Goal: Transaction & Acquisition: Subscribe to service/newsletter

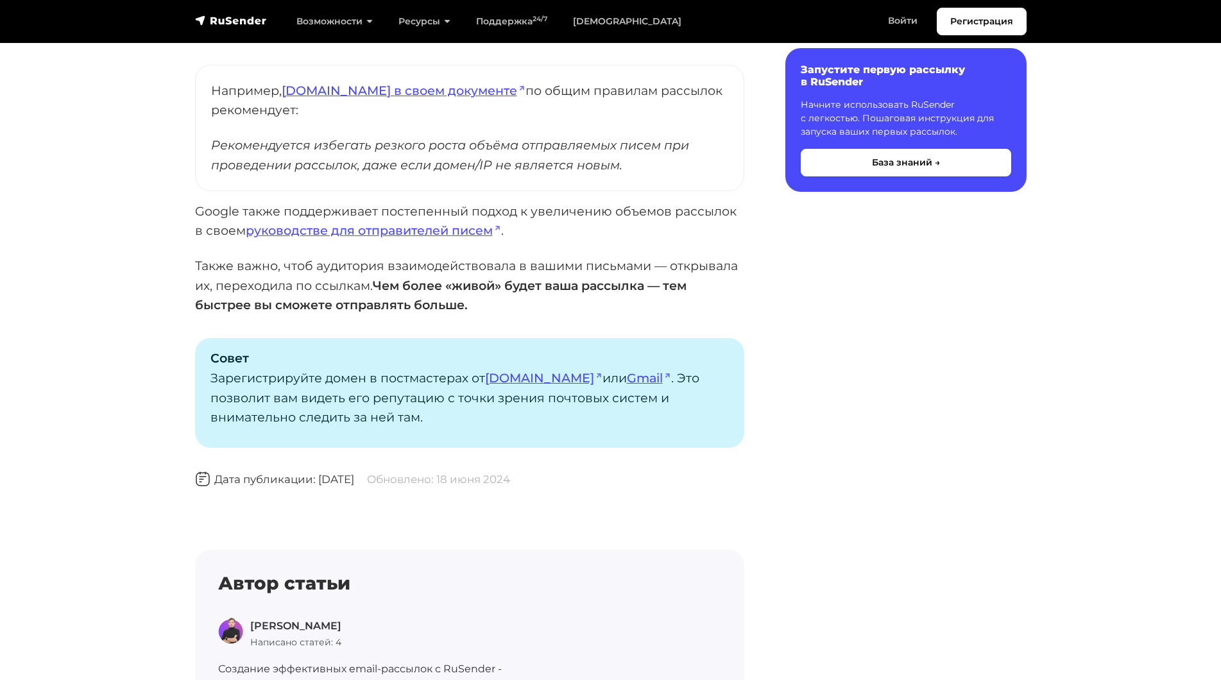
scroll to position [898, 0]
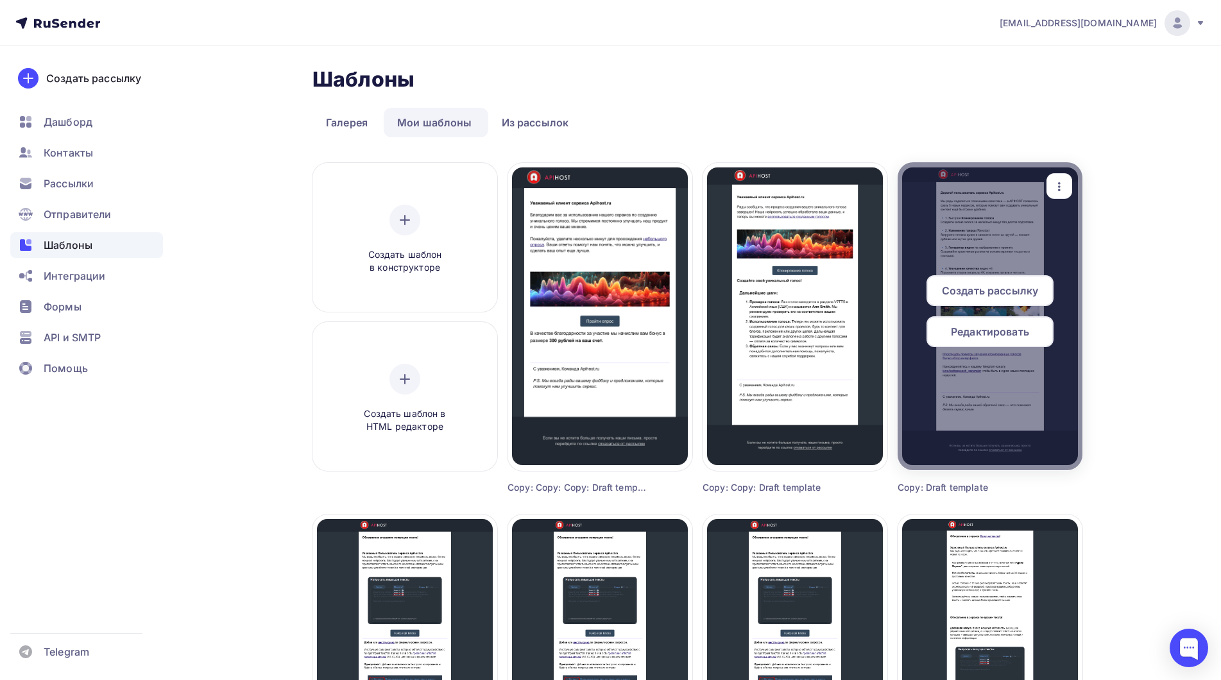
click at [997, 335] on span "Редактировать" at bounding box center [990, 331] width 78 height 15
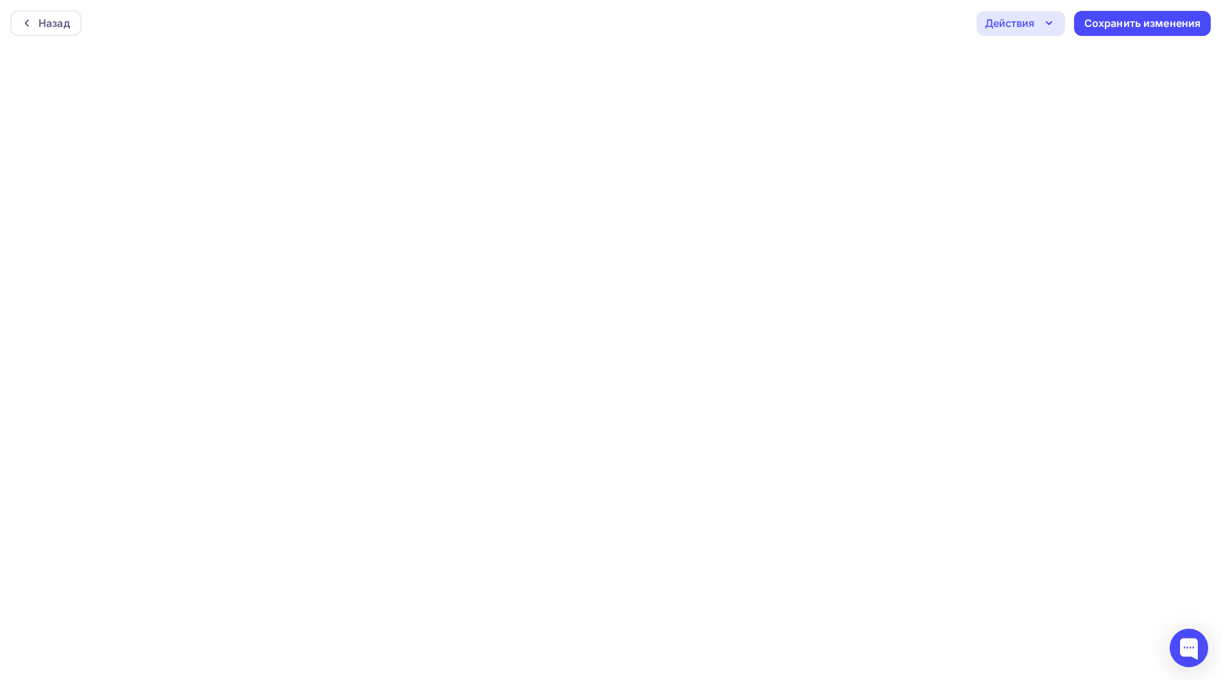
scroll to position [3, 0]
click at [1054, 22] on icon "button" at bounding box center [1048, 19] width 15 height 15
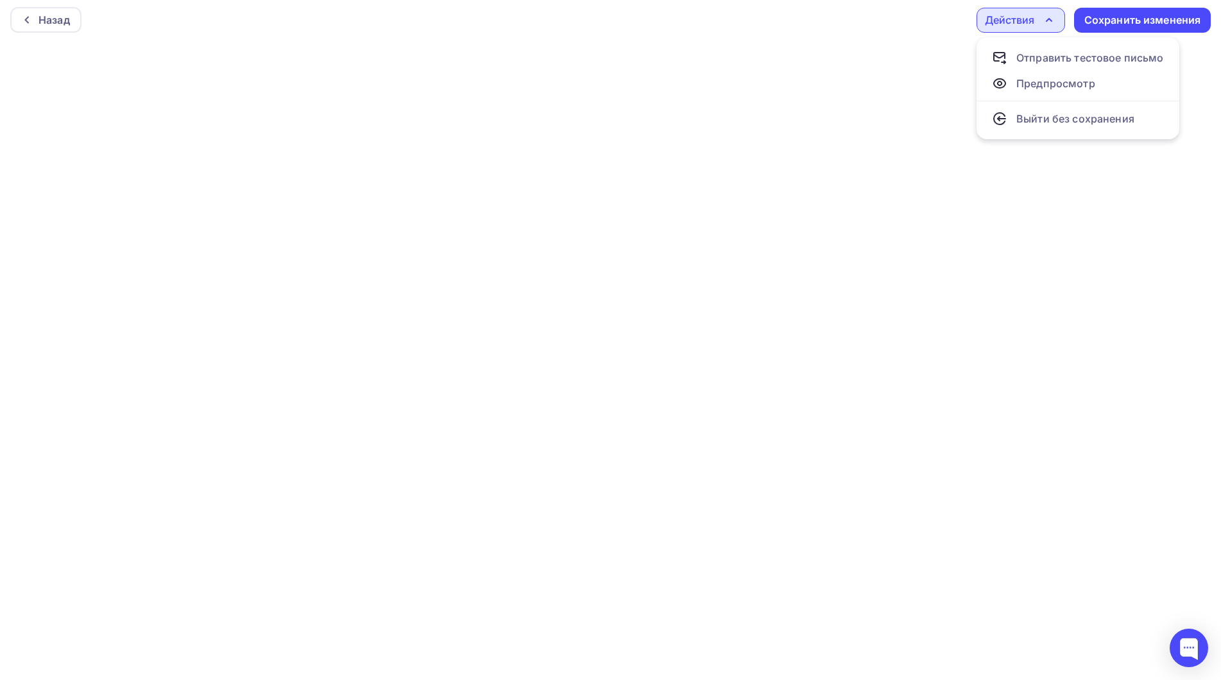
click at [1061, 19] on div "Действия" at bounding box center [1021, 20] width 89 height 25
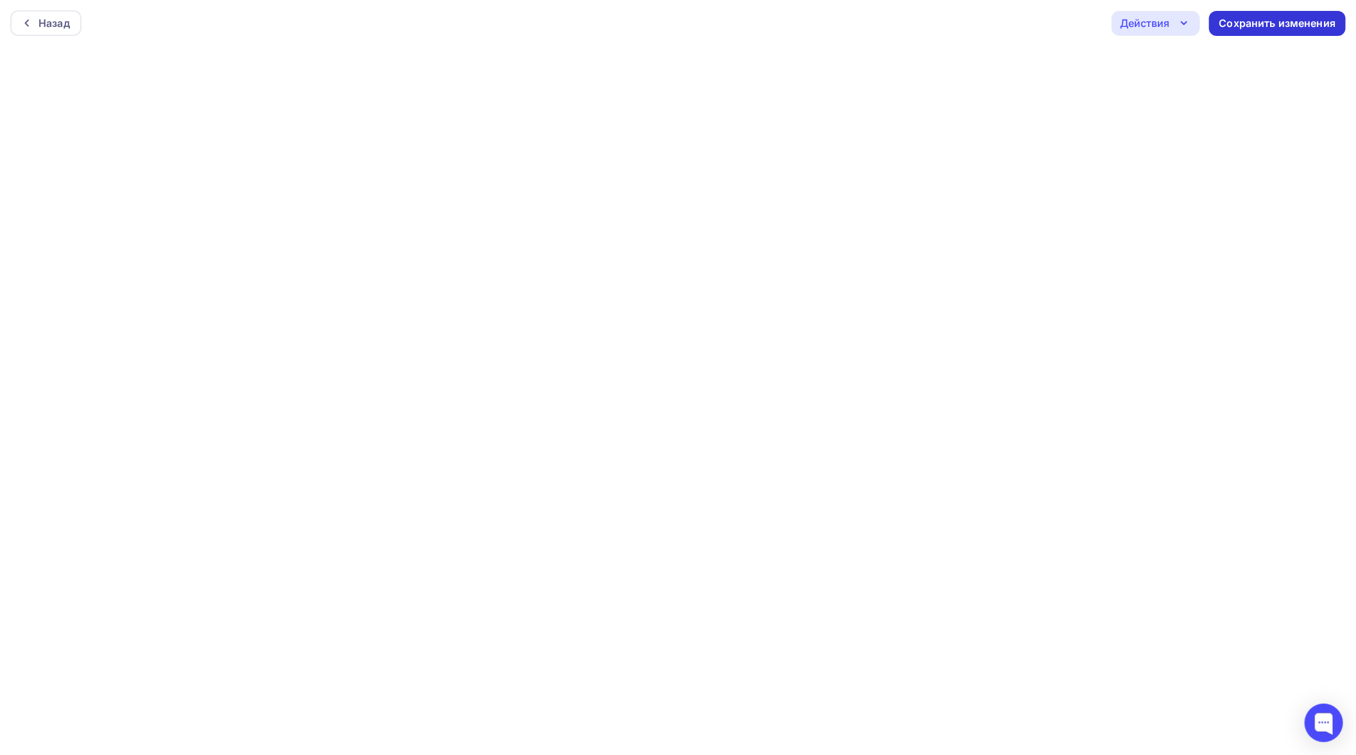
click at [1220, 24] on div "Сохранить изменения" at bounding box center [1278, 23] width 117 height 15
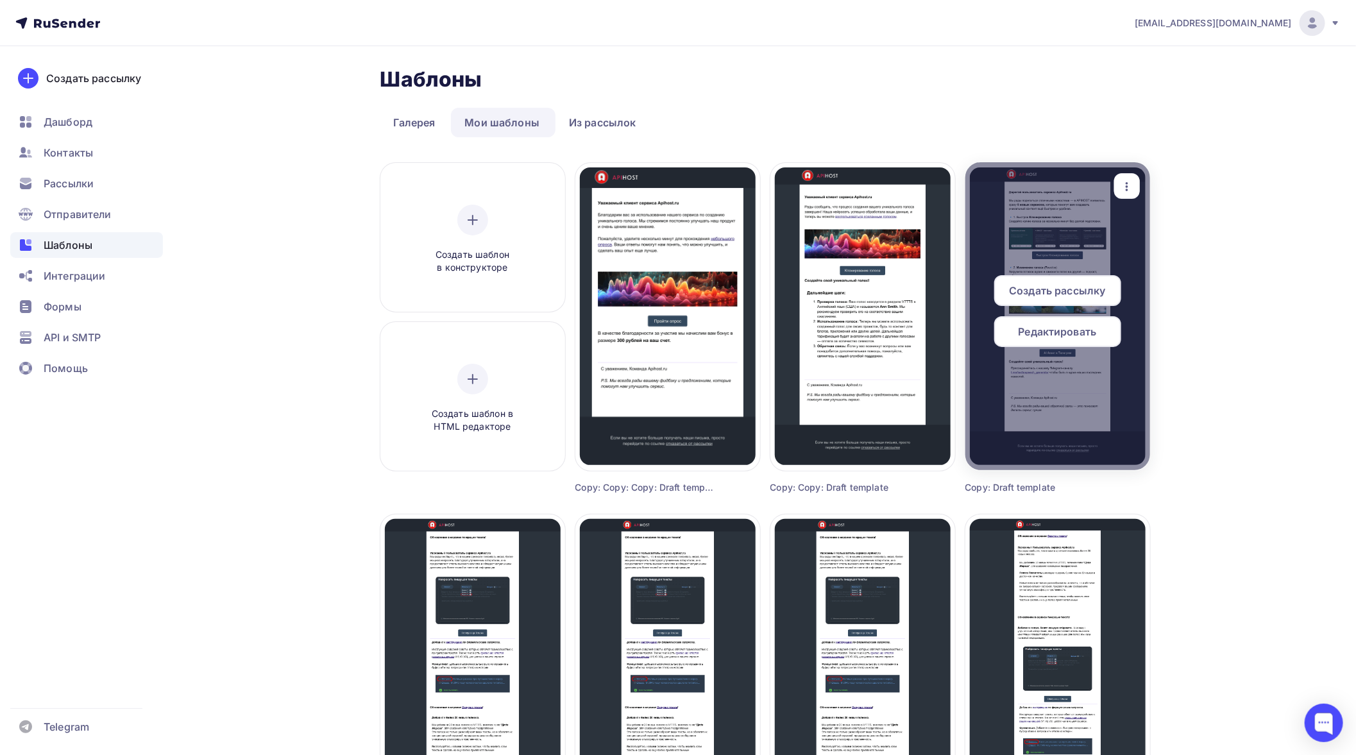
click at [1073, 330] on span "Редактировать" at bounding box center [1058, 331] width 78 height 15
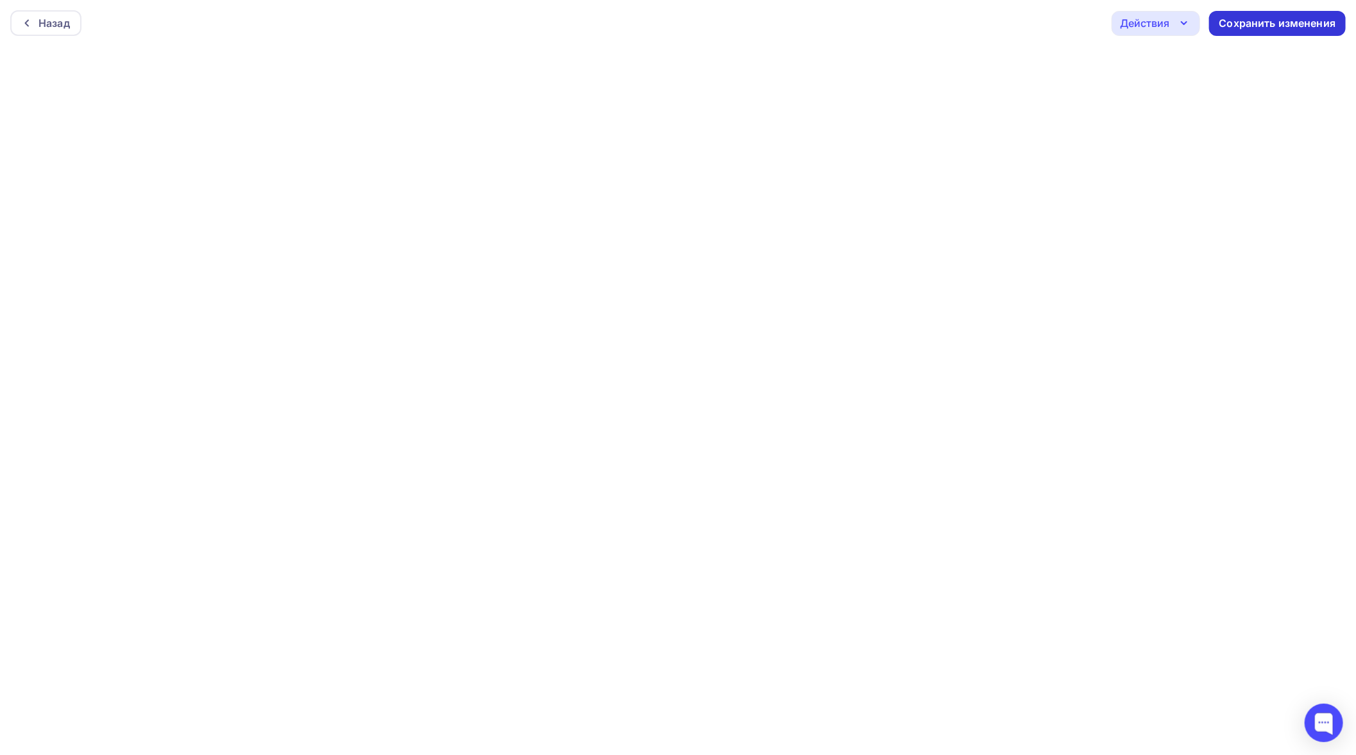
click at [1220, 18] on div "Сохранить изменения" at bounding box center [1278, 23] width 117 height 15
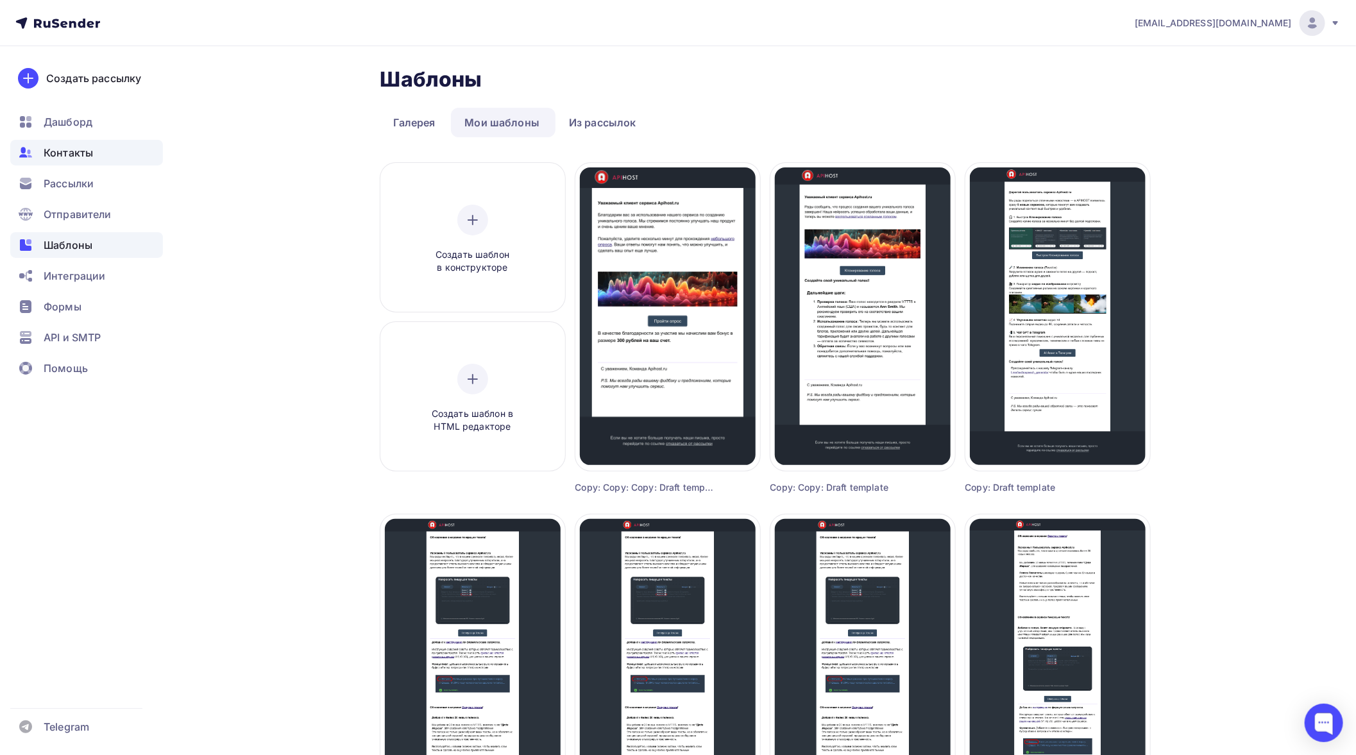
click at [64, 156] on span "Контакты" at bounding box center [68, 152] width 49 height 15
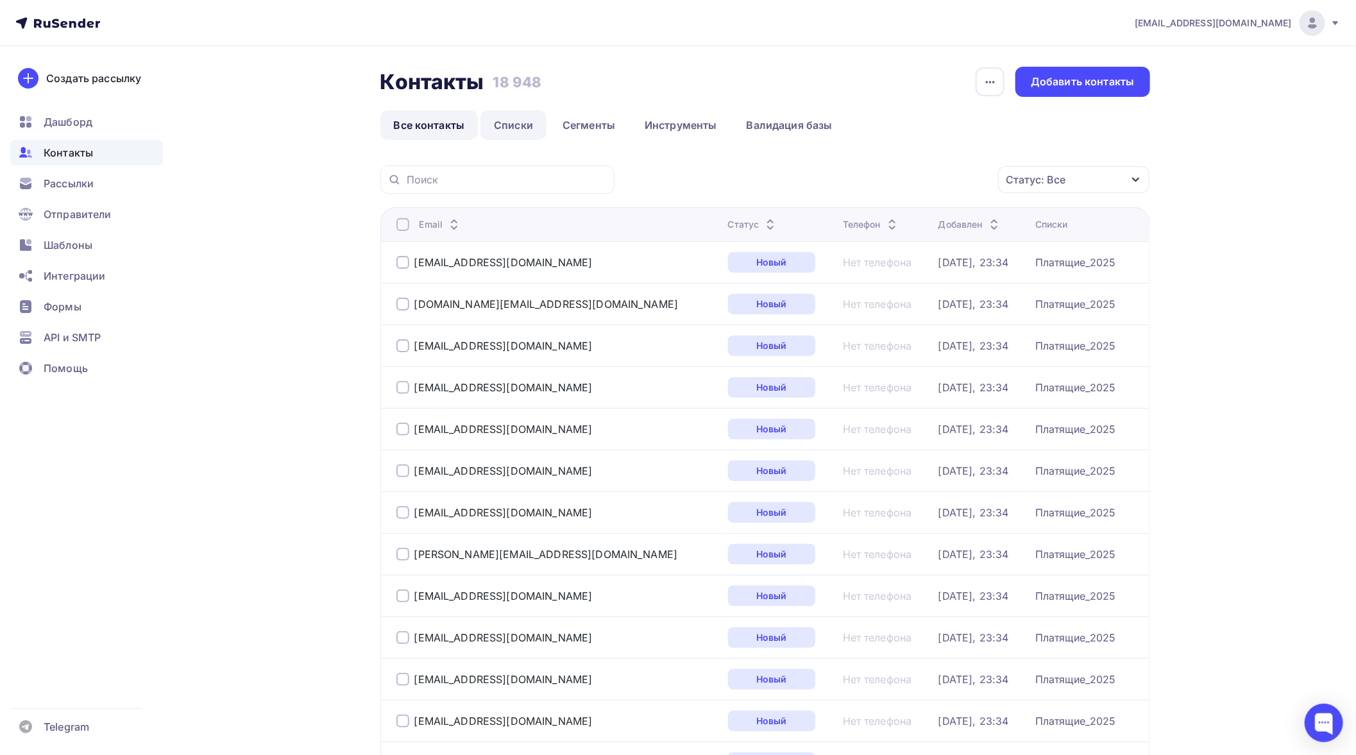
click at [537, 123] on link "Списки" at bounding box center [514, 125] width 66 height 30
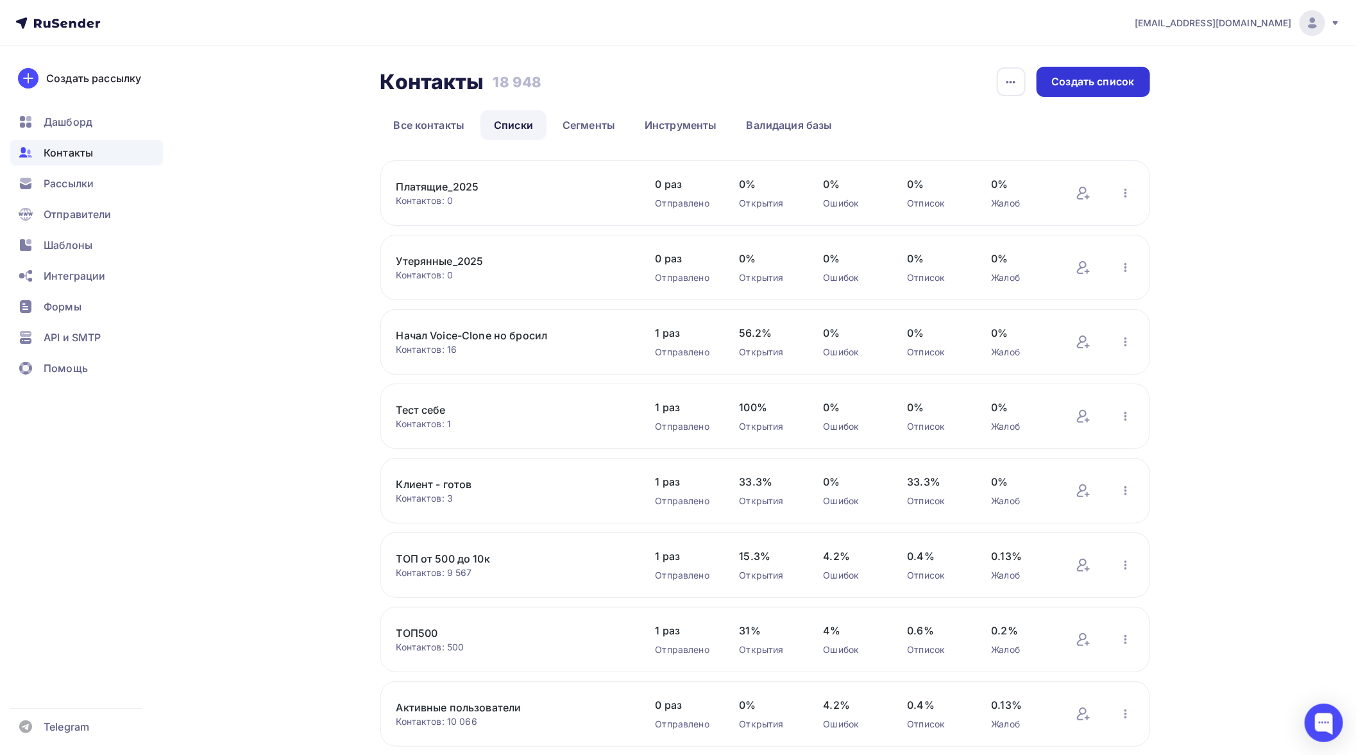
click at [1078, 85] on div "Создать список" at bounding box center [1093, 81] width 83 height 15
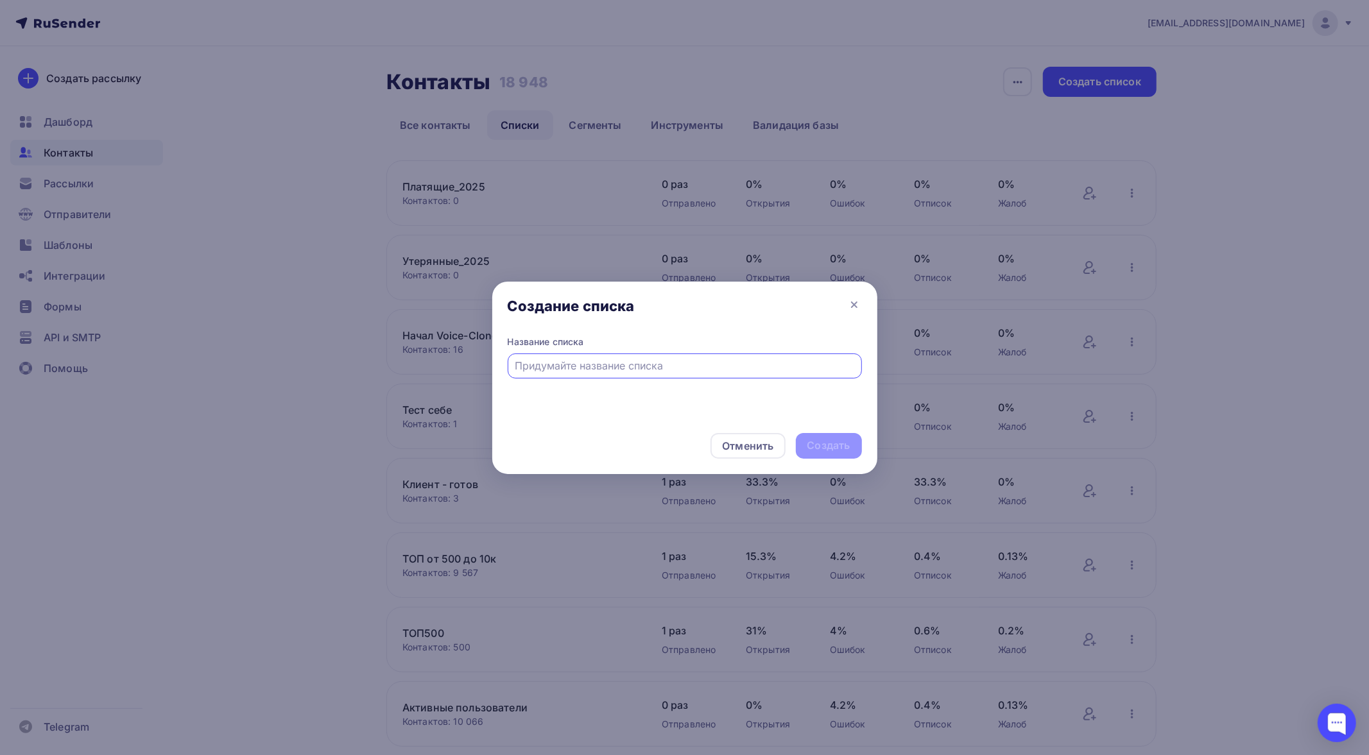
click at [622, 364] on input "text" at bounding box center [684, 365] width 339 height 15
type input "П"
type input "Paid_day1_2025"
click at [835, 445] on div "Создать" at bounding box center [828, 445] width 43 height 15
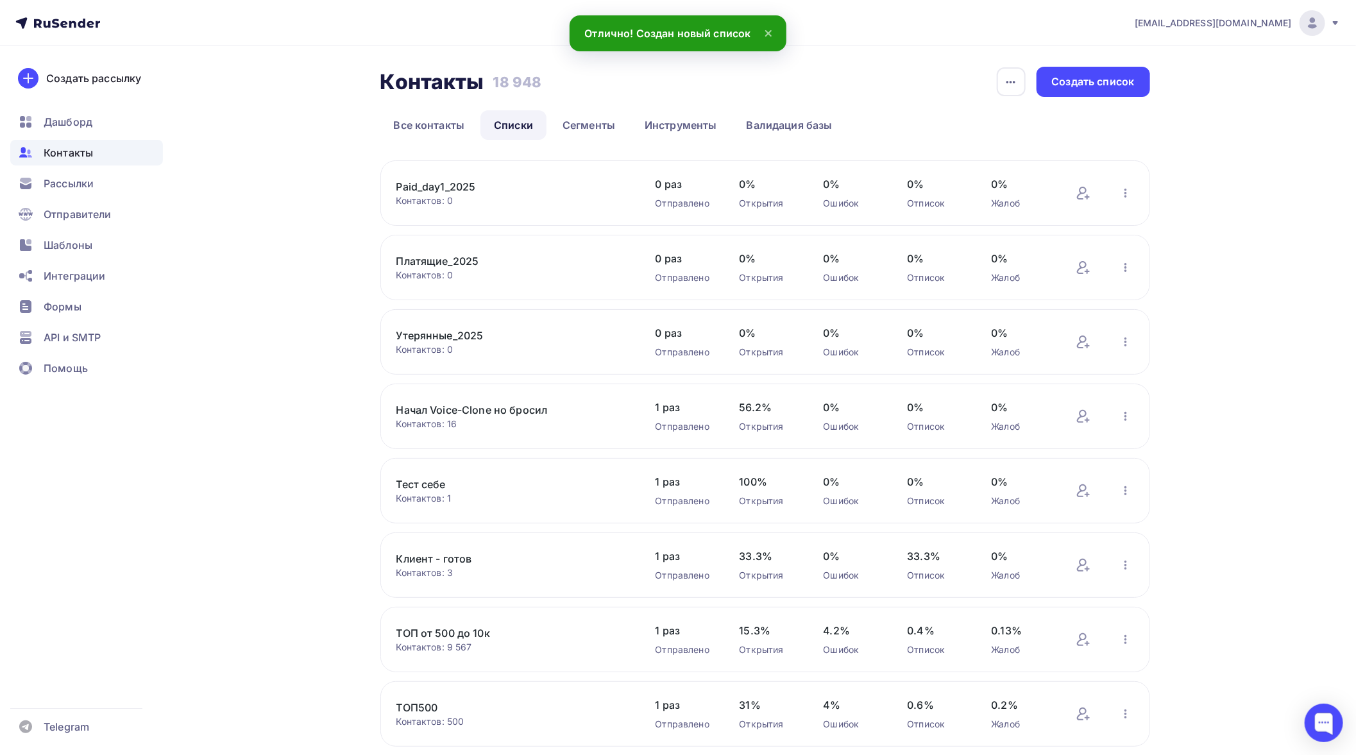
click at [492, 187] on link "Paid_day1_2025" at bounding box center [506, 186] width 218 height 15
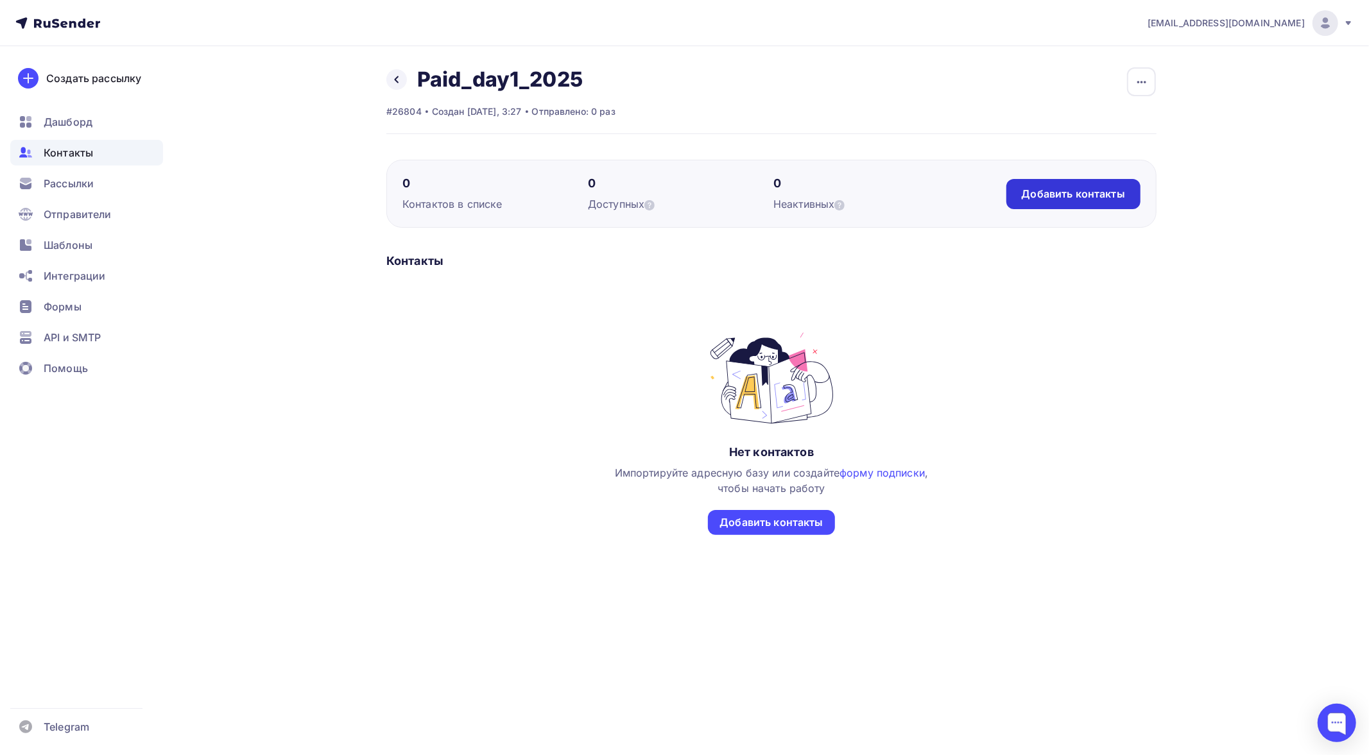
click at [1061, 195] on div "Добавить контакты" at bounding box center [1073, 194] width 103 height 15
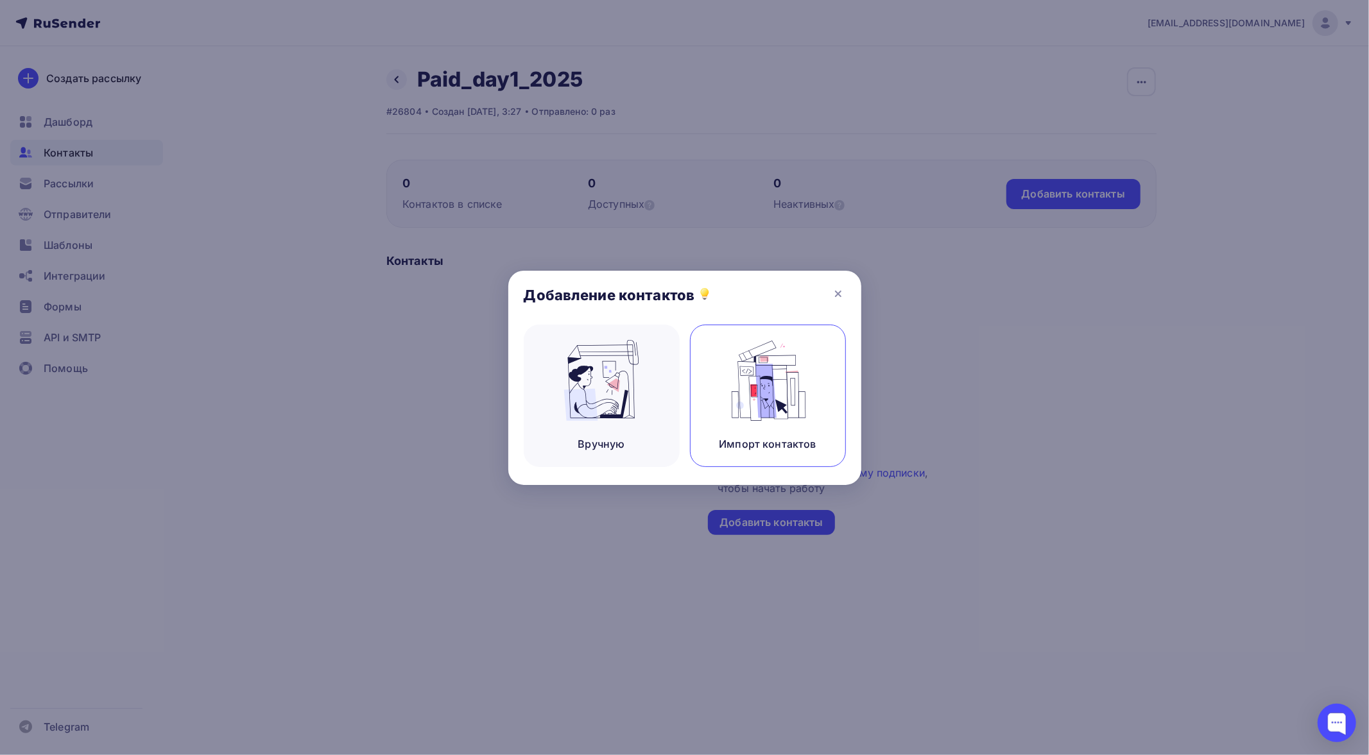
click at [751, 388] on img at bounding box center [767, 380] width 86 height 81
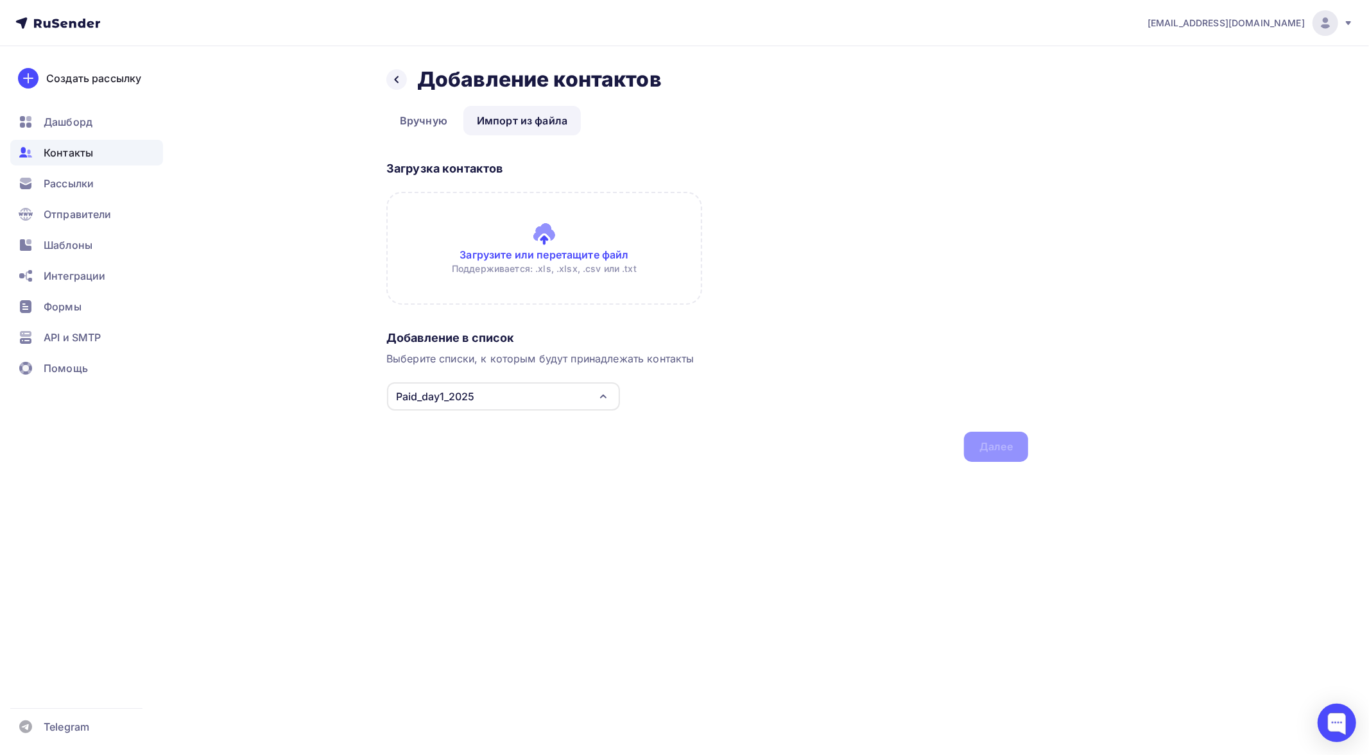
click at [517, 235] on input "file" at bounding box center [544, 248] width 316 height 113
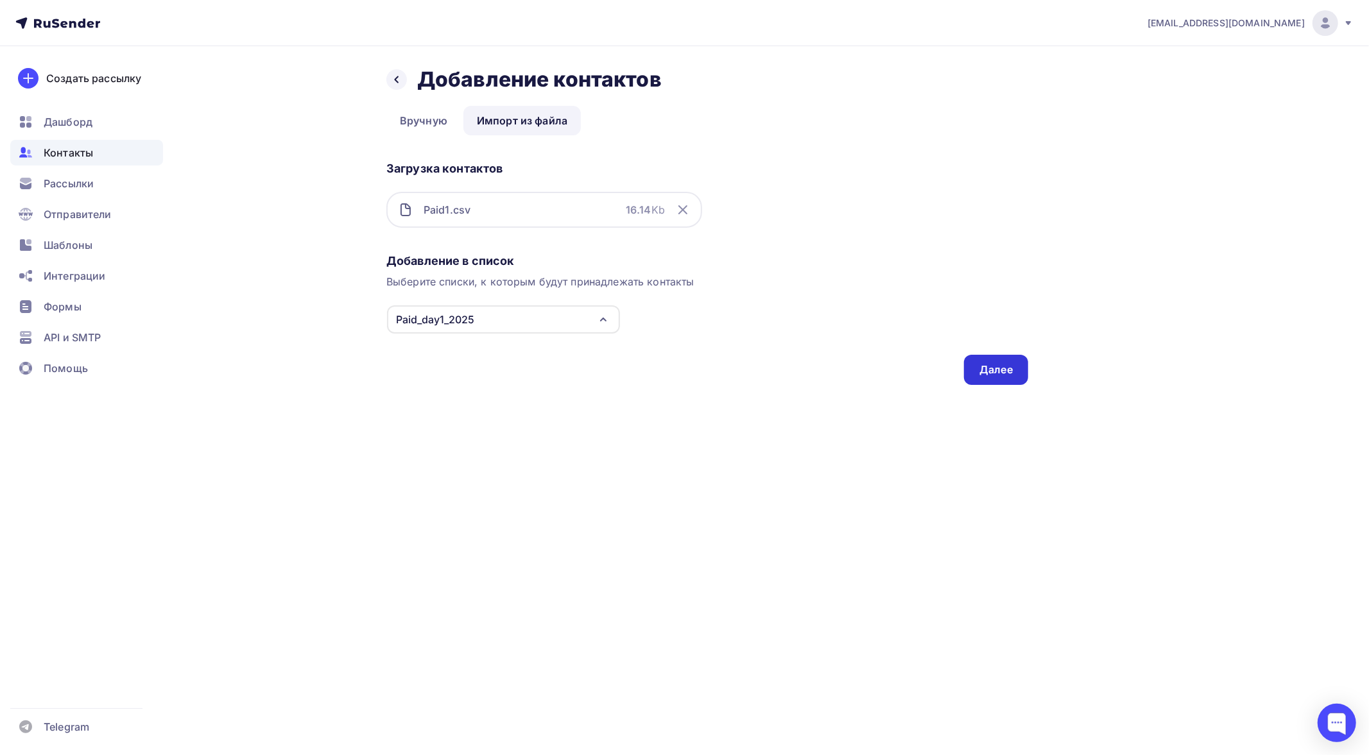
click at [991, 363] on div "Далее" at bounding box center [995, 370] width 33 height 15
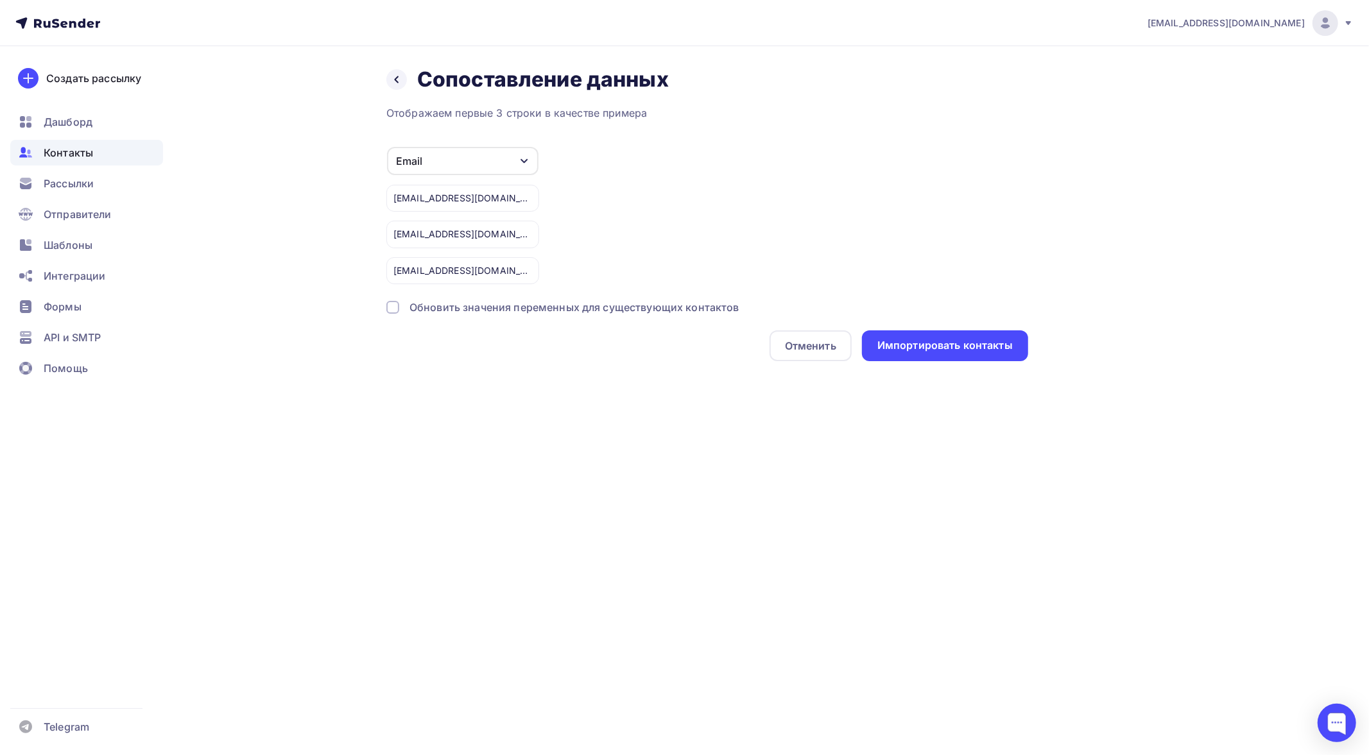
click at [617, 312] on div "Обновить значения переменных для существующих контактов" at bounding box center [574, 307] width 330 height 15
click at [931, 344] on div "Импортировать контакты" at bounding box center [944, 345] width 135 height 15
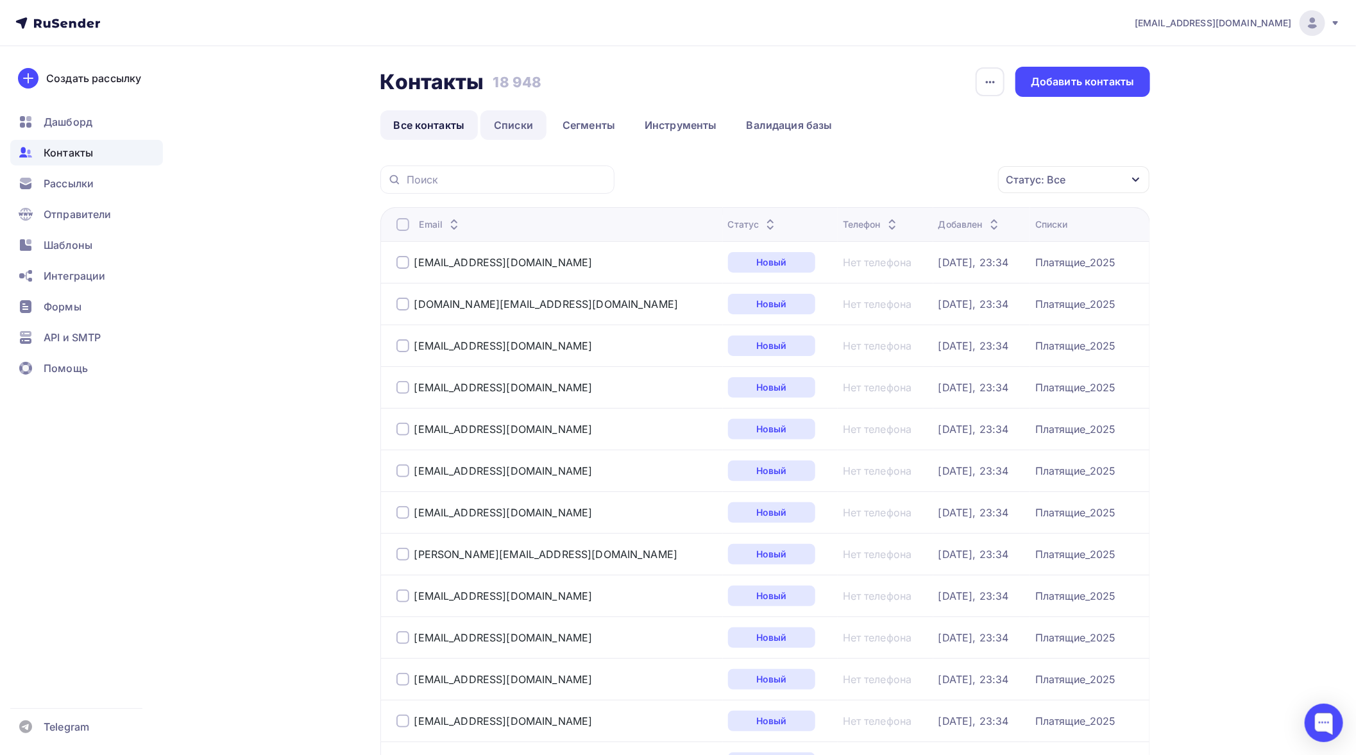
click at [501, 124] on link "Списки" at bounding box center [514, 125] width 66 height 30
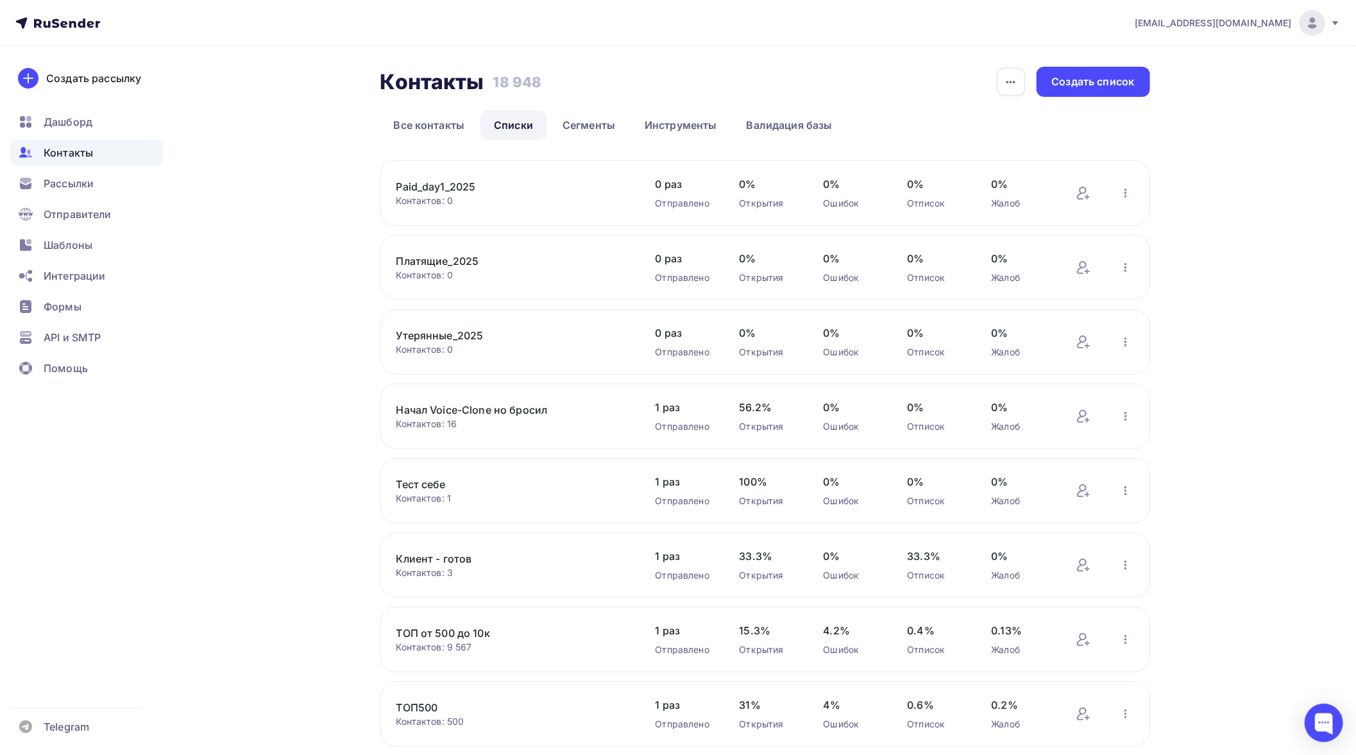
drag, startPoint x: 393, startPoint y: 184, endPoint x: 478, endPoint y: 187, distance: 85.4
click at [478, 187] on div "Paid_day1_2025 Контактов: 0 Добавить контакты Переименовать список Скачать спис…" at bounding box center [766, 192] width 770 height 65
copy link "Paid_day1_2025"
click at [1075, 85] on div "Создать список" at bounding box center [1093, 81] width 83 height 15
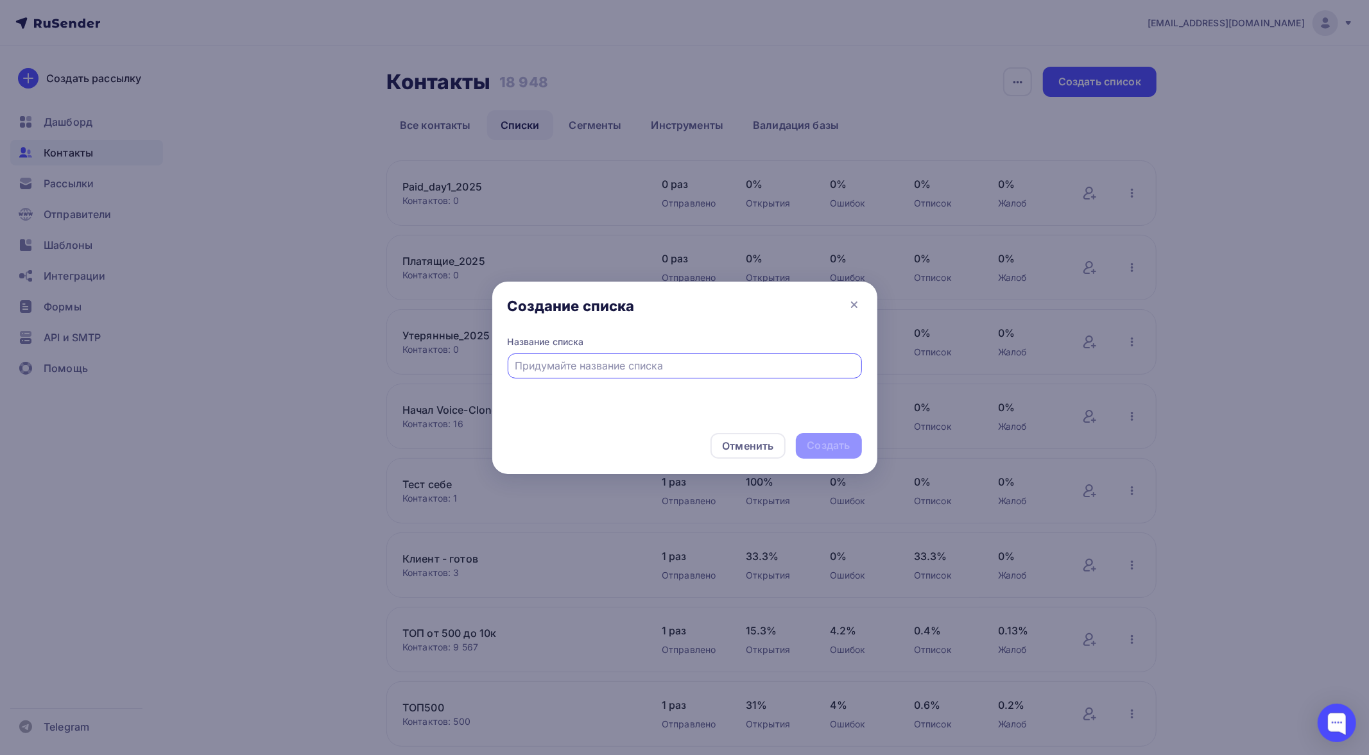
click at [669, 373] on input "text" at bounding box center [684, 365] width 339 height 15
click at [561, 368] on input "Paid_day1_2025" at bounding box center [684, 365] width 339 height 15
type input "Paid_day2_2025"
click at [817, 444] on div "Создать" at bounding box center [828, 445] width 43 height 15
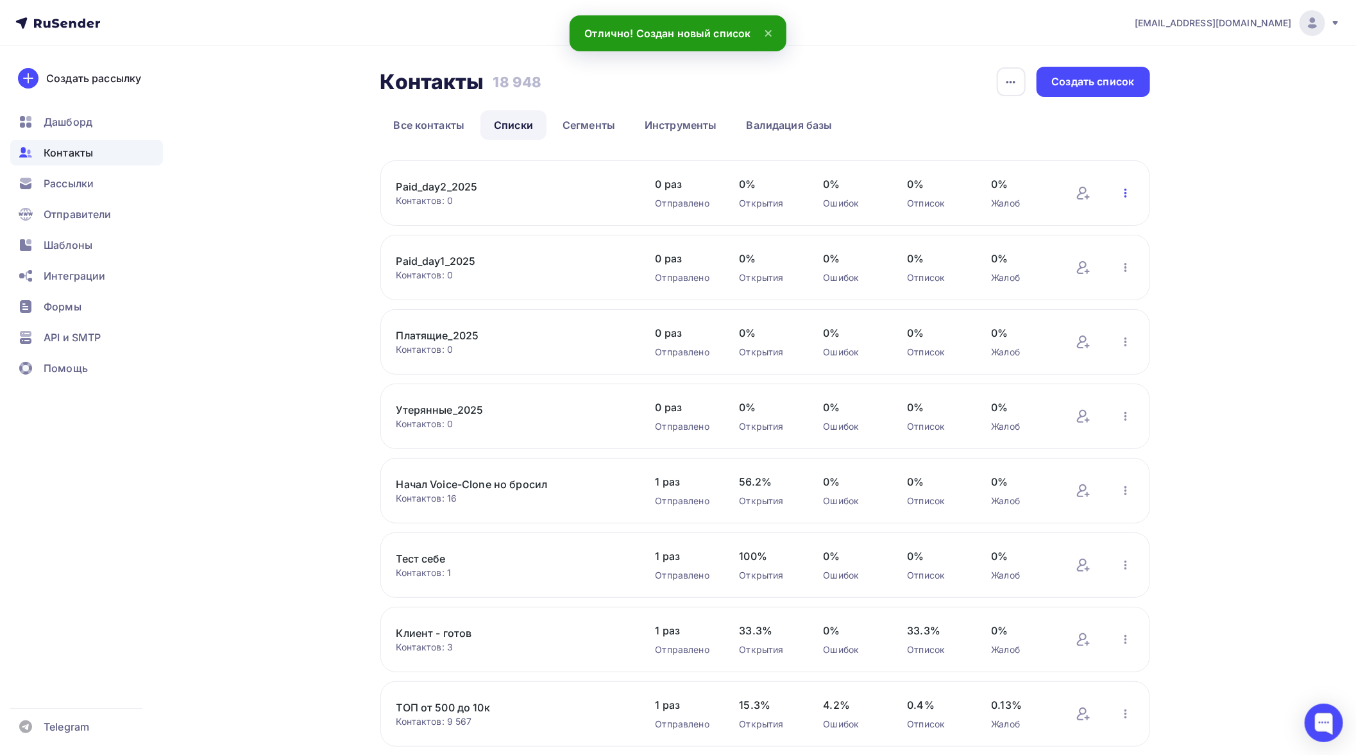
click at [1125, 193] on icon "button" at bounding box center [1126, 193] width 3 height 9
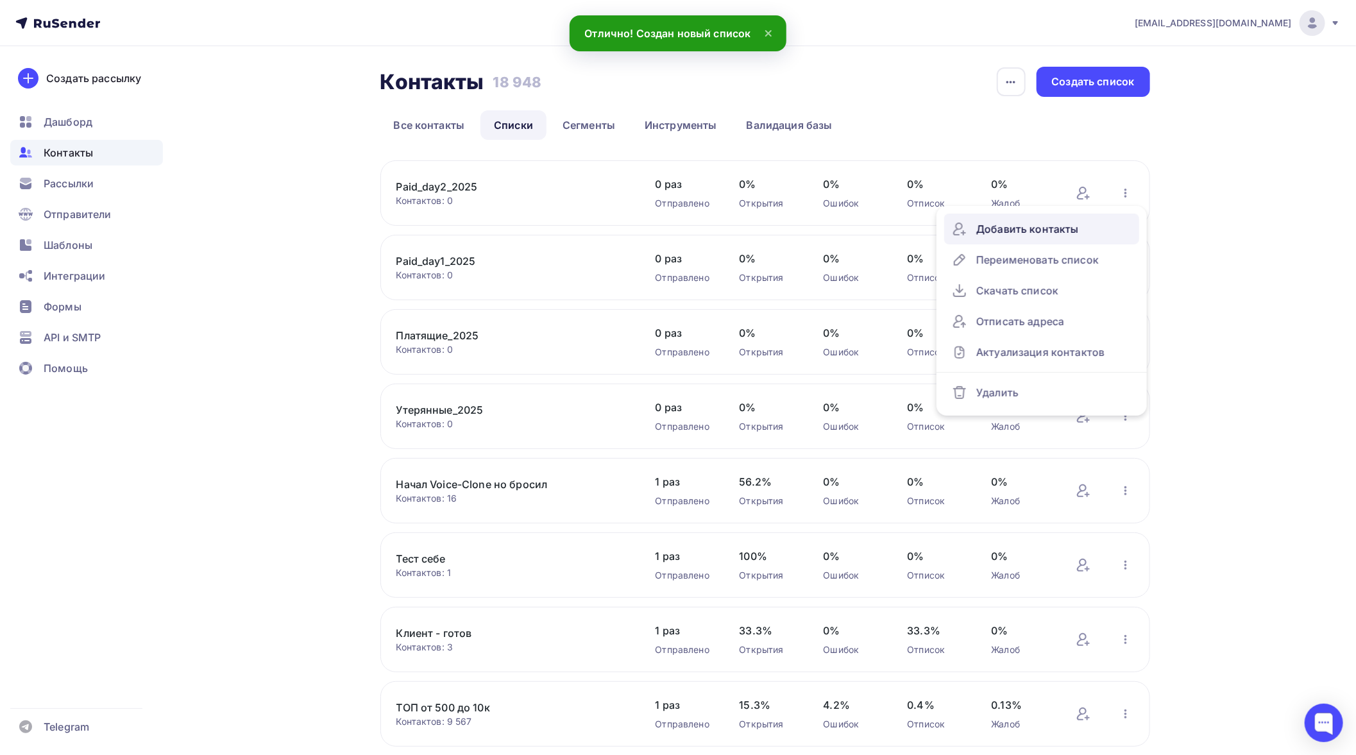
click at [1073, 227] on div "Добавить контакты" at bounding box center [1042, 229] width 180 height 21
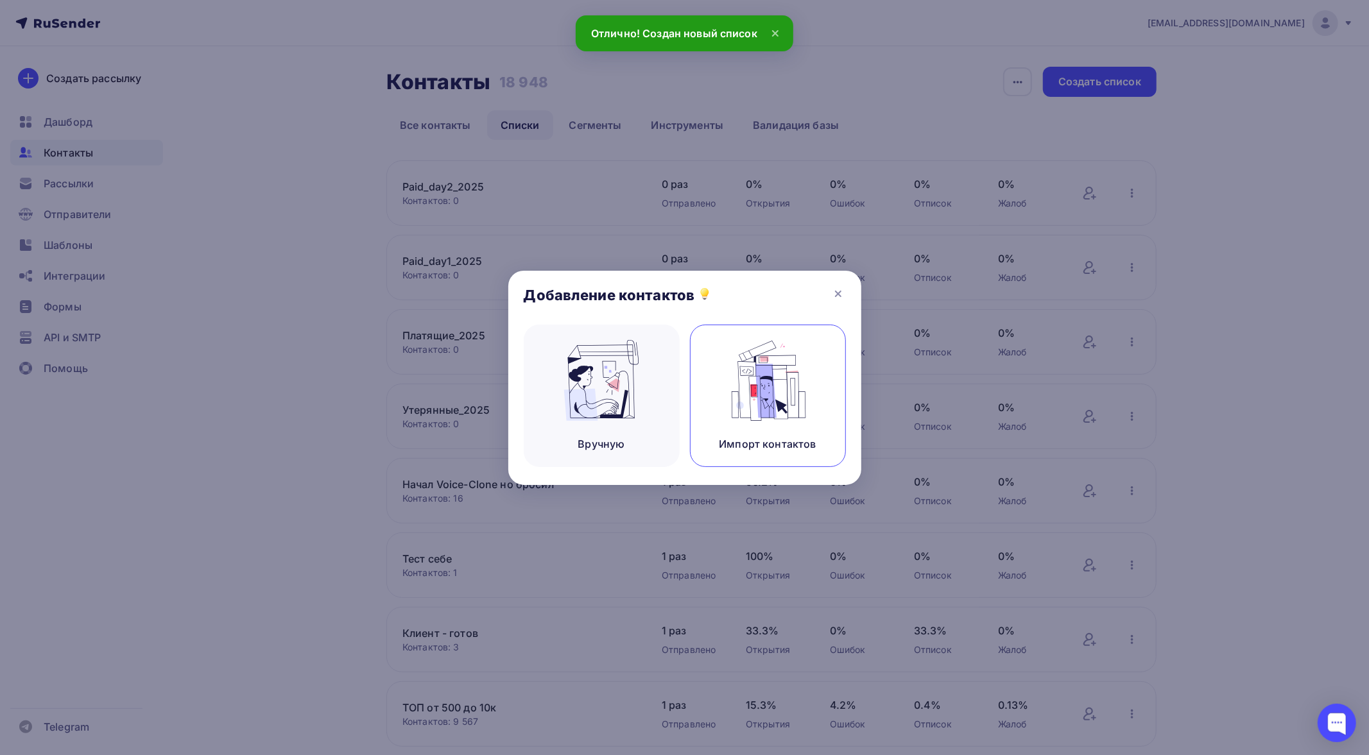
click at [796, 385] on img at bounding box center [767, 380] width 86 height 81
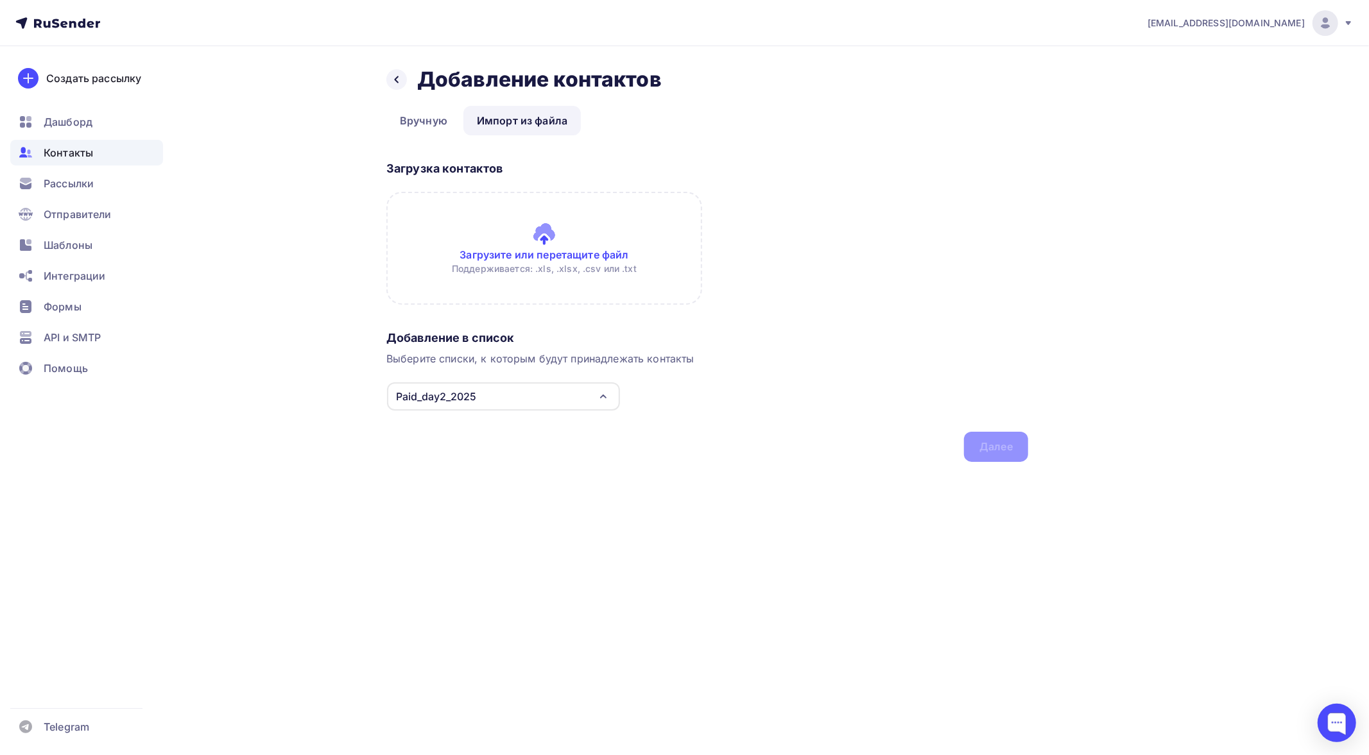
click at [571, 249] on input "file" at bounding box center [544, 248] width 316 height 113
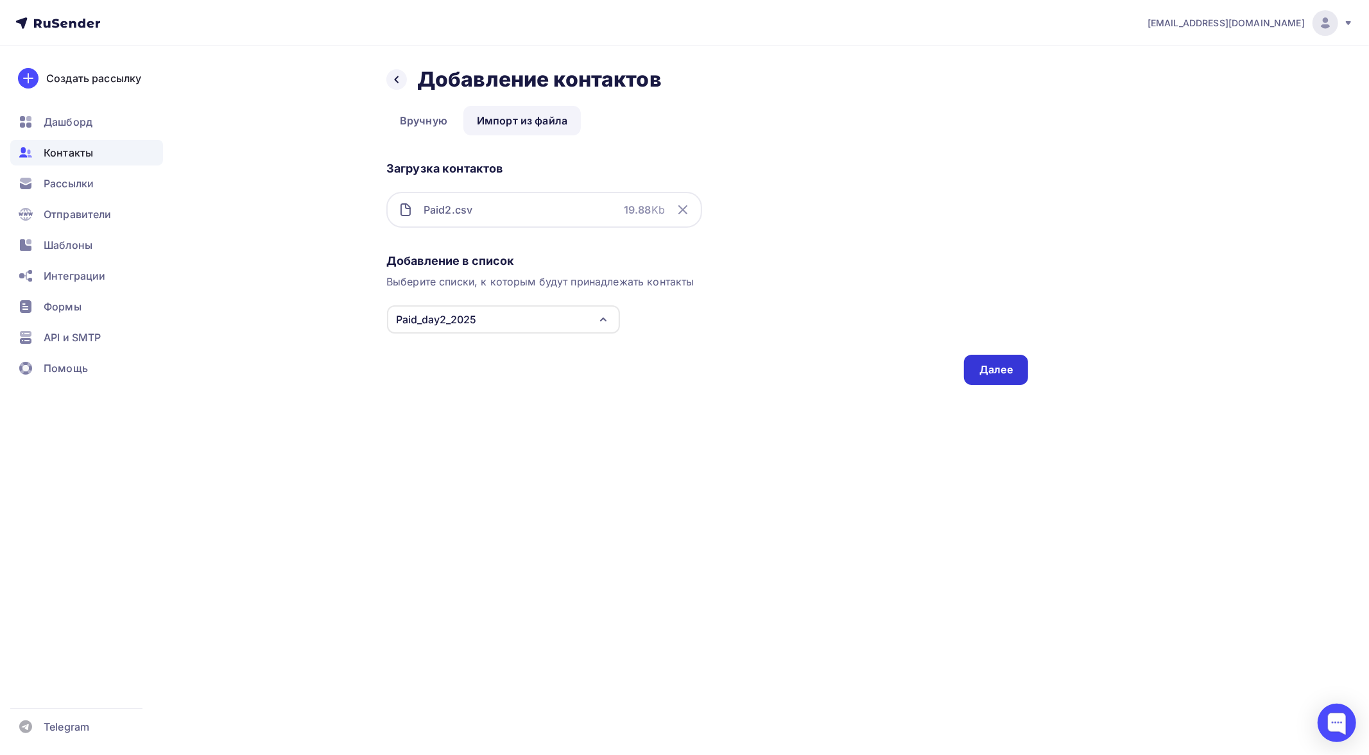
click at [1000, 368] on div "Далее" at bounding box center [995, 370] width 33 height 15
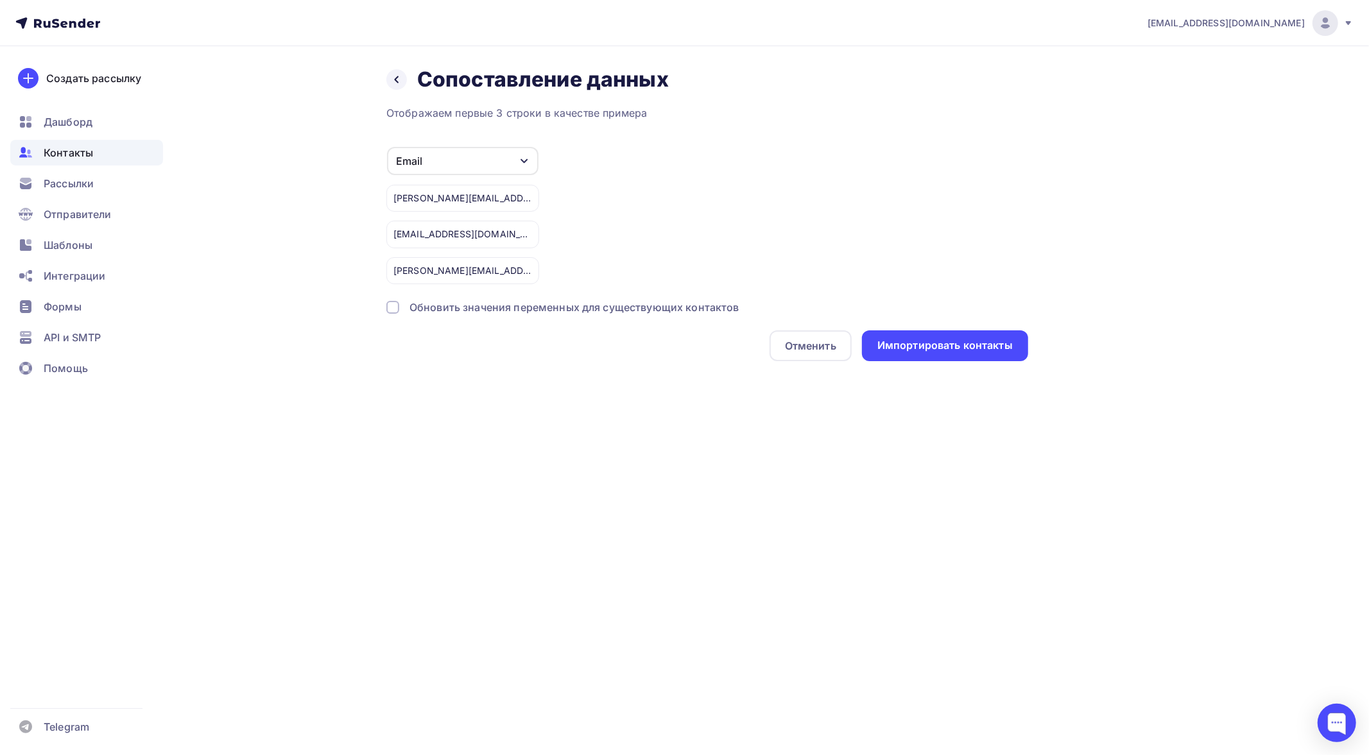
click at [608, 309] on div "Обновить значения переменных для существующих контактов" at bounding box center [574, 307] width 330 height 15
click at [929, 343] on div "Импортировать контакты" at bounding box center [944, 345] width 135 height 15
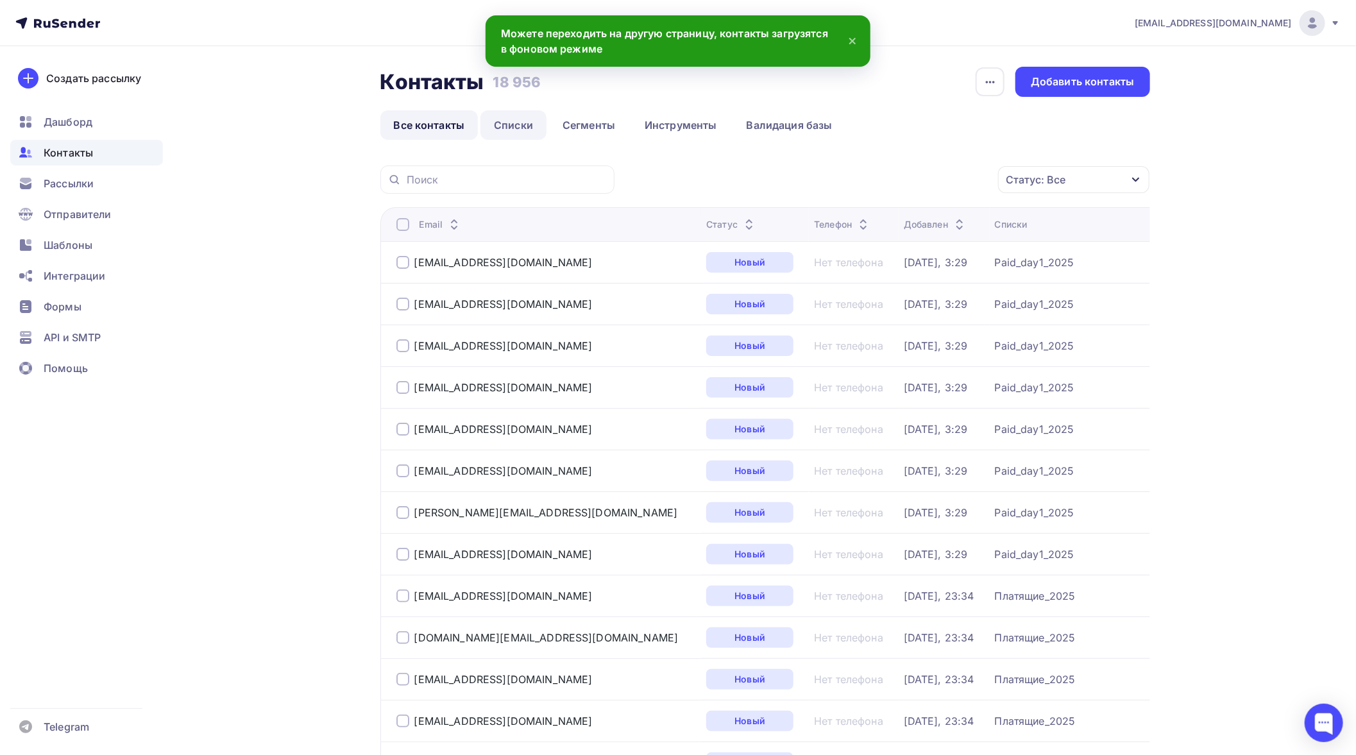
click at [526, 124] on link "Списки" at bounding box center [514, 125] width 66 height 30
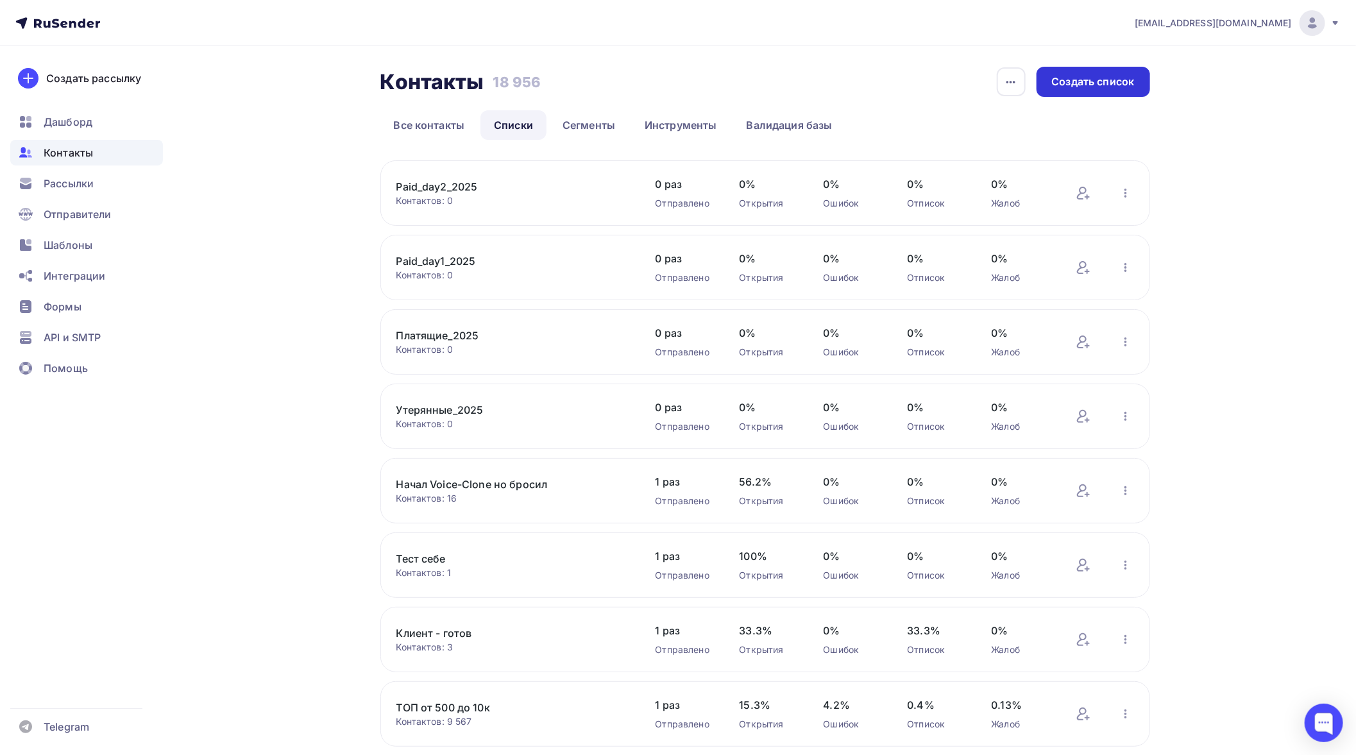
click at [1076, 92] on div "Создать список" at bounding box center [1094, 82] width 114 height 30
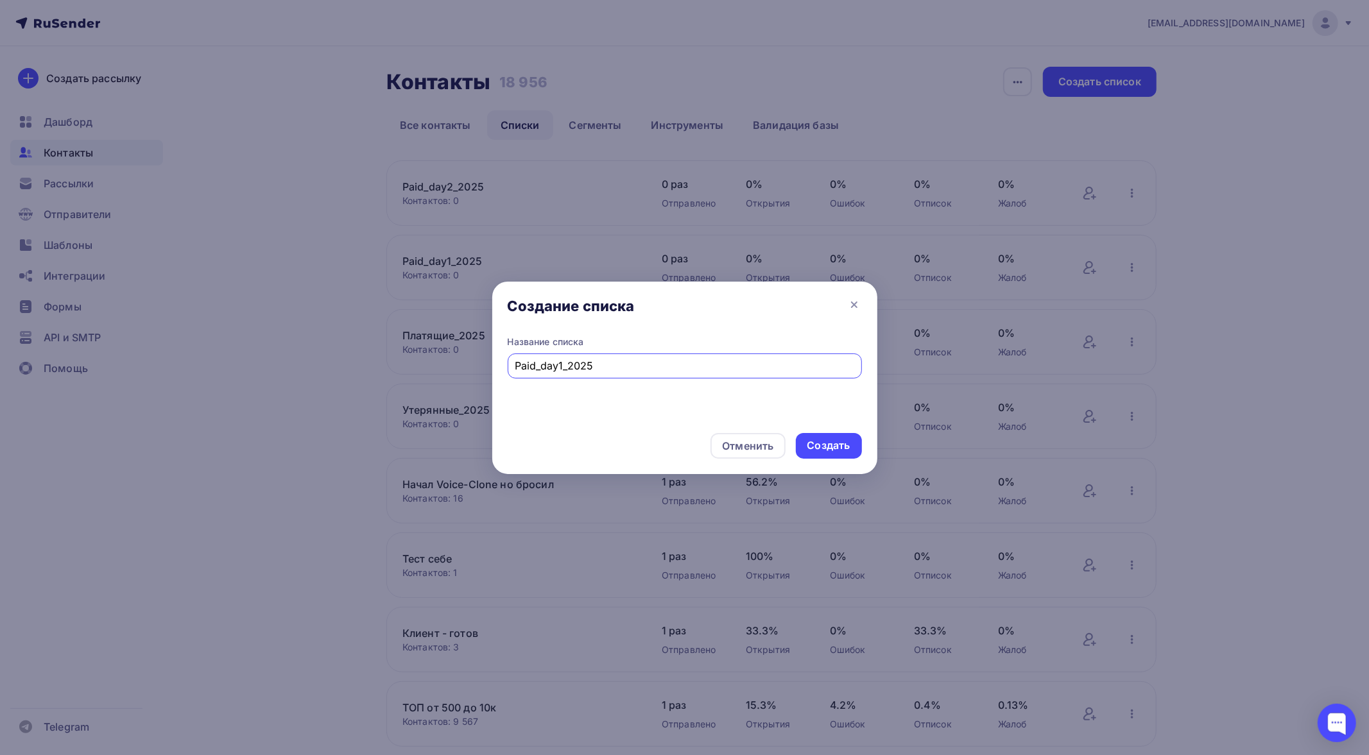
click at [563, 364] on input "Paid_day1_2025" at bounding box center [684, 365] width 339 height 15
type input "Paid_day3_2025"
click at [831, 443] on div "Создать" at bounding box center [828, 445] width 43 height 15
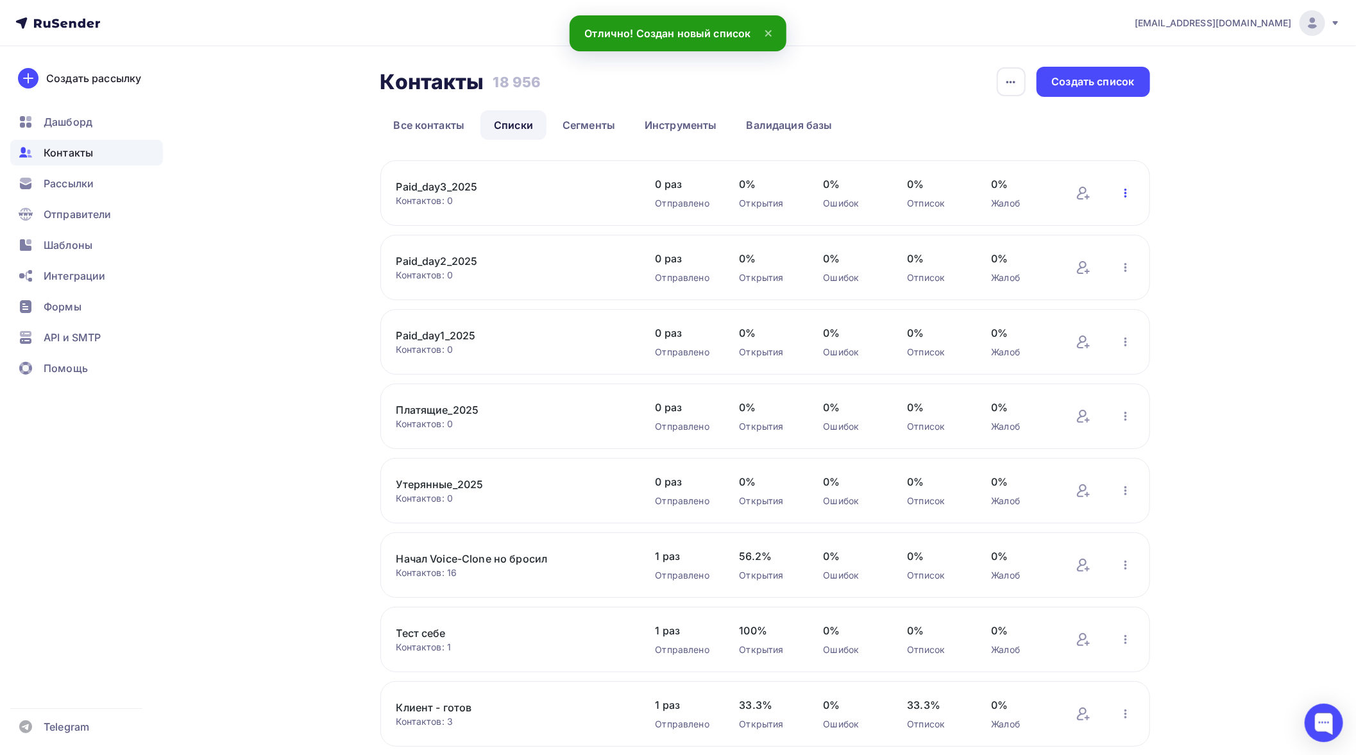
click at [1125, 194] on icon "button" at bounding box center [1126, 193] width 3 height 9
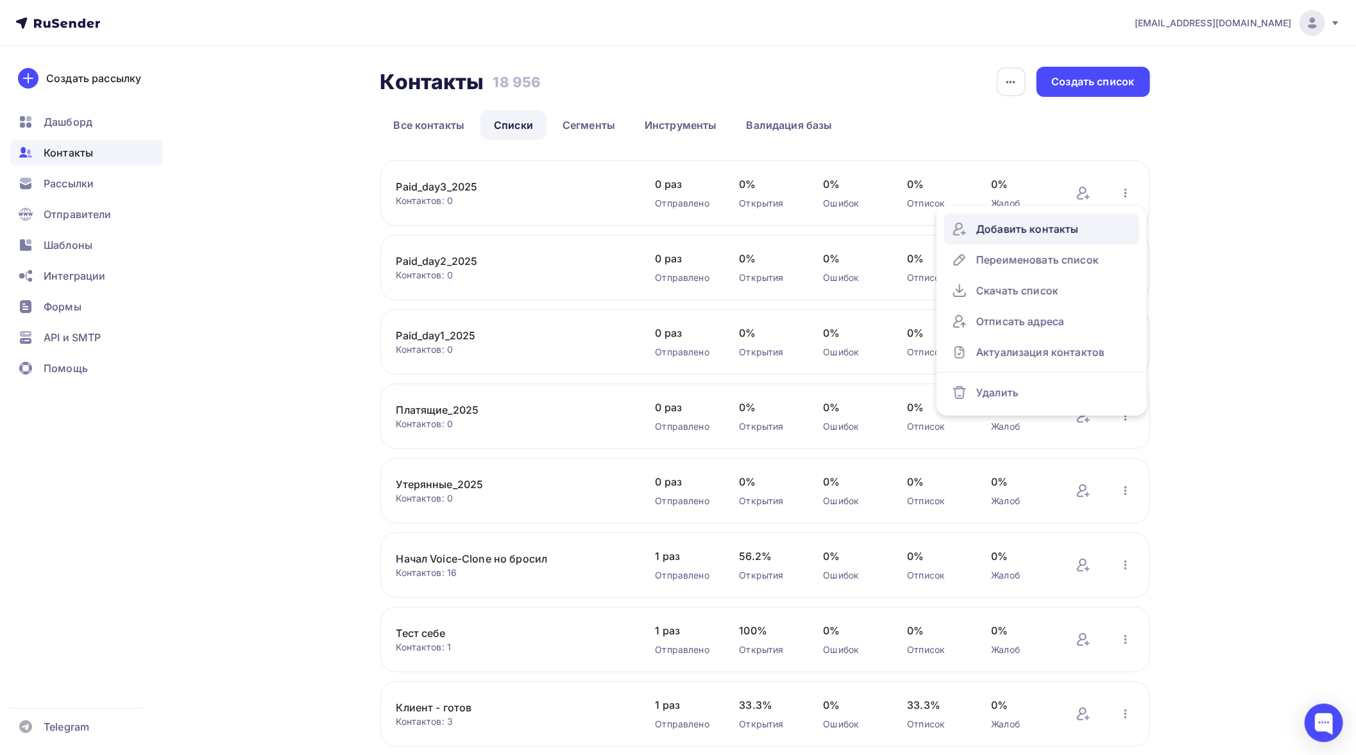
click at [1080, 230] on div "Добавить контакты" at bounding box center [1042, 229] width 180 height 21
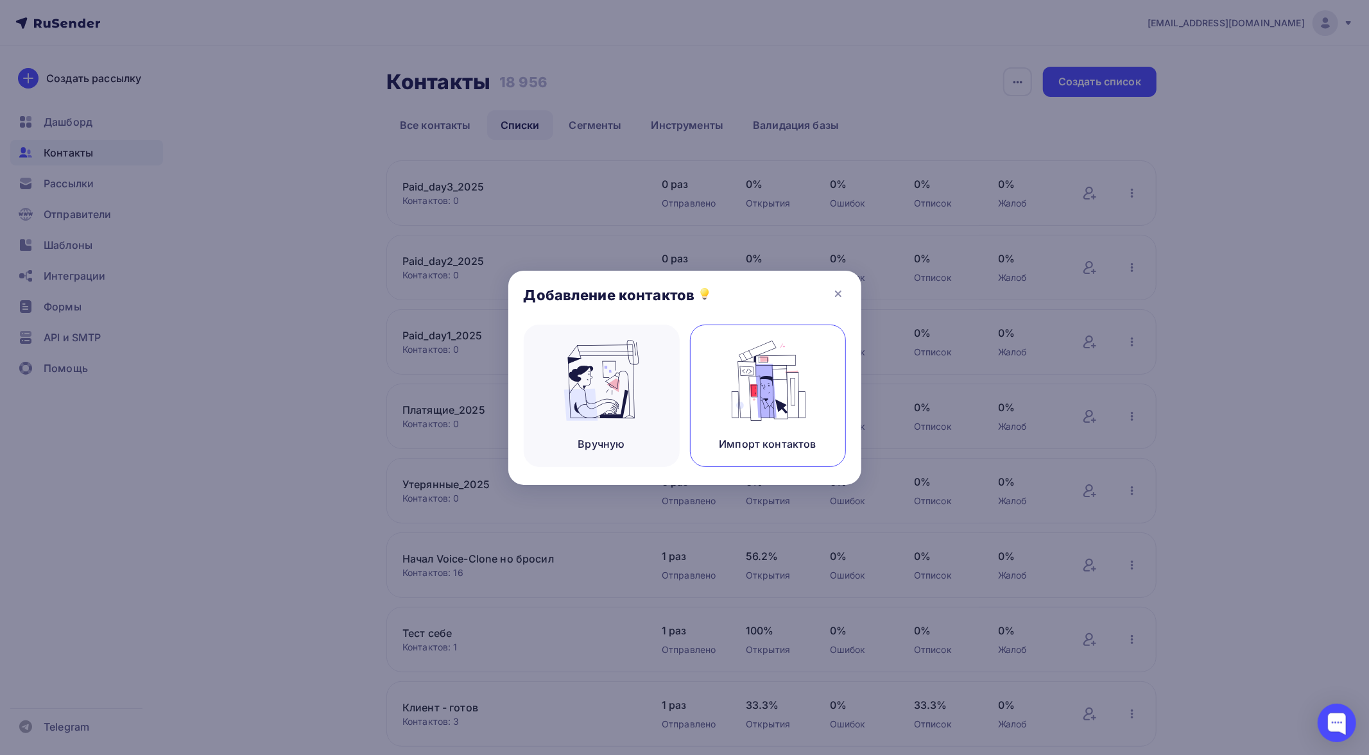
click at [747, 380] on img at bounding box center [767, 380] width 86 height 81
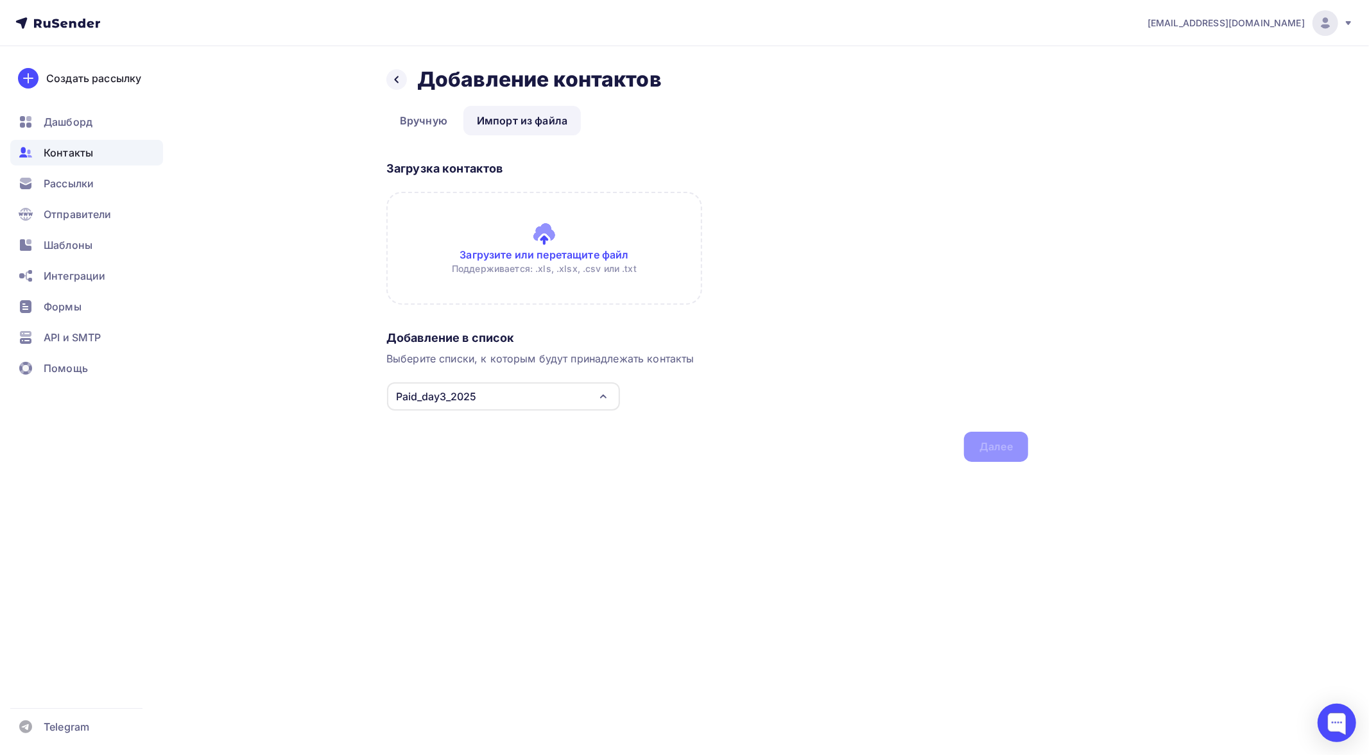
click at [514, 242] on input "file" at bounding box center [544, 248] width 316 height 113
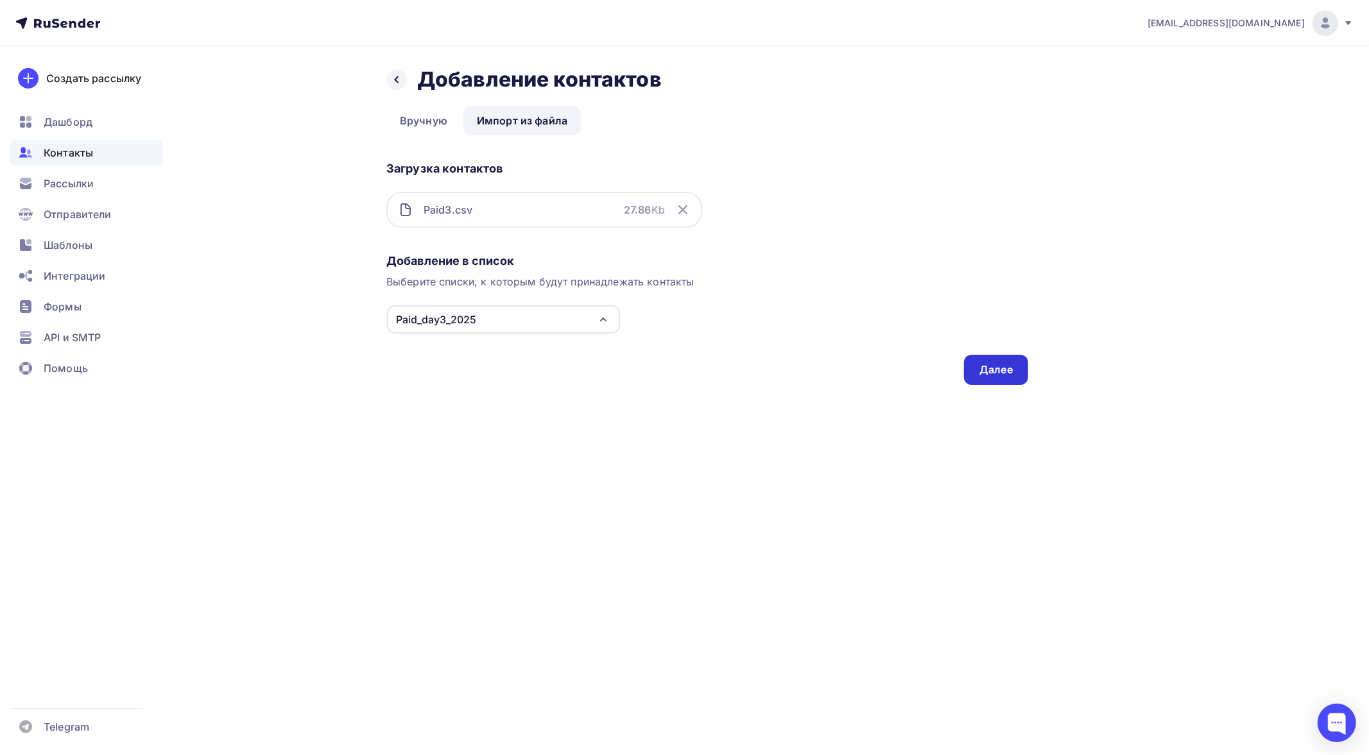
click at [991, 363] on div "Далее" at bounding box center [995, 370] width 33 height 15
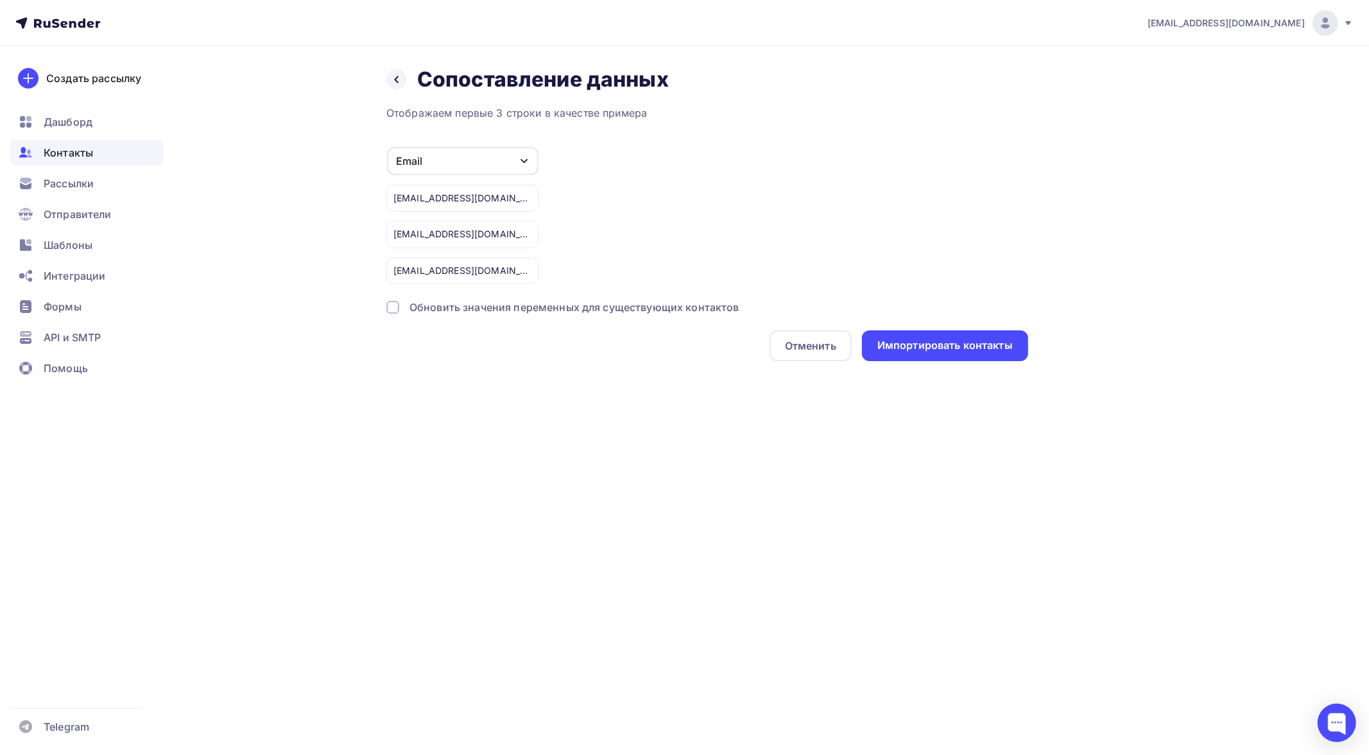
click at [703, 307] on div "Обновить значения переменных для существующих контактов" at bounding box center [574, 307] width 330 height 15
click at [967, 341] on div "Импортировать контакты" at bounding box center [944, 345] width 135 height 15
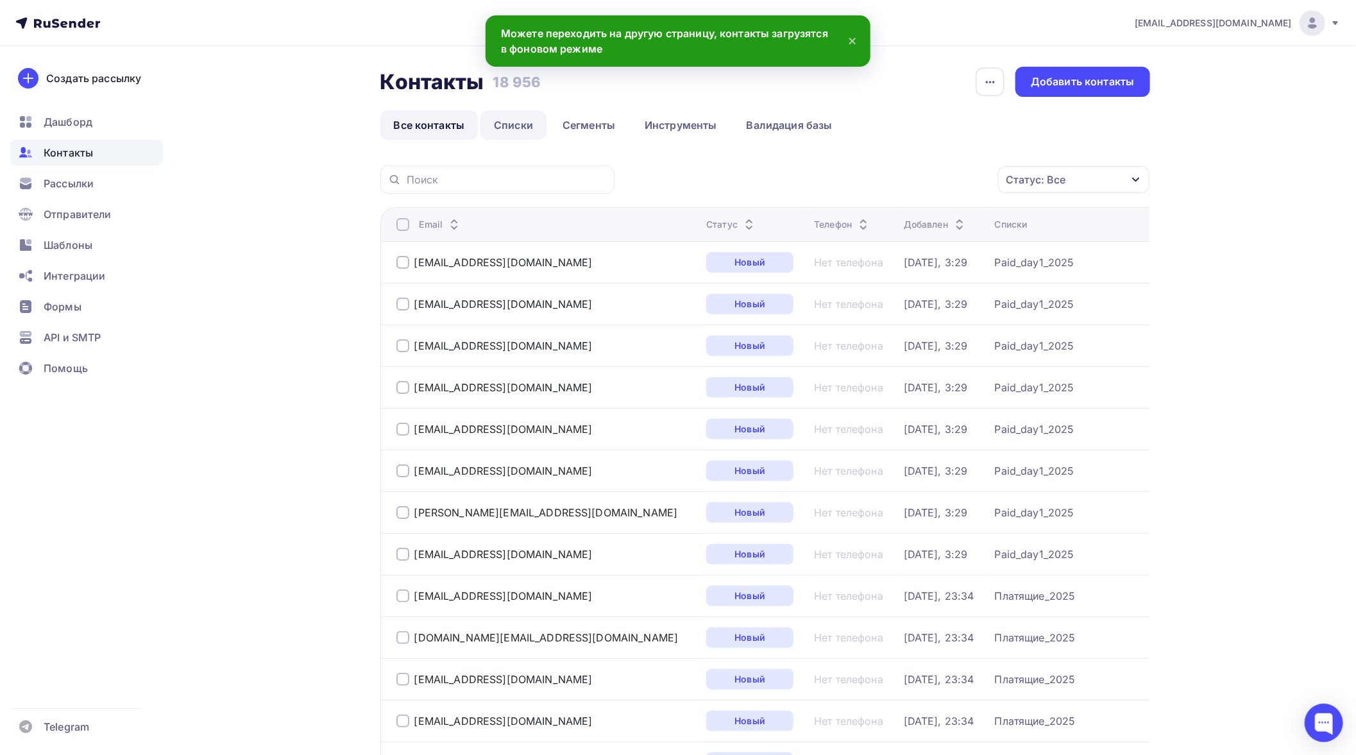
click at [497, 122] on link "Списки" at bounding box center [514, 125] width 66 height 30
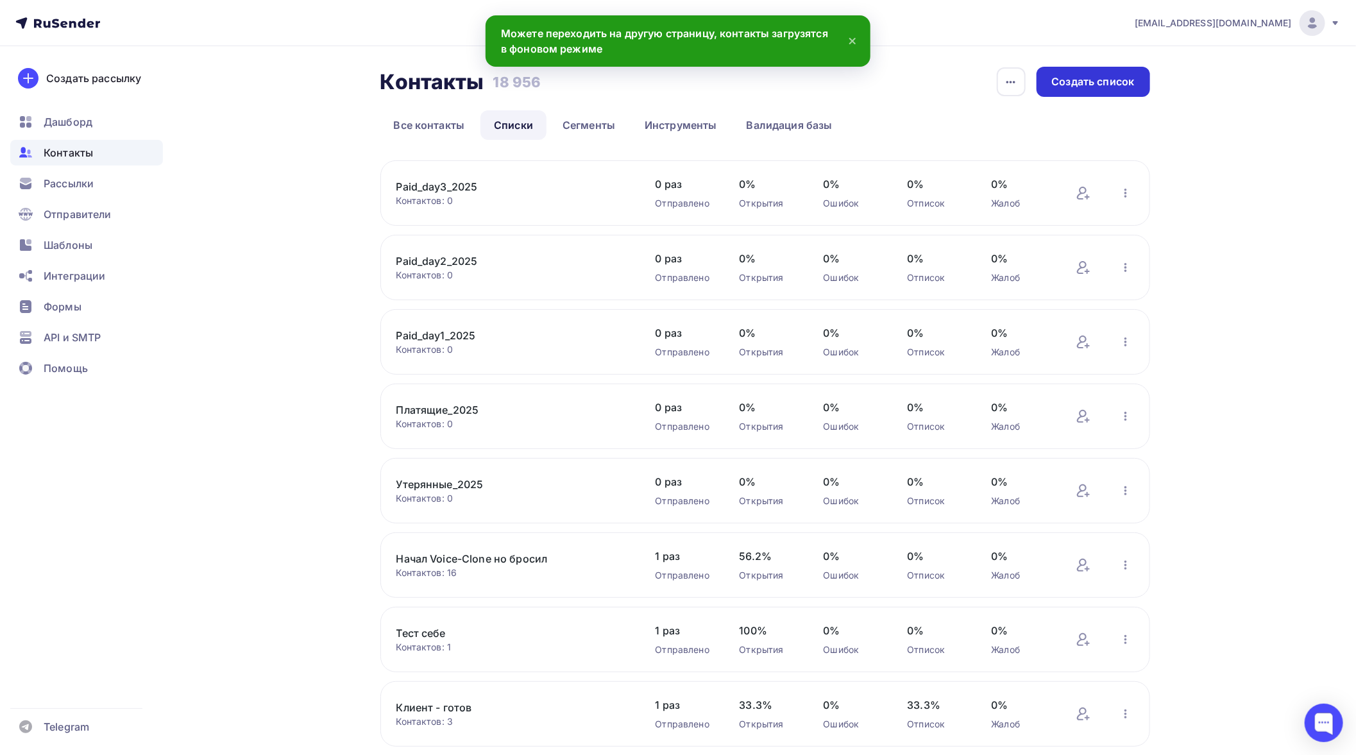
click at [1091, 91] on div "Создать список" at bounding box center [1094, 82] width 114 height 30
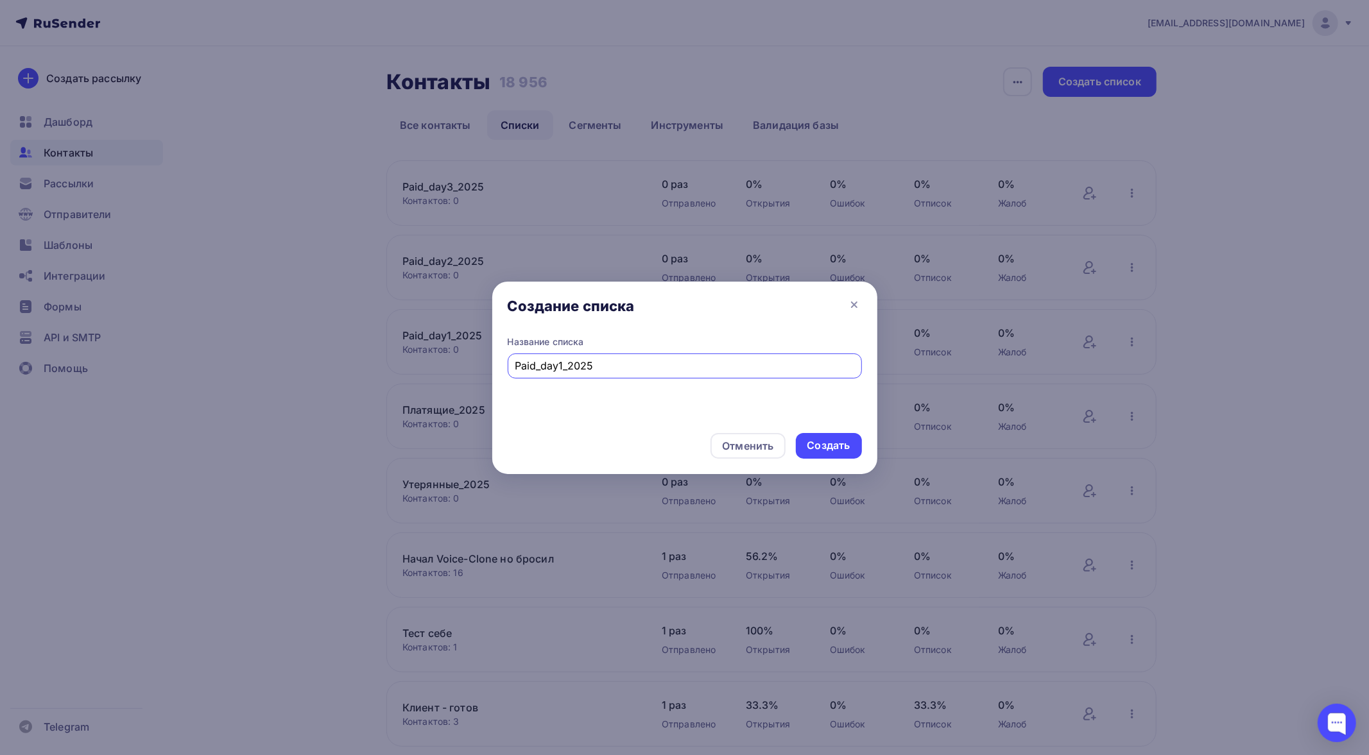
click at [560, 366] on input "Paid_day1_2025" at bounding box center [684, 365] width 339 height 15
type input "Paid_day4_2025"
click at [825, 451] on div "Создать" at bounding box center [828, 445] width 43 height 15
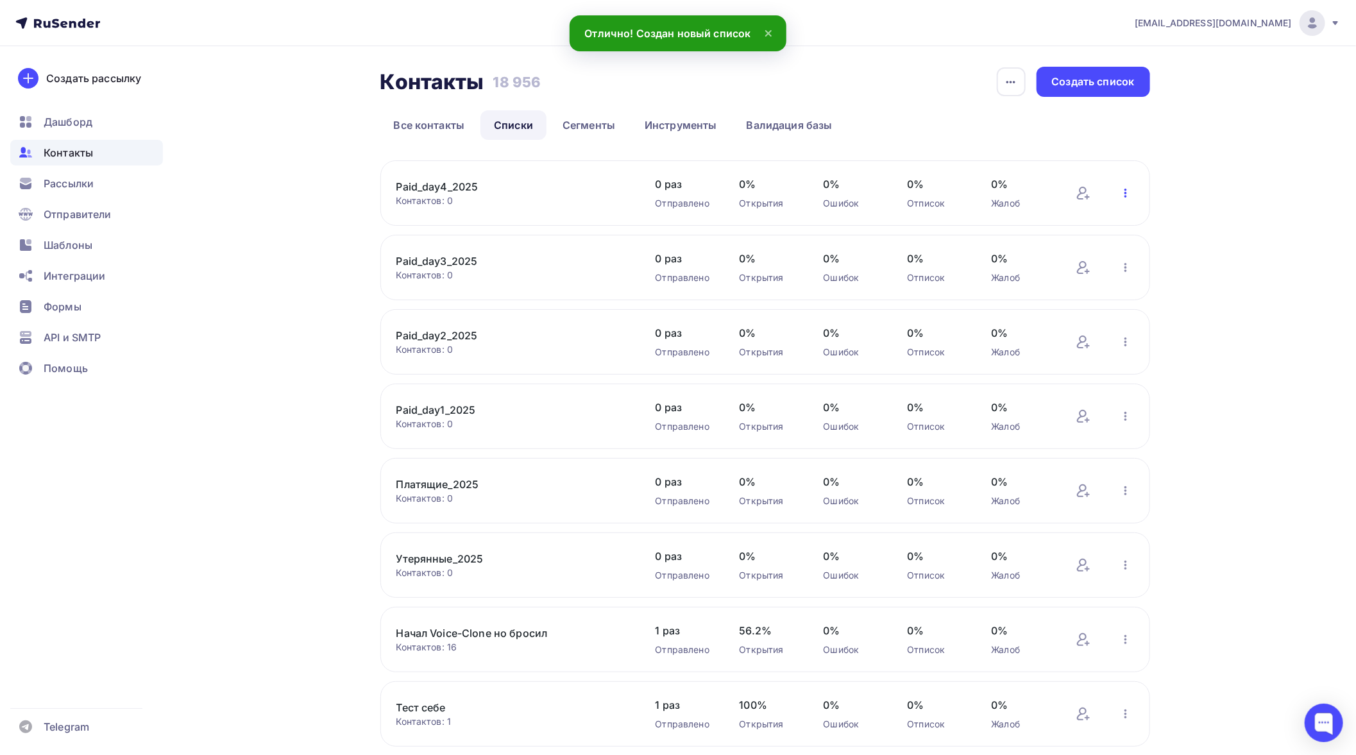
click at [1125, 191] on icon "button" at bounding box center [1126, 193] width 3 height 9
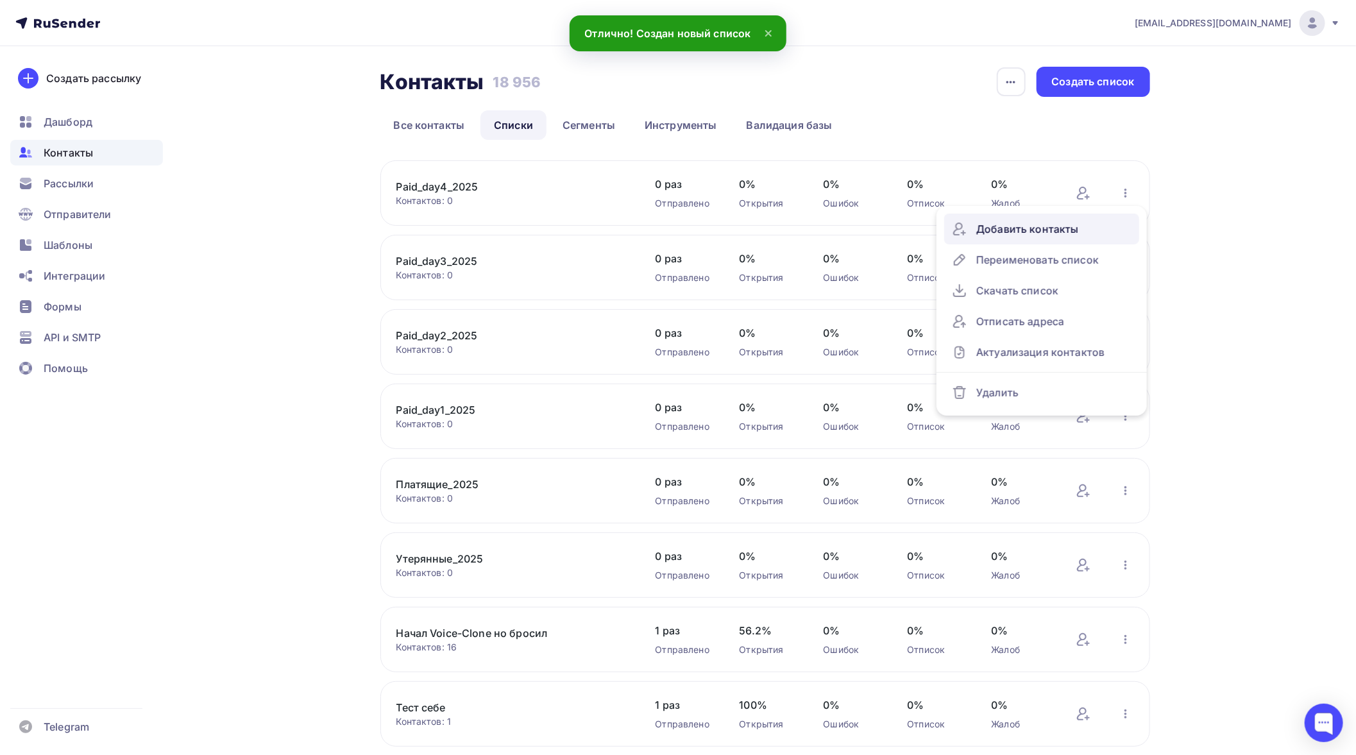
click at [1064, 232] on div "Добавить контакты" at bounding box center [1042, 229] width 180 height 21
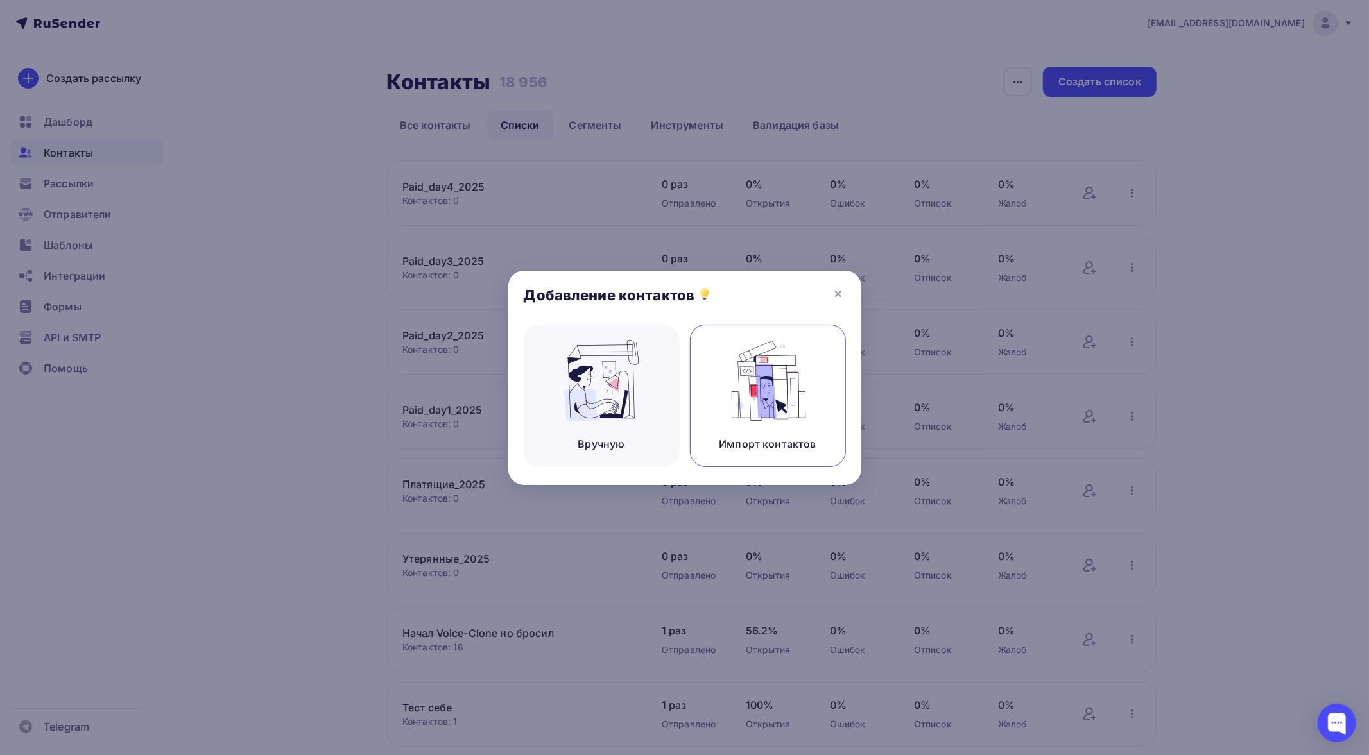
click at [775, 364] on img at bounding box center [767, 380] width 86 height 81
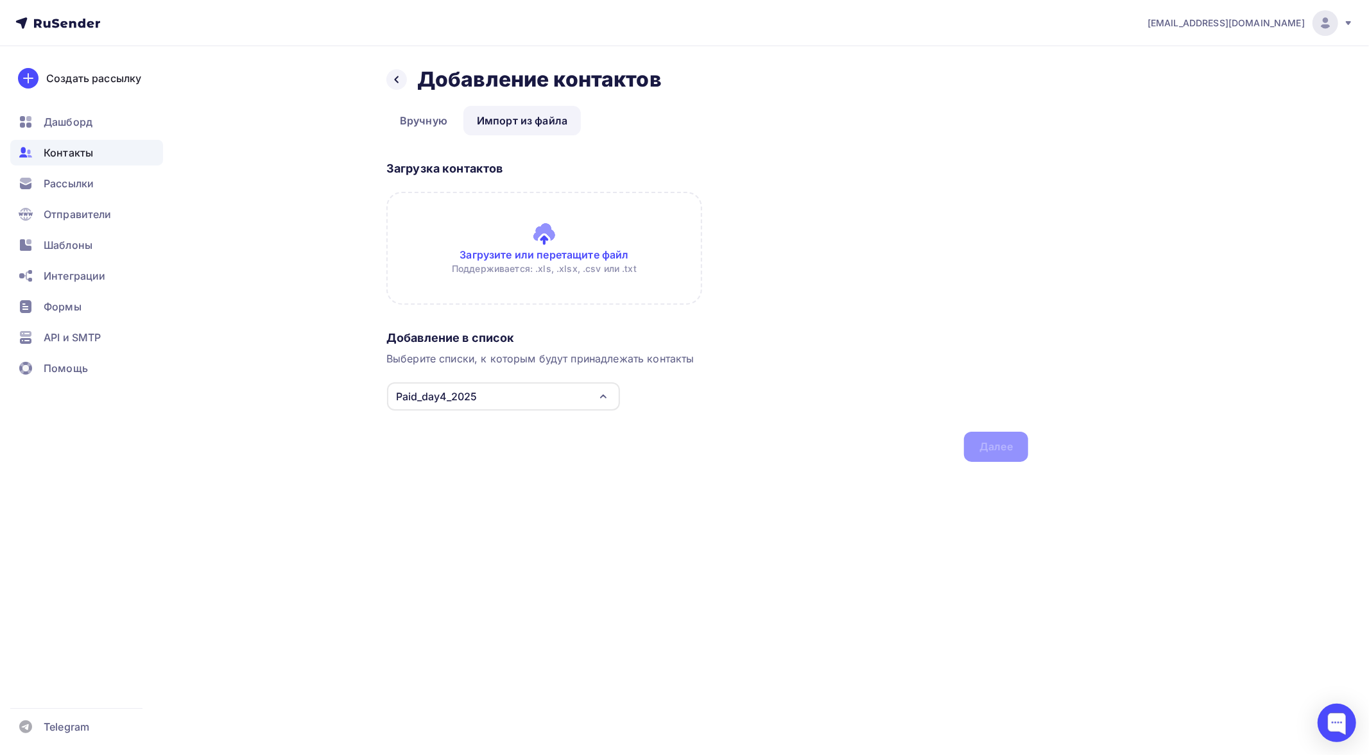
click at [509, 236] on input "file" at bounding box center [544, 248] width 316 height 113
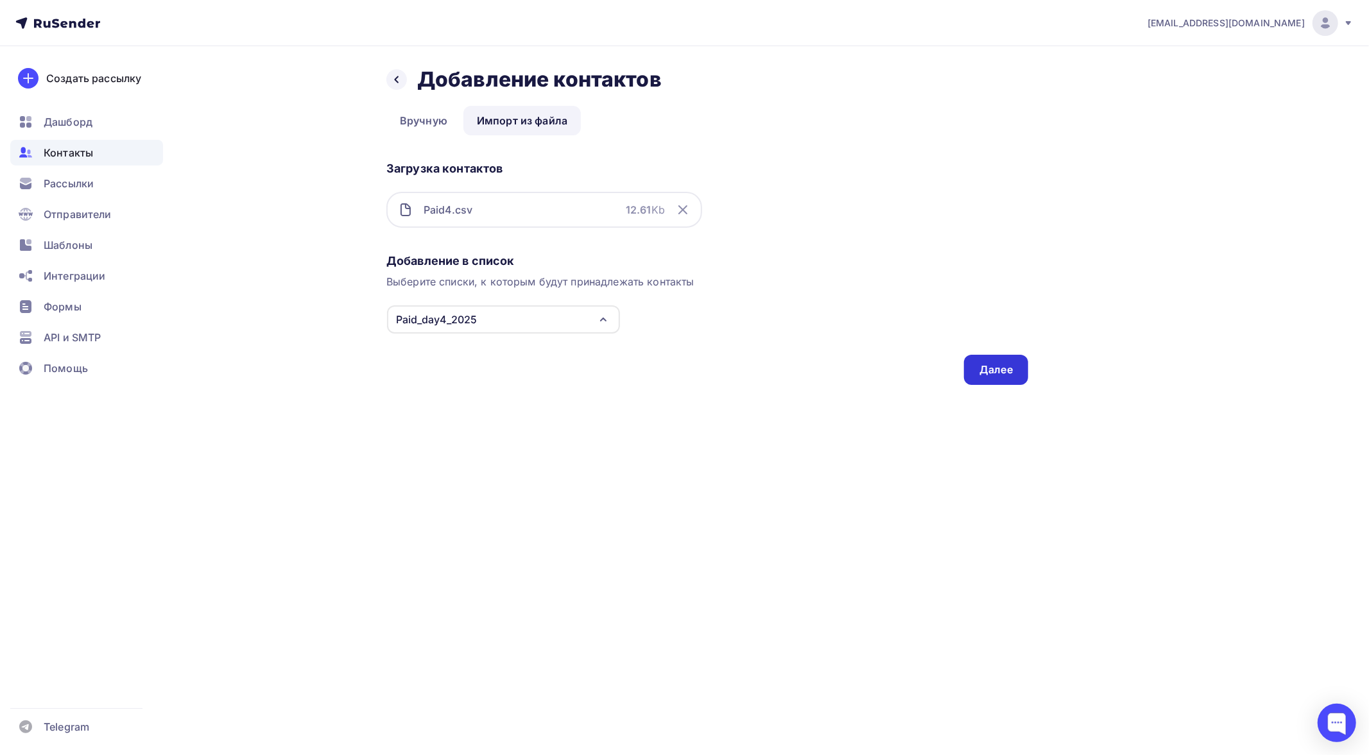
click at [995, 367] on div "Далее" at bounding box center [995, 370] width 33 height 15
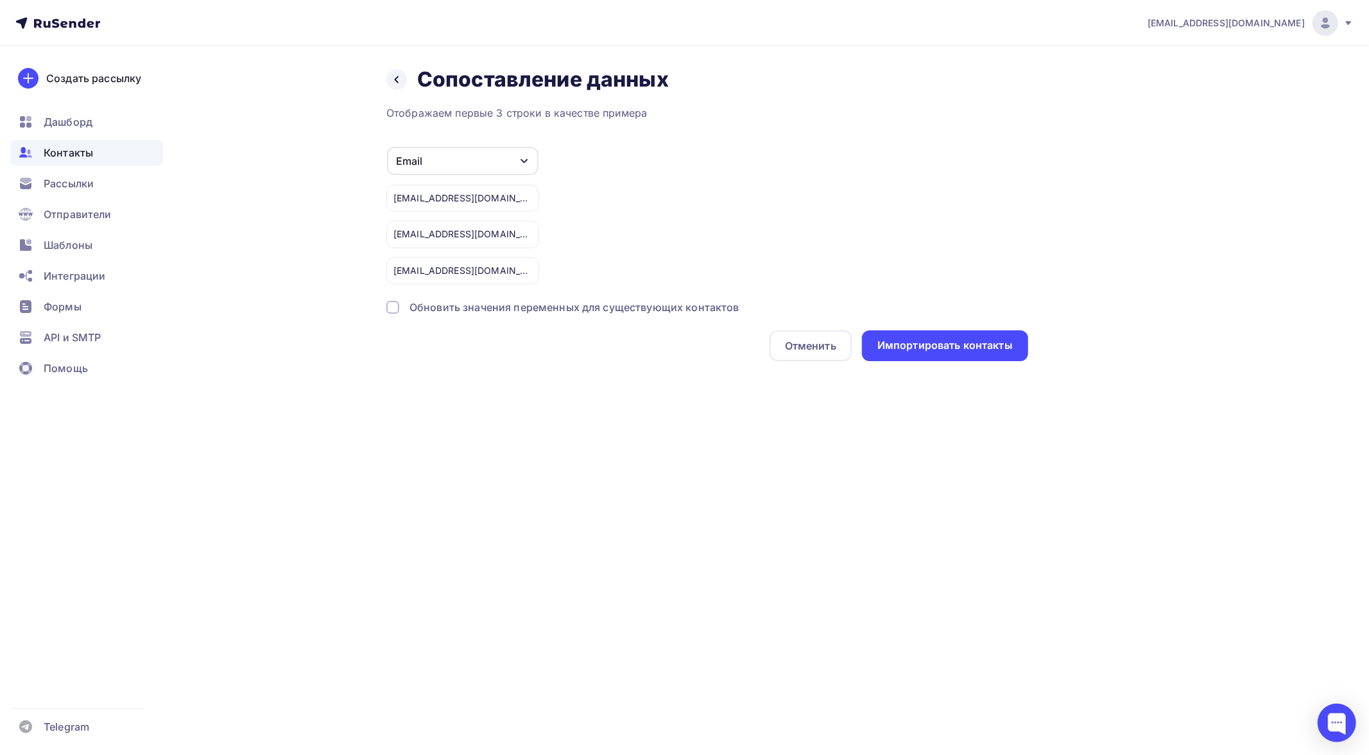
click at [643, 306] on div "Обновить значения переменных для существующих контактов" at bounding box center [574, 307] width 330 height 15
click at [932, 342] on div "Импортировать контакты" at bounding box center [944, 345] width 135 height 15
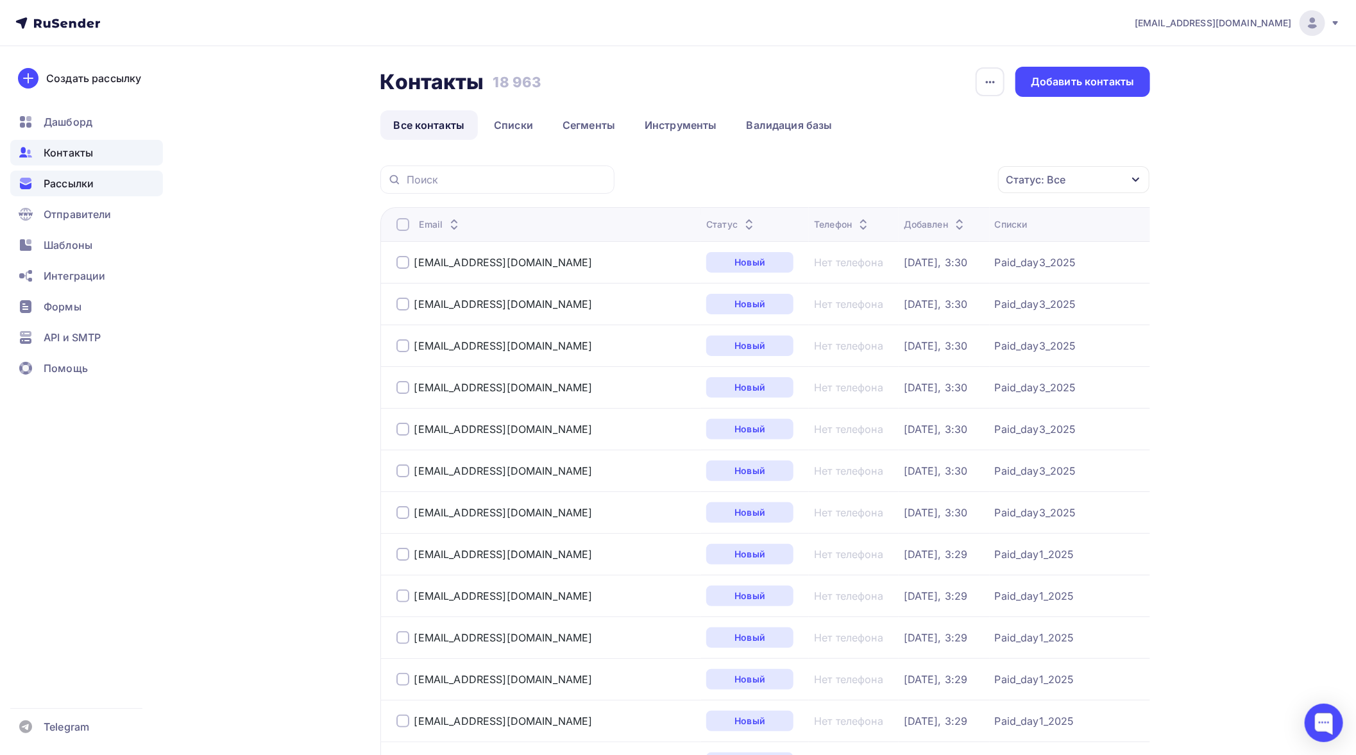
click at [64, 184] on span "Рассылки" at bounding box center [69, 183] width 50 height 15
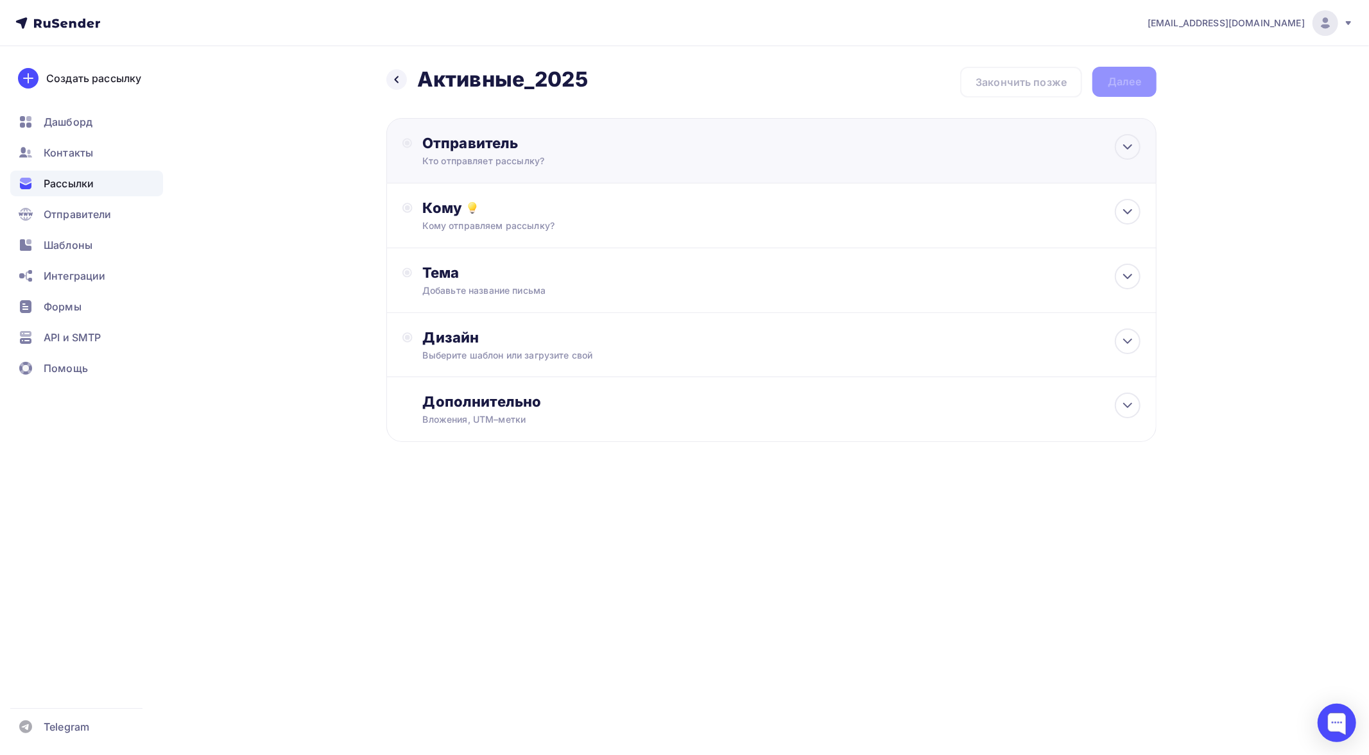
click at [526, 150] on div "Отправитель" at bounding box center [561, 143] width 278 height 18
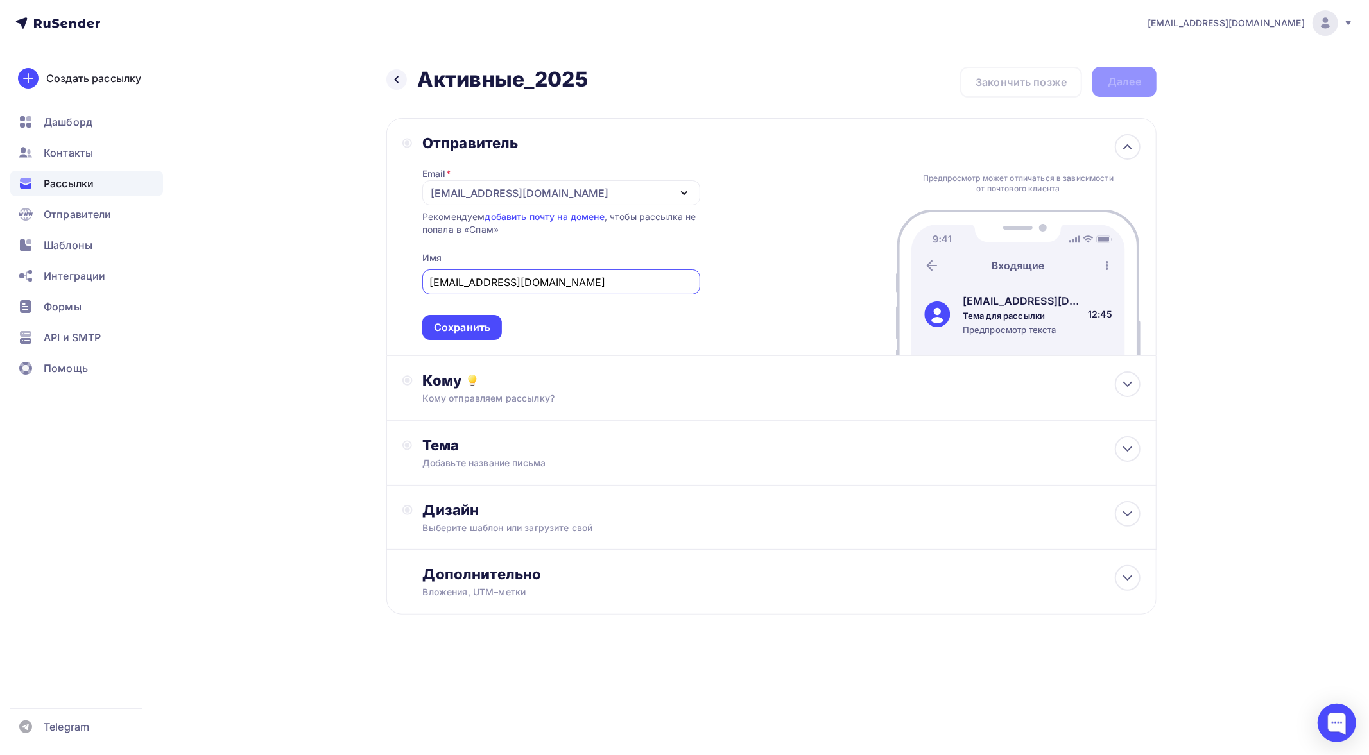
click at [606, 193] on div "[EMAIL_ADDRESS][DOMAIN_NAME]" at bounding box center [561, 192] width 278 height 25
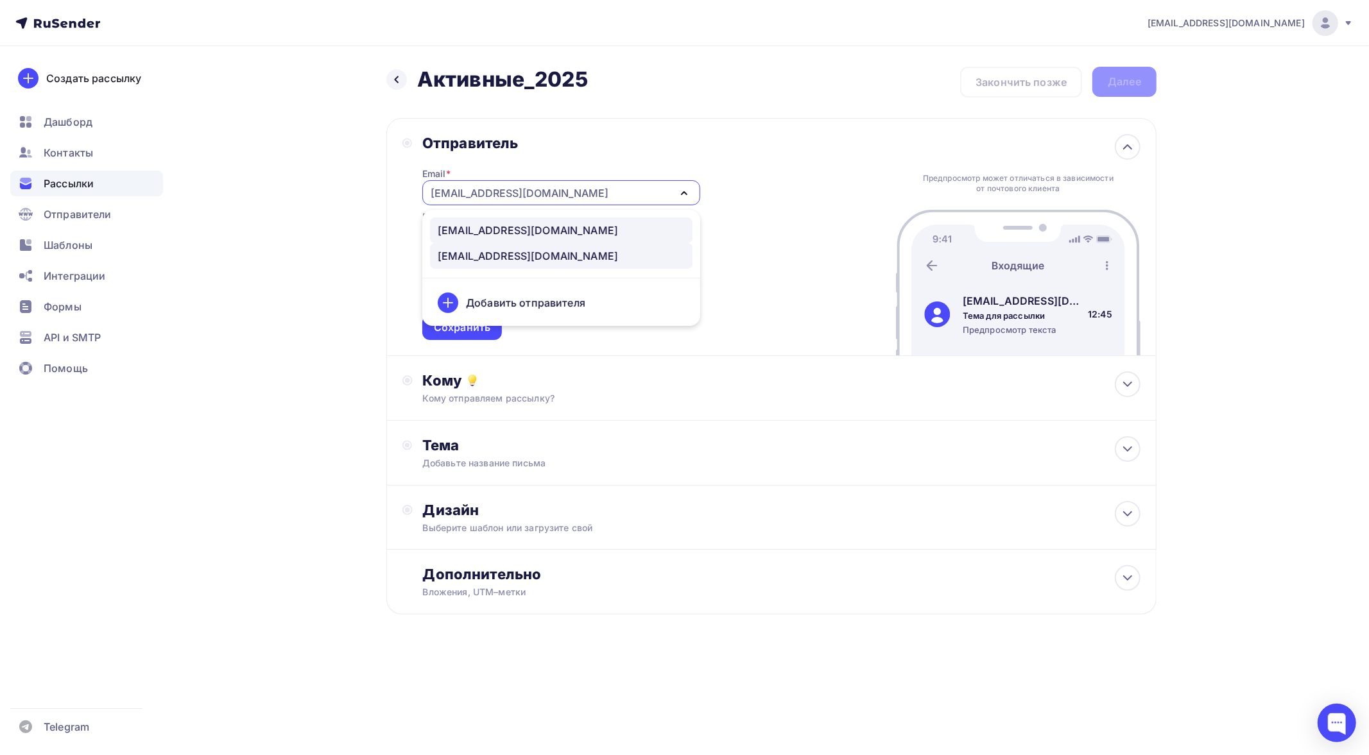
click at [507, 225] on div "support@apihost.ru" at bounding box center [528, 230] width 180 height 15
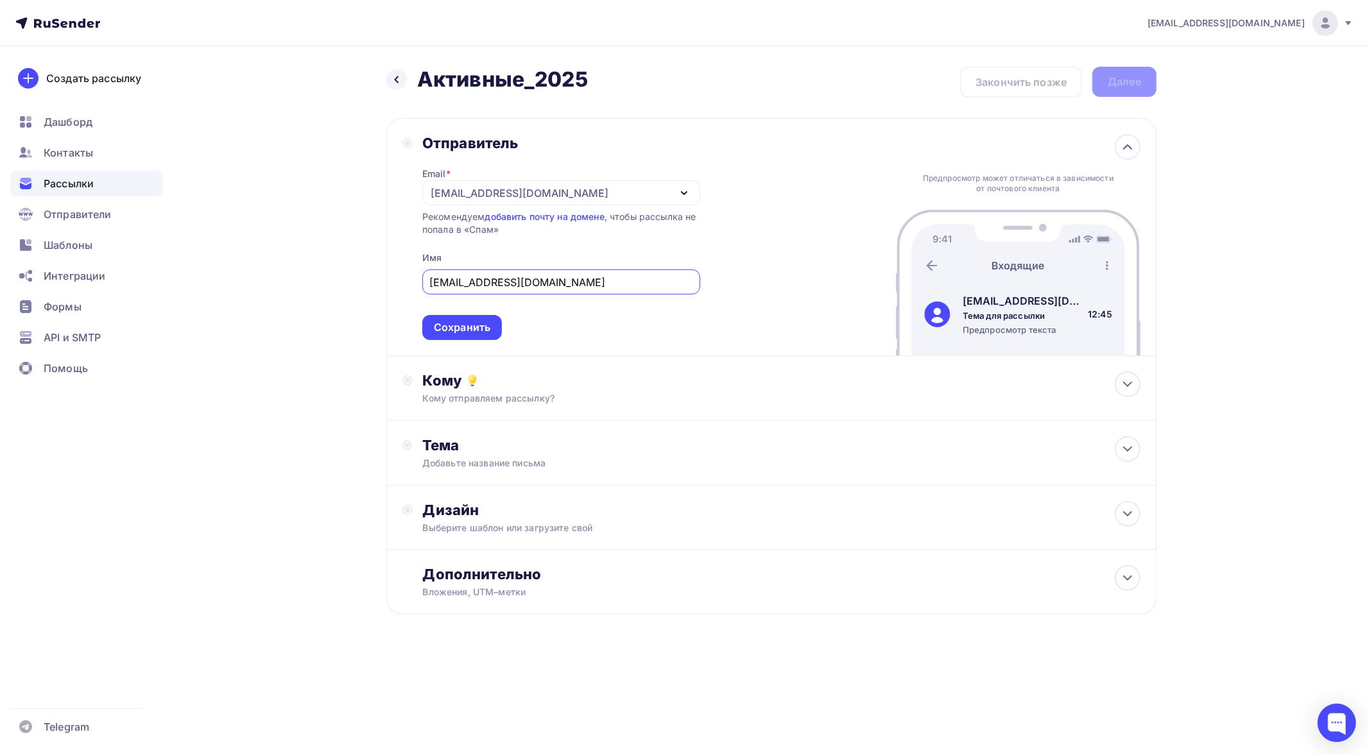
drag, startPoint x: 588, startPoint y: 285, endPoint x: 415, endPoint y: 271, distance: 174.4
click at [415, 271] on div "Отправитель Email * support@apihost.ru support@apihost.ru bogirastorm@yandex.ru…" at bounding box center [551, 237] width 298 height 206
type input "APIHOST.RU"
click at [531, 383] on div "Кому" at bounding box center [781, 381] width 717 height 18
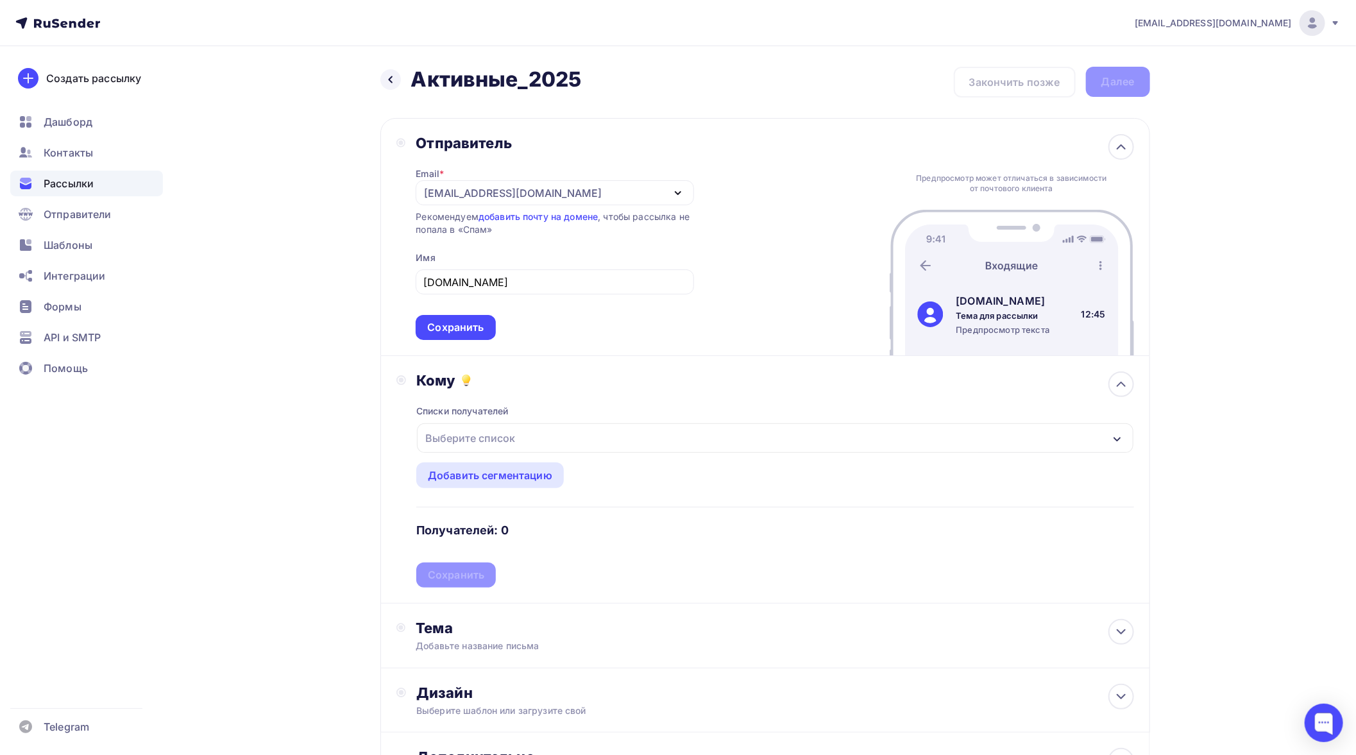
click at [572, 436] on div "Выберите список" at bounding box center [775, 439] width 716 height 30
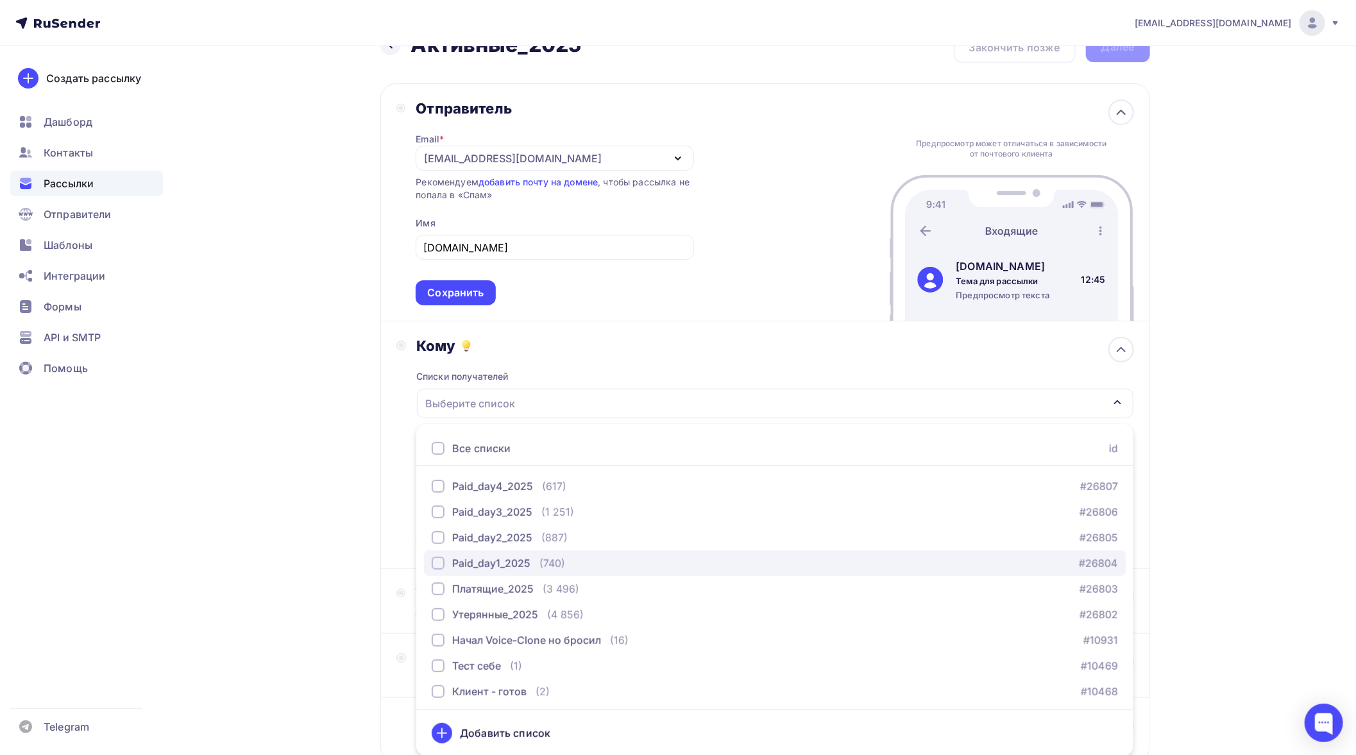
click at [520, 565] on div "Paid_day1_2025" at bounding box center [491, 563] width 78 height 15
click at [330, 588] on div "Назад Активные_2025 Активные_2025 Закончить позже Далее Отправитель Email * sup…" at bounding box center [679, 429] width 1052 height 834
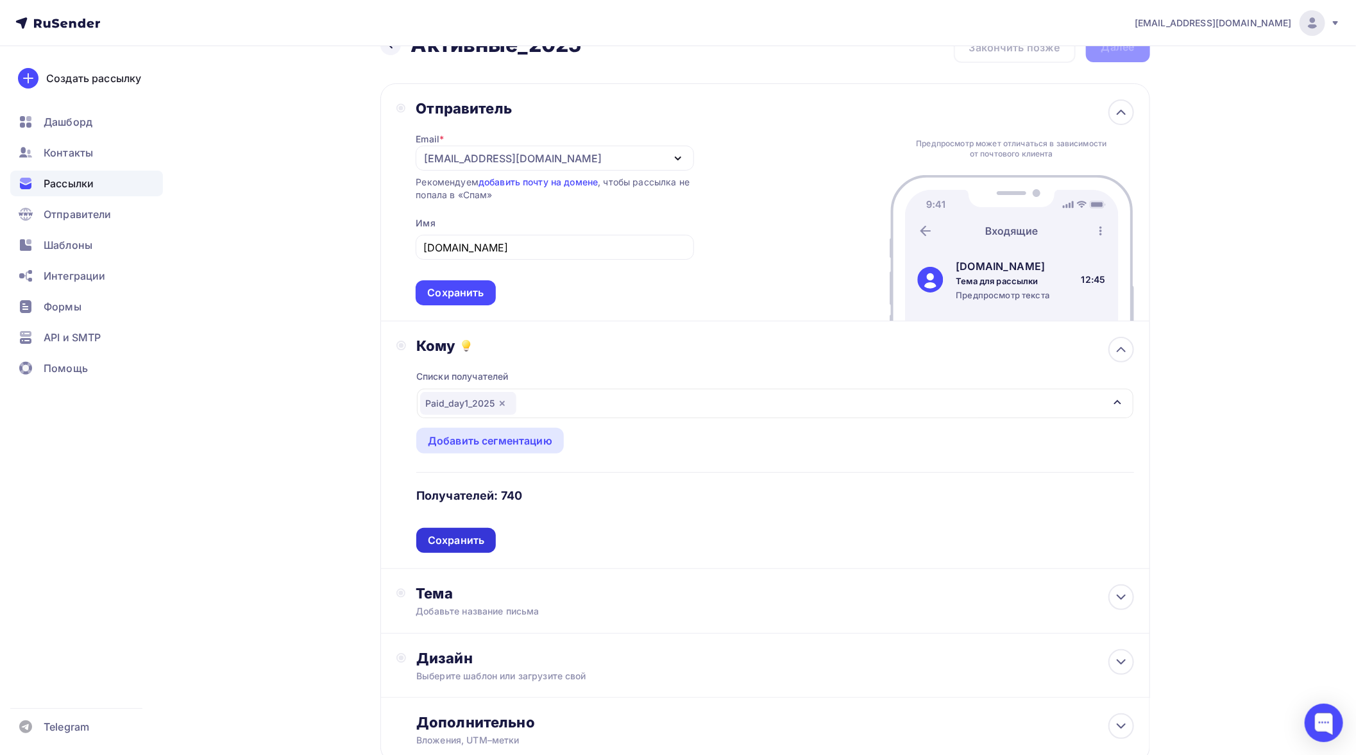
click at [471, 533] on div "Сохранить" at bounding box center [456, 540] width 56 height 15
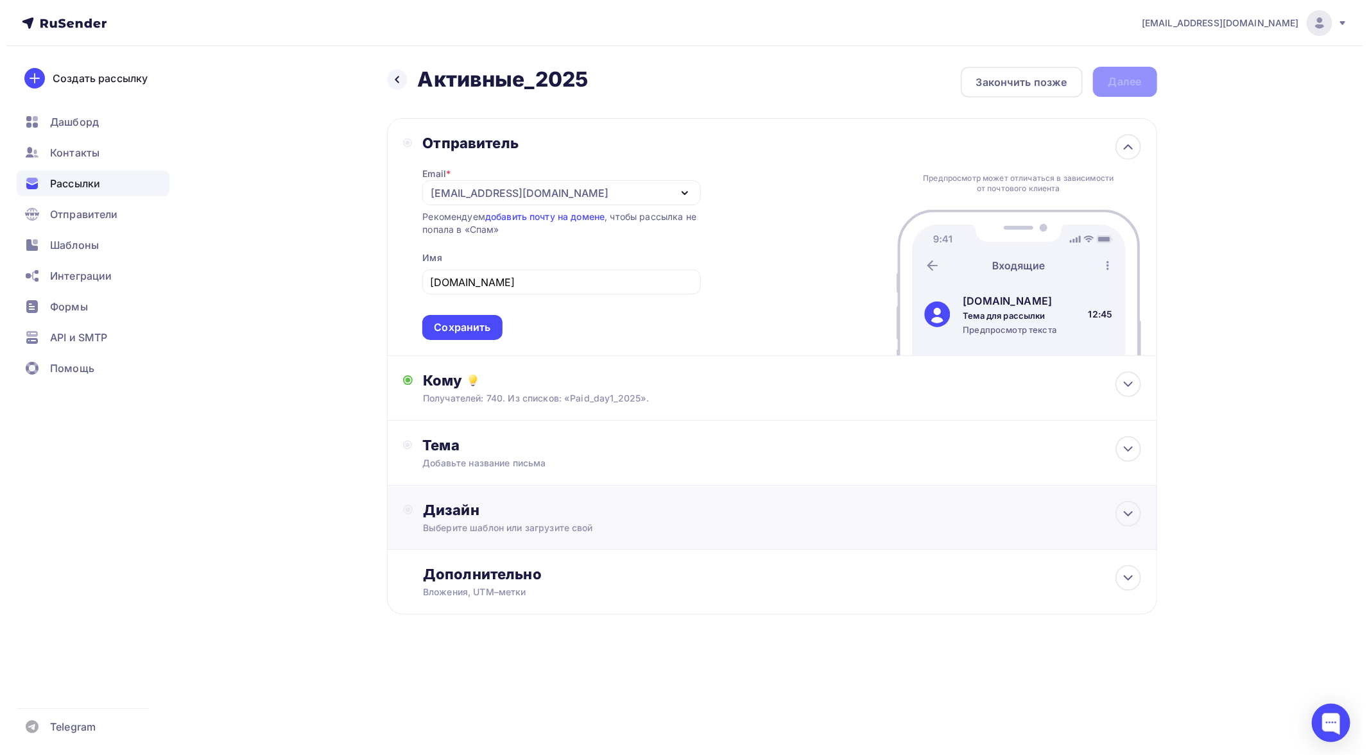
scroll to position [0, 0]
click at [548, 449] on div "Тема" at bounding box center [548, 445] width 253 height 18
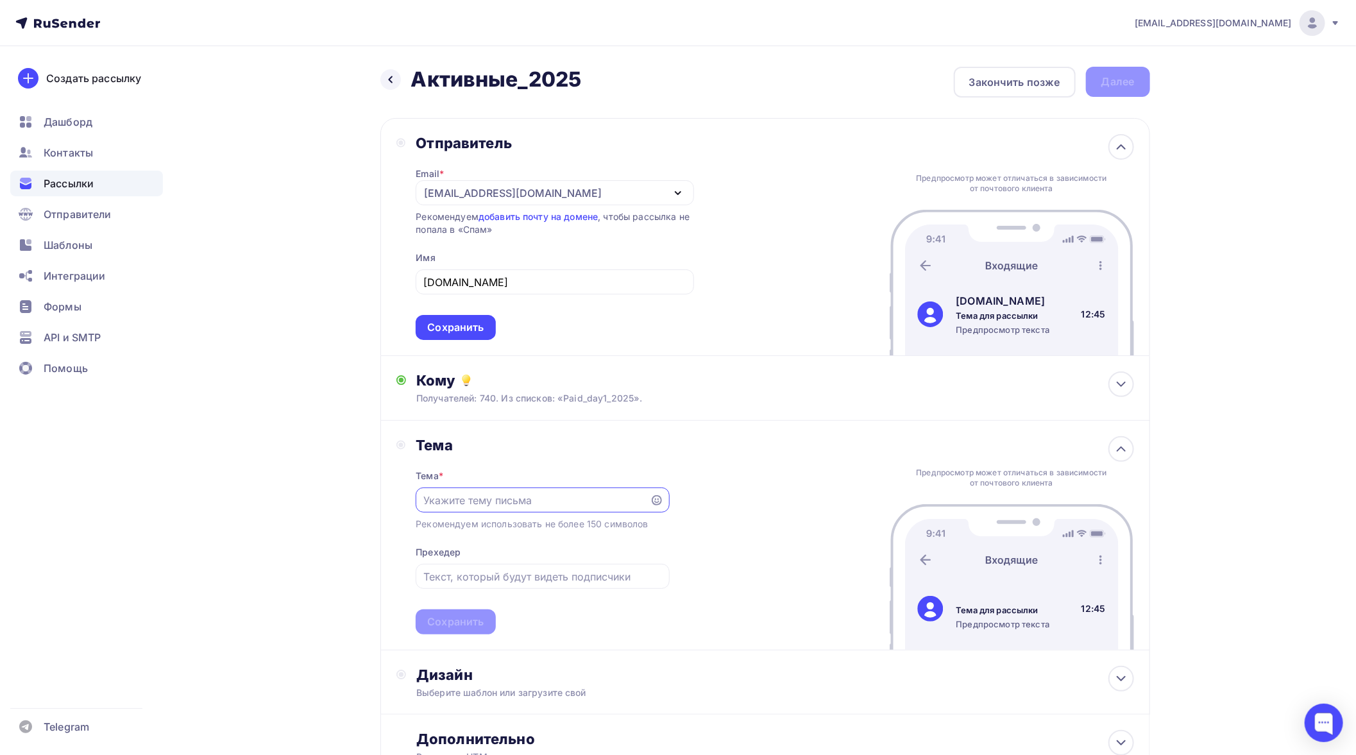
paste input "🔥 APIHOST: 5 новых сервисов для голоса и видео"
type input "🔥 APIHOST: 5 новых сервисов для голоса и видео"
click at [517, 588] on div at bounding box center [542, 576] width 253 height 25
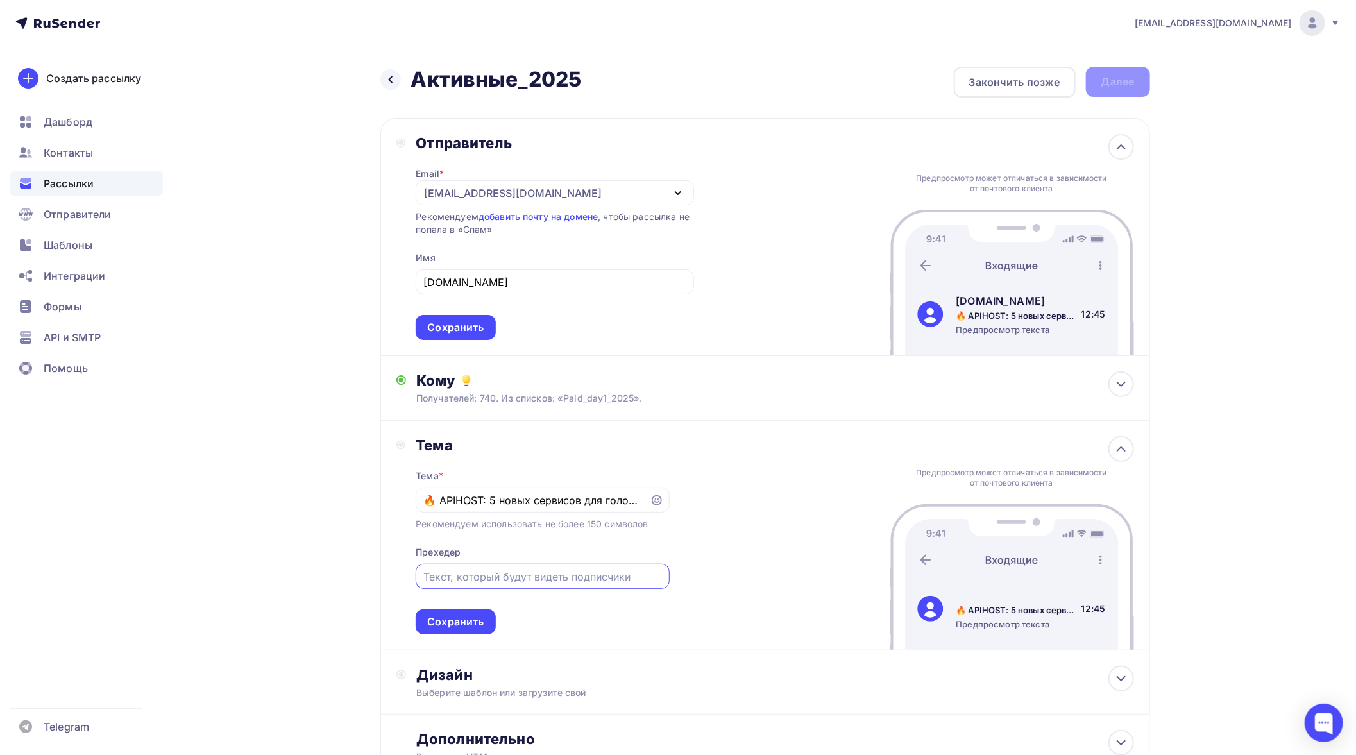
click at [520, 581] on input "text" at bounding box center [543, 576] width 239 height 15
paste input "Клонирование, Revoice, апскейл до 4K и GPT в Telegram"
type input "Клонирование, Revoice, апскейл до 4K и GPT в Telegram"
click at [470, 620] on div "Сохранить" at bounding box center [455, 622] width 56 height 15
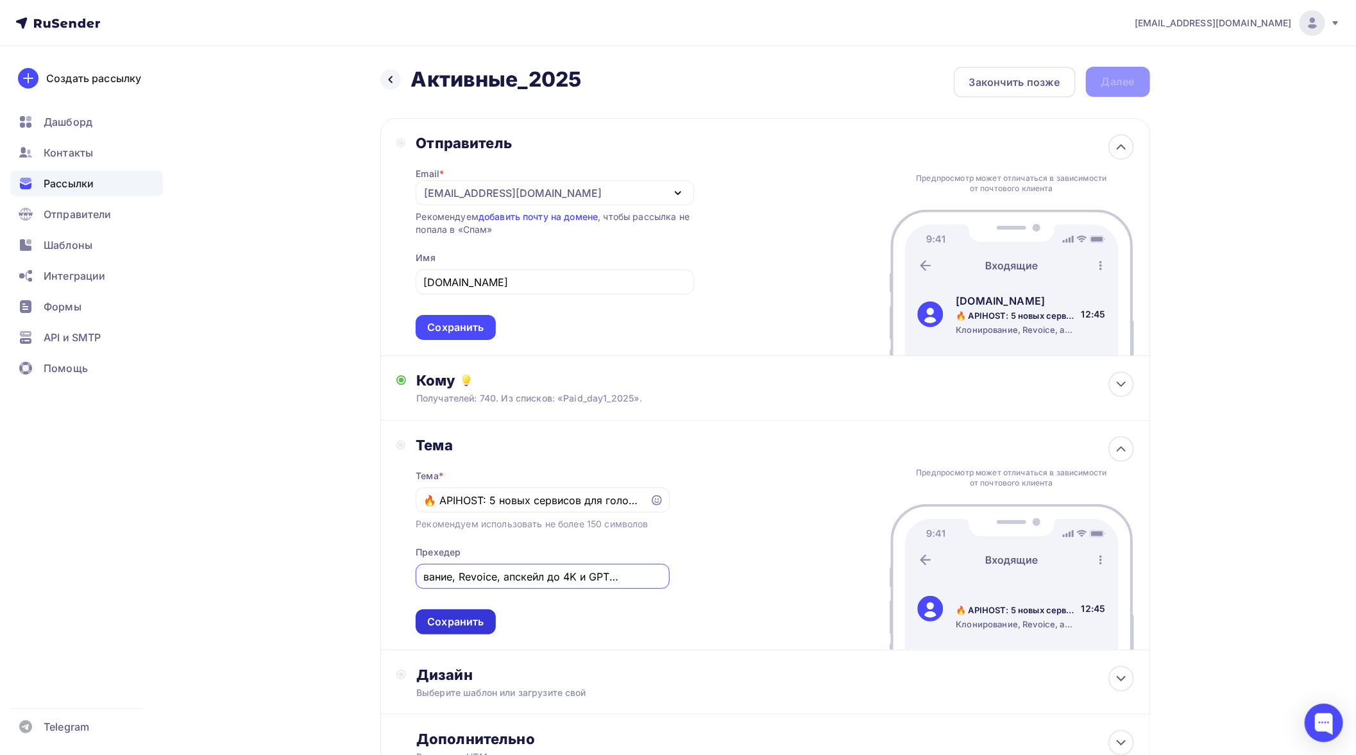
scroll to position [0, 0]
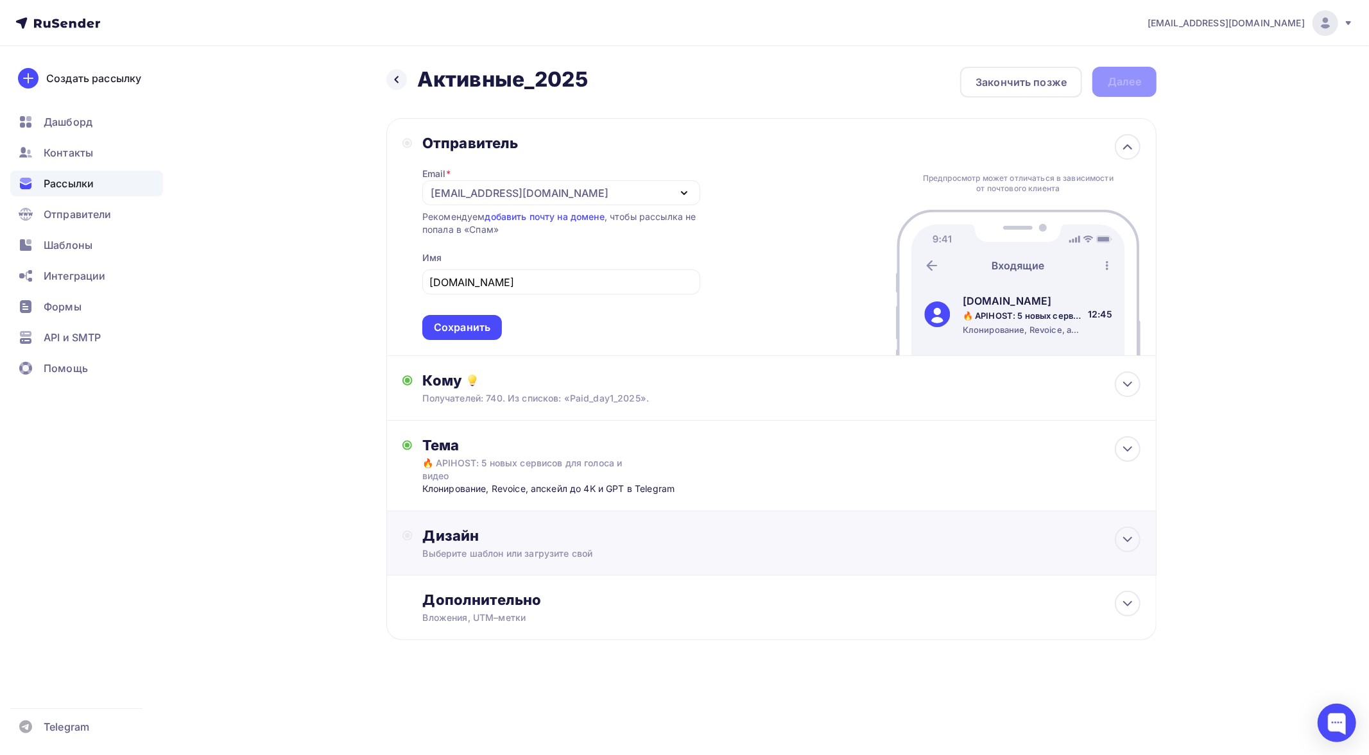
click at [572, 530] on div "Дизайн" at bounding box center [781, 536] width 717 height 18
click at [476, 581] on div "Выбрать шаблон" at bounding box center [472, 588] width 89 height 15
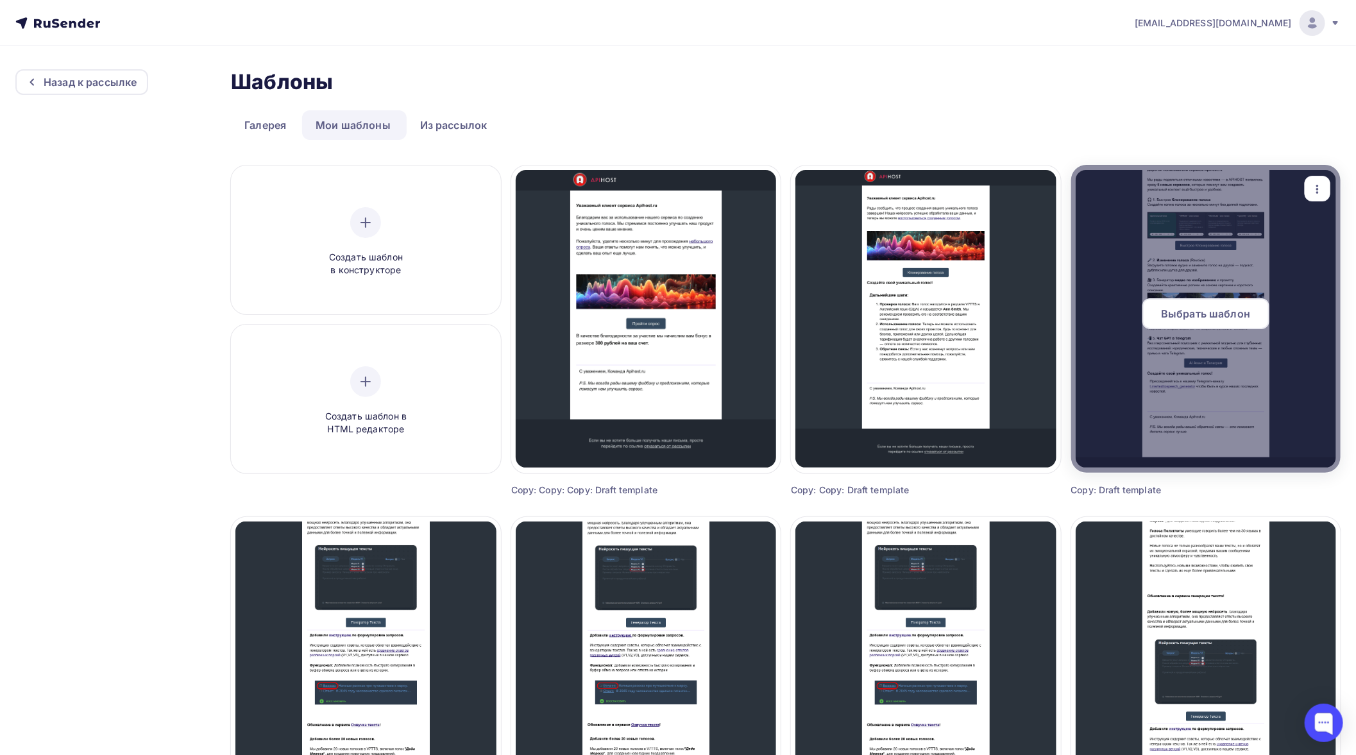
click at [1194, 312] on span "Выбрать шаблон" at bounding box center [1205, 313] width 89 height 15
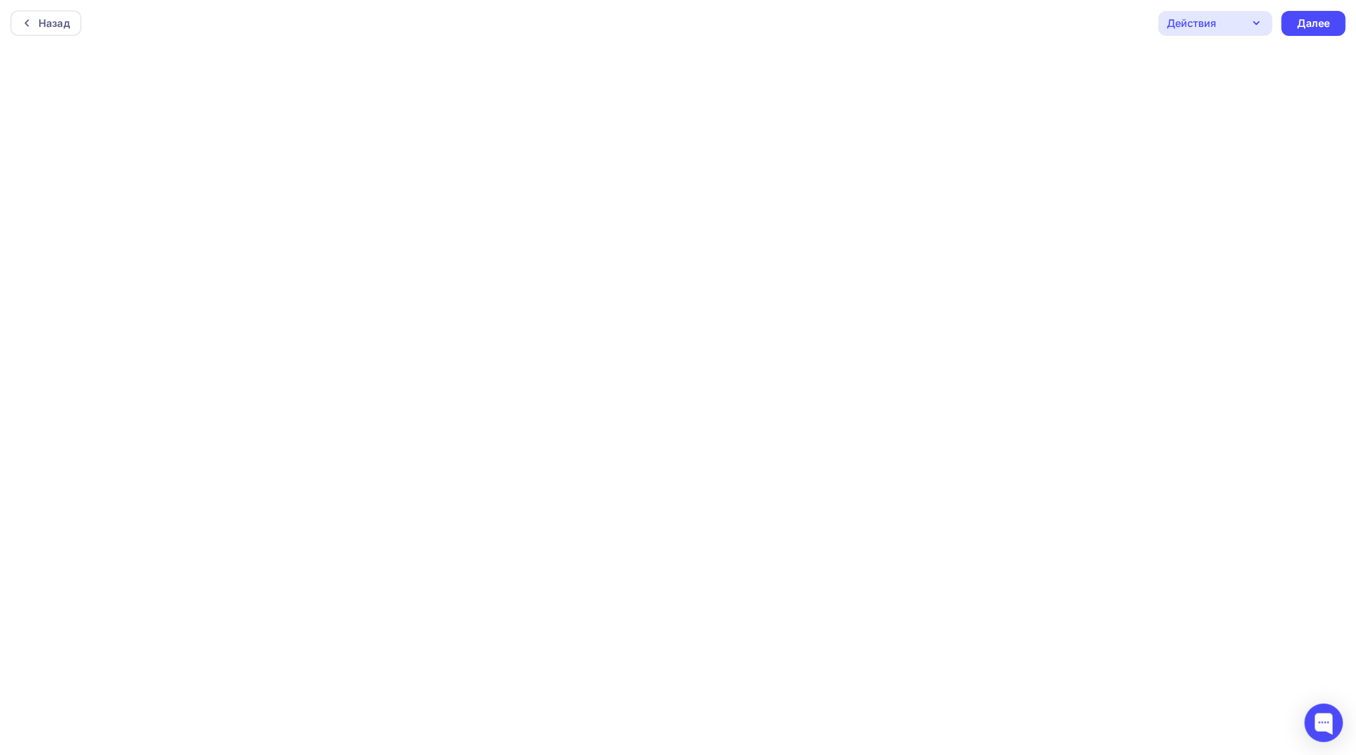
scroll to position [3, 0]
click at [1220, 17] on div "Далее" at bounding box center [1313, 20] width 33 height 15
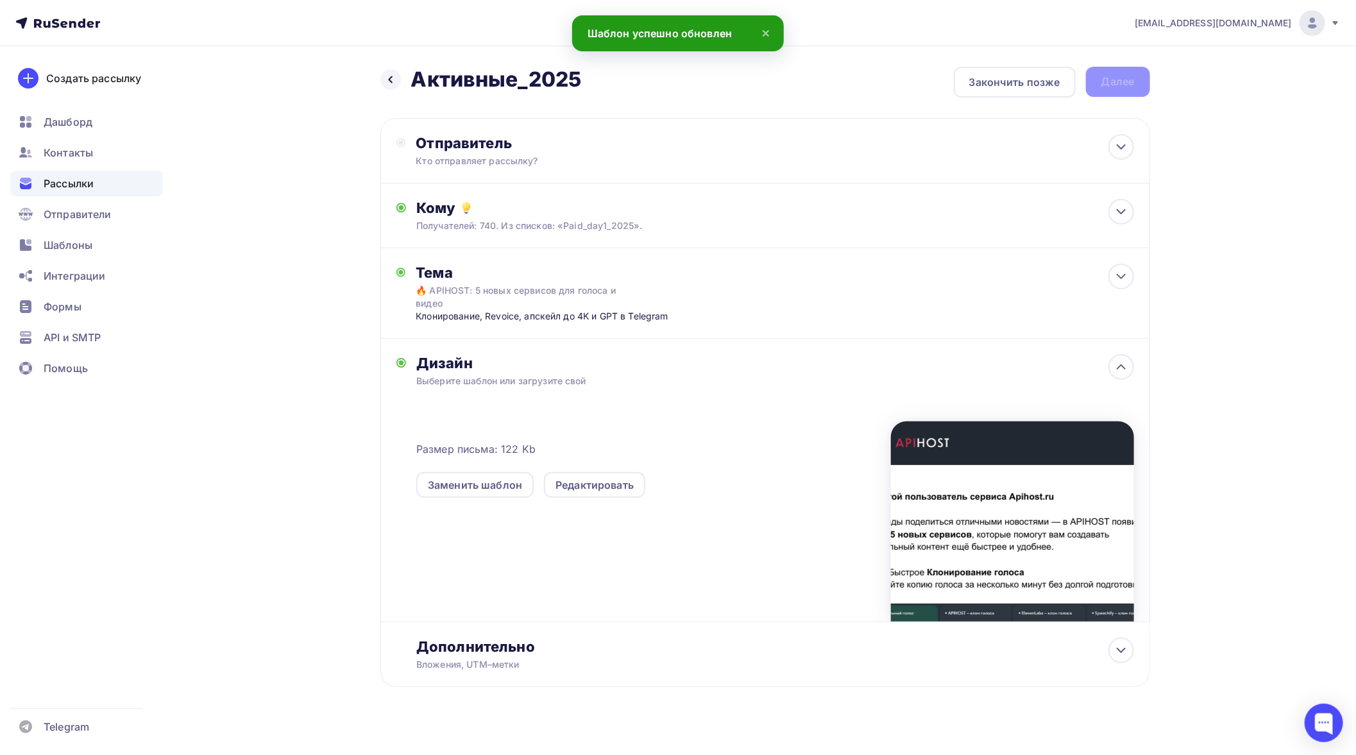
scroll to position [1, 0]
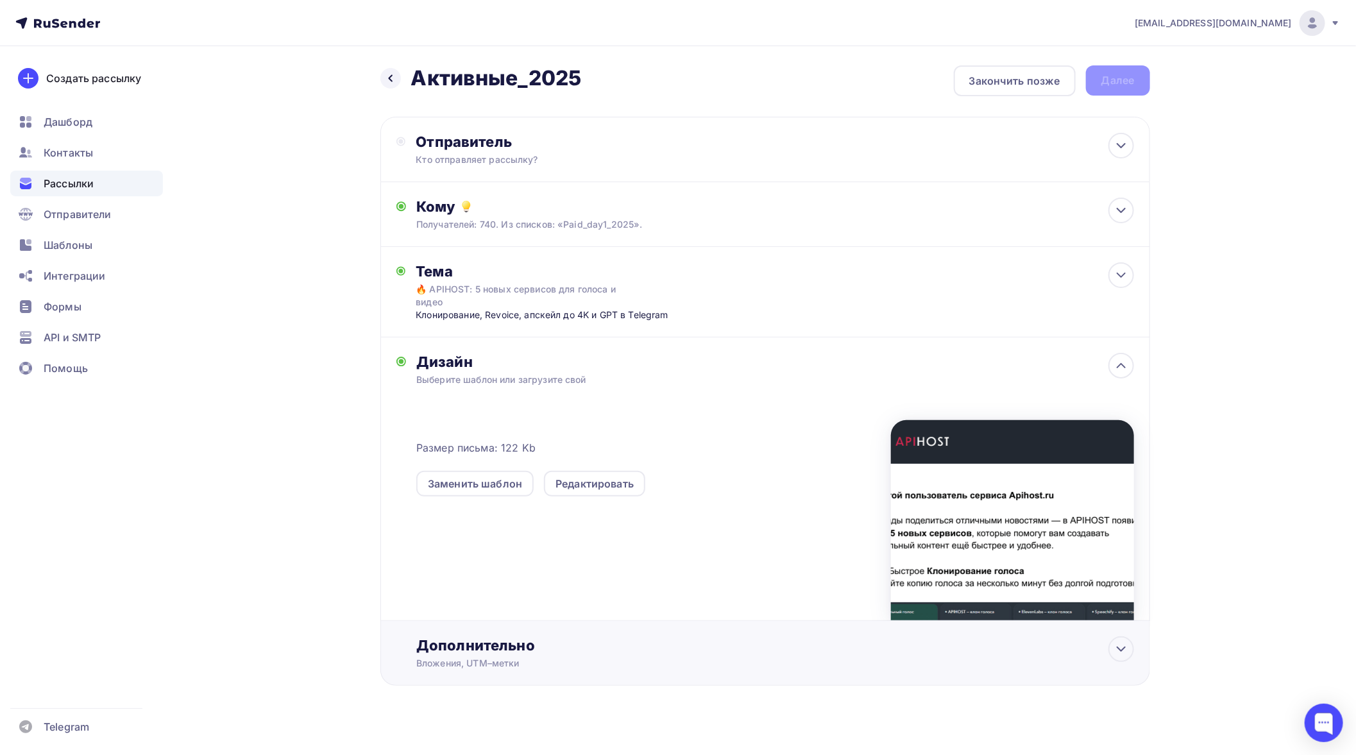
click at [586, 637] on div "Дополнительно" at bounding box center [774, 646] width 717 height 18
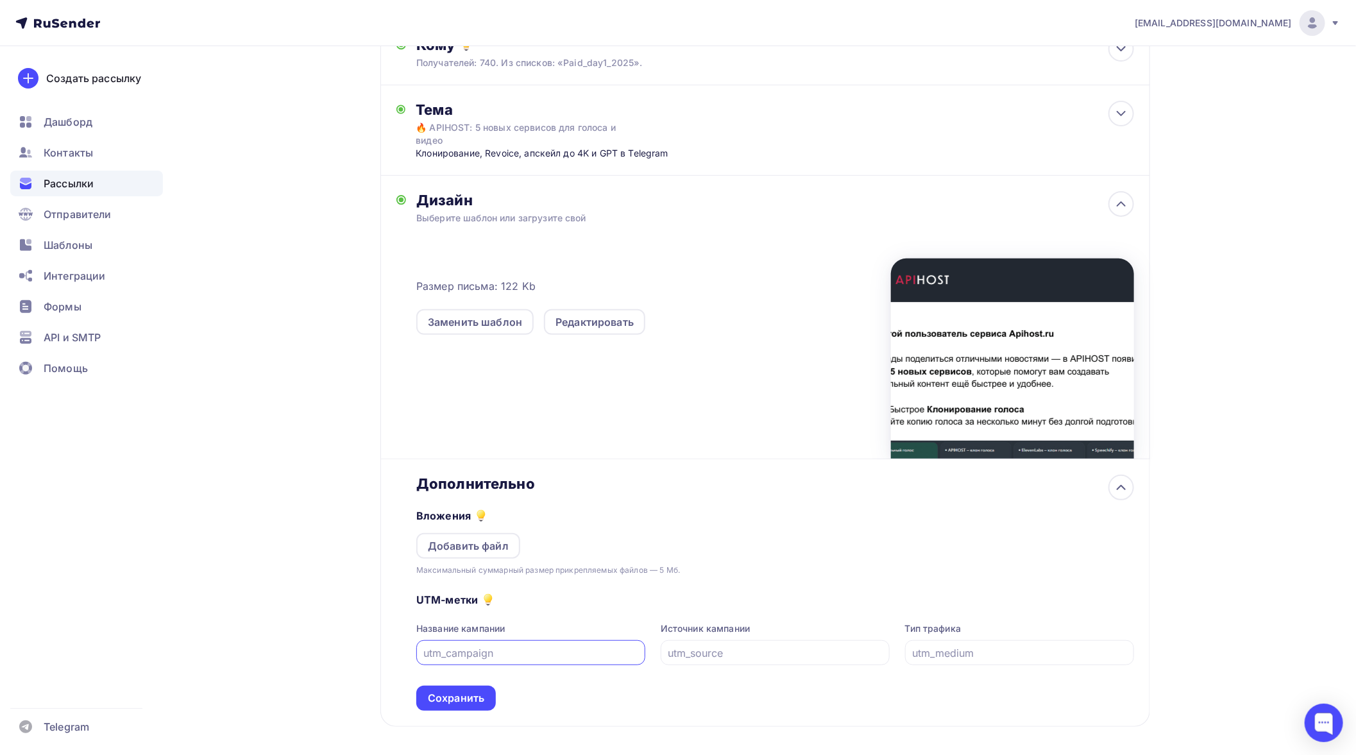
scroll to position [203, 0]
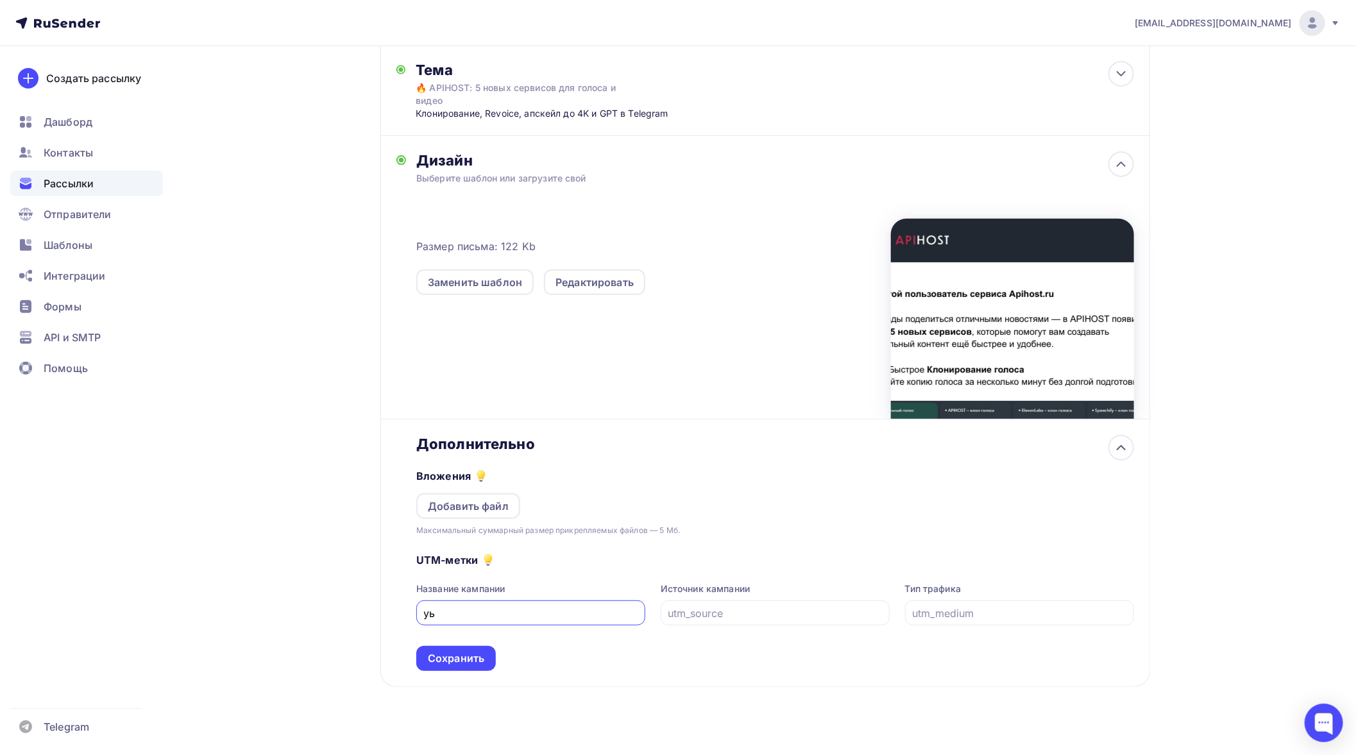
type input "у"
type input "email"
click at [701, 606] on input "text" at bounding box center [775, 613] width 214 height 15
type input "email"
drag, startPoint x: 572, startPoint y: 600, endPoint x: 393, endPoint y: 610, distance: 179.9
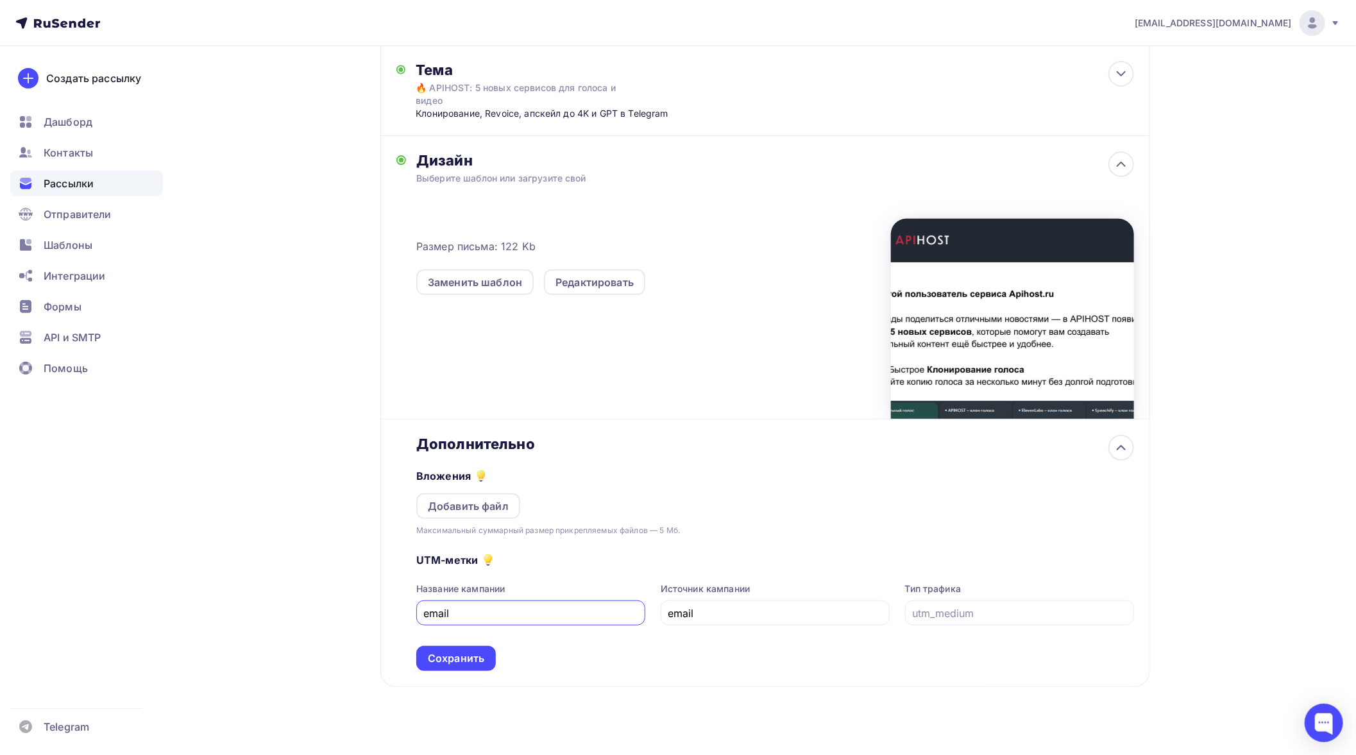
click at [393, 610] on div "Дополнительно Вложения Добавить файл Максимальный суммарный размер прикрепляемы…" at bounding box center [766, 554] width 770 height 268
type input "r"
type input "news"
click at [1016, 606] on input "text" at bounding box center [1019, 613] width 214 height 15
click at [466, 651] on div "Сохранить" at bounding box center [456, 658] width 56 height 15
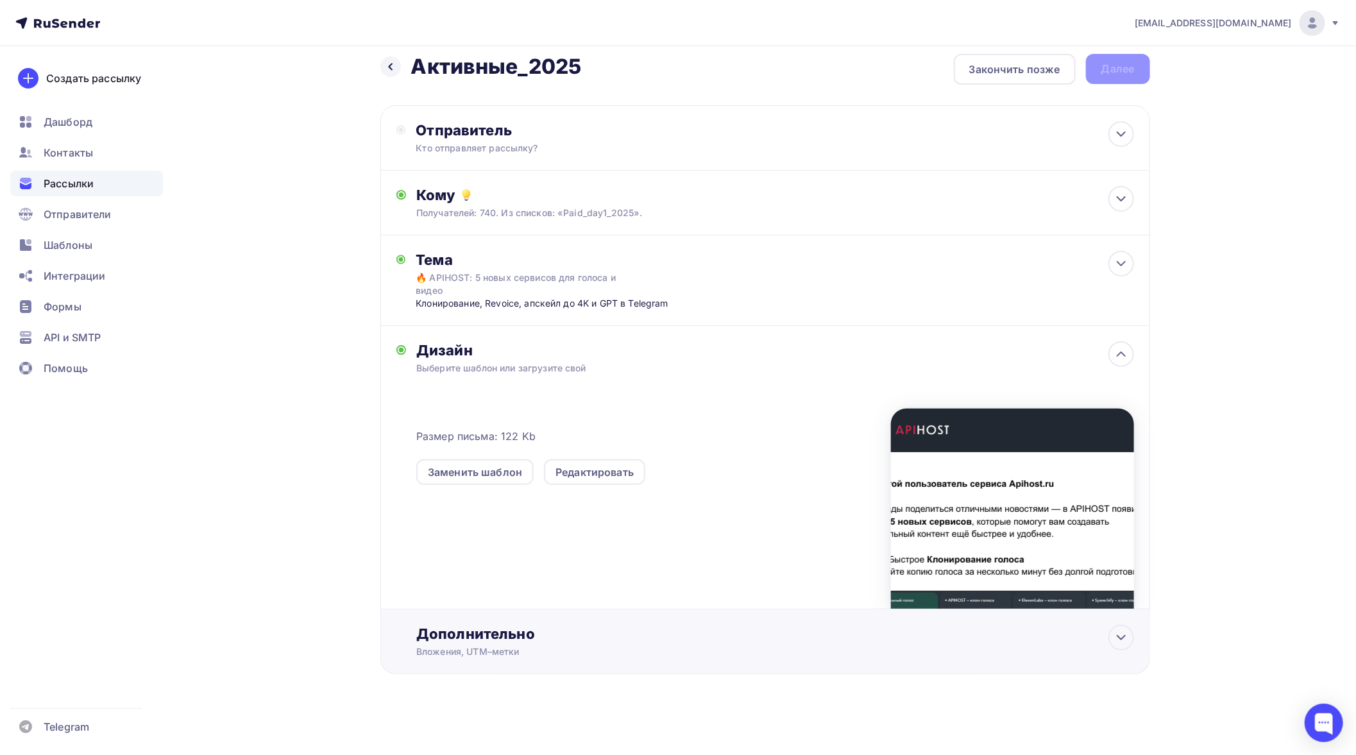
scroll to position [1, 0]
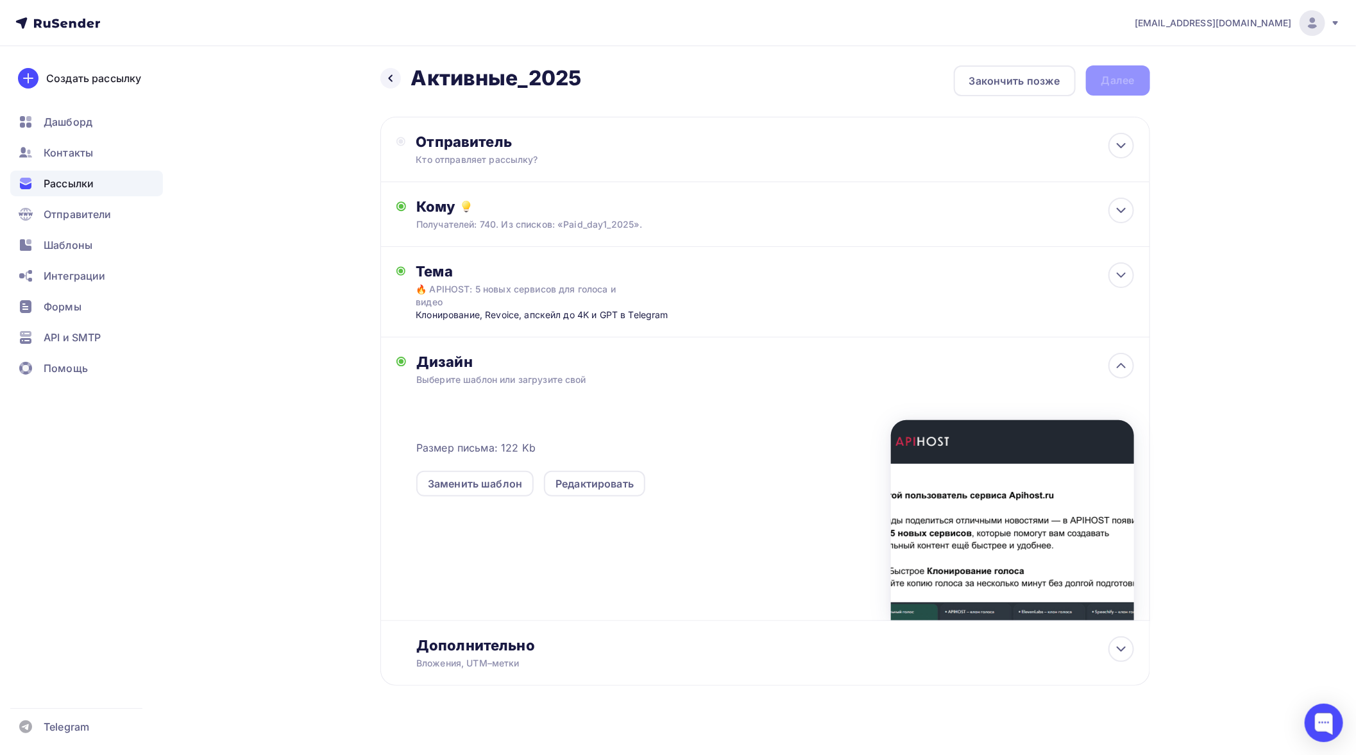
click at [278, 517] on div "Назад Активные_2025 Активные_2025 Закончить позже Далее Отправитель Кто отправл…" at bounding box center [679, 407] width 1052 height 724
click at [1119, 79] on div "Назад Активные_2025 Активные_2025 Закончить позже Далее" at bounding box center [766, 80] width 770 height 31
click at [1115, 358] on icon at bounding box center [1121, 365] width 15 height 15
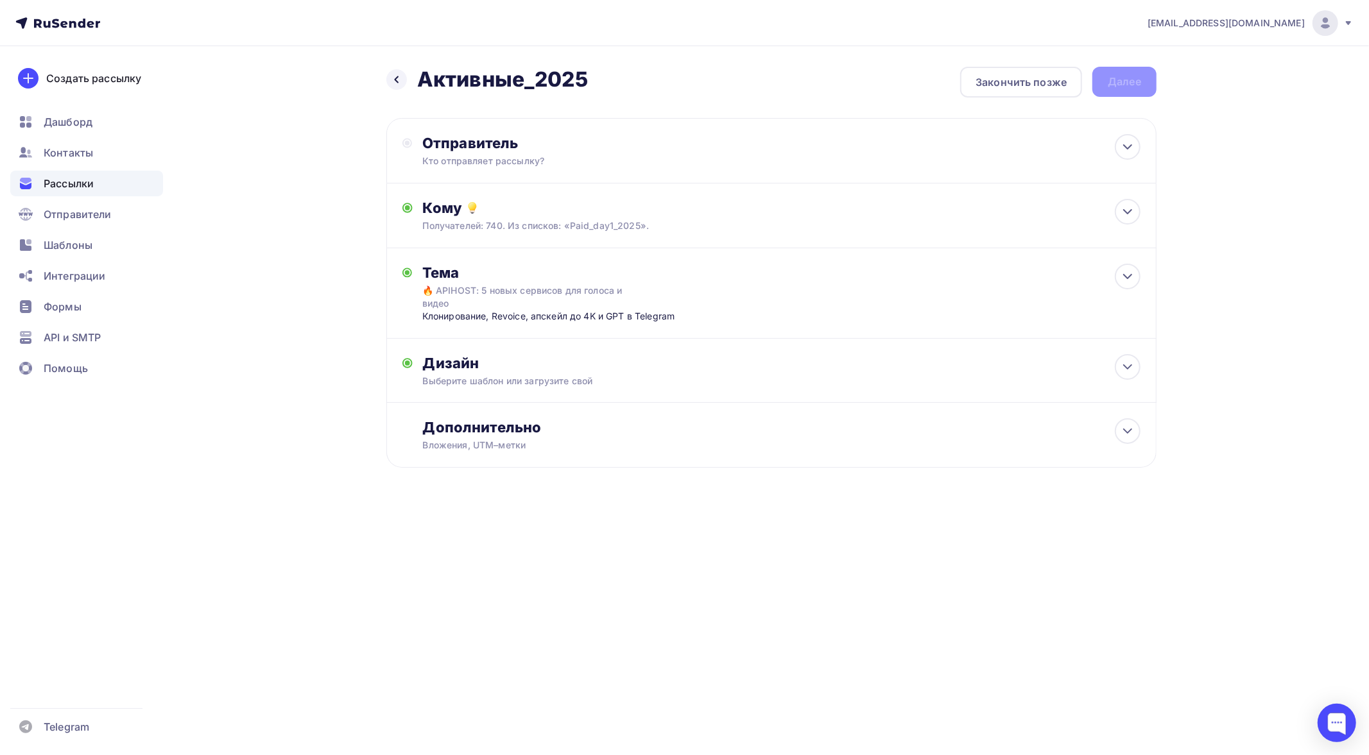
click at [1220, 417] on div "bogirastorm@yandex.ru Аккаунт Тарифы Выйти Создать рассылку Дашборд Контакты Ра…" at bounding box center [684, 275] width 1369 height 551
click at [1115, 87] on div "Назад Активные_2025 Активные_2025 Закончить позже Далее" at bounding box center [771, 82] width 770 height 31
click at [1133, 424] on icon at bounding box center [1127, 431] width 15 height 15
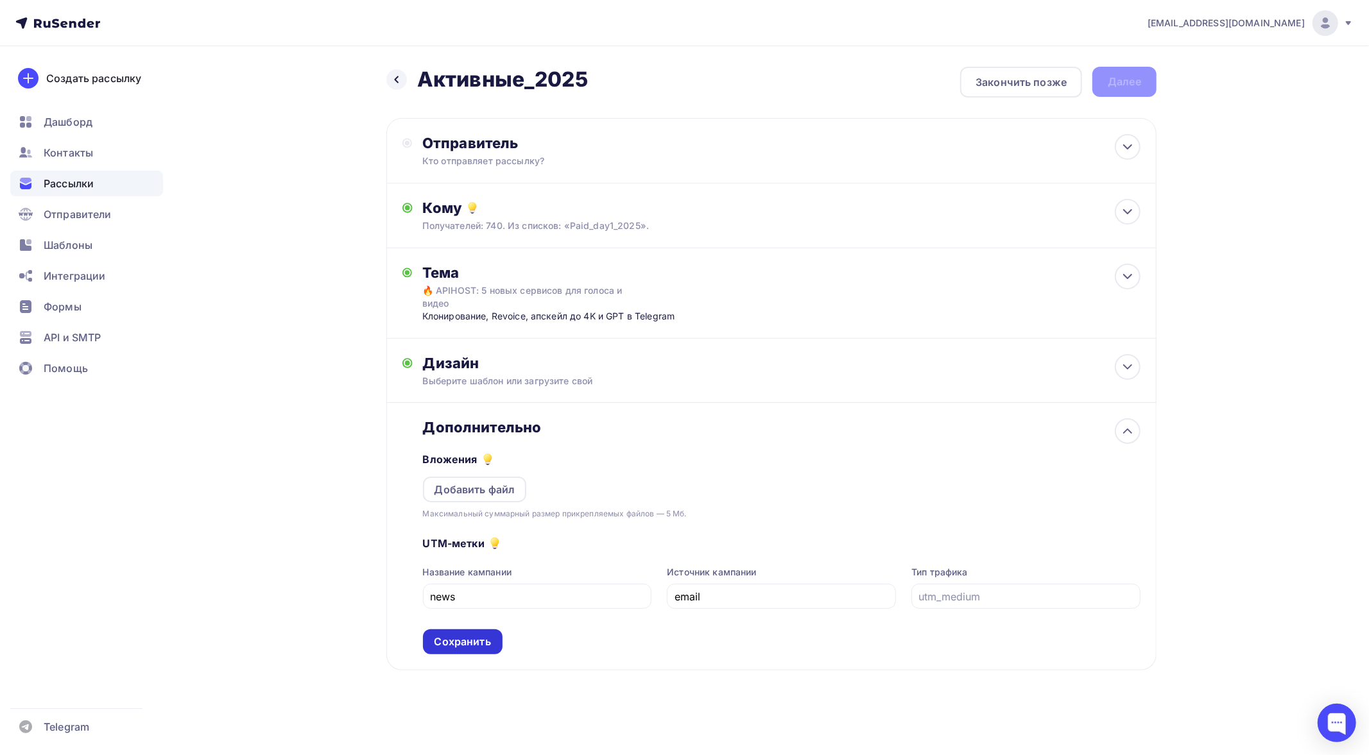
click at [477, 635] on div "Сохранить" at bounding box center [462, 642] width 56 height 15
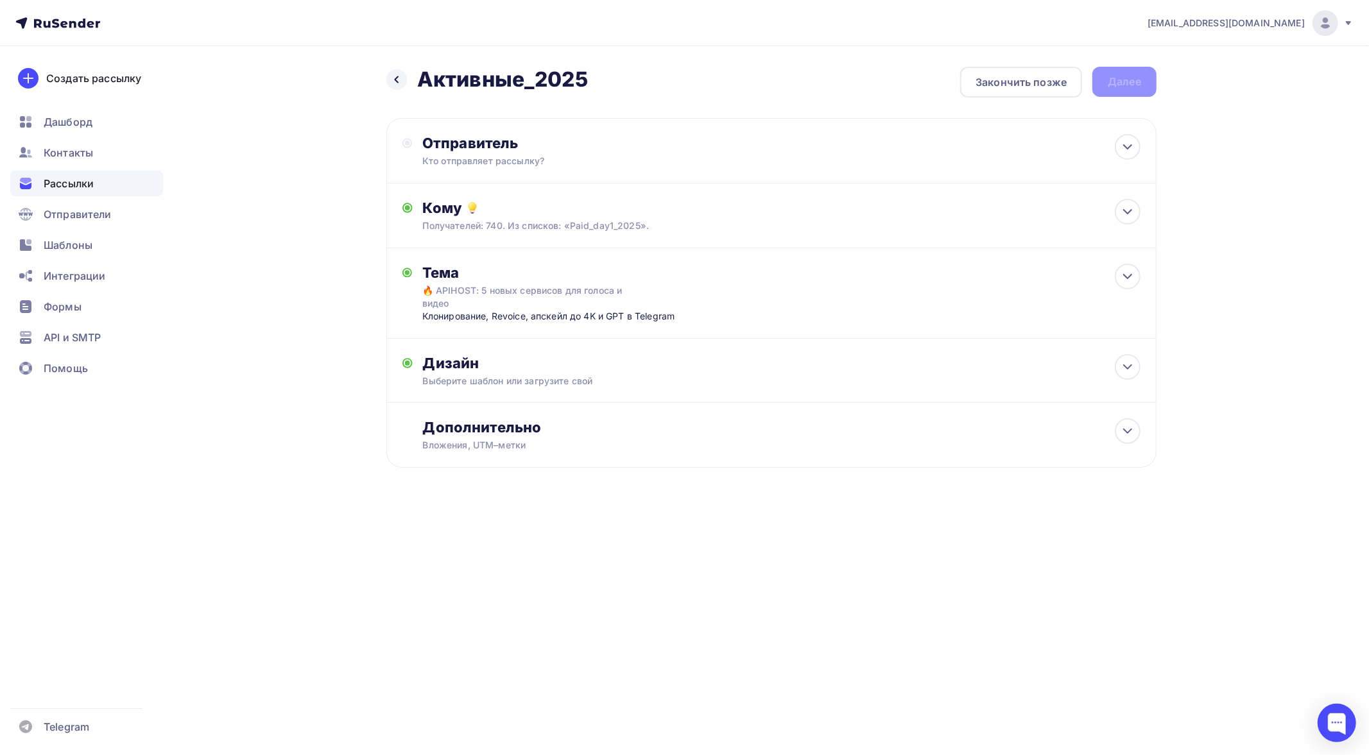
click at [1122, 81] on div "Назад Активные_2025 Активные_2025 Закончить позже Далее" at bounding box center [771, 82] width 770 height 31
click at [924, 150] on div "Отправитель Кто отправляет рассылку? Email * bogirastorm@yandex.ru support@apih…" at bounding box center [771, 150] width 770 height 65
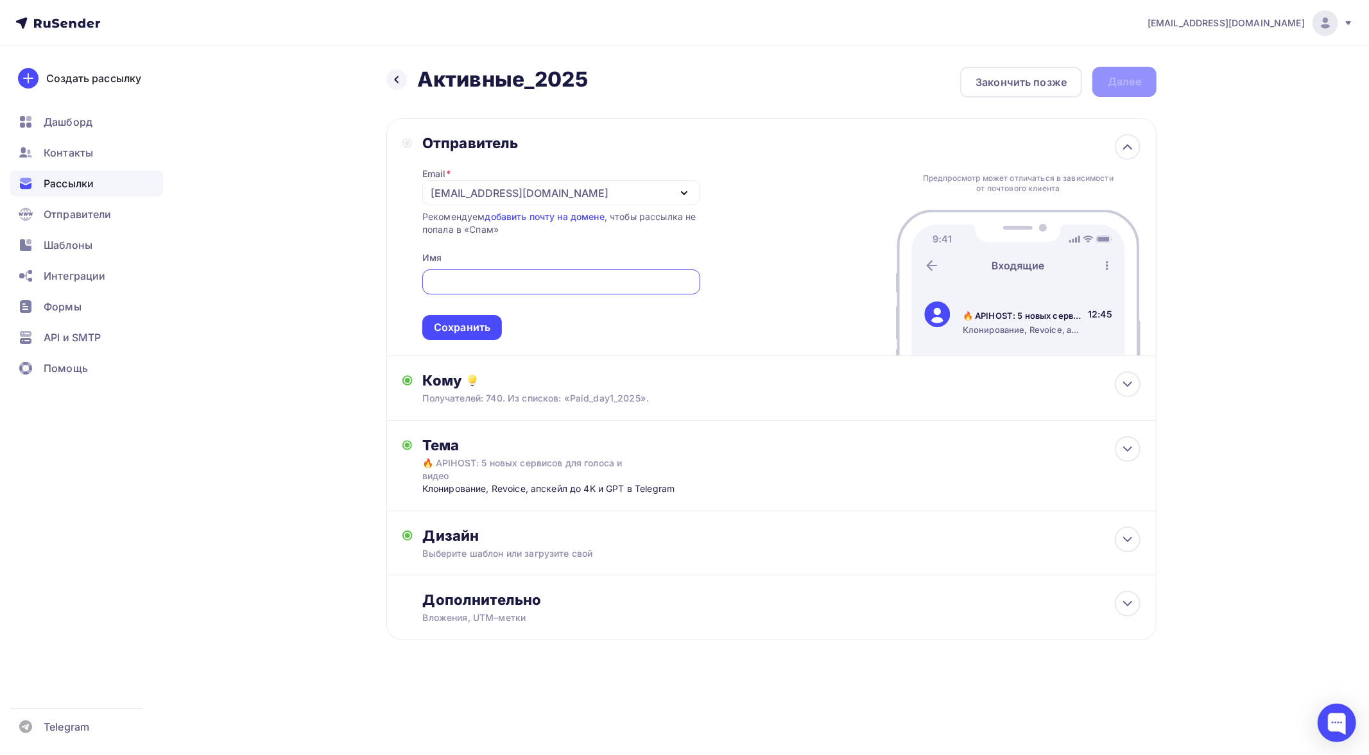
click at [317, 186] on div "Назад Активные_2025 Активные_2025 Закончить позже Далее Отправитель Email * bog…" at bounding box center [684, 384] width 1052 height 677
click at [572, 189] on div "[EMAIL_ADDRESS][DOMAIN_NAME]" at bounding box center [561, 192] width 278 height 25
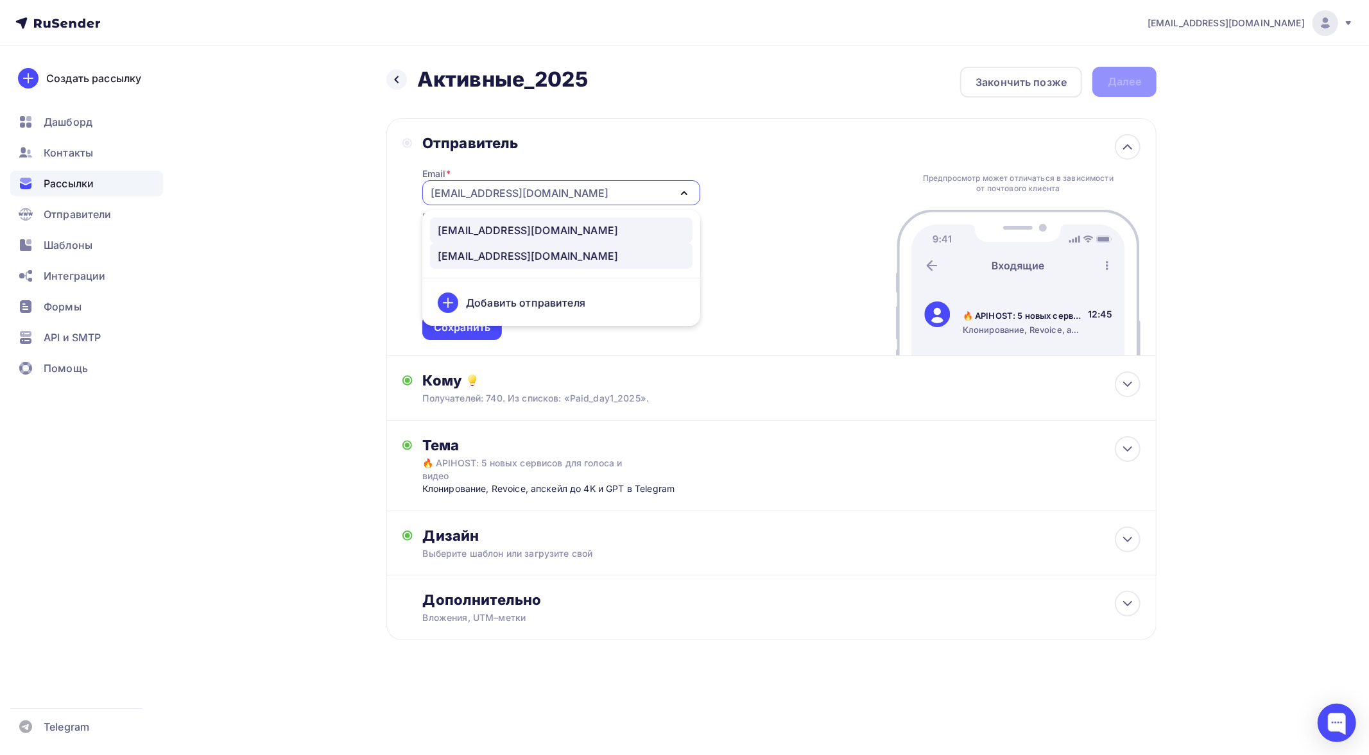
click at [496, 228] on div "support@apihost.ru" at bounding box center [528, 230] width 180 height 15
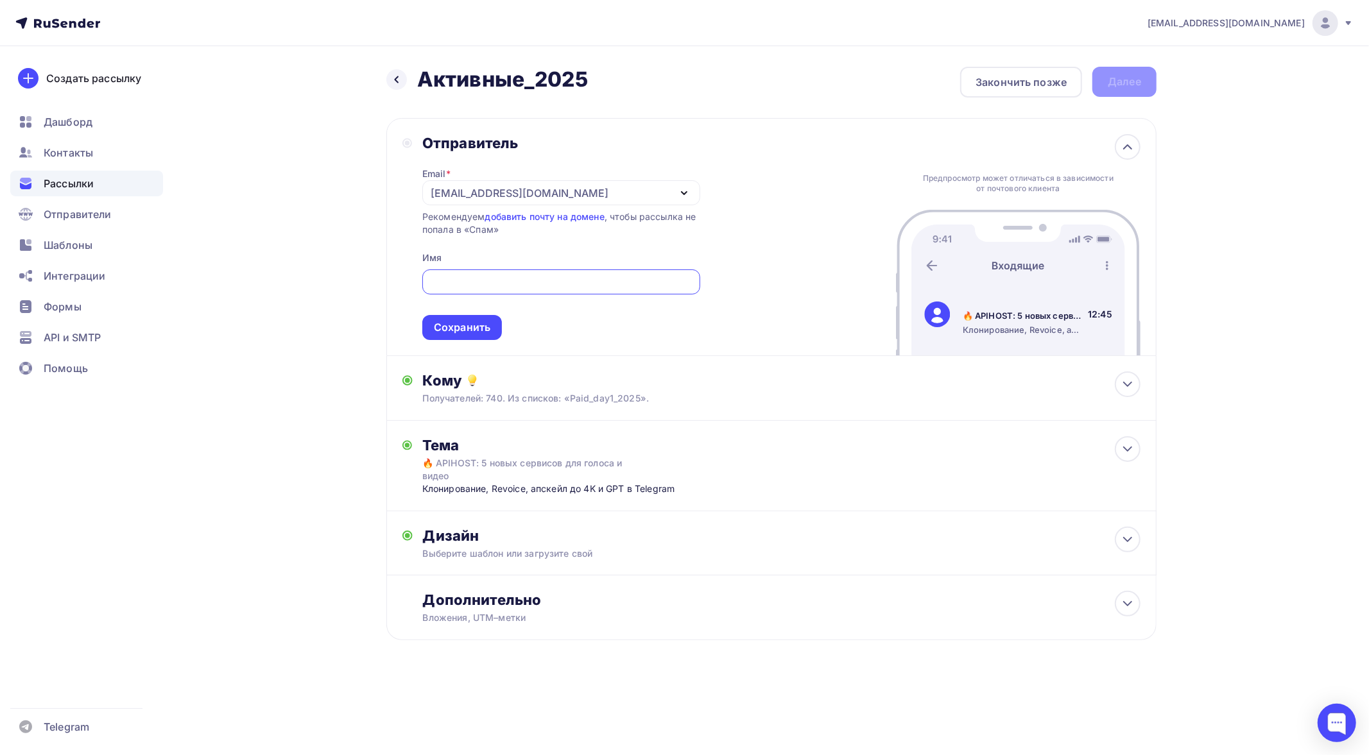
click at [518, 279] on input "text" at bounding box center [560, 282] width 263 height 15
type input "APIHOST.RU"
click at [480, 329] on div "Сохранить" at bounding box center [462, 327] width 56 height 15
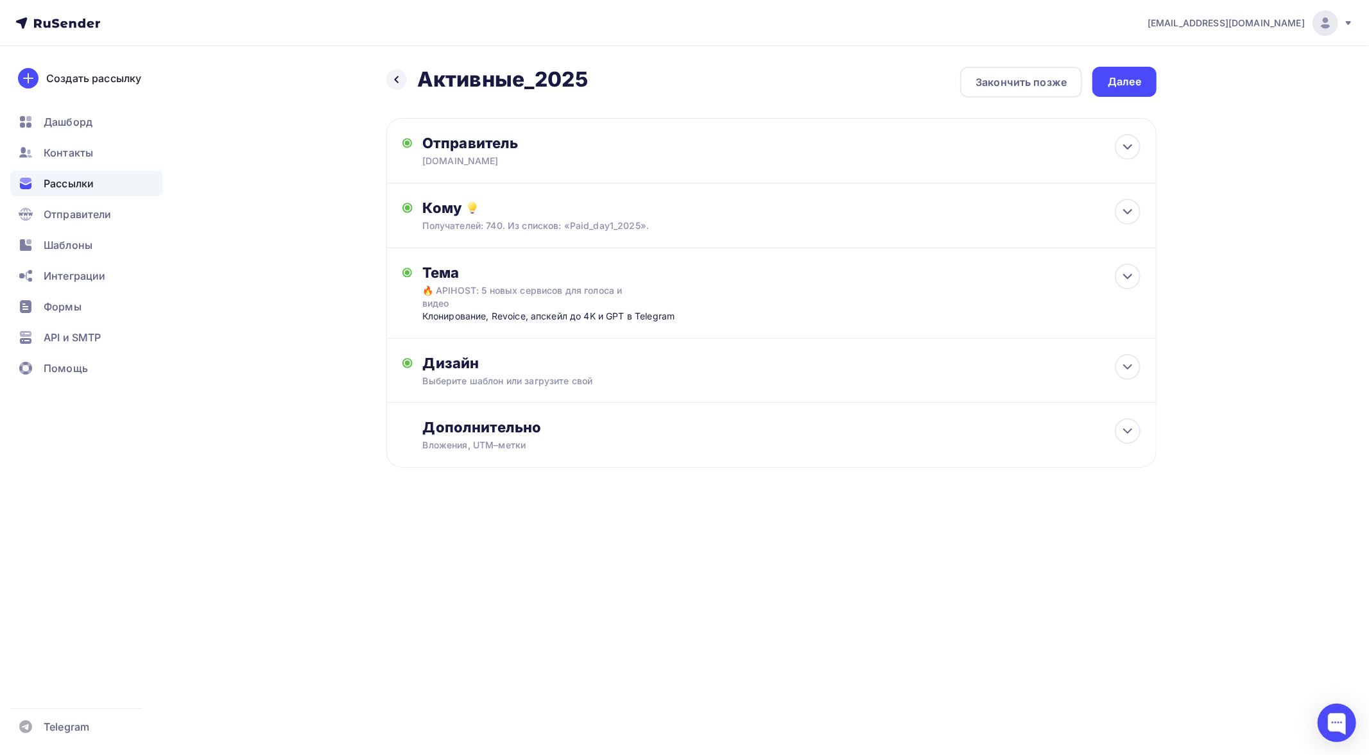
click at [330, 470] on div "Назад Активные_2025 Активные_2025 Закончить позже Далее Отправитель APIHOST.RU …" at bounding box center [684, 298] width 1052 height 504
click at [1130, 424] on icon at bounding box center [1127, 431] width 15 height 15
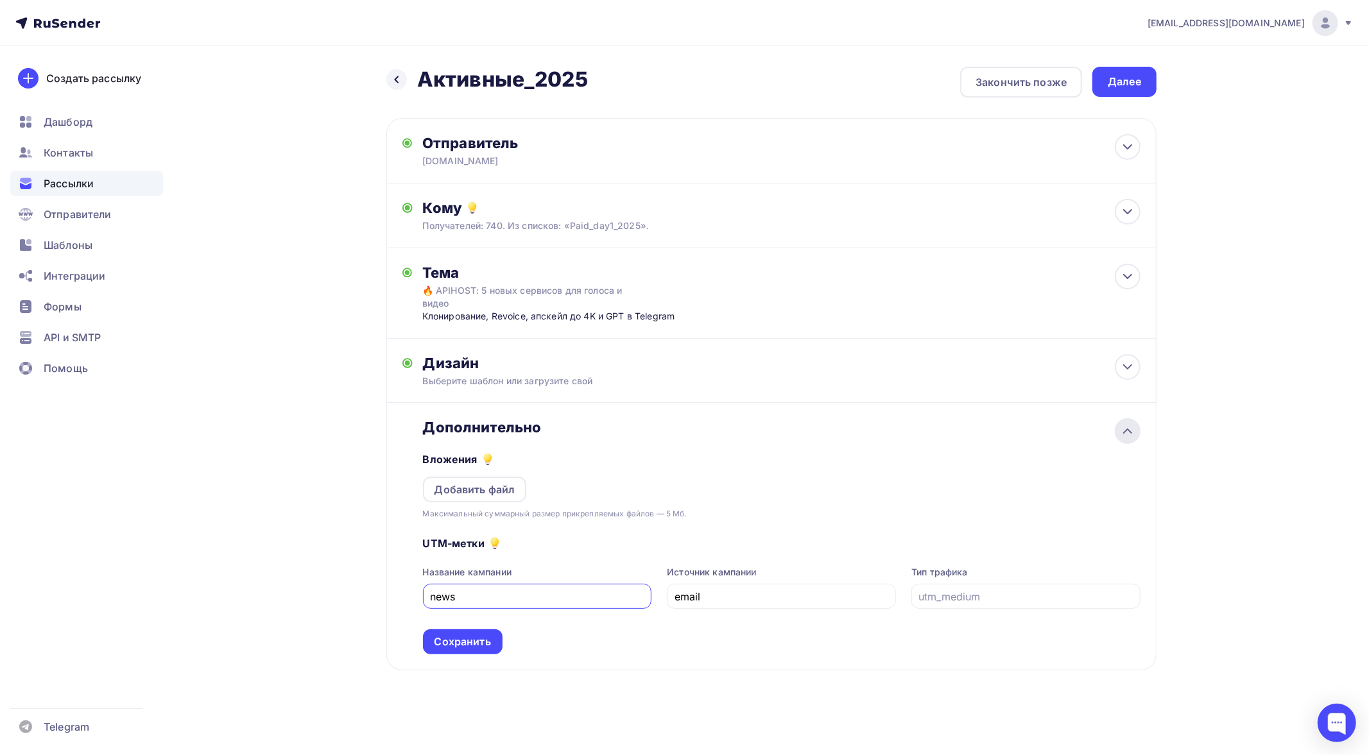
click at [1130, 429] on icon at bounding box center [1128, 431] width 8 height 4
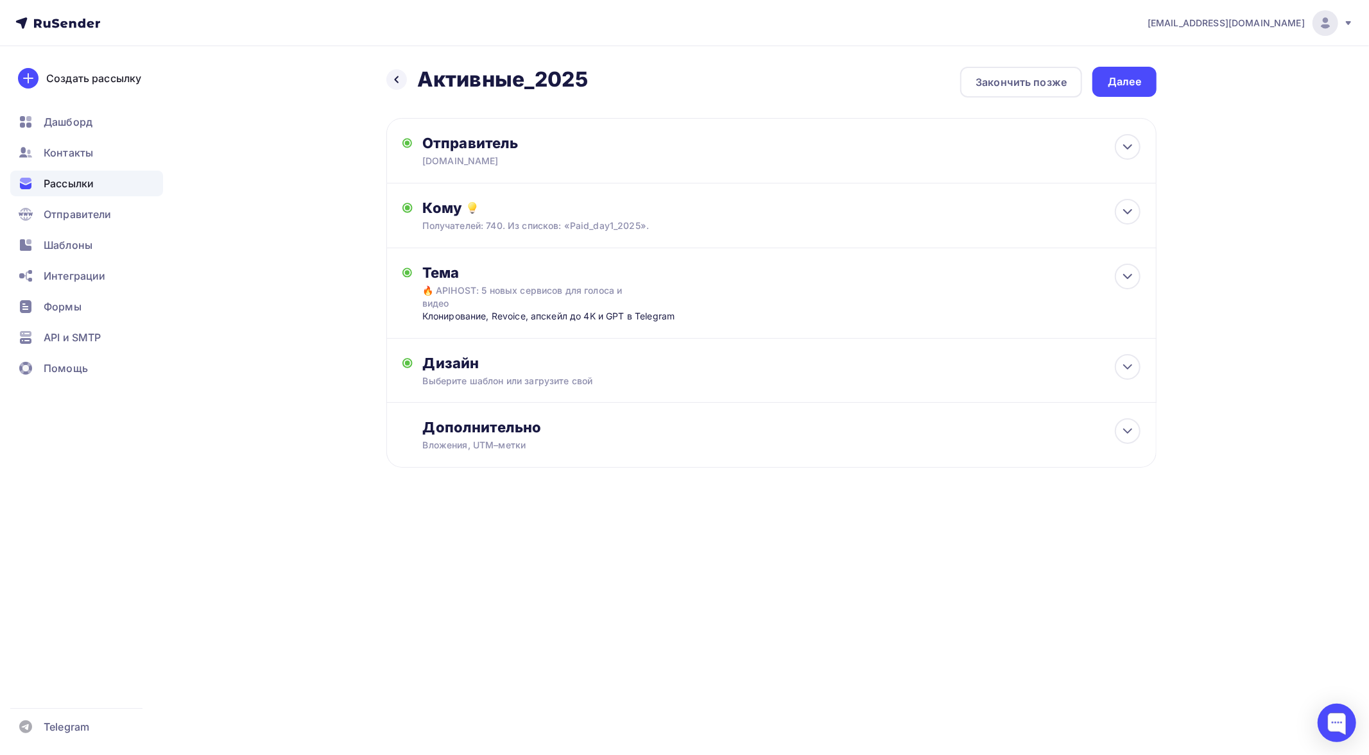
click at [1002, 579] on div "bogirastorm@yandex.ru Аккаунт Тарифы Выйти Создать рассылку Дашборд Контакты Ра…" at bounding box center [684, 377] width 1369 height 755
click at [1138, 85] on div "Далее" at bounding box center [1124, 81] width 33 height 15
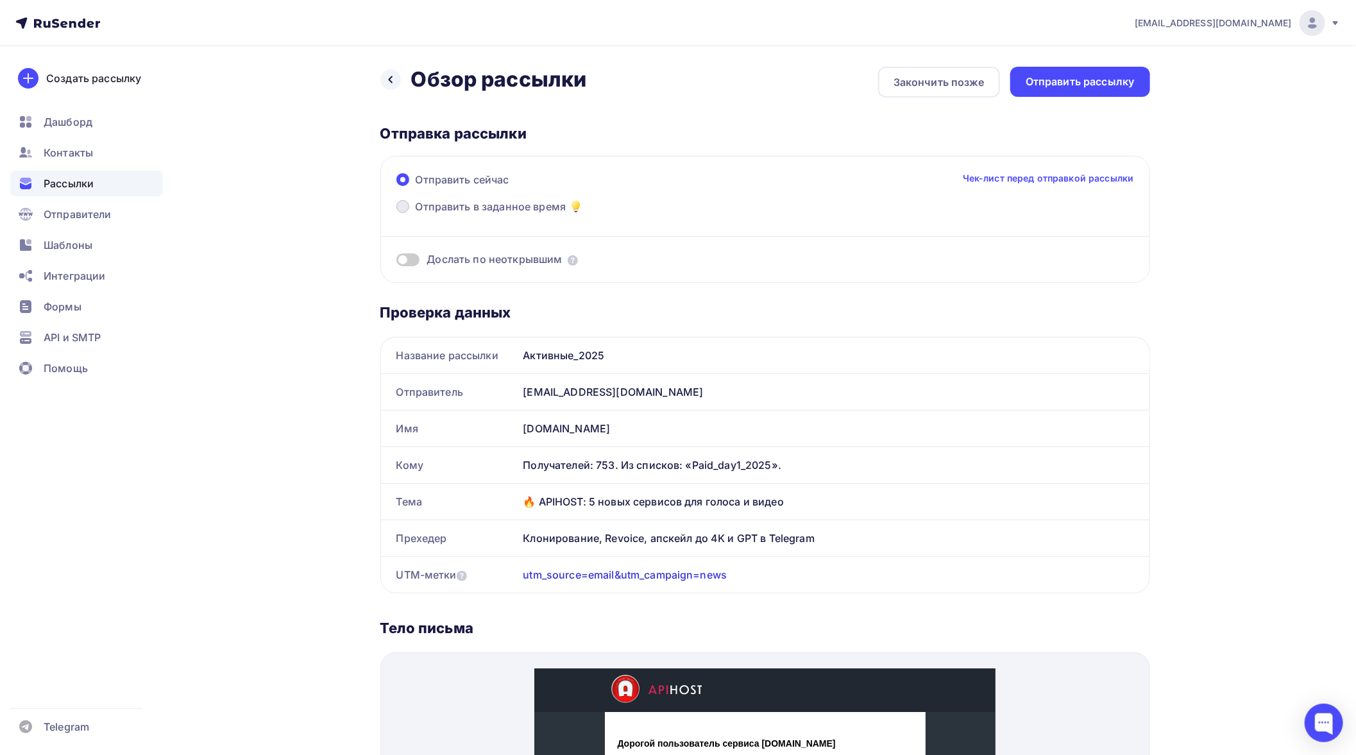
drag, startPoint x: 514, startPoint y: 203, endPoint x: 514, endPoint y: 213, distance: 10.3
click at [514, 203] on span "Отправить в заданное время" at bounding box center [491, 206] width 151 height 15
click at [416, 214] on input "Отправить в заданное время" at bounding box center [416, 214] width 0 height 0
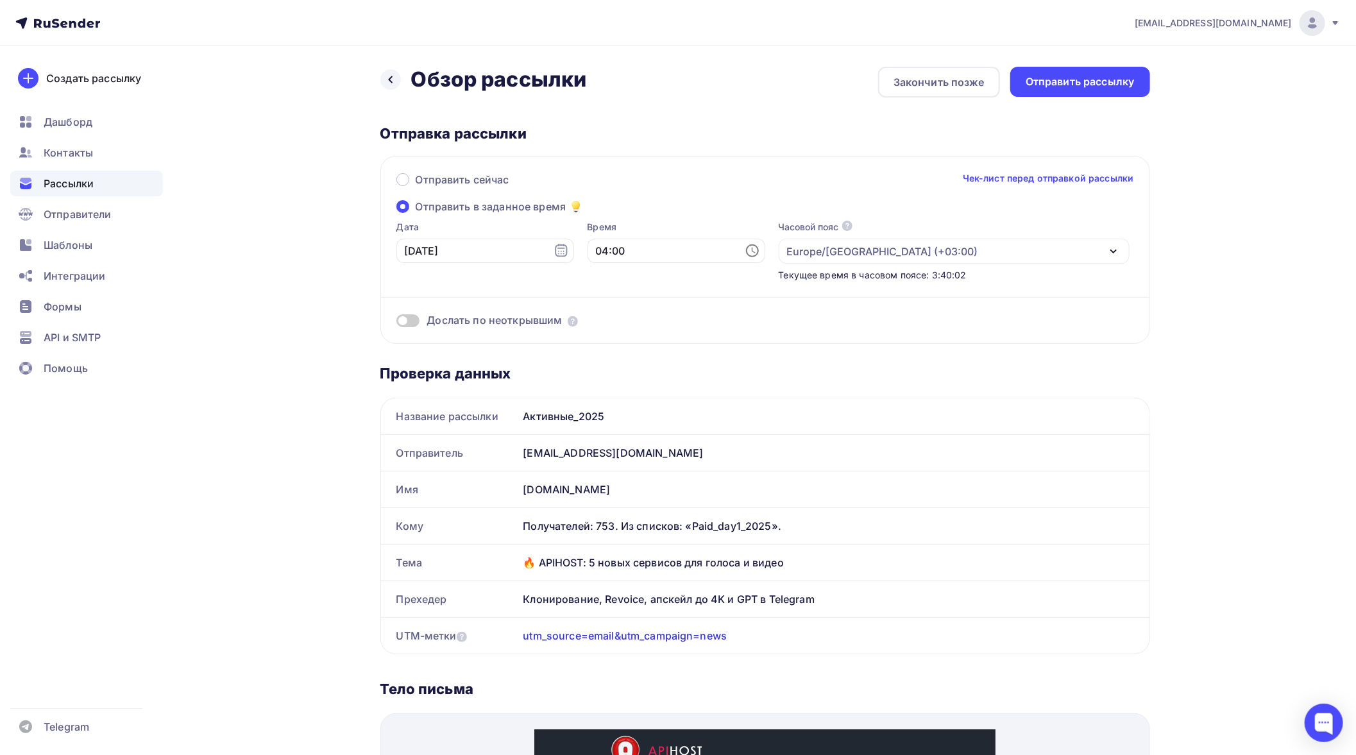
click at [745, 252] on icon at bounding box center [752, 250] width 15 height 15
click at [618, 394] on li "10" at bounding box center [619, 398] width 69 height 21
click at [694, 343] on li "28" at bounding box center [692, 350] width 69 height 21
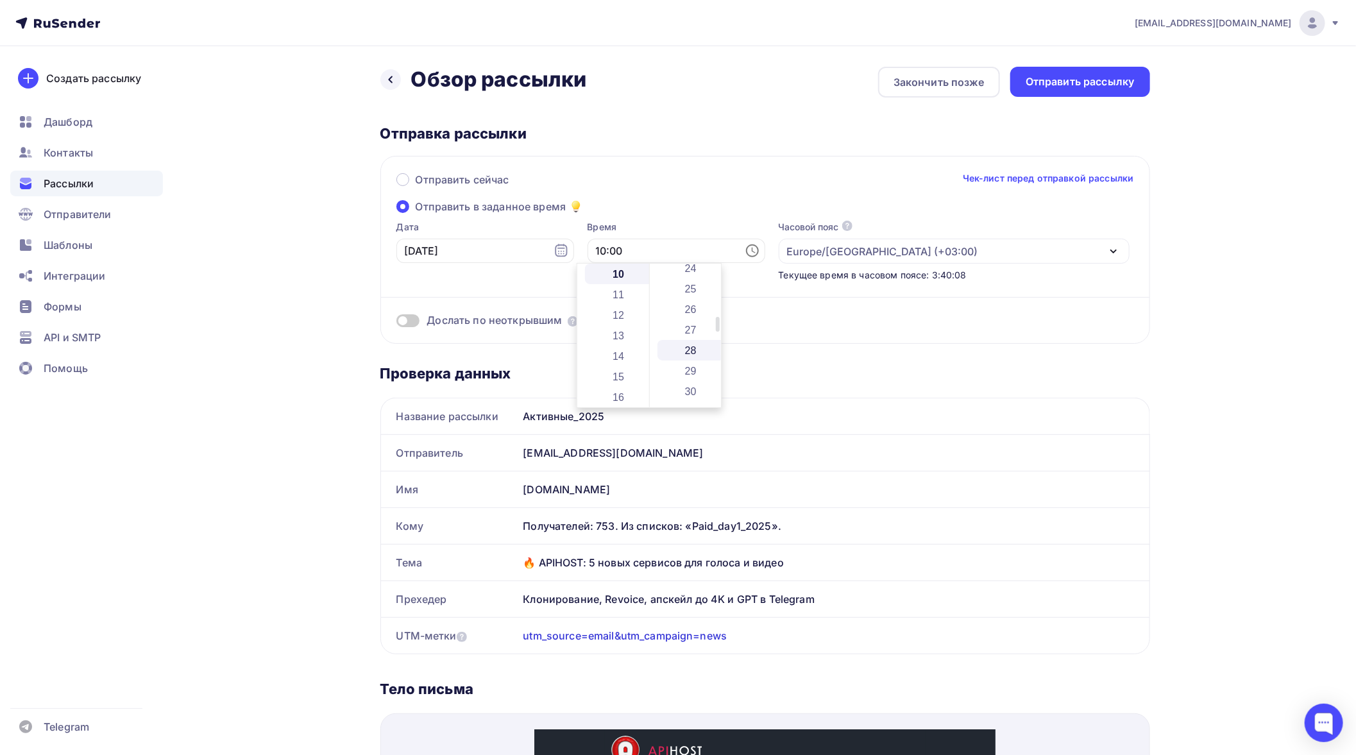
type input "10:28"
click at [721, 184] on div "Отправить сейчас Чек-лист перед отправкой рассылки" at bounding box center [766, 185] width 738 height 27
click at [573, 320] on icon at bounding box center [573, 321] width 10 height 10
drag, startPoint x: 573, startPoint y: 320, endPoint x: 611, endPoint y: 358, distance: 54.0
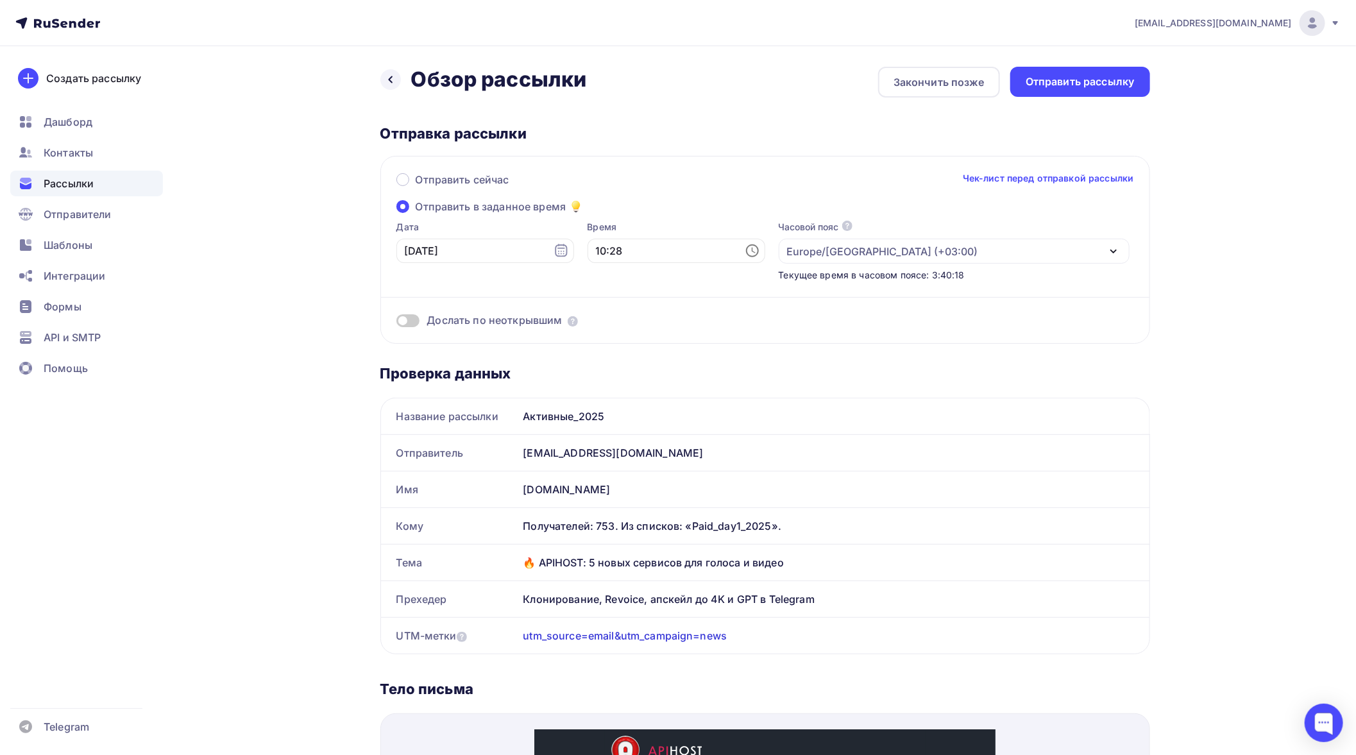
click at [608, 358] on div "Назад Обзор рассылки Обзор рассылки Закончить позже Отправить рассылку Отправка…" at bounding box center [766, 722] width 770 height 1310
click at [1220, 325] on div "bogirastorm@yandex.ru Аккаунт Тарифы Выйти Создать рассылку Дашборд Контакты Ра…" at bounding box center [678, 714] width 1356 height 1428
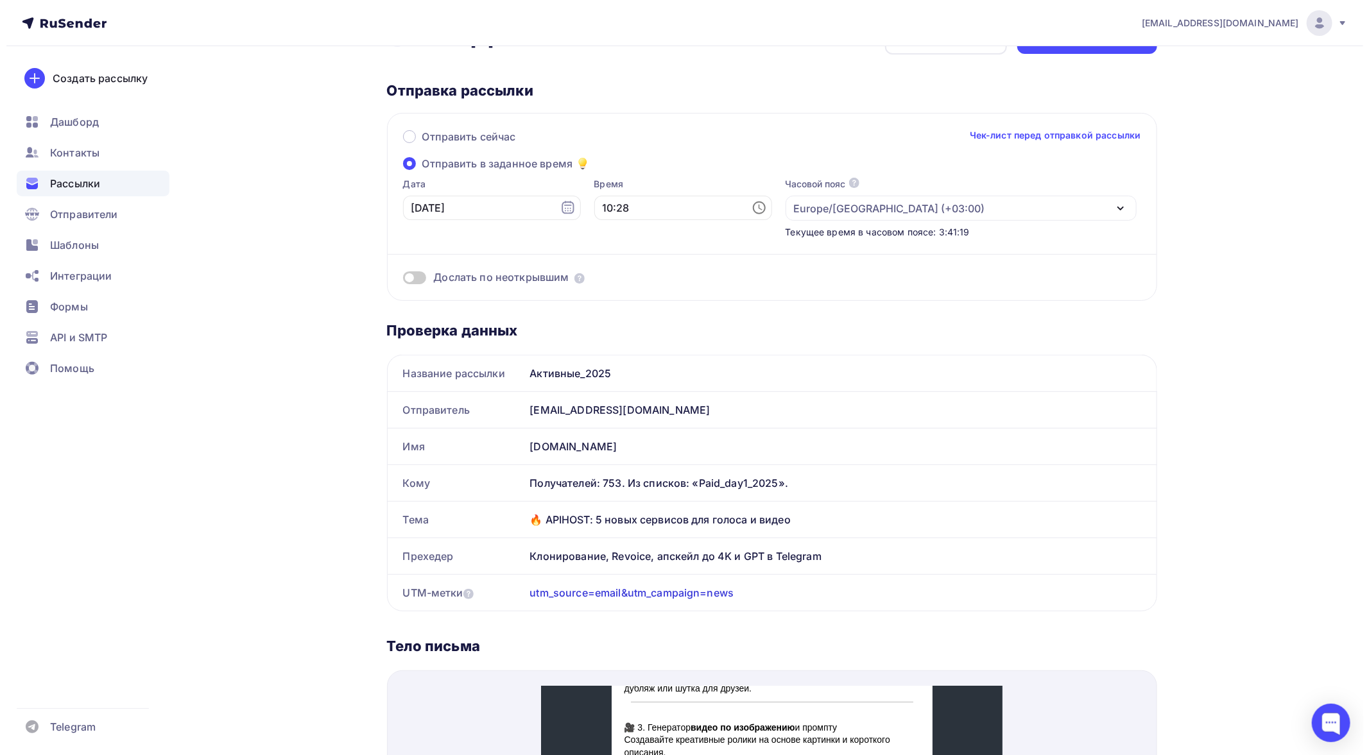
scroll to position [0, 0]
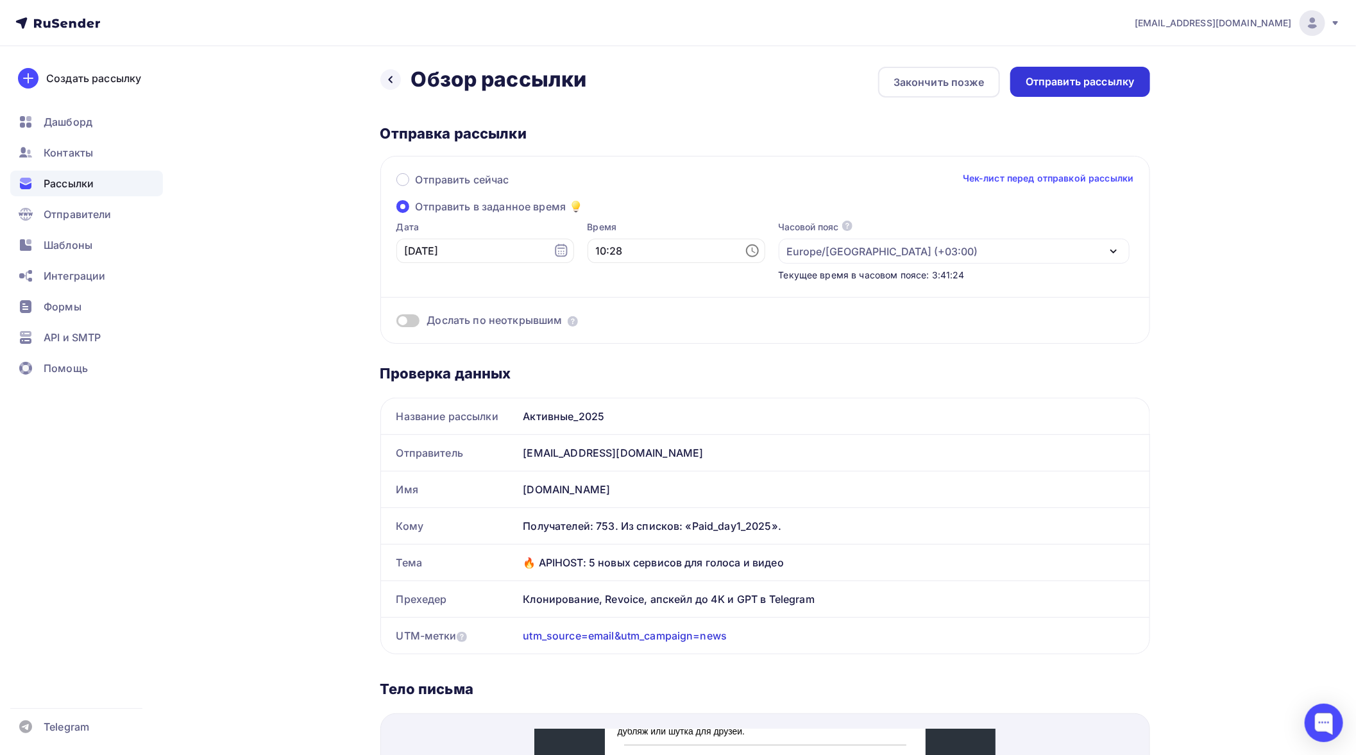
click at [1082, 83] on div "Отправить рассылку" at bounding box center [1080, 81] width 109 height 15
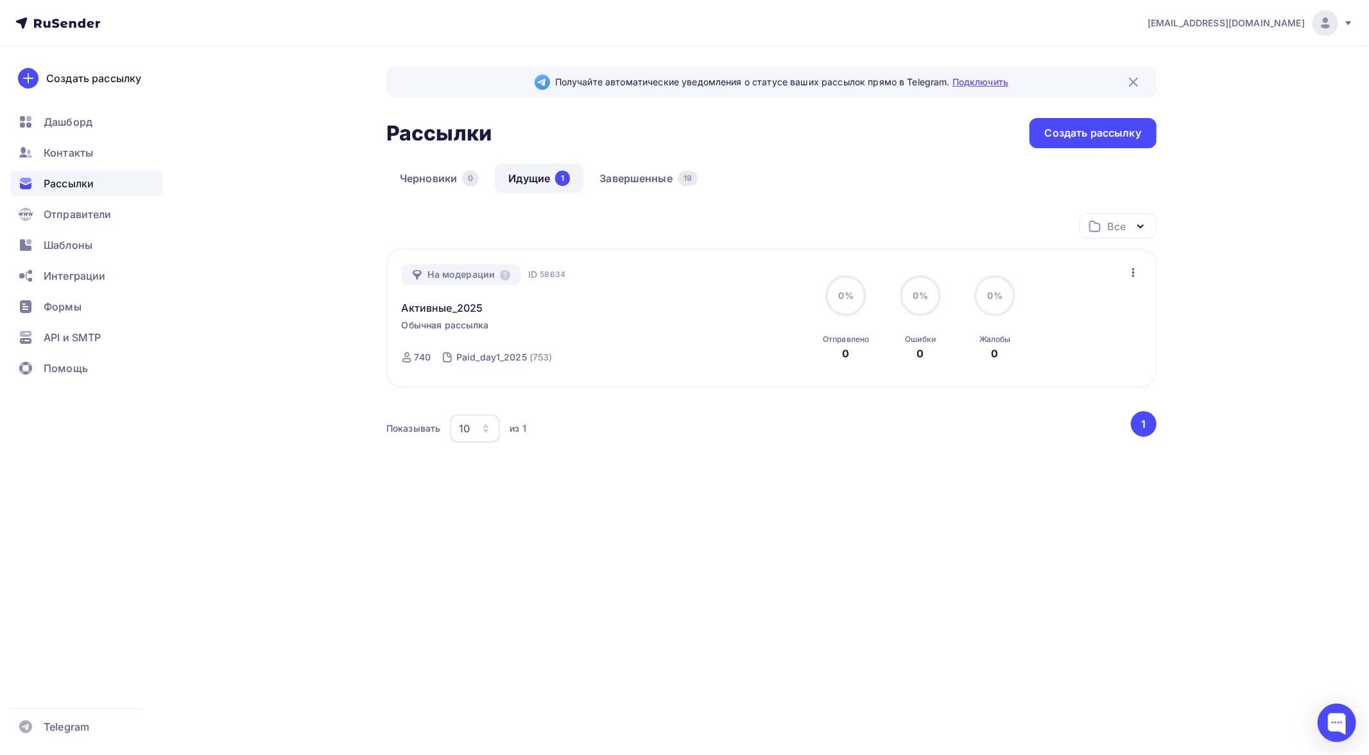
click at [969, 80] on link "Подключить" at bounding box center [980, 81] width 56 height 11
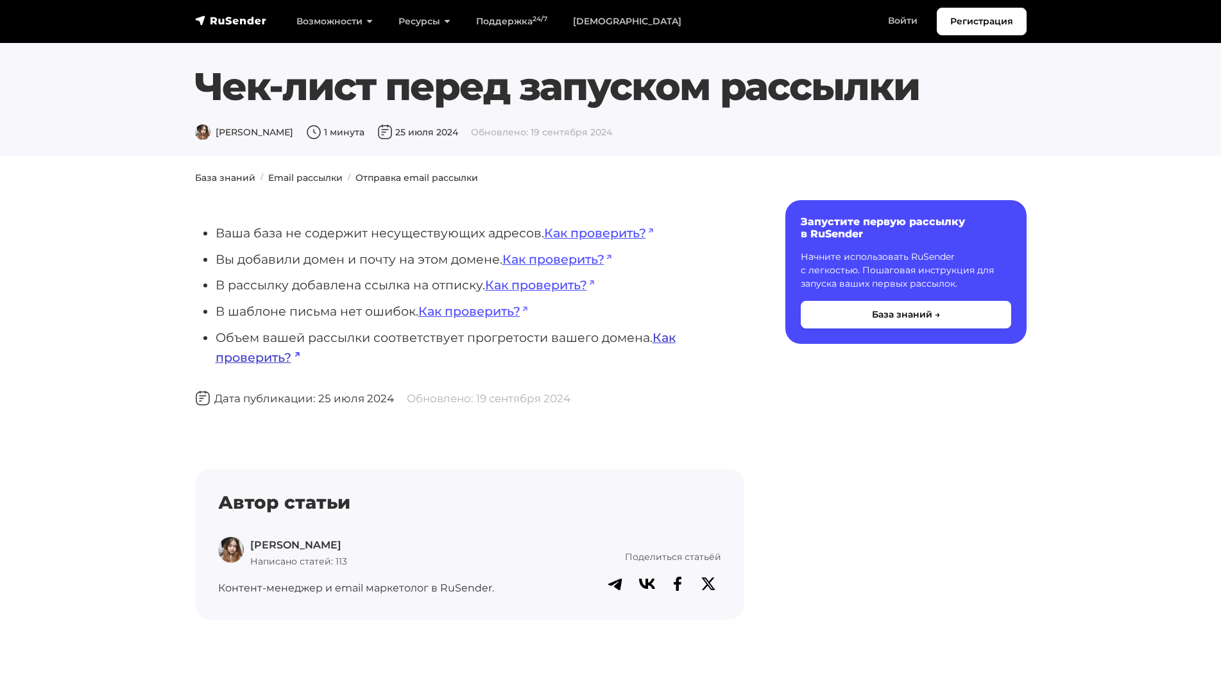
click at [665, 339] on link "Как проверить?" at bounding box center [446, 347] width 460 height 35
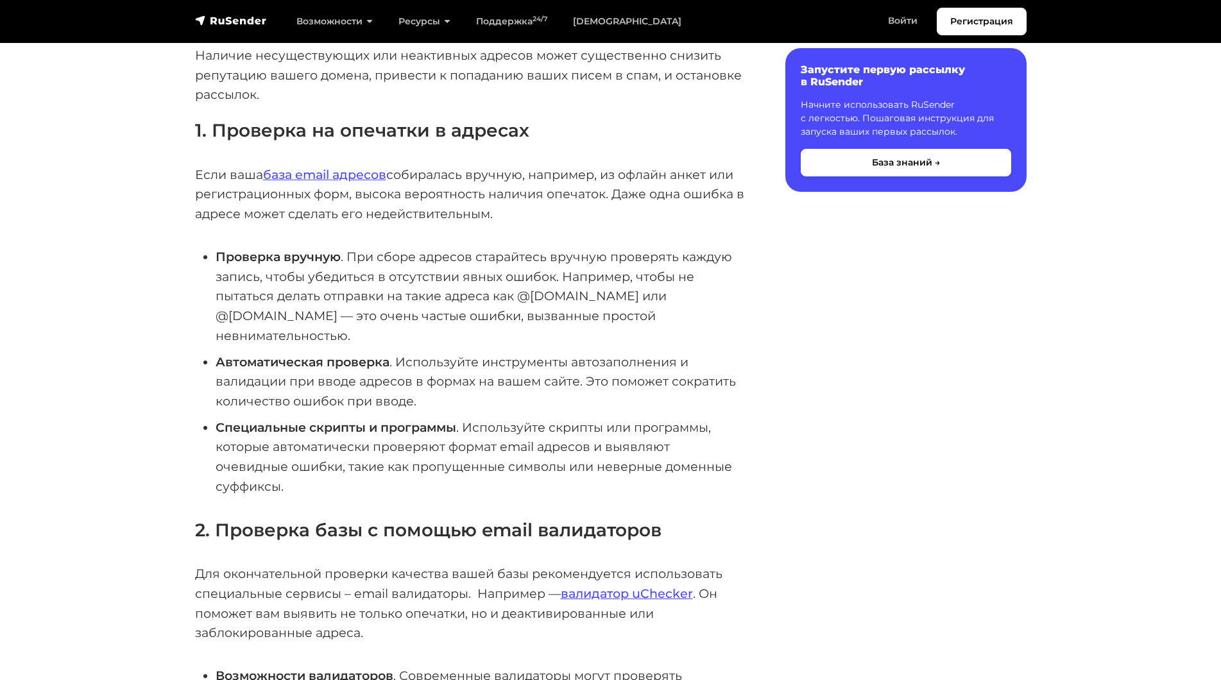
scroll to position [257, 0]
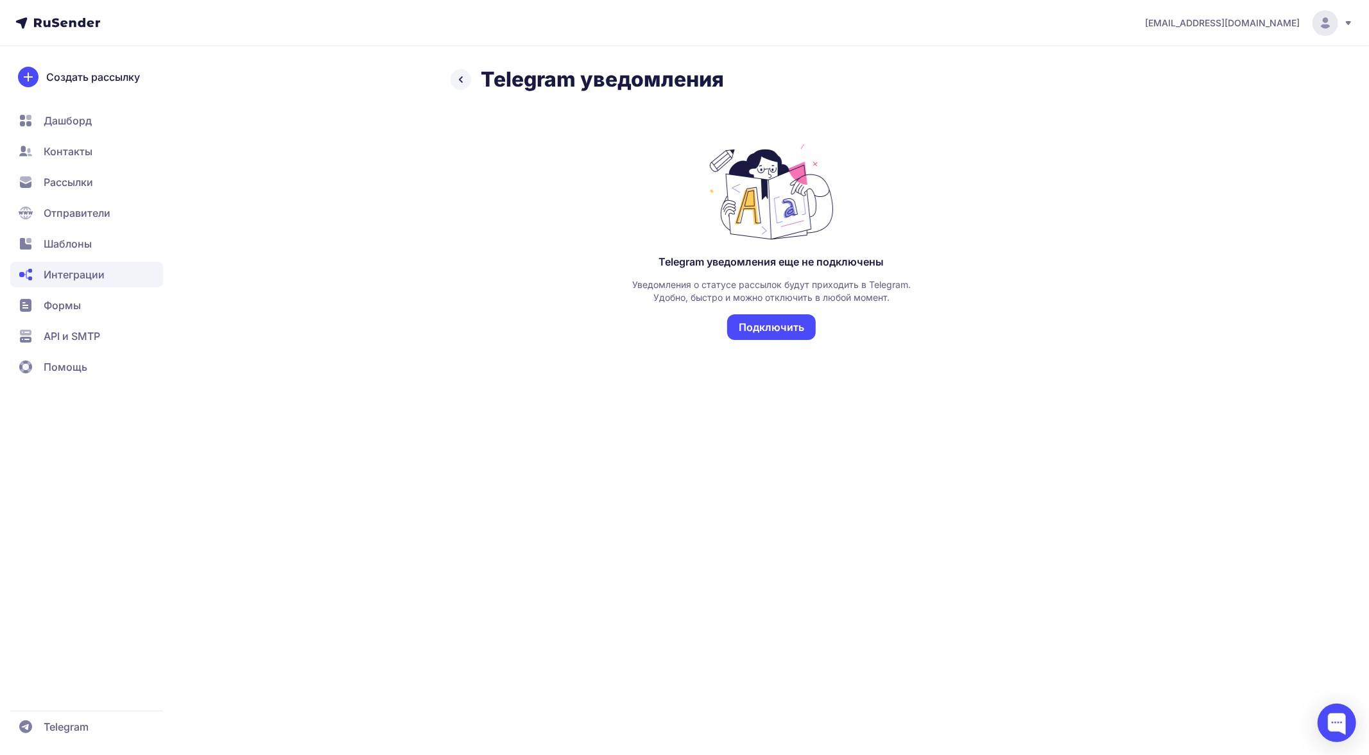
click at [780, 327] on button "Подключить" at bounding box center [771, 327] width 89 height 26
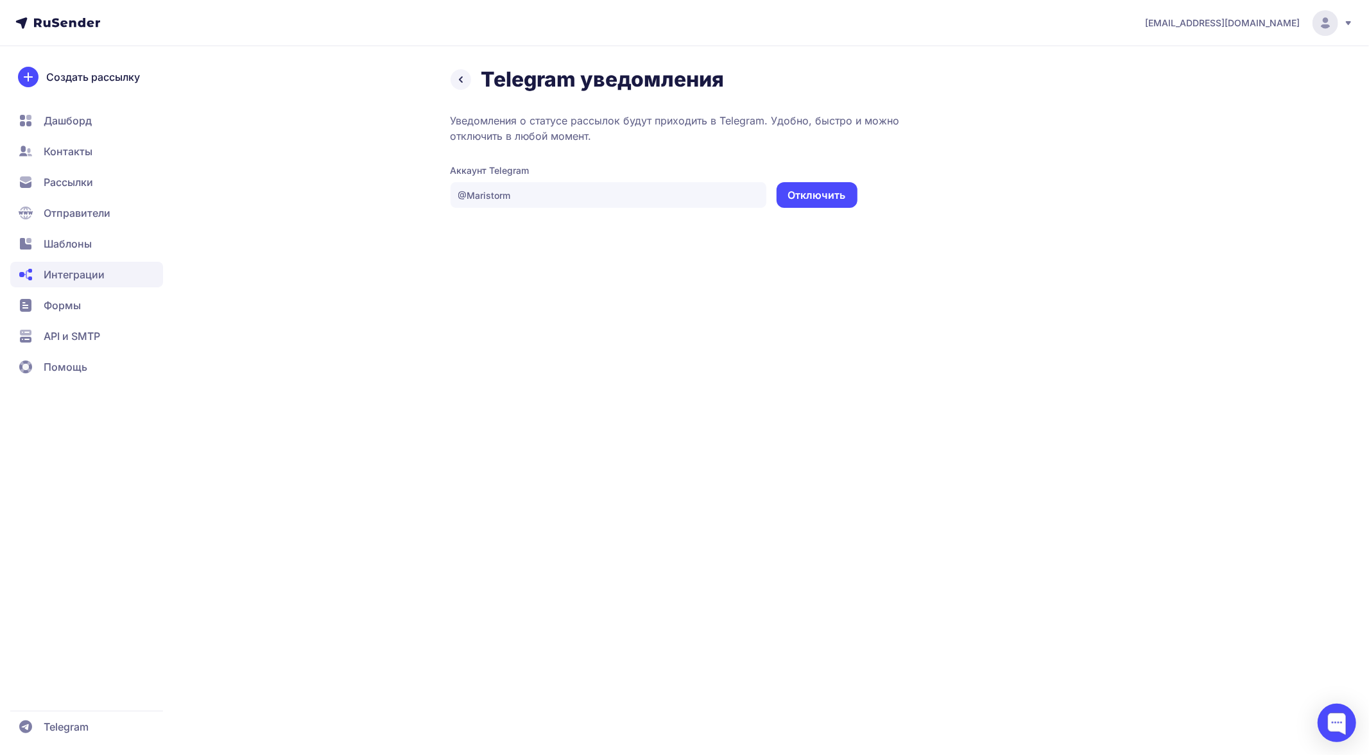
click at [63, 119] on span "Дашборд" at bounding box center [68, 120] width 48 height 15
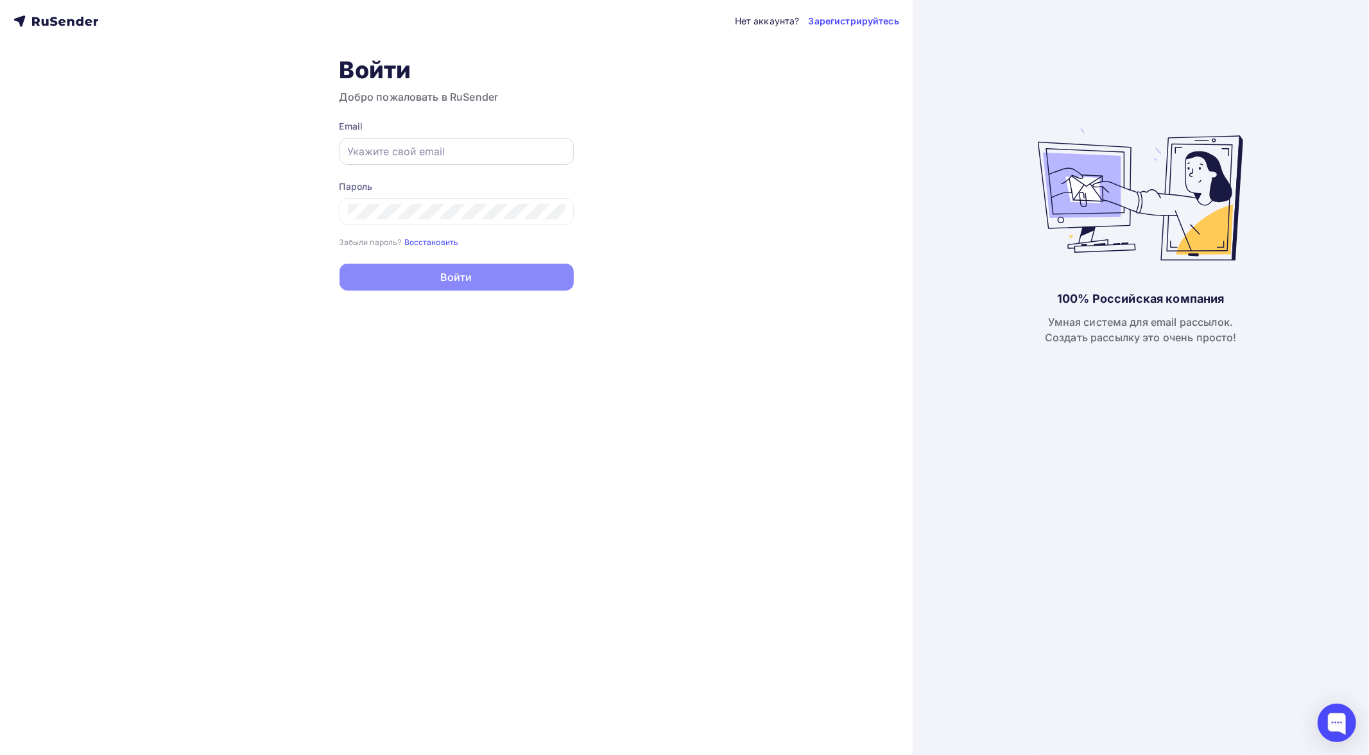
type input "[EMAIL_ADDRESS][DOMAIN_NAME]"
click at [495, 150] on input "[EMAIL_ADDRESS][DOMAIN_NAME]" at bounding box center [457, 151] width 218 height 15
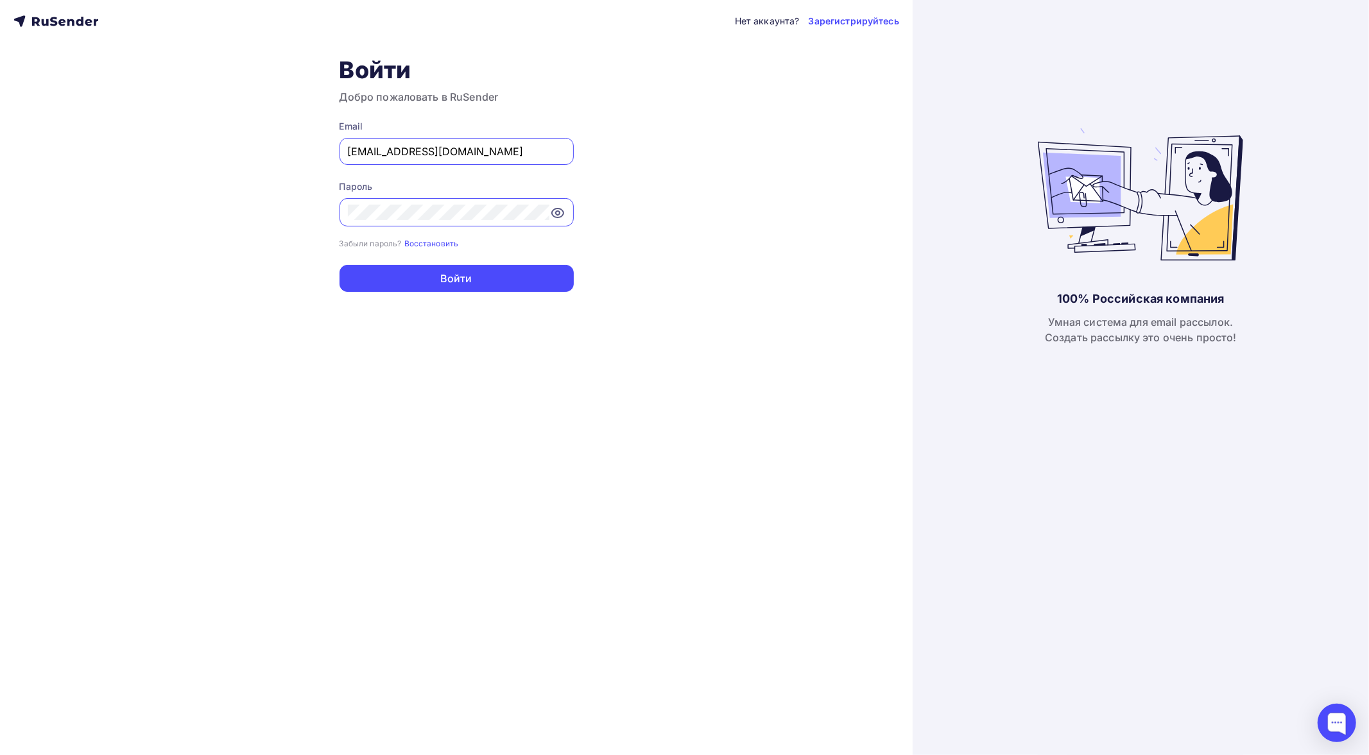
click at [703, 136] on div "Нет аккаунта? Зарегистрируйтесь Войти Добро пожаловать в RuSender Email [EMAIL_…" at bounding box center [456, 377] width 912 height 755
click at [478, 277] on button "Войти" at bounding box center [456, 278] width 234 height 27
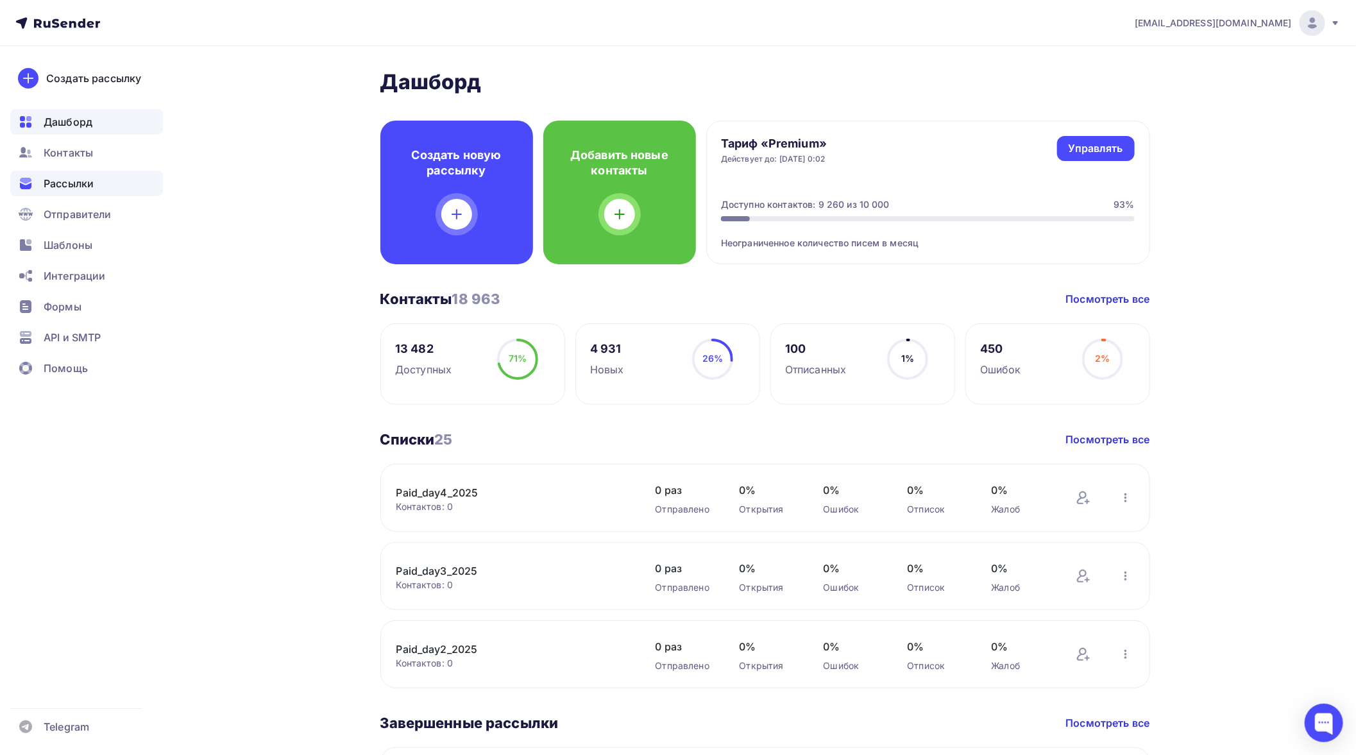
click at [88, 184] on span "Рассылки" at bounding box center [69, 183] width 50 height 15
click at [75, 185] on span "Рассылки" at bounding box center [69, 183] width 50 height 15
click at [92, 121] on span "Дашборд" at bounding box center [68, 121] width 49 height 15
click at [84, 182] on span "Рассылки" at bounding box center [69, 183] width 50 height 15
click at [66, 219] on span "Отправители" at bounding box center [78, 214] width 68 height 15
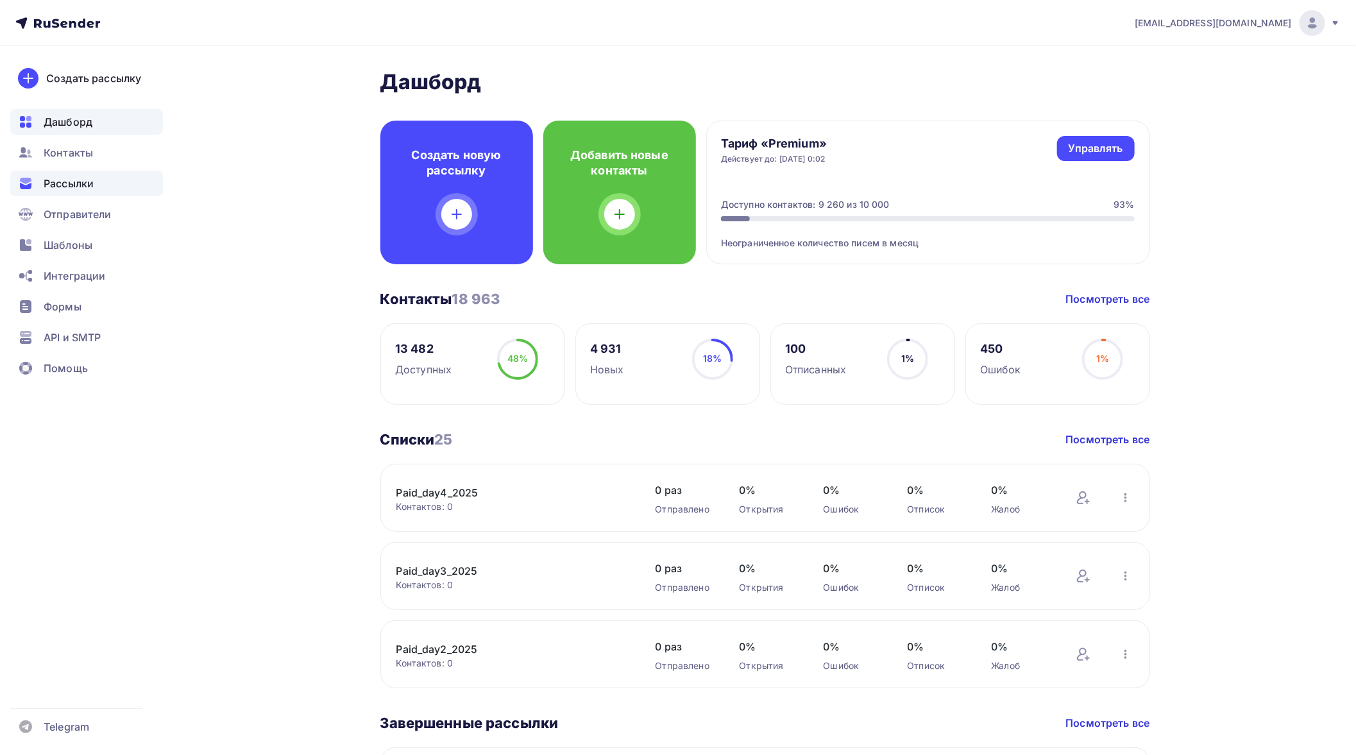
click at [62, 182] on span "Рассылки" at bounding box center [69, 183] width 50 height 15
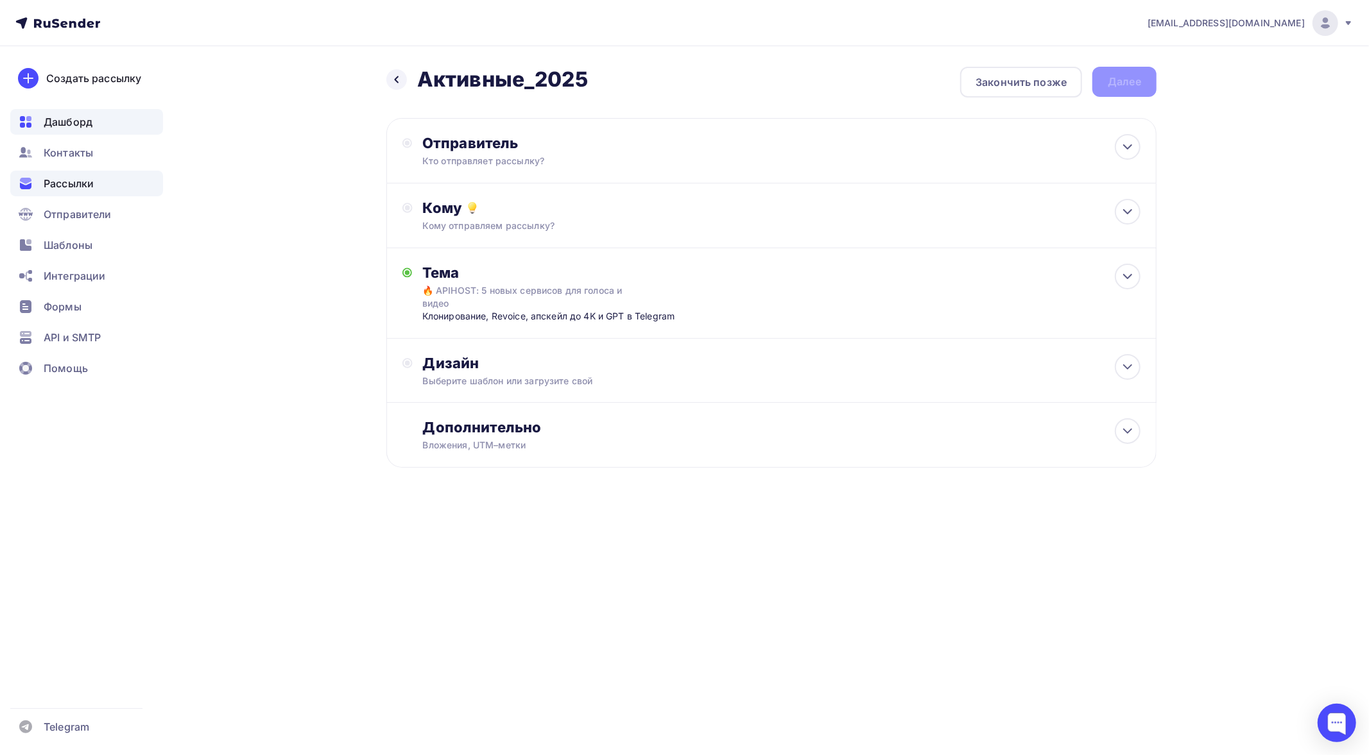
click at [58, 123] on span "Дашборд" at bounding box center [68, 121] width 49 height 15
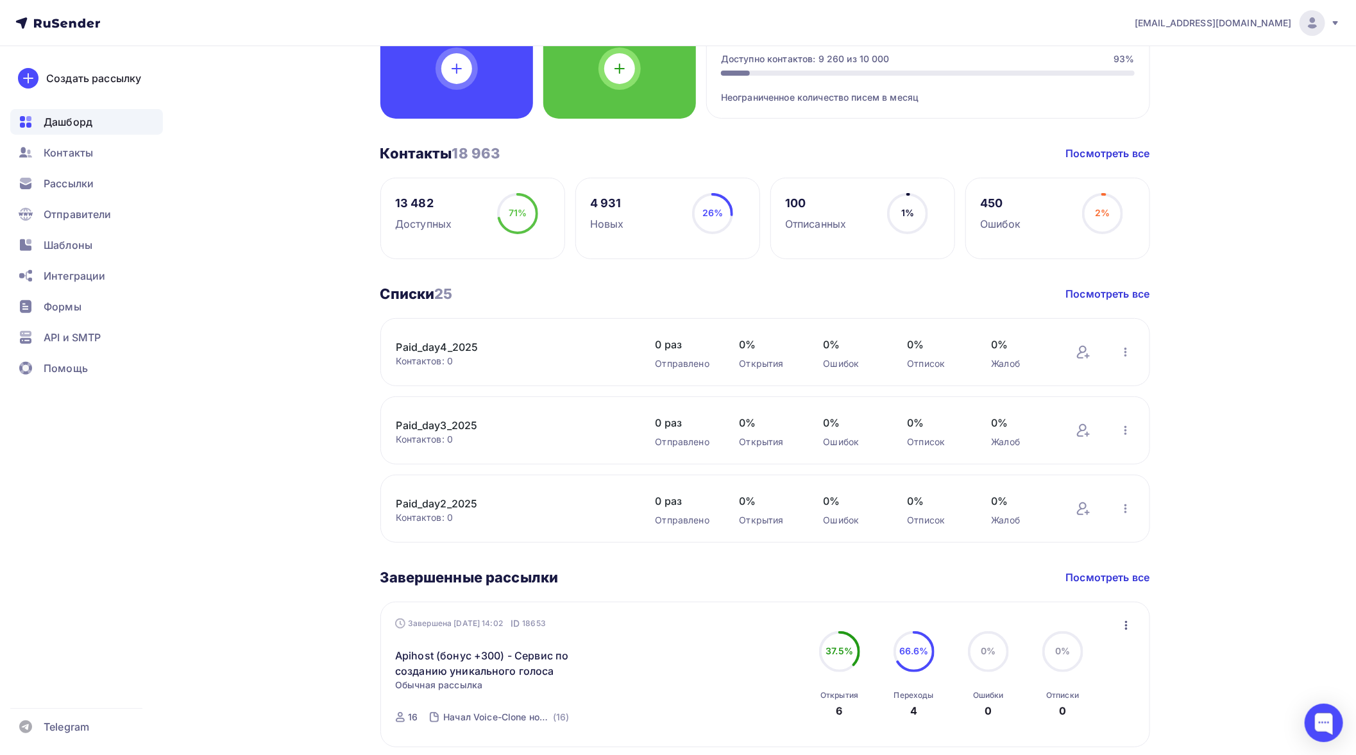
scroll to position [71, 0]
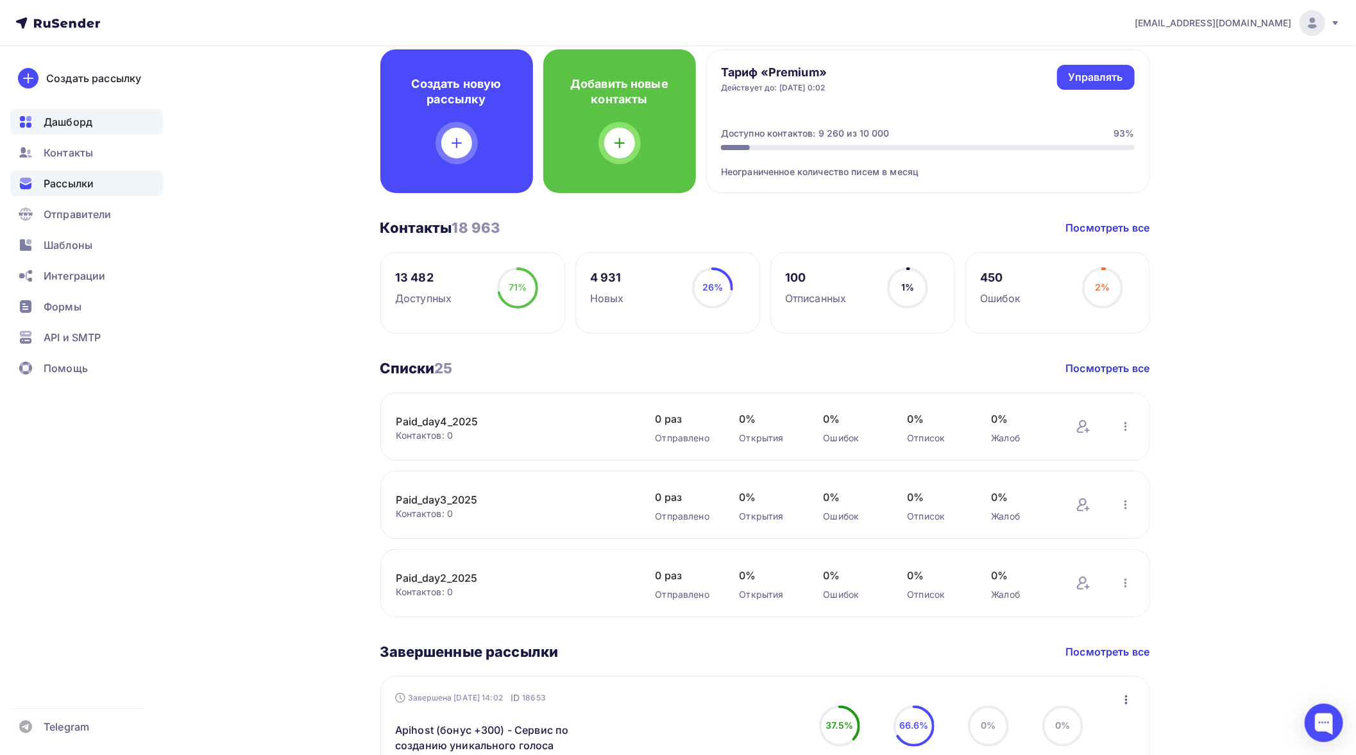
click at [75, 186] on span "Рассылки" at bounding box center [69, 183] width 50 height 15
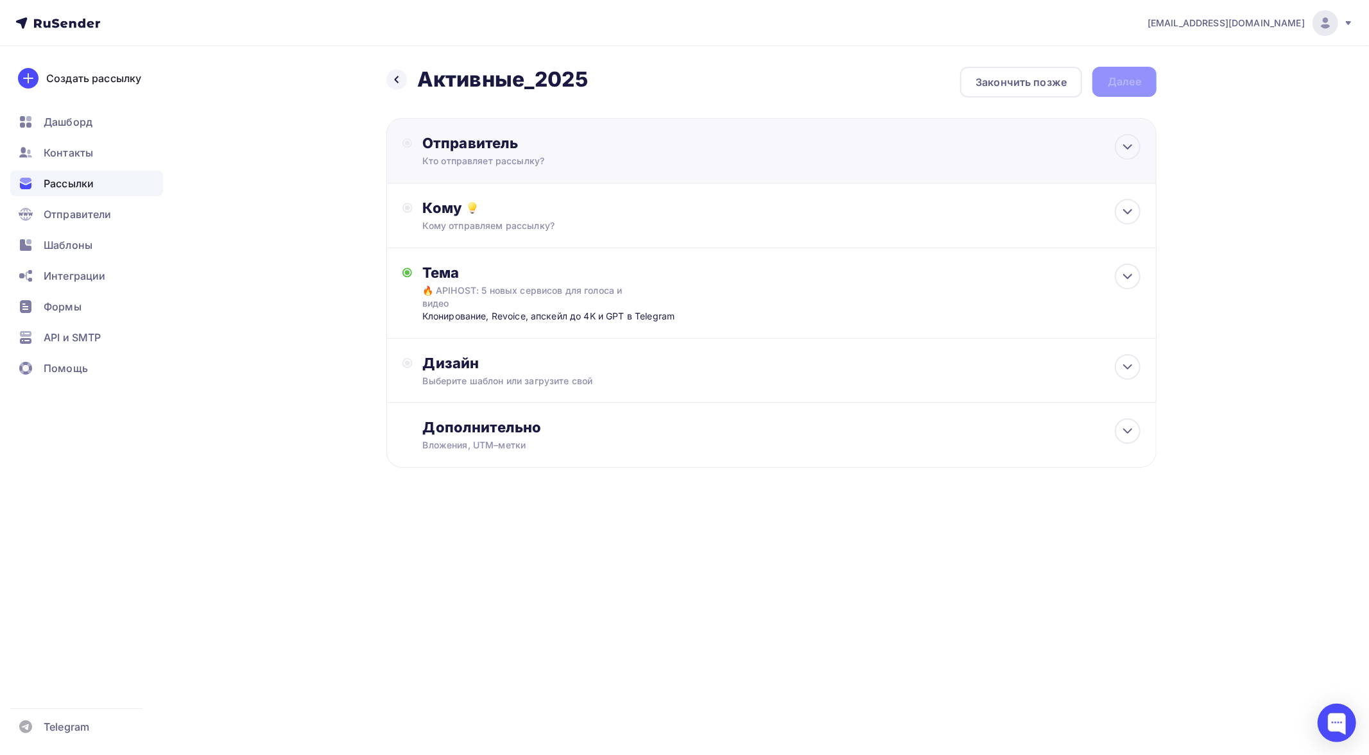
click at [645, 150] on div "Отправитель" at bounding box center [561, 143] width 278 height 18
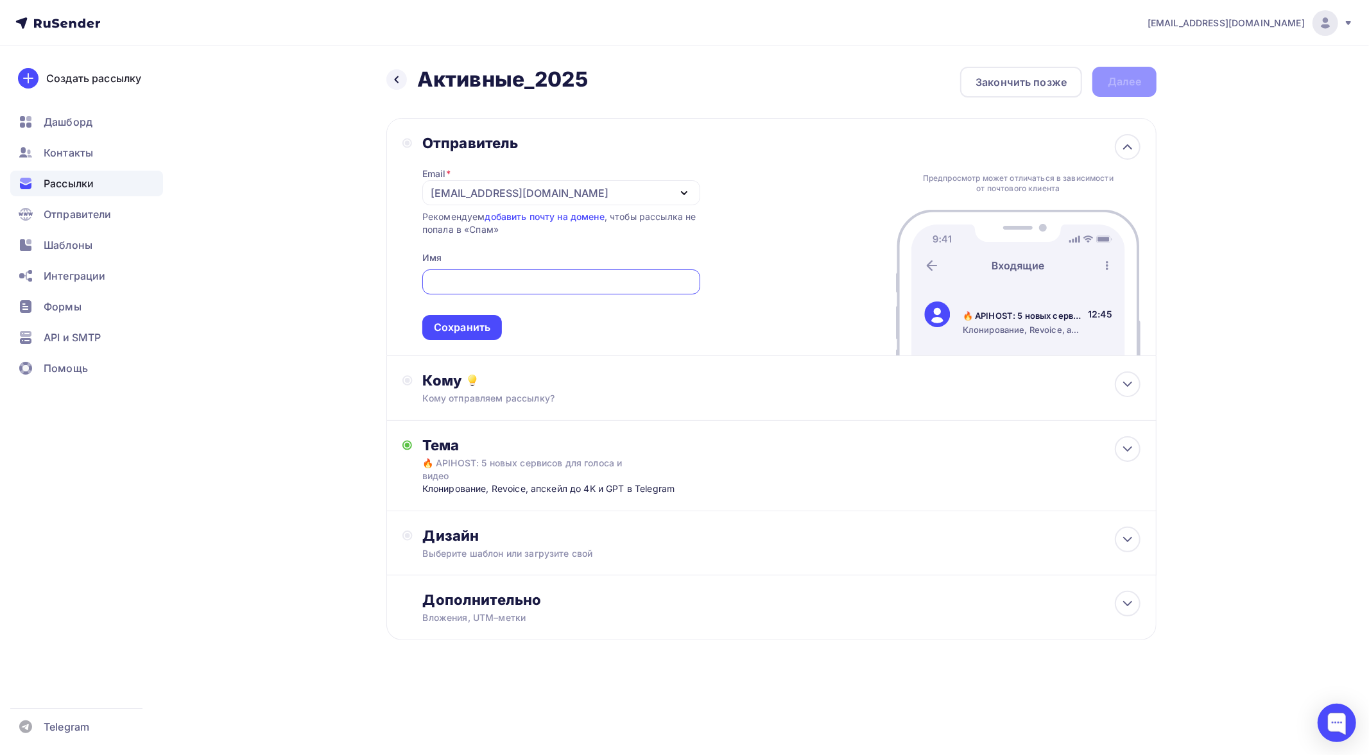
click at [606, 185] on div "[EMAIL_ADDRESS][DOMAIN_NAME]" at bounding box center [561, 192] width 278 height 25
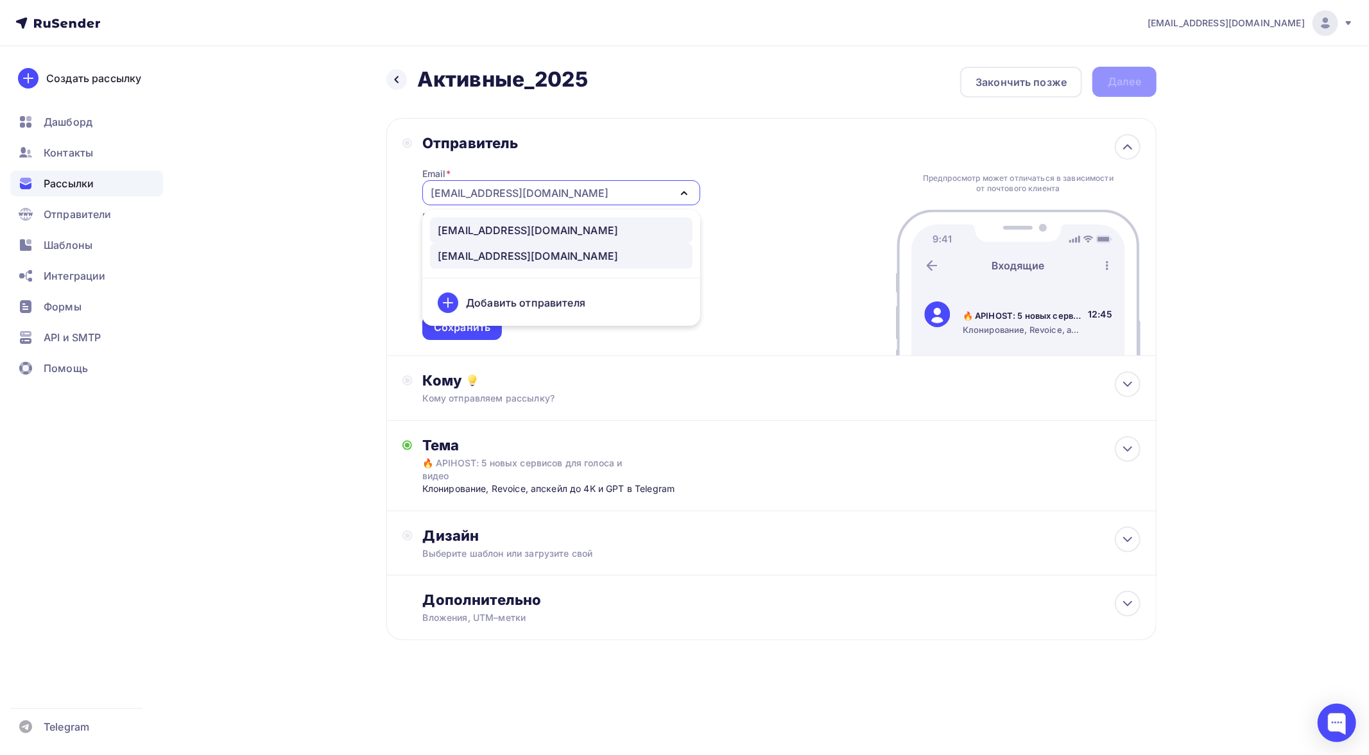
click at [524, 229] on div "support@apihost.ru" at bounding box center [528, 230] width 180 height 15
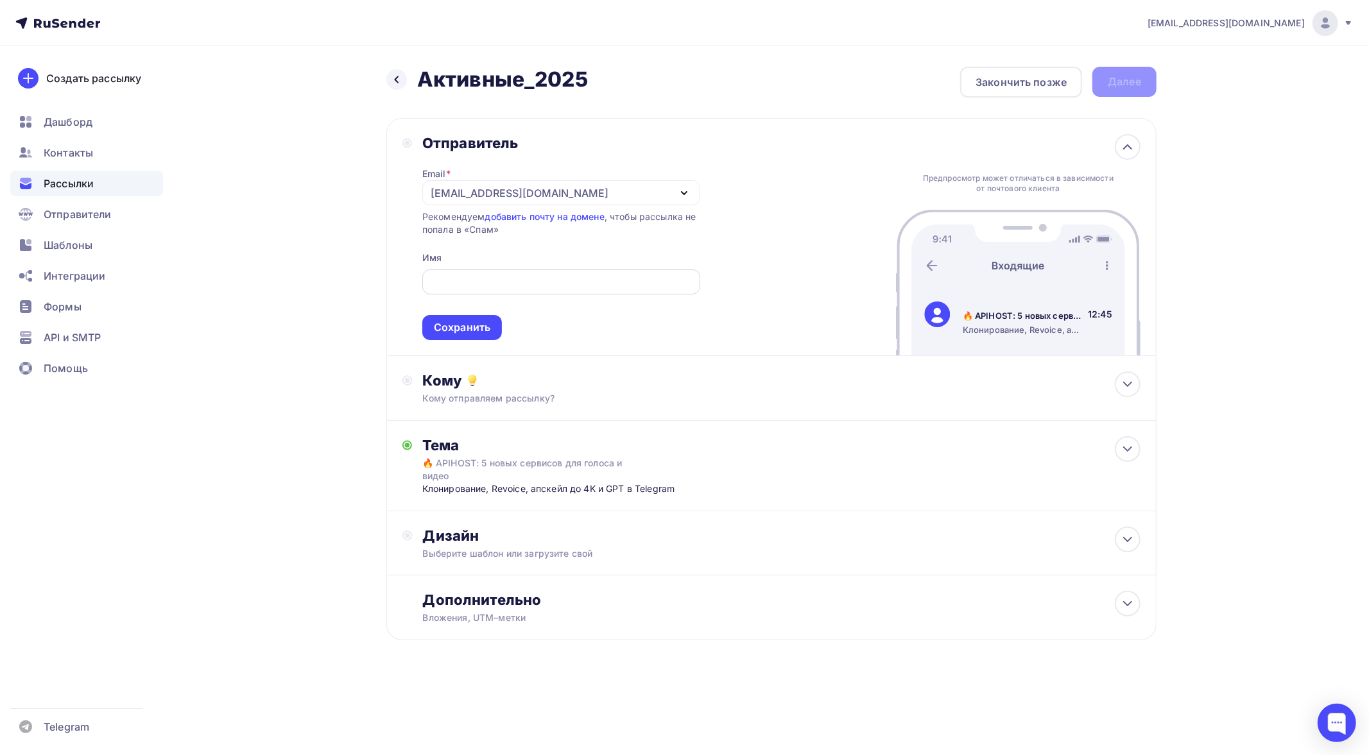
click at [508, 278] on input "text" at bounding box center [560, 282] width 263 height 15
type input "APIHOST.RU"
click at [475, 323] on div "Сохранить" at bounding box center [462, 327] width 56 height 15
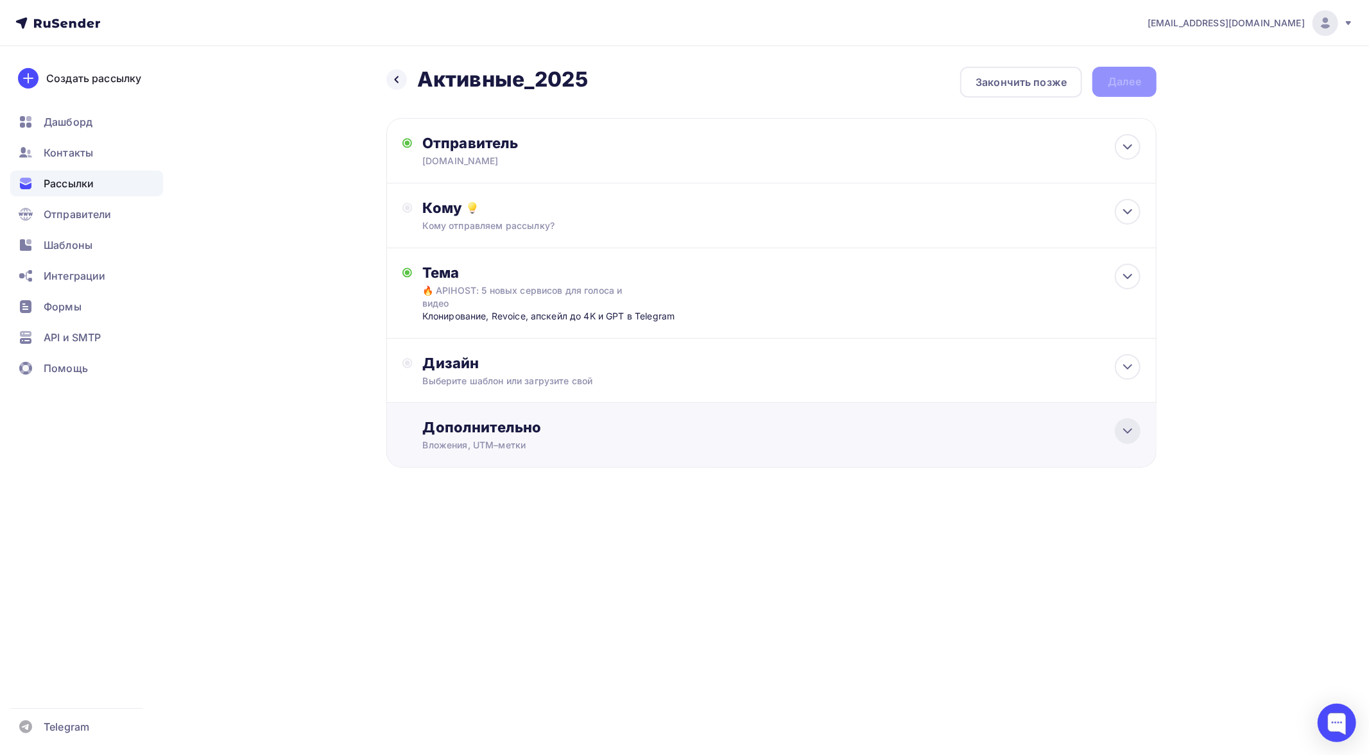
click at [1126, 424] on icon at bounding box center [1127, 431] width 15 height 15
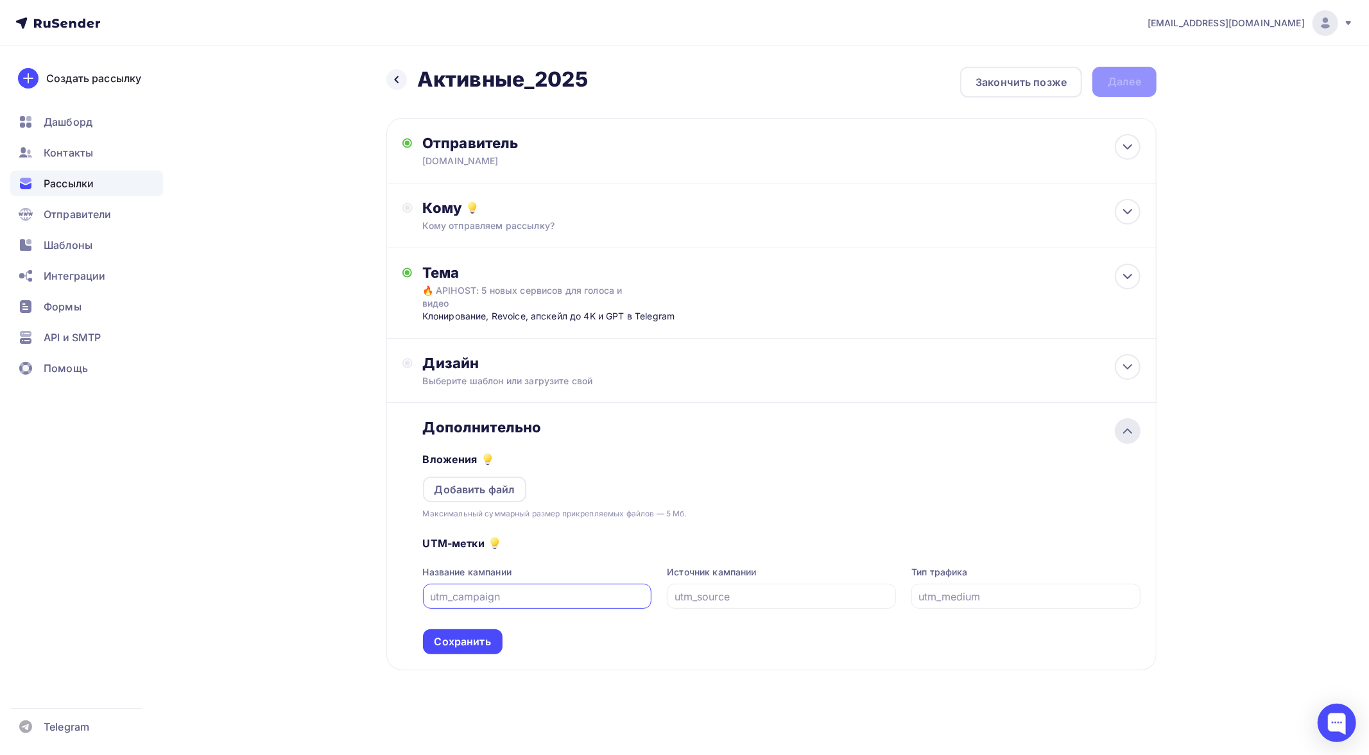
click at [1126, 429] on icon at bounding box center [1128, 431] width 8 height 4
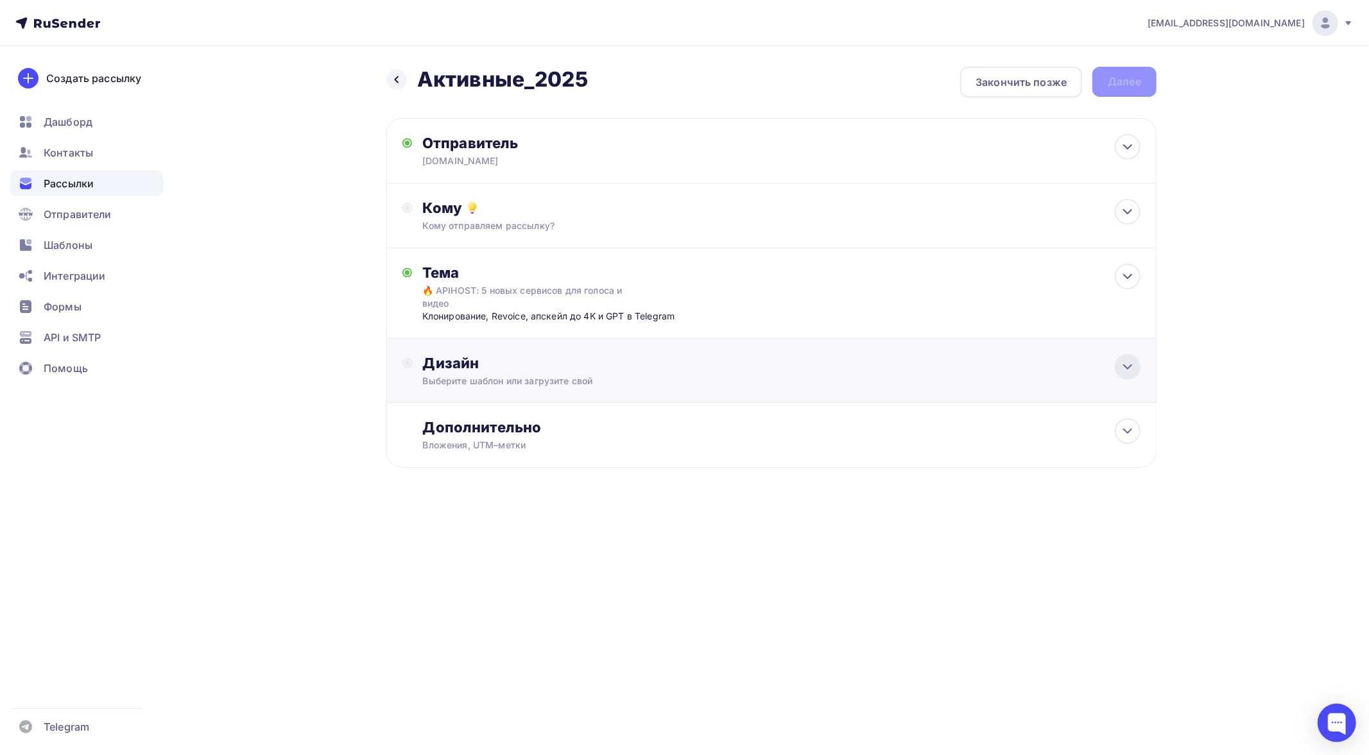
click at [1126, 365] on icon at bounding box center [1128, 367] width 8 height 4
click at [1126, 359] on icon at bounding box center [1127, 366] width 15 height 15
click at [613, 226] on div "Кому отправляем рассылку?" at bounding box center [746, 225] width 646 height 13
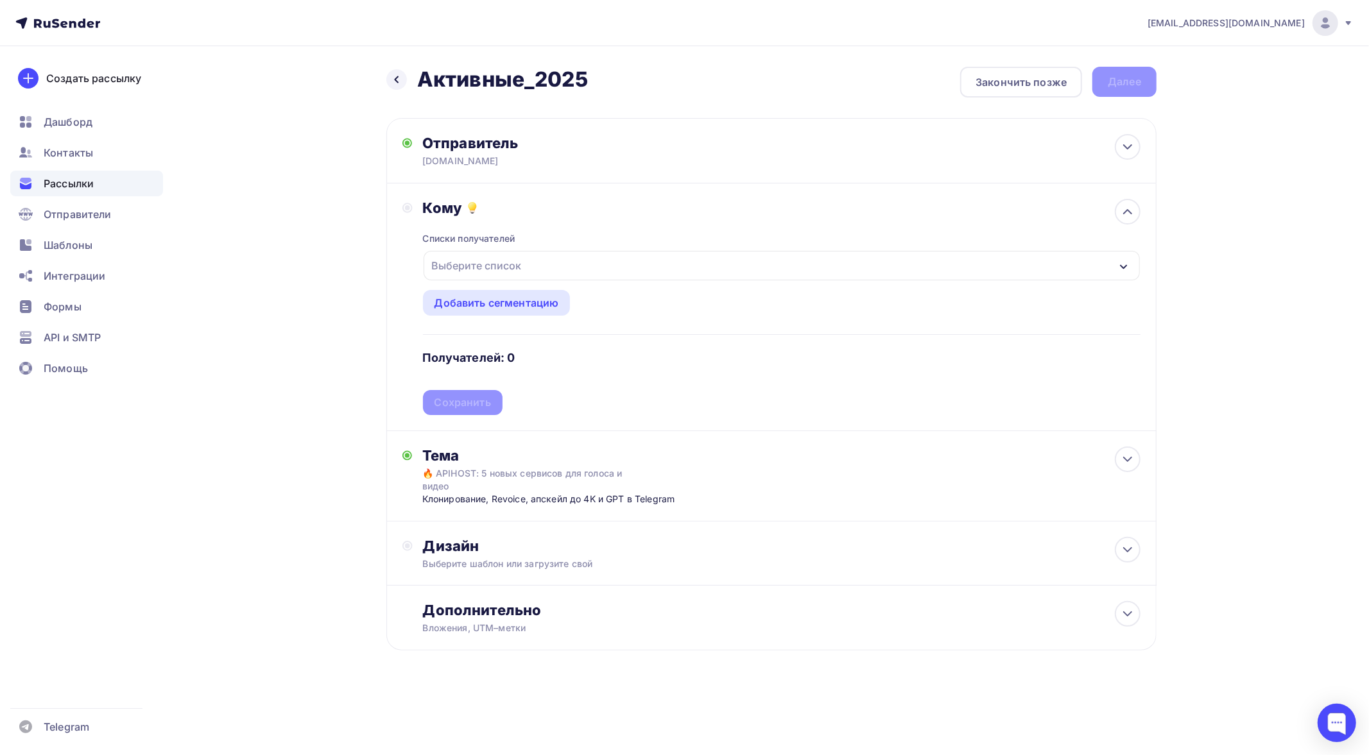
click at [551, 270] on div "Выберите список" at bounding box center [782, 266] width 716 height 30
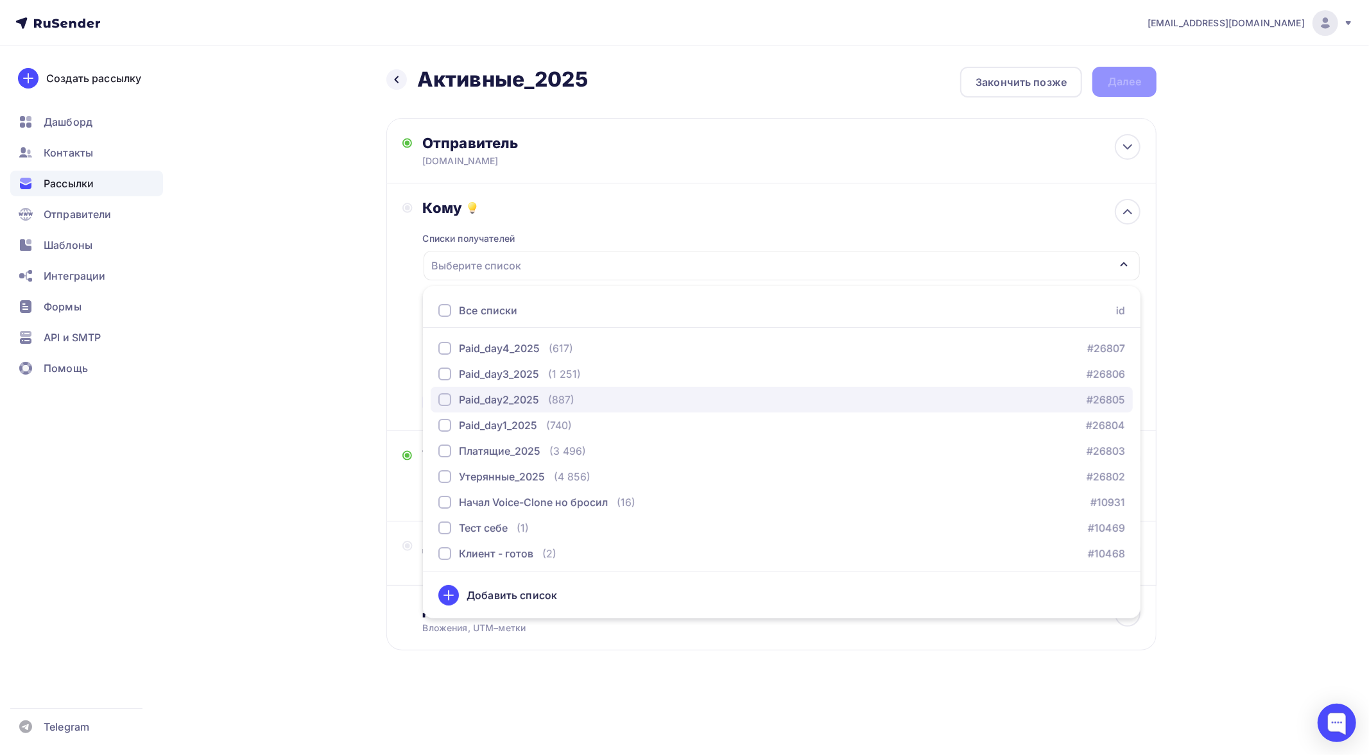
click at [475, 400] on div "Paid_day2_2025" at bounding box center [499, 399] width 80 height 15
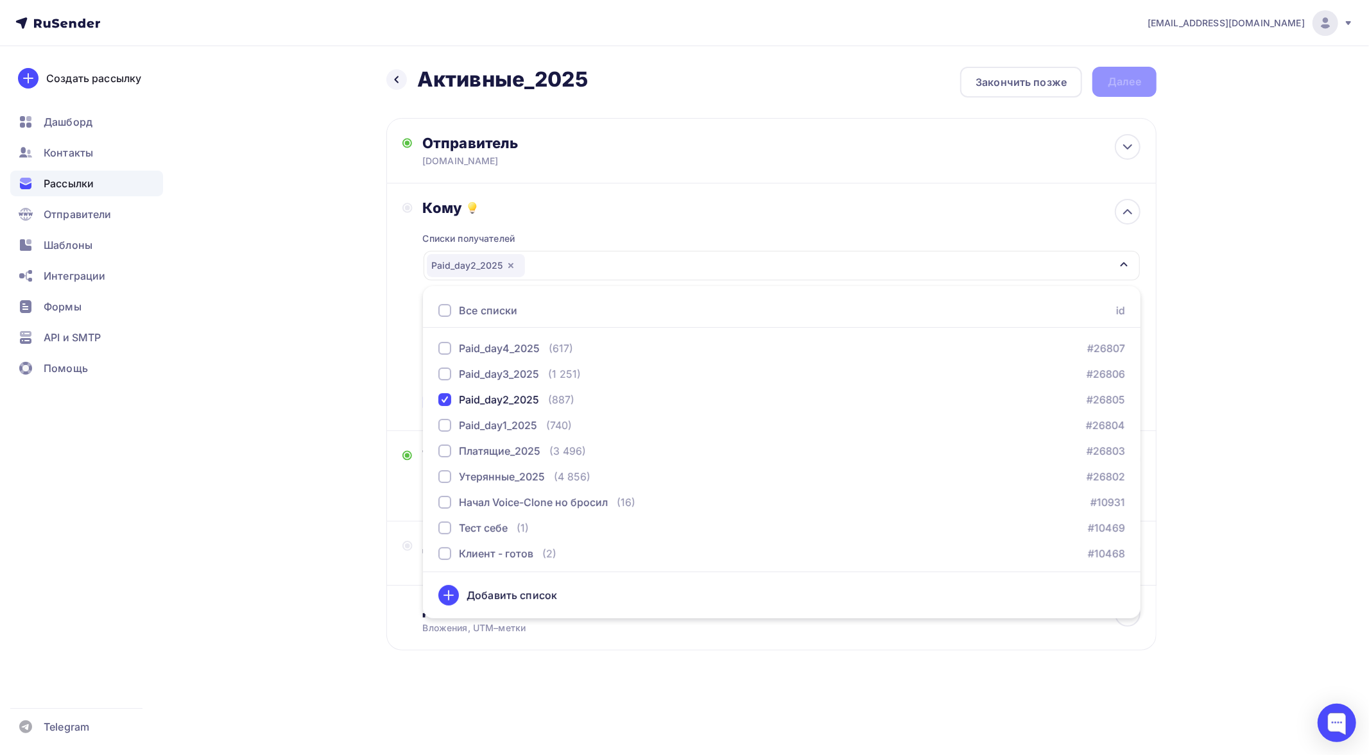
click at [321, 353] on div "Назад Активные_2025 Активные_2025 Закончить позже Далее Отправитель APIHOST.RU …" at bounding box center [684, 389] width 1052 height 687
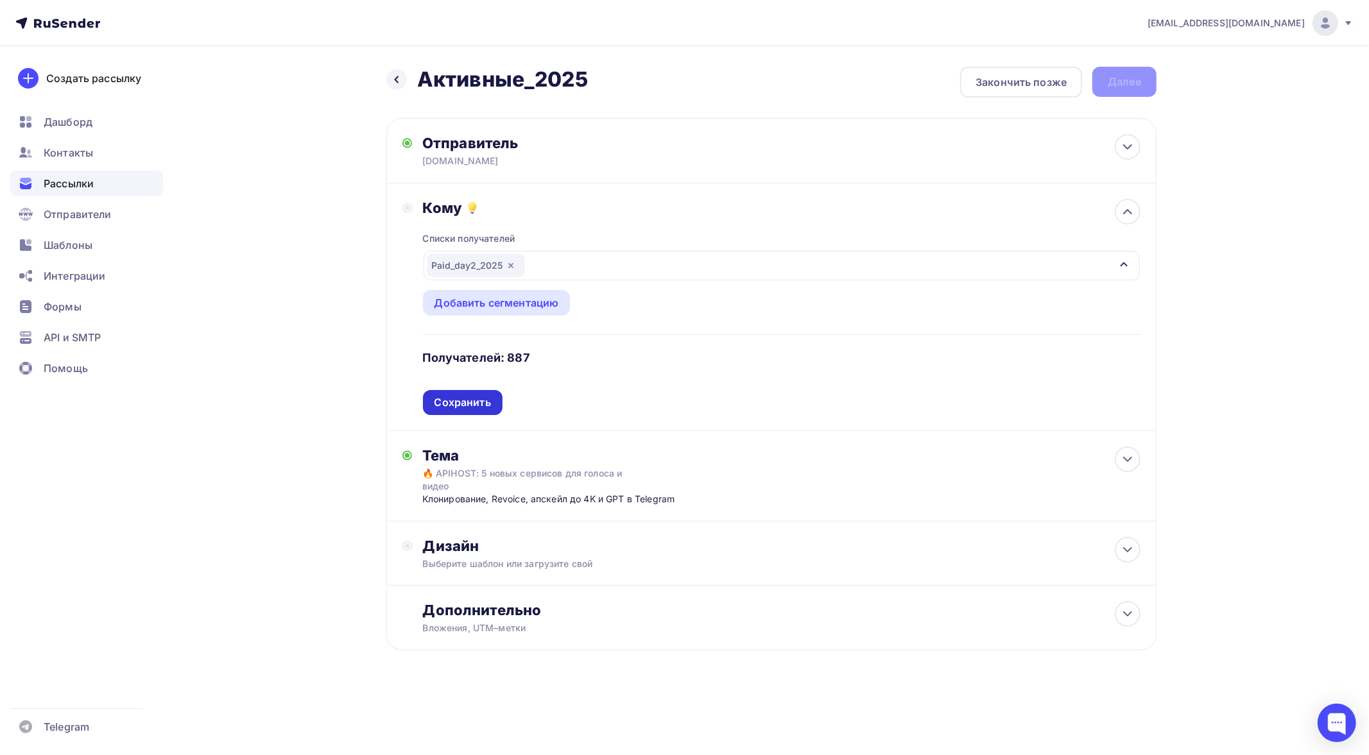
click at [470, 395] on div "Сохранить" at bounding box center [462, 402] width 56 height 15
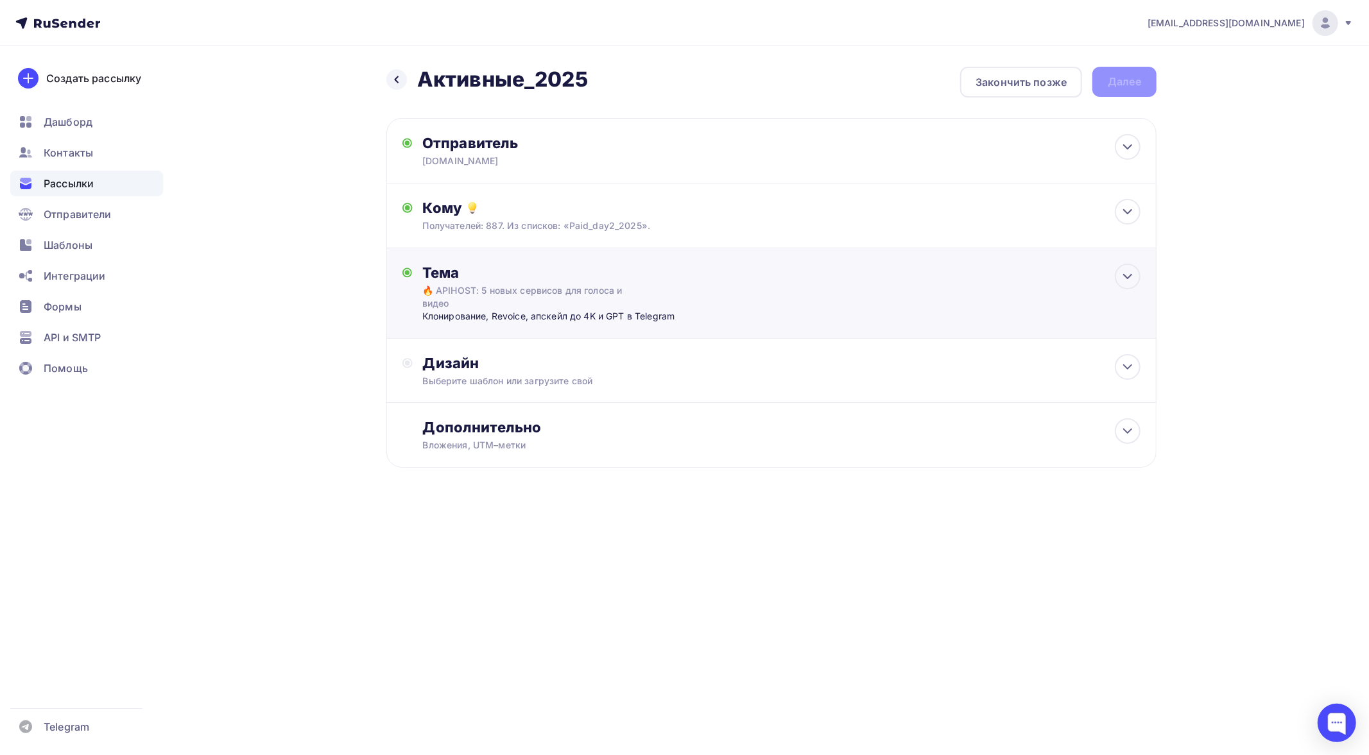
click at [541, 310] on div "Клонирование, Revoice, апскейл до 4K и GPT в Telegram" at bounding box center [548, 316] width 253 height 13
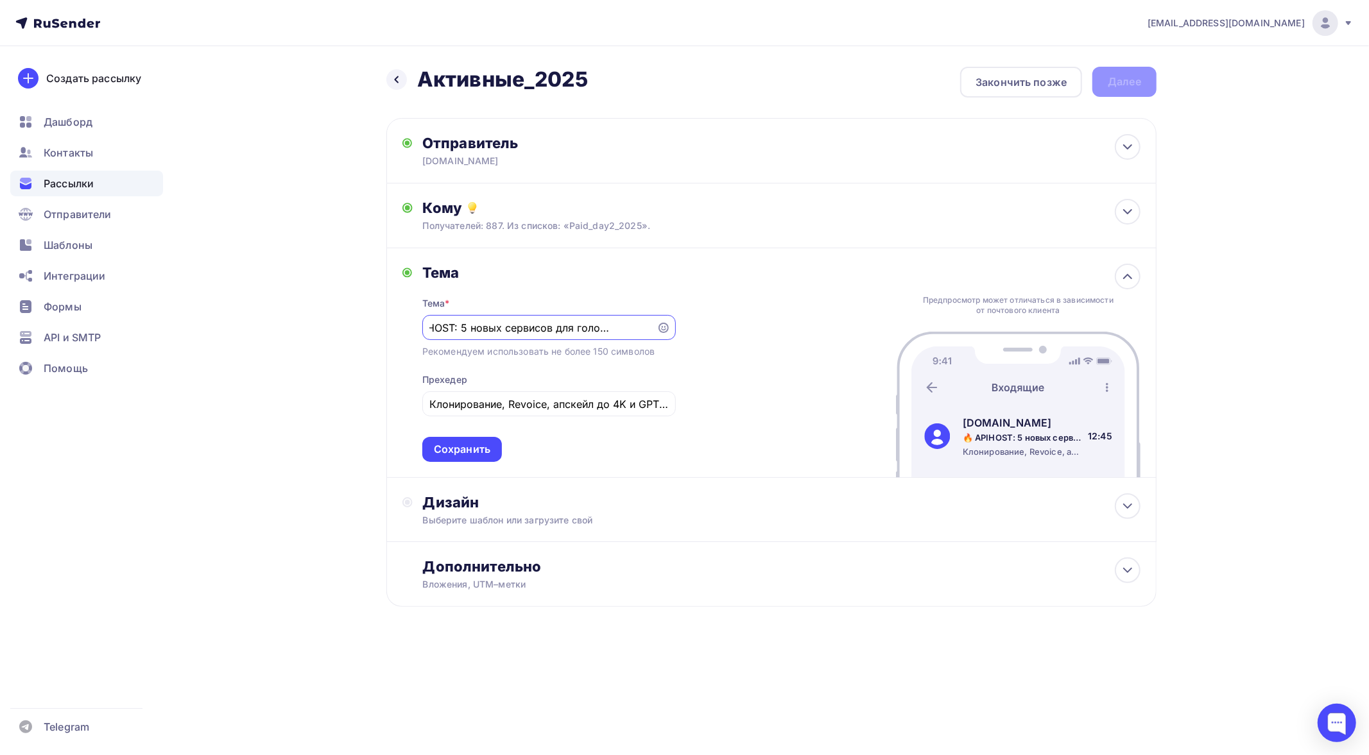
click at [350, 395] on div "Назад Активные_2025 Активные_2025 Закончить позже Далее Отправитель APIHOST.RU …" at bounding box center [684, 368] width 1052 height 644
click at [446, 443] on div "Сохранить" at bounding box center [462, 449] width 56 height 15
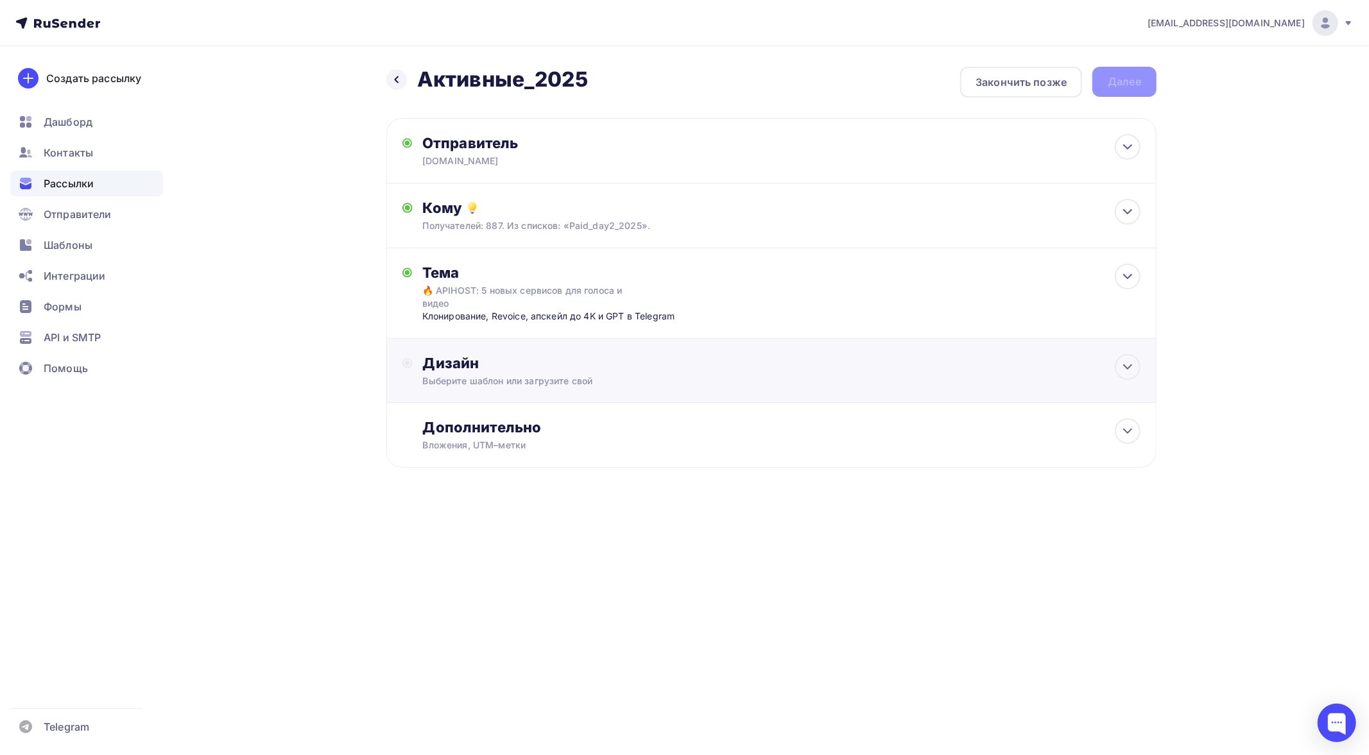
click at [517, 375] on div "Выберите шаблон или загрузите свой" at bounding box center [746, 381] width 646 height 13
click at [484, 408] on div "Выбрать шаблон" at bounding box center [478, 415] width 89 height 15
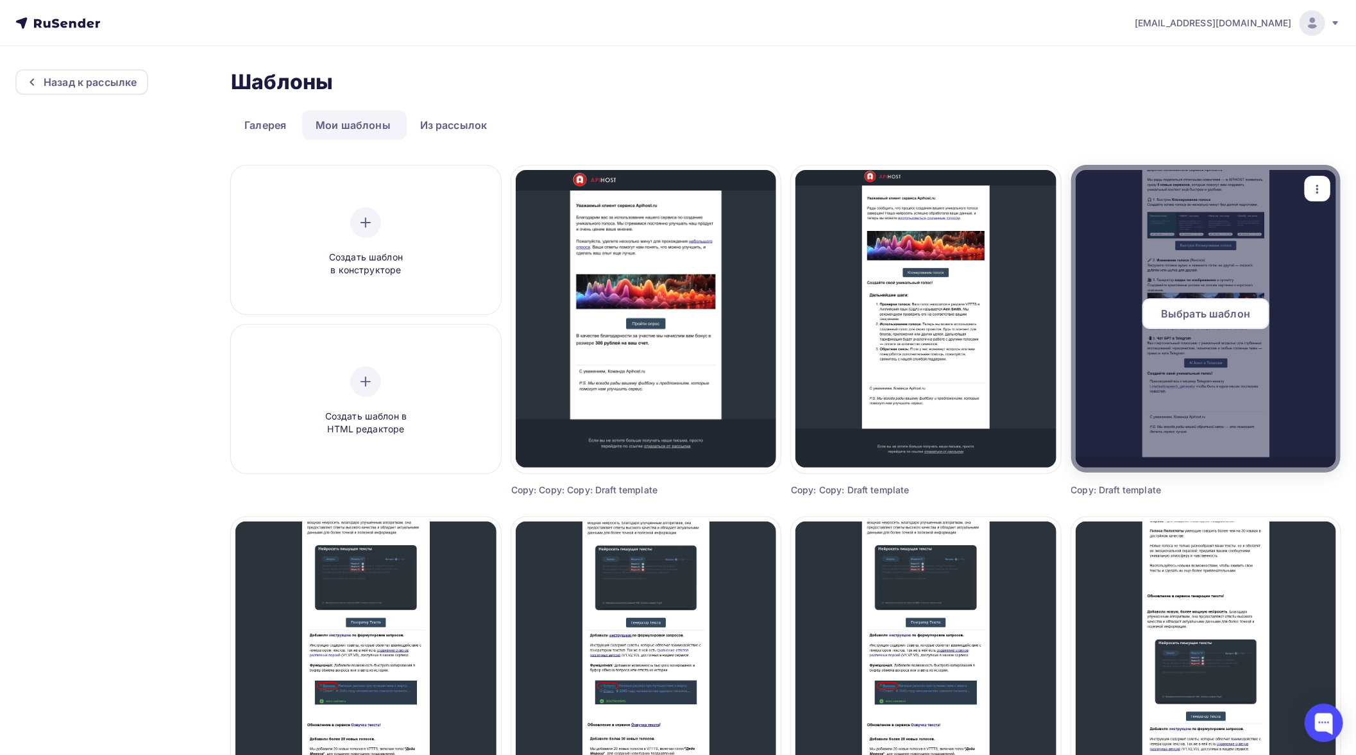
click at [1213, 315] on span "Выбрать шаблон" at bounding box center [1205, 313] width 89 height 15
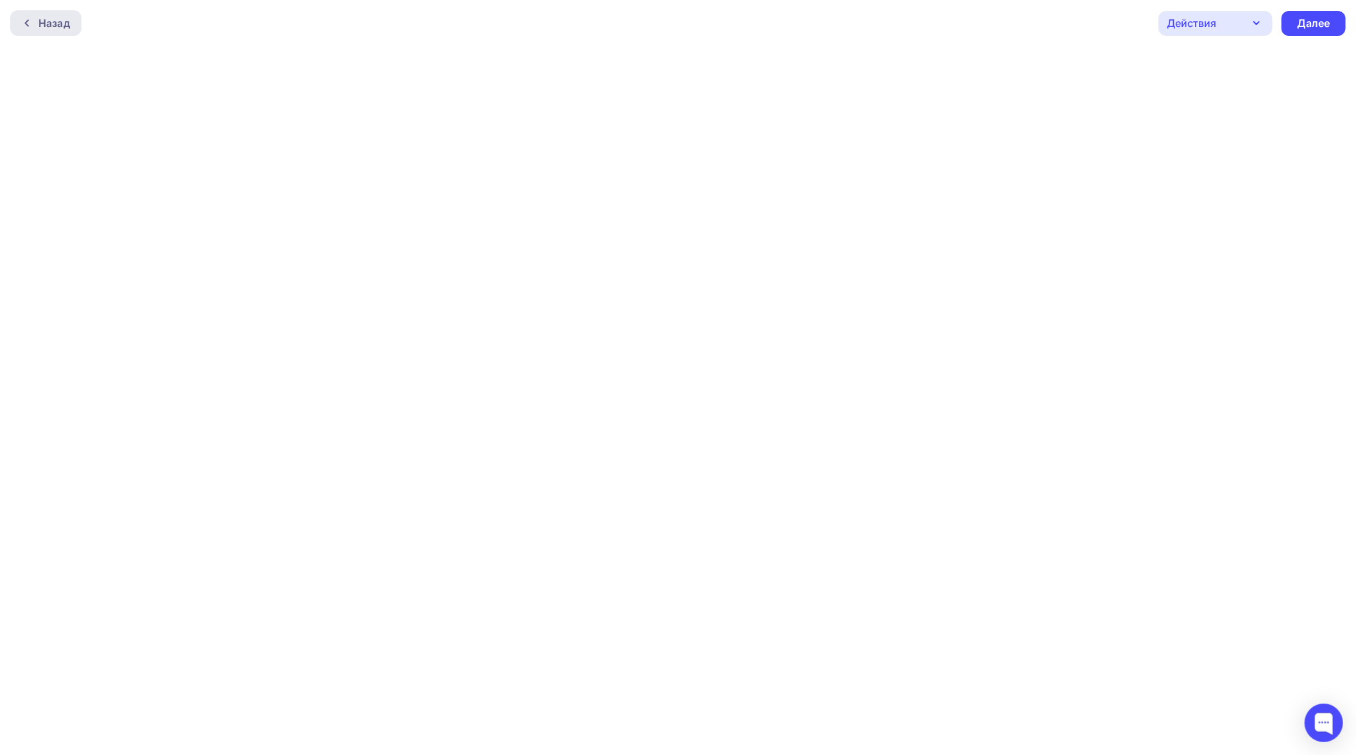
click at [47, 26] on div "Назад" at bounding box center [54, 22] width 31 height 15
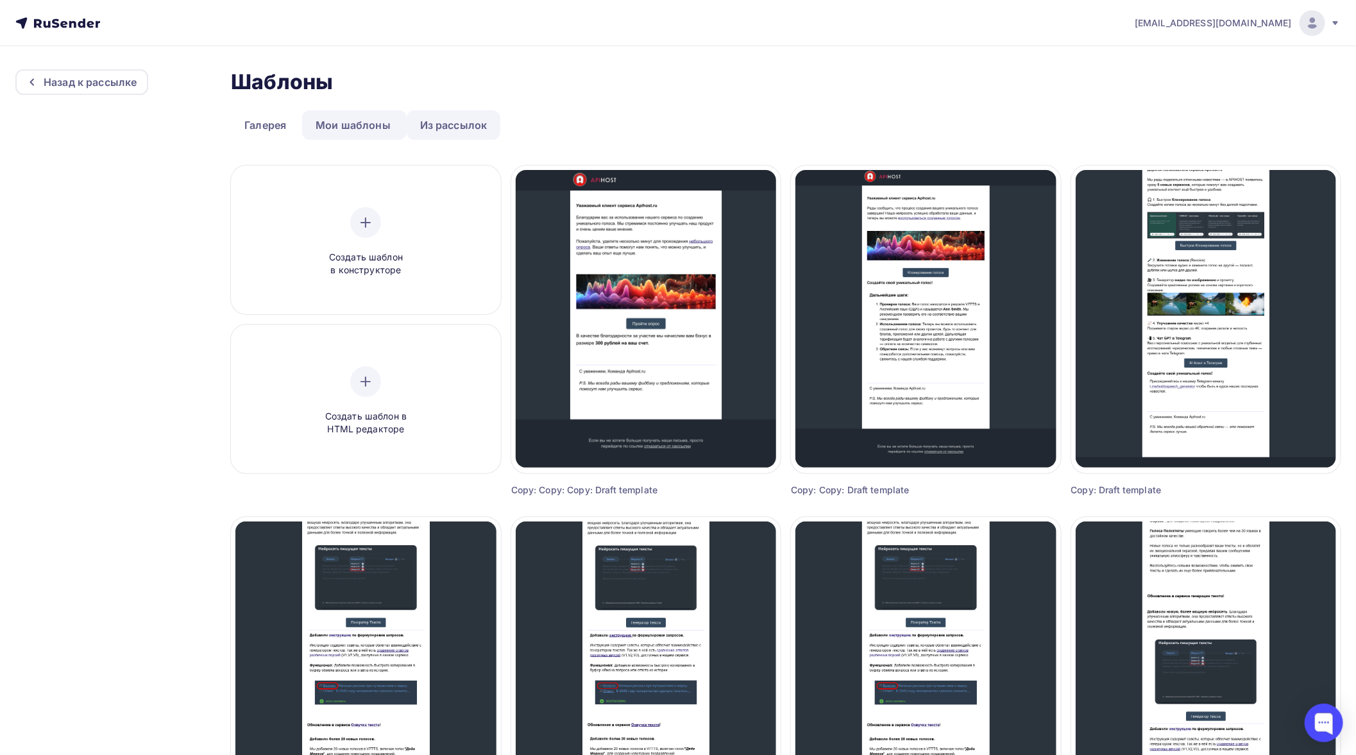
click at [454, 123] on link "Из рассылок" at bounding box center [454, 125] width 94 height 30
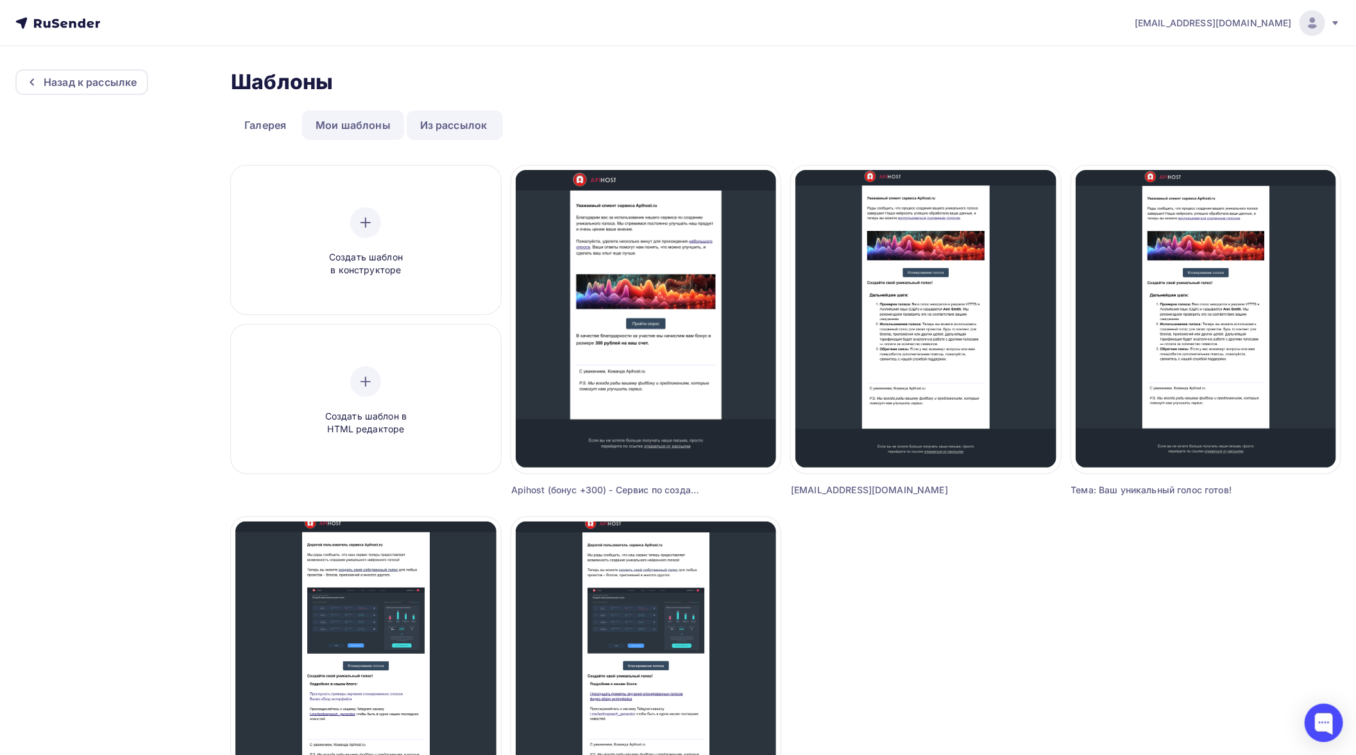
click at [364, 124] on link "Мои шаблоны" at bounding box center [353, 125] width 102 height 30
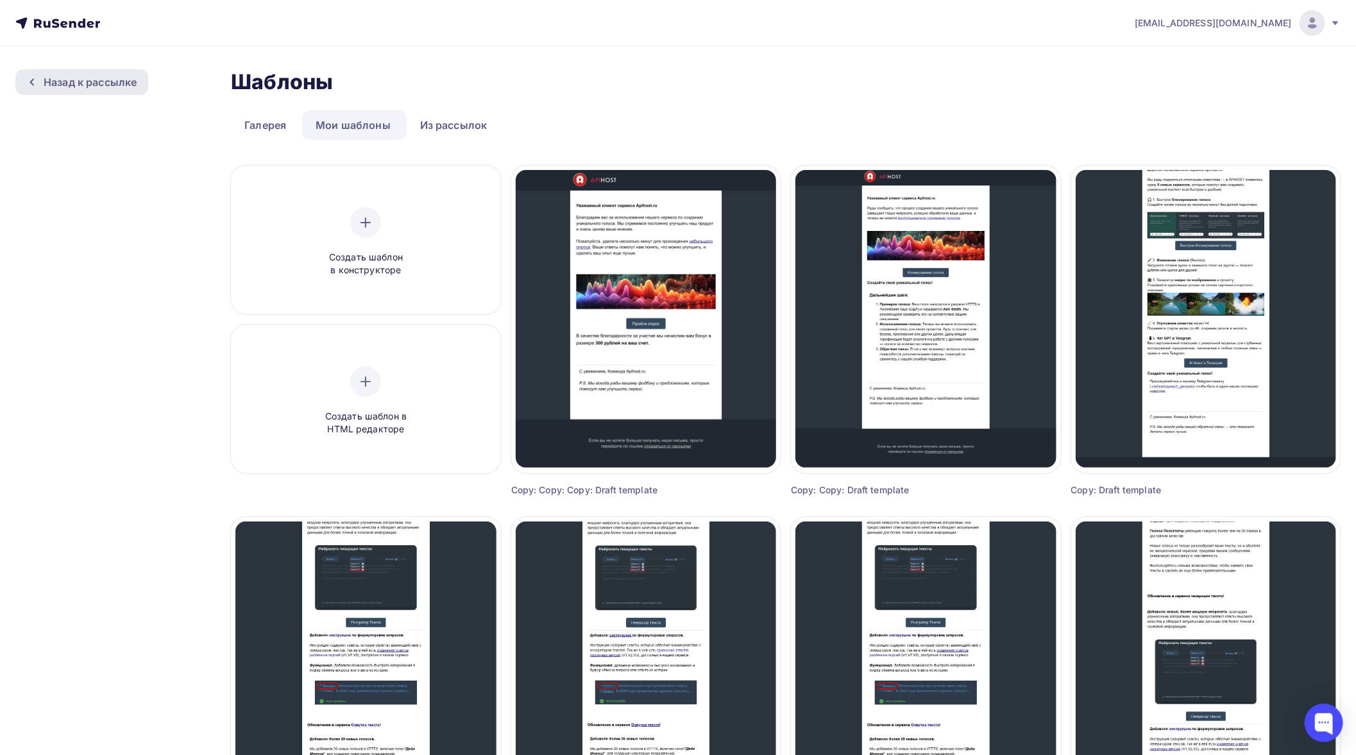
click at [120, 86] on div "Назад к рассылке" at bounding box center [90, 81] width 93 height 15
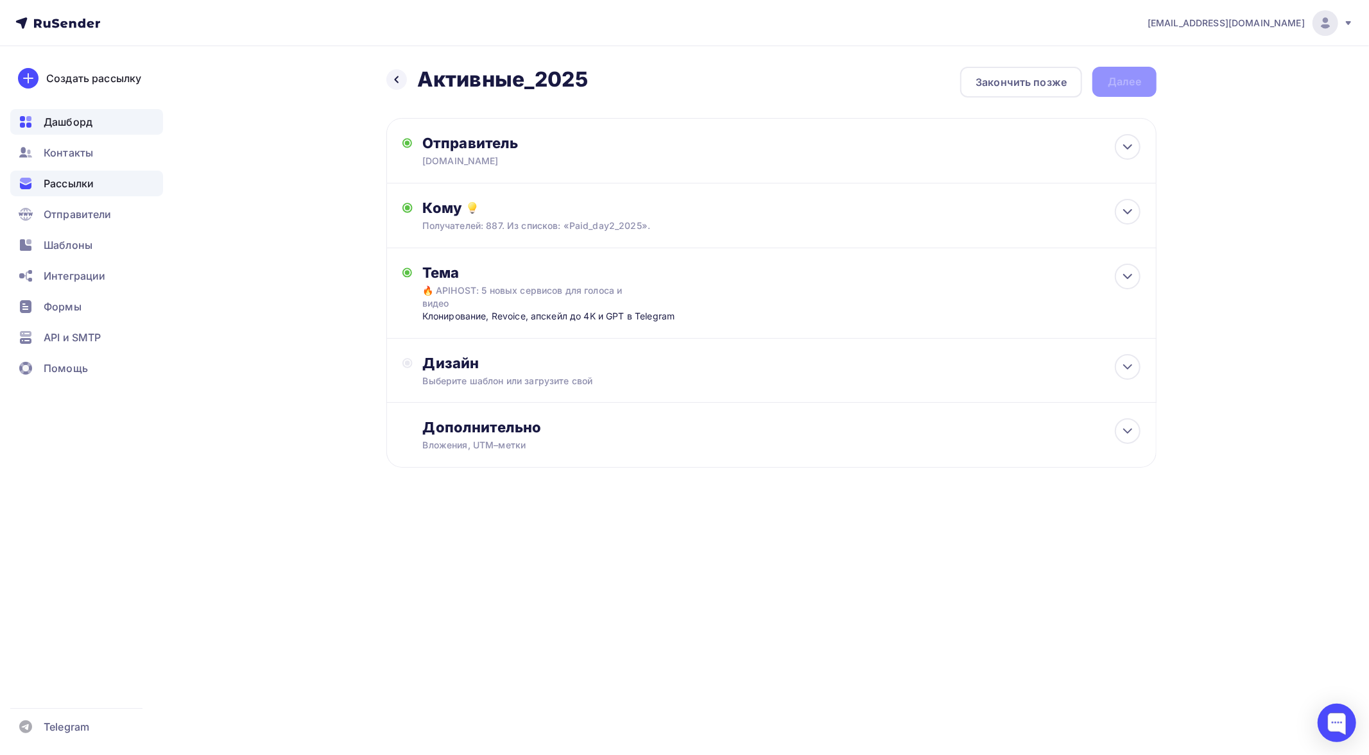
click at [69, 123] on span "Дашборд" at bounding box center [68, 121] width 49 height 15
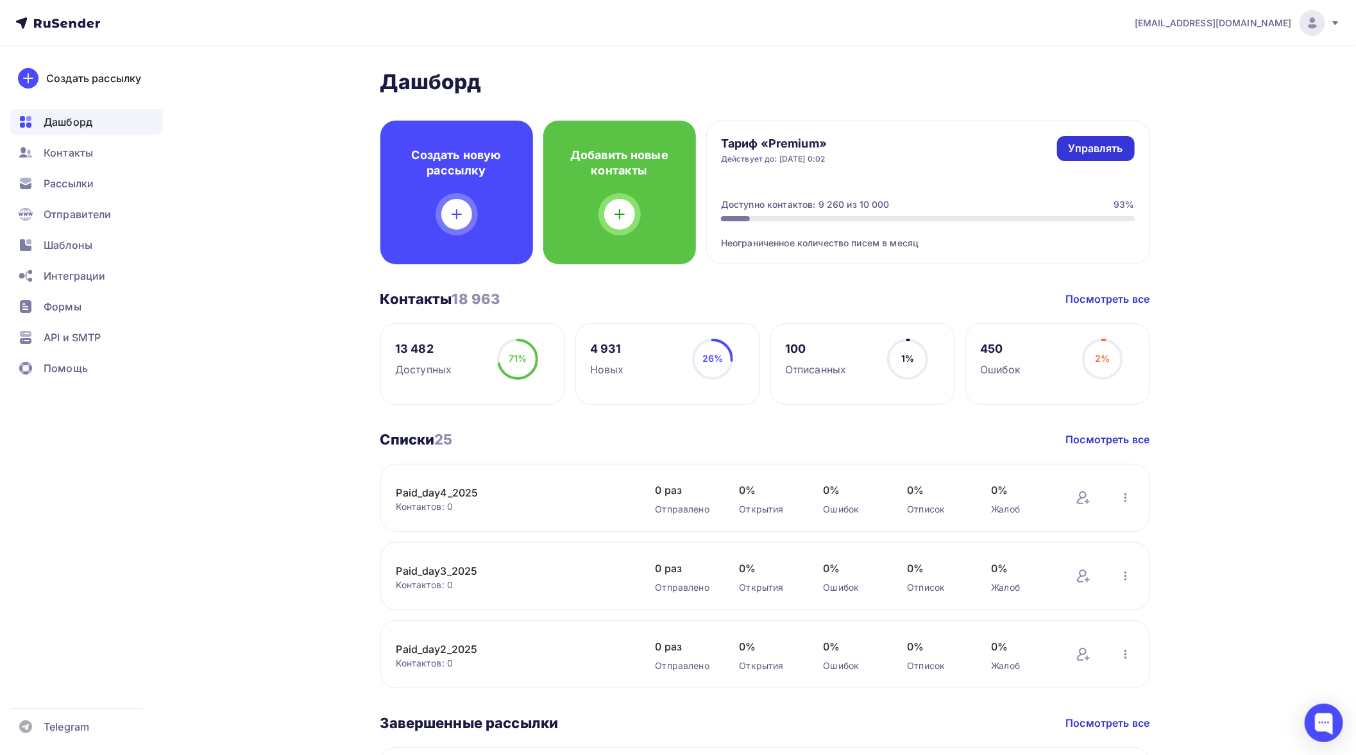
click at [1072, 152] on div "Управлять" at bounding box center [1096, 148] width 55 height 15
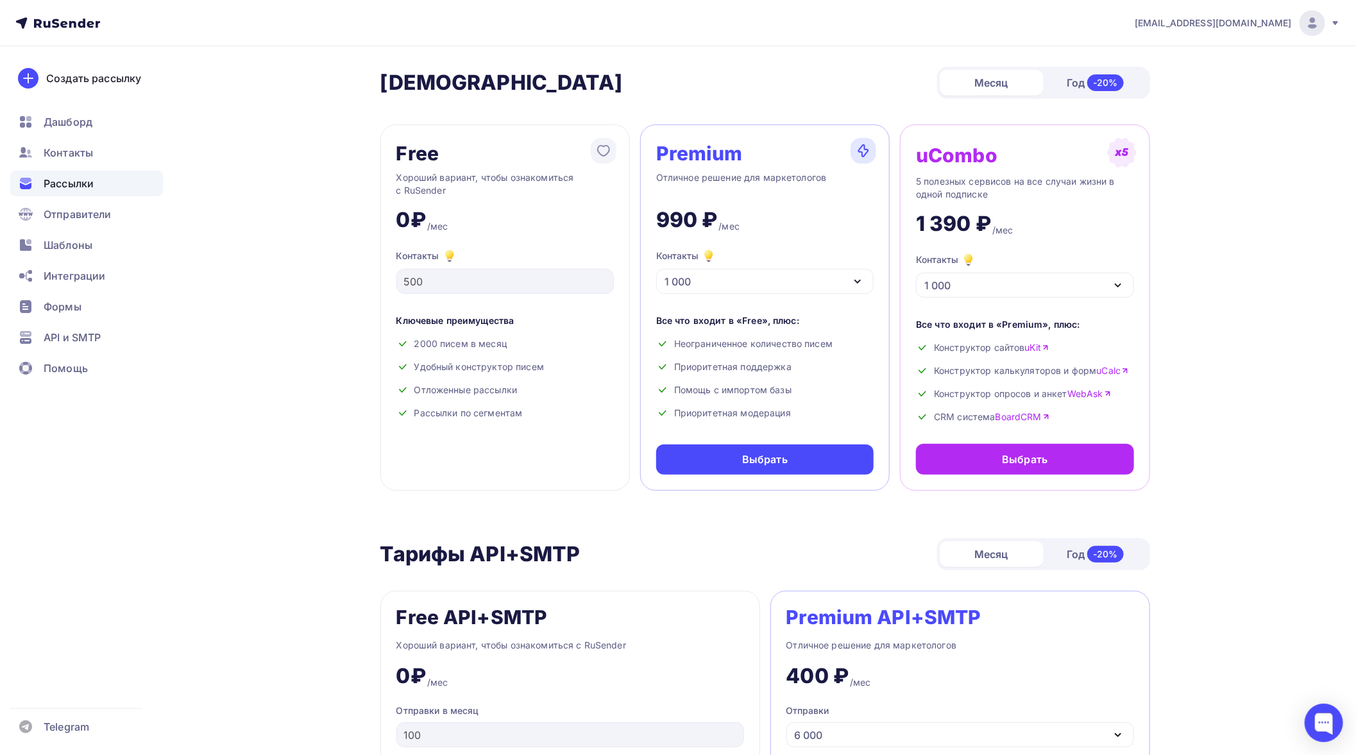
click at [60, 184] on span "Рассылки" at bounding box center [69, 183] width 50 height 15
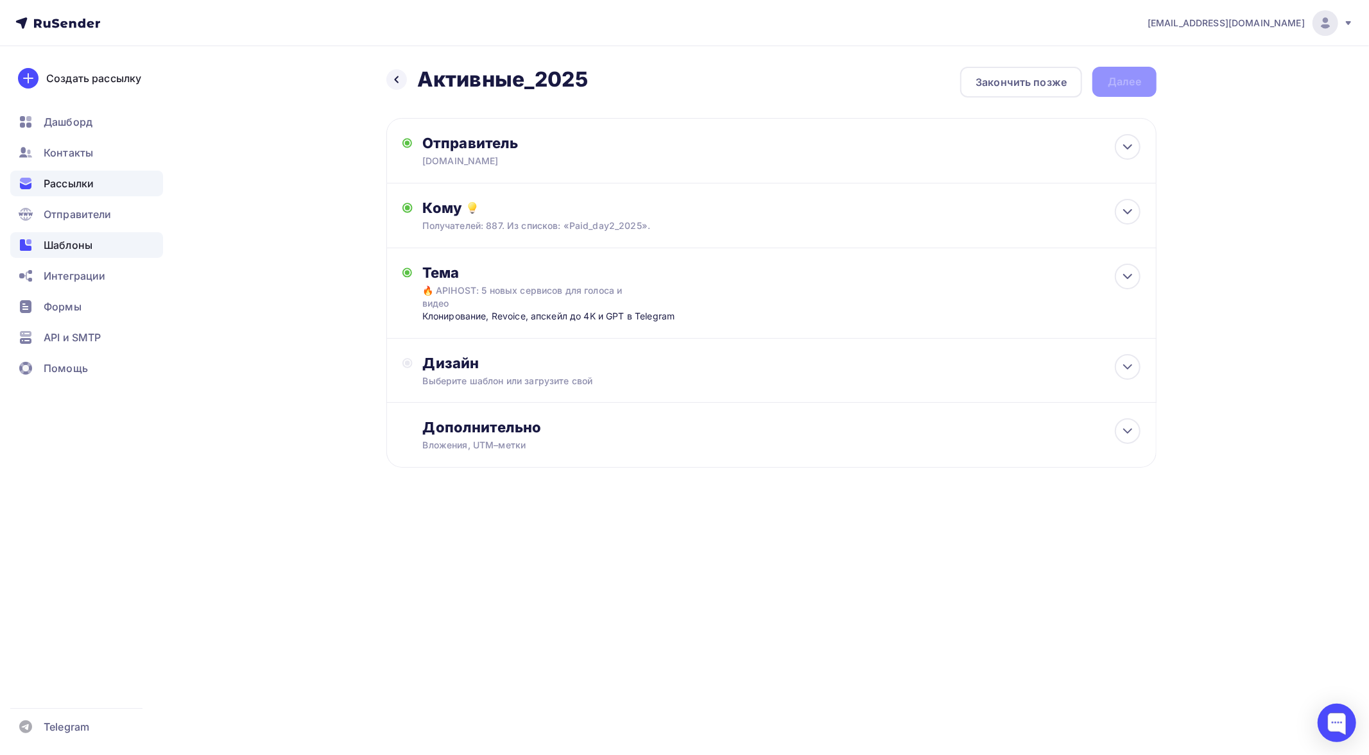
click at [73, 252] on span "Шаблоны" at bounding box center [68, 244] width 49 height 15
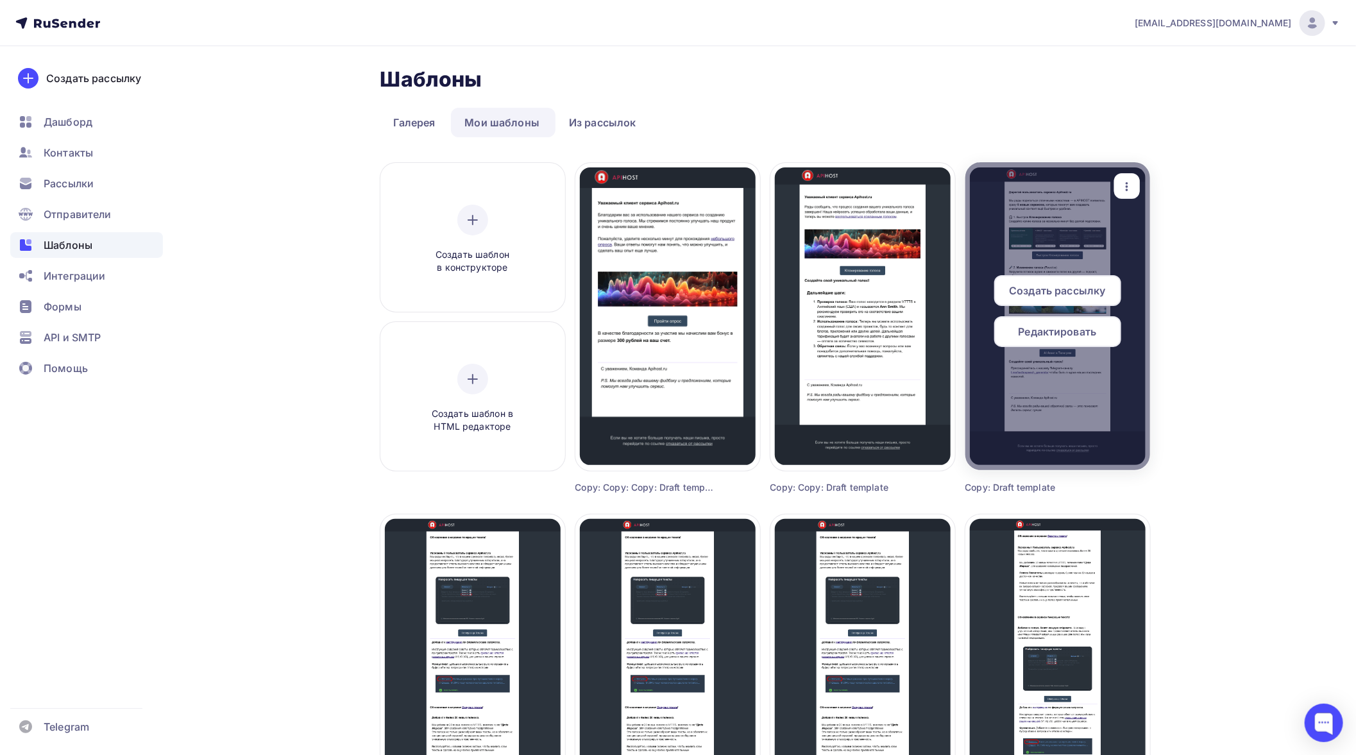
click at [1068, 329] on span "Редактировать" at bounding box center [1058, 331] width 78 height 15
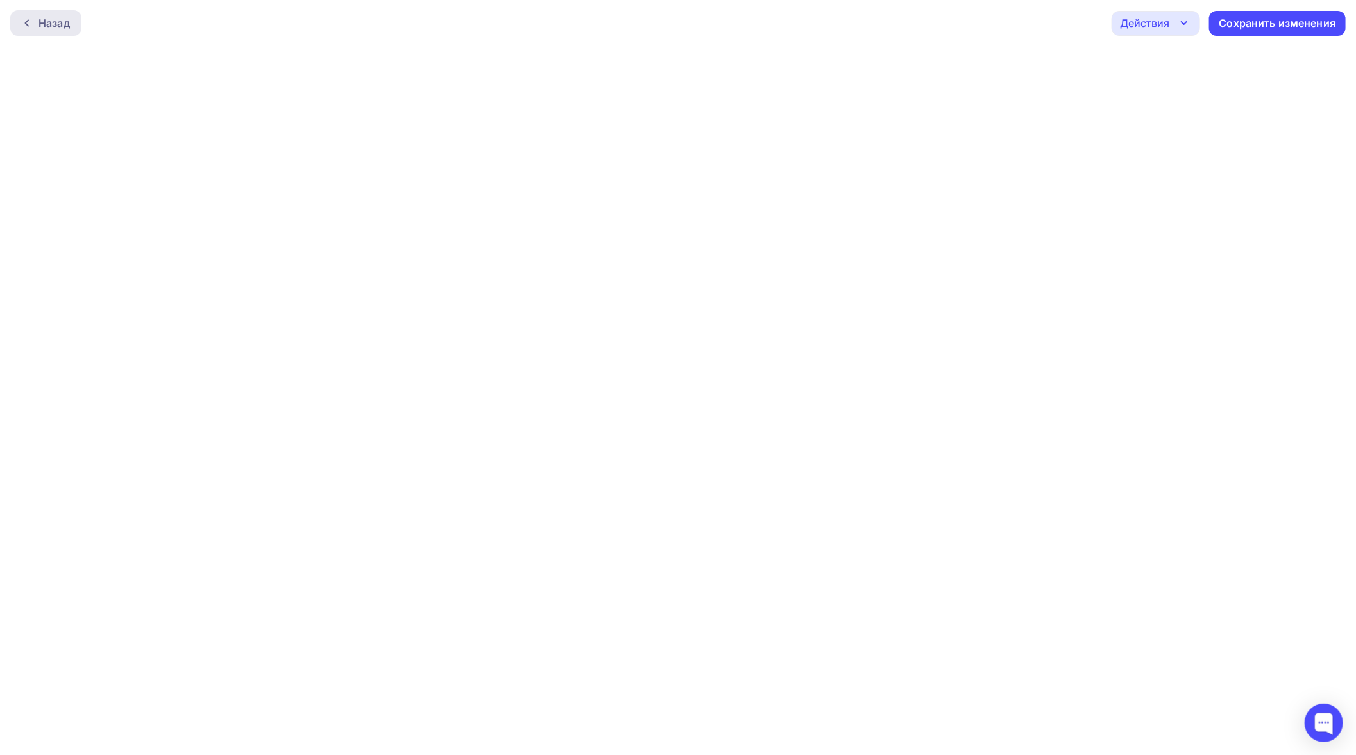
click at [40, 26] on div "Назад" at bounding box center [54, 22] width 31 height 15
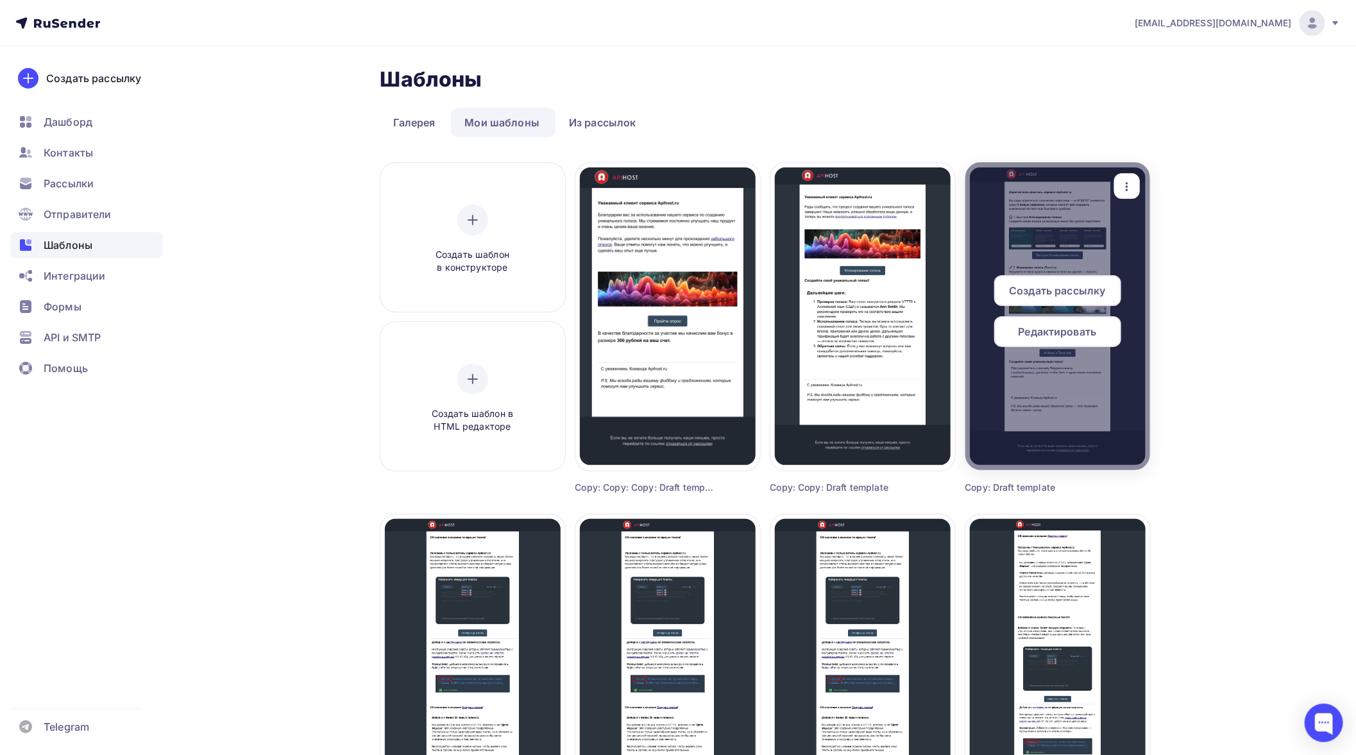
click at [1074, 331] on span "Редактировать" at bounding box center [1058, 331] width 78 height 15
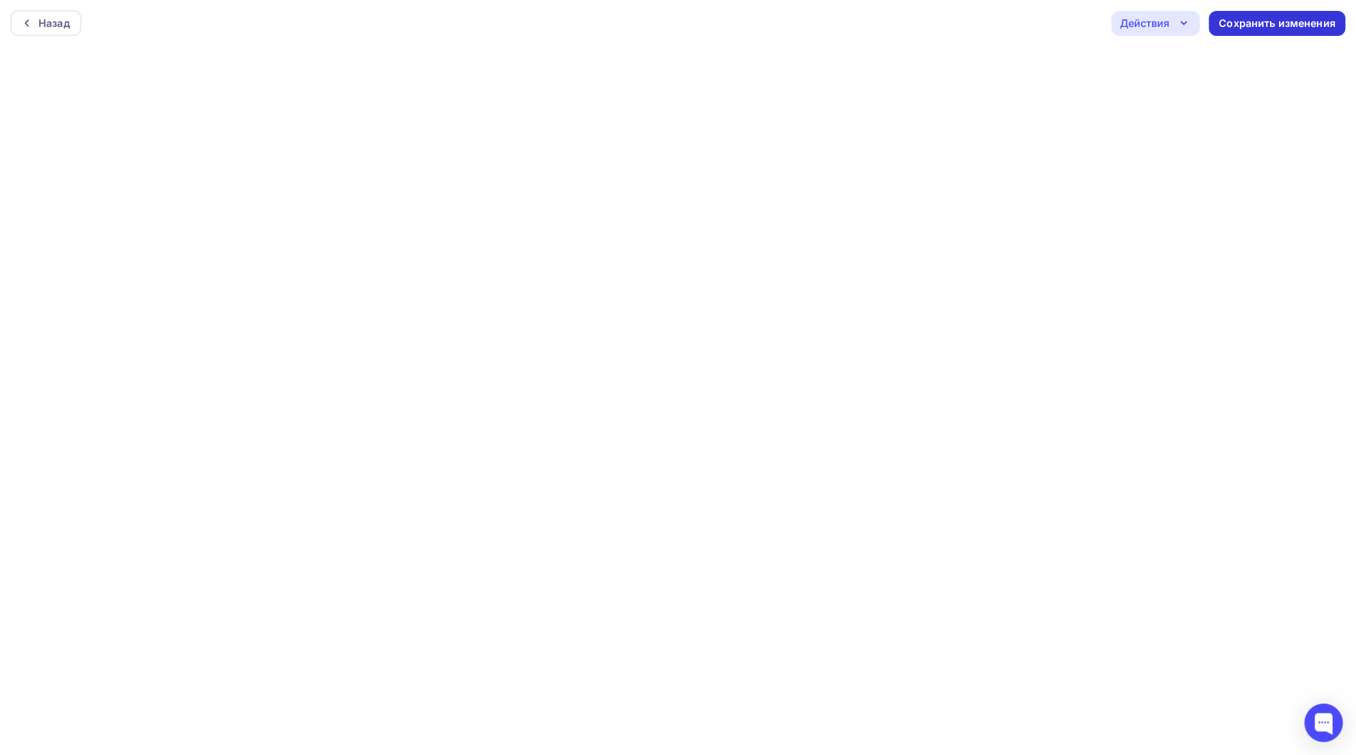
click at [1254, 22] on div "Сохранить изменения" at bounding box center [1278, 23] width 117 height 15
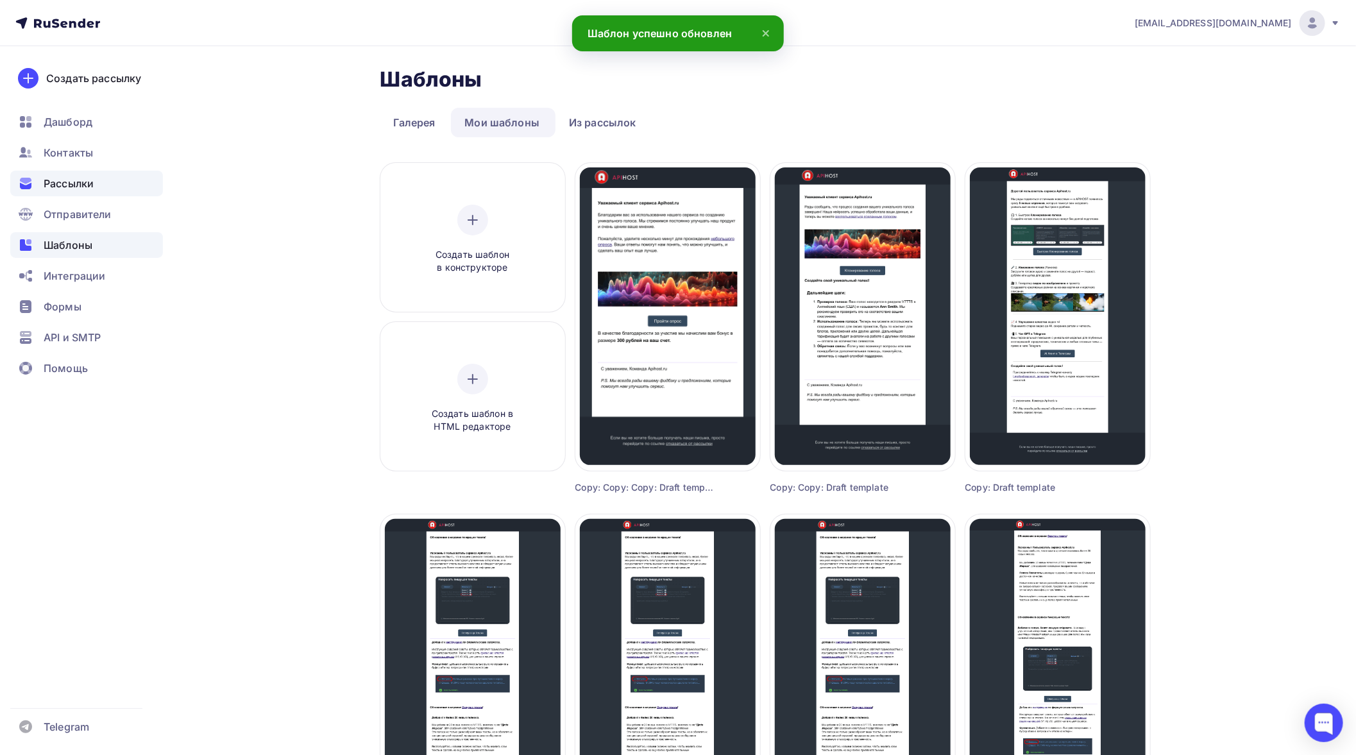
click at [81, 180] on span "Рассылки" at bounding box center [69, 183] width 50 height 15
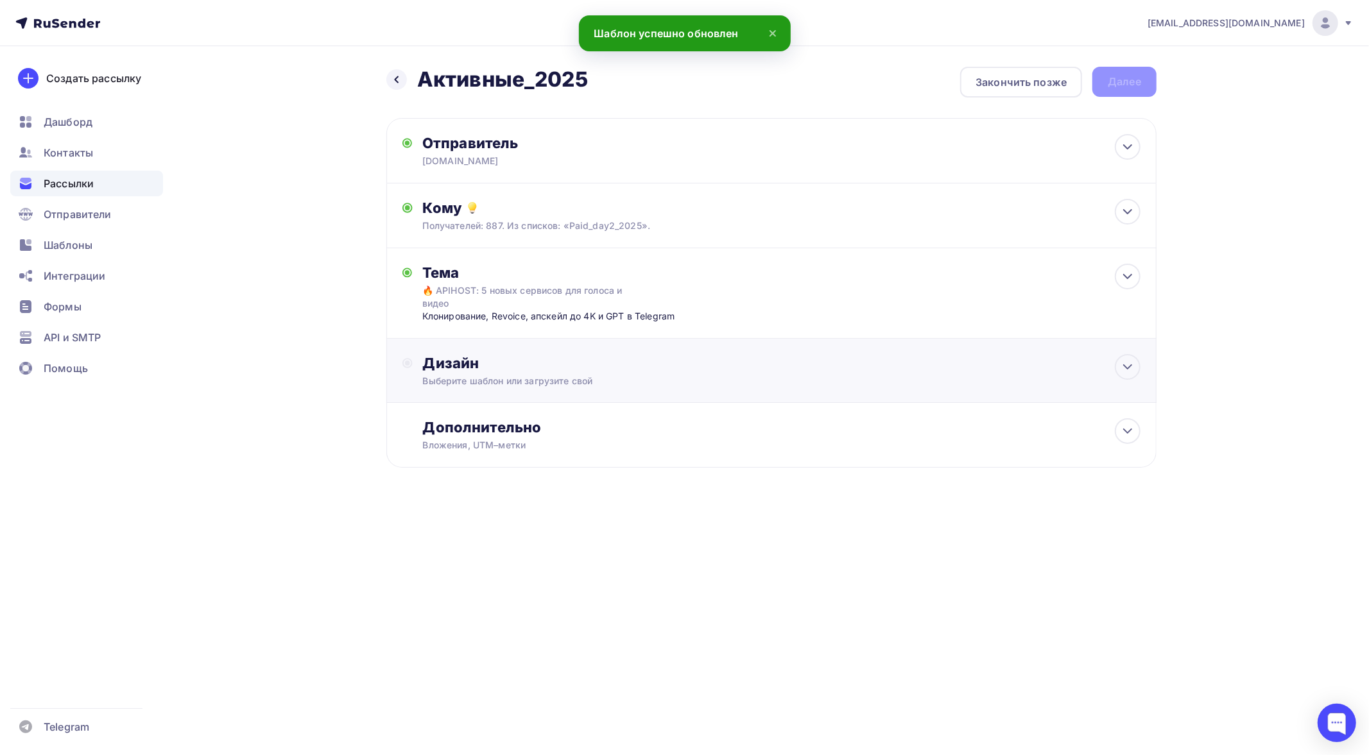
click at [591, 354] on div "Дизайн" at bounding box center [781, 363] width 717 height 18
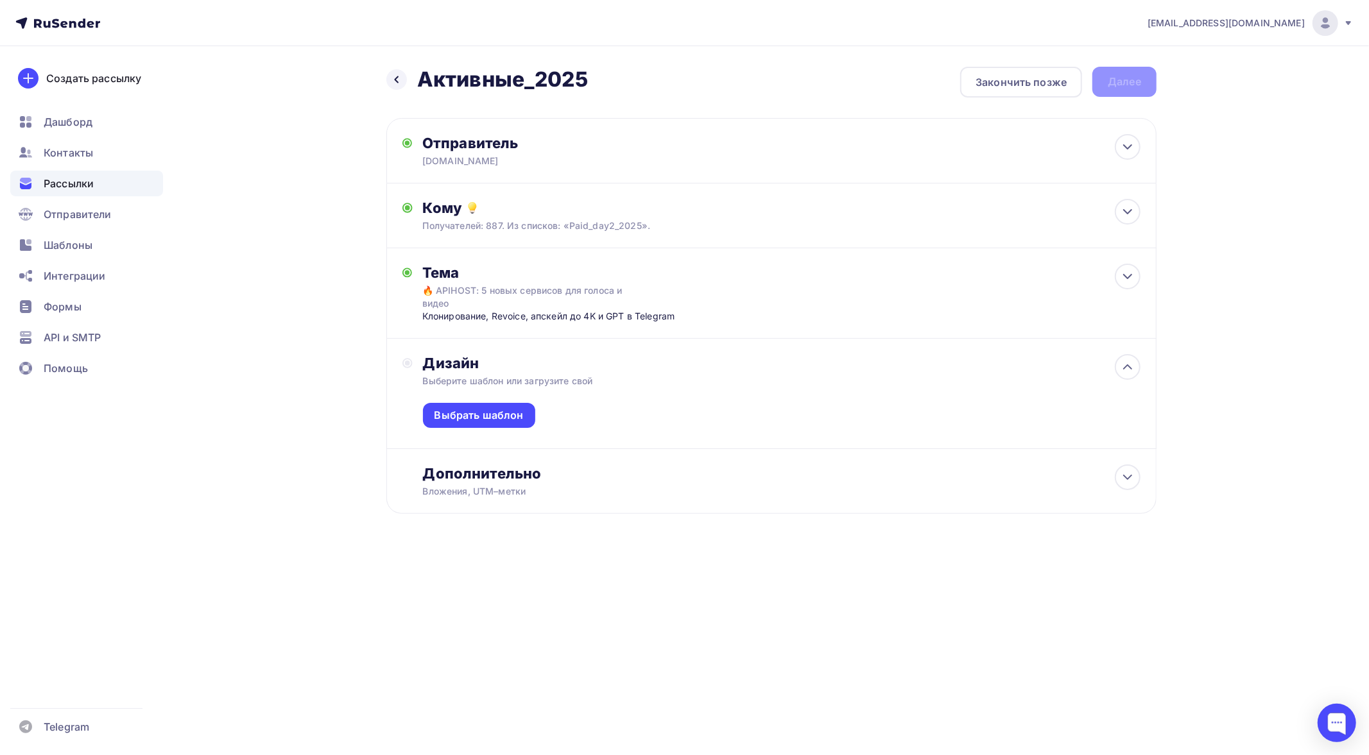
click at [478, 389] on div "Выбрать шаблон" at bounding box center [781, 418] width 717 height 61
click at [478, 408] on div "Выбрать шаблон" at bounding box center [478, 415] width 89 height 15
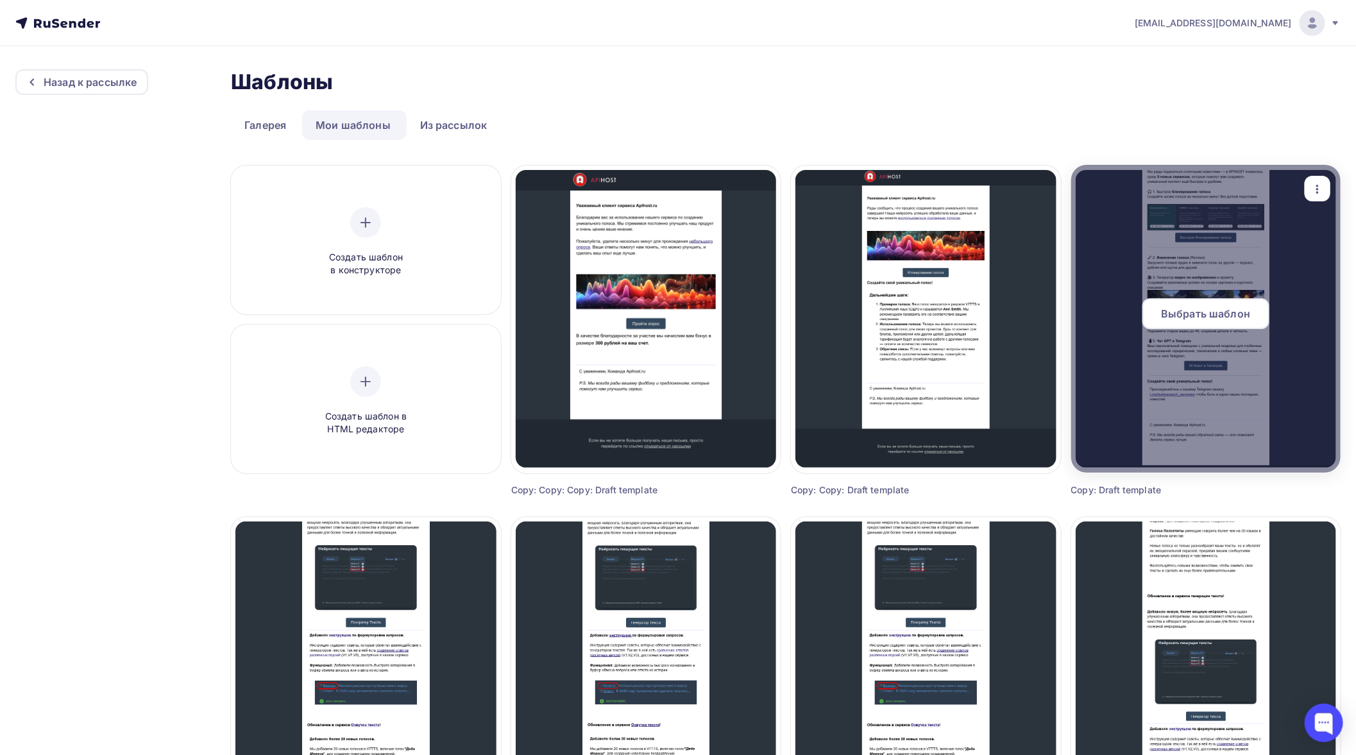
click at [1179, 375] on div at bounding box center [1207, 319] width 270 height 308
click at [1210, 310] on span "Выбрать шаблон" at bounding box center [1205, 313] width 89 height 15
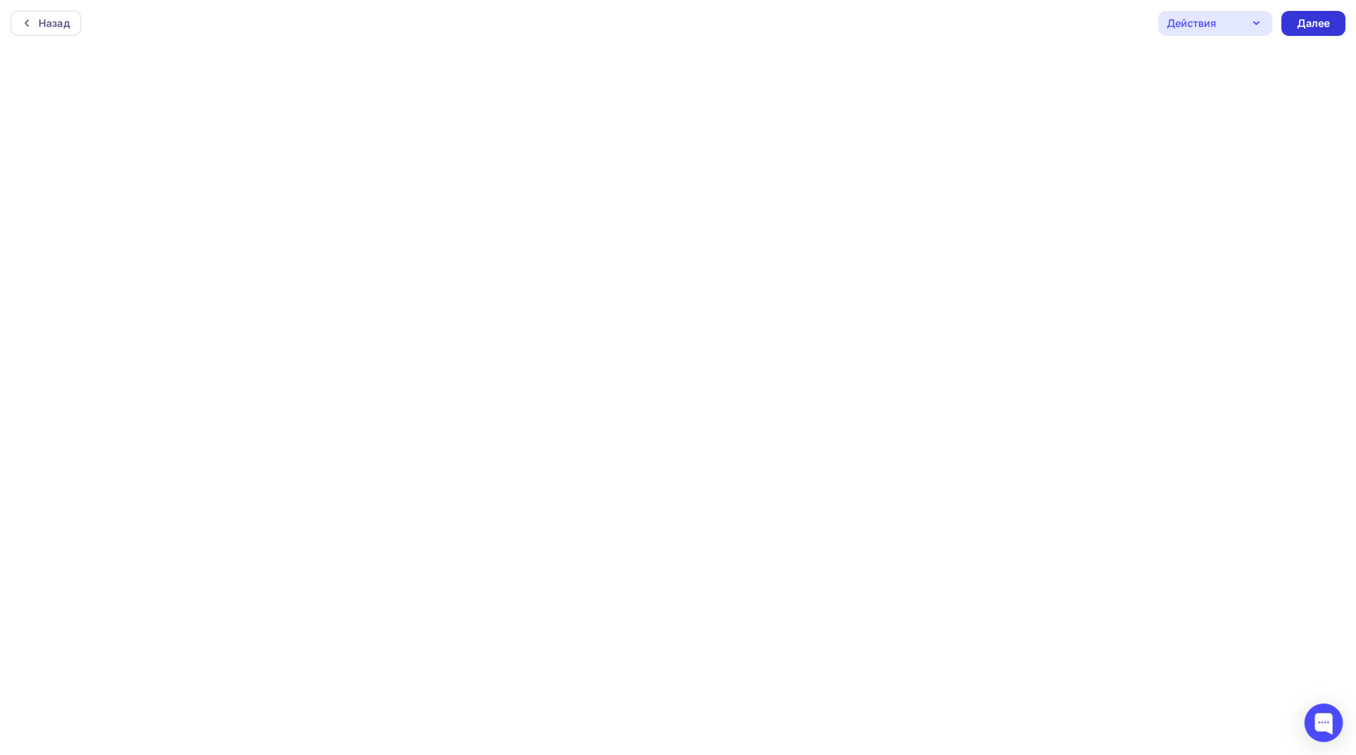
click at [1320, 26] on div "Далее" at bounding box center [1313, 23] width 33 height 15
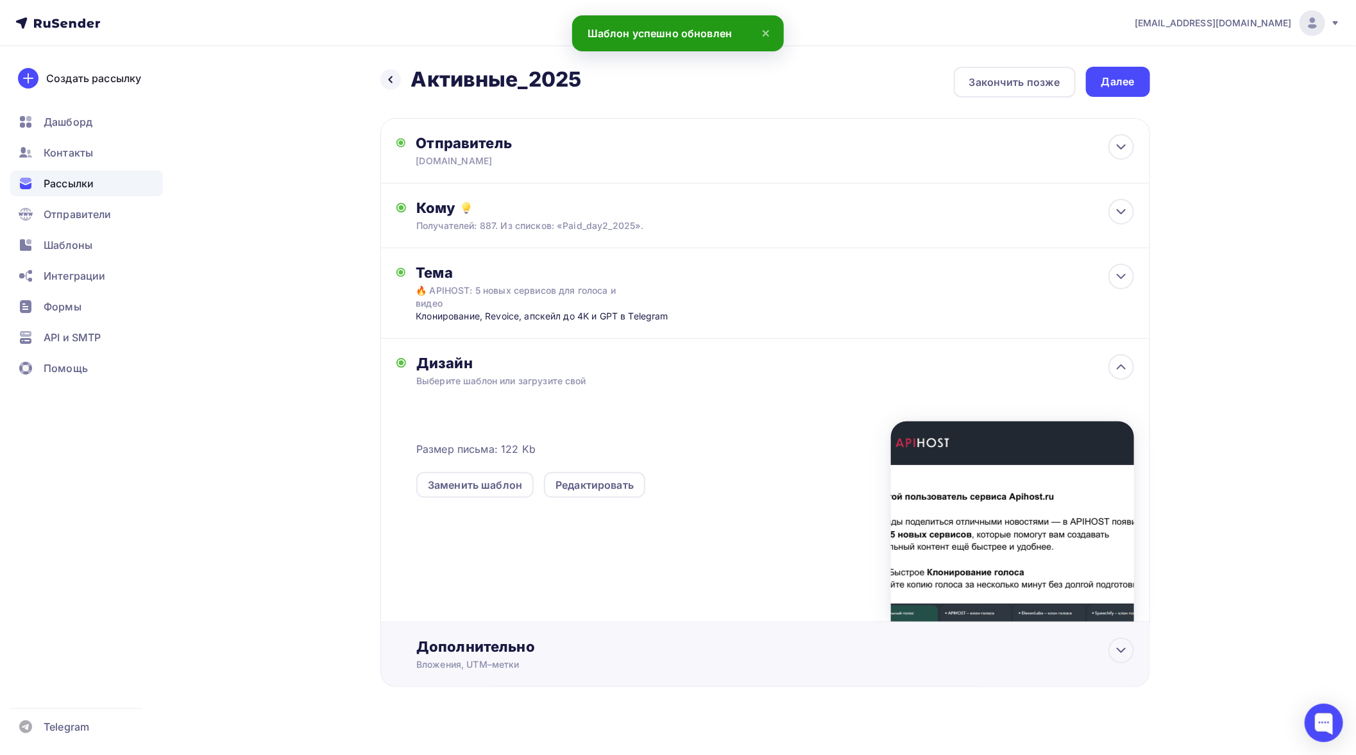
click at [535, 638] on div "Дополнительно" at bounding box center [774, 647] width 717 height 18
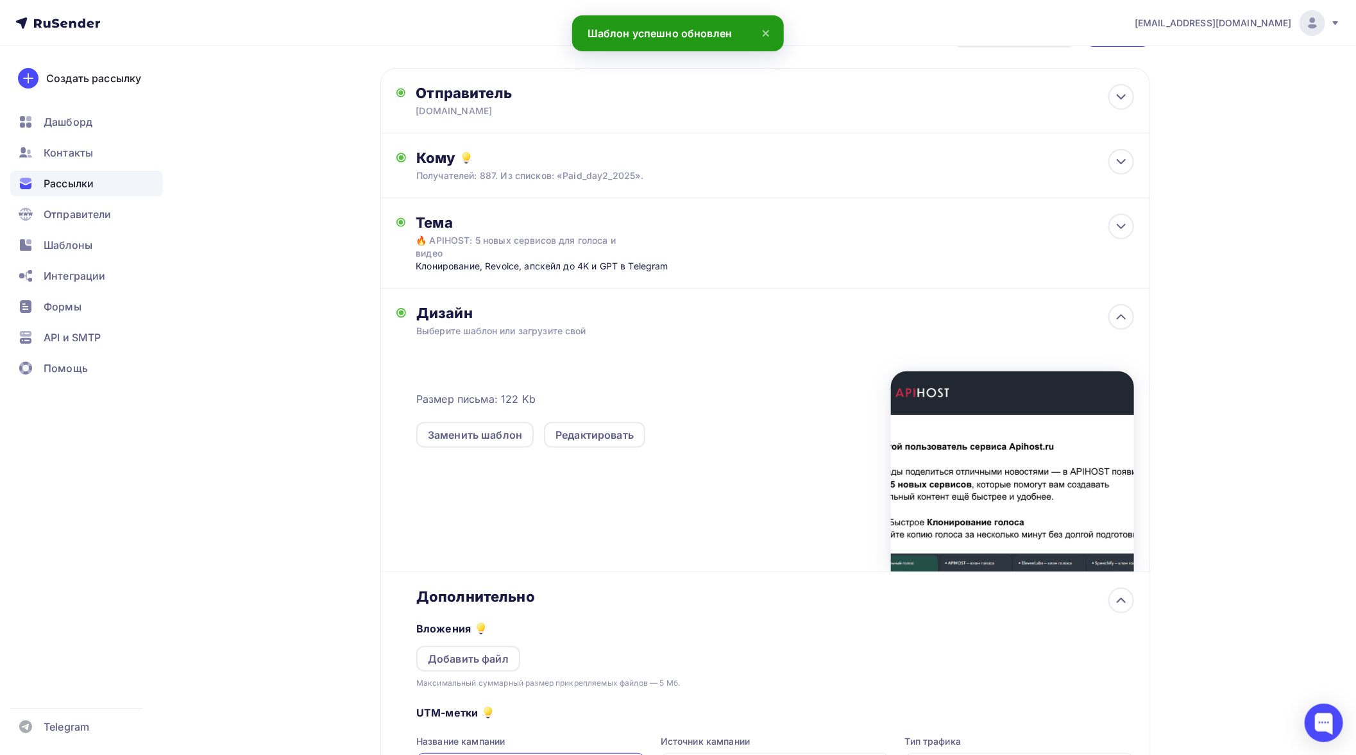
scroll to position [142, 0]
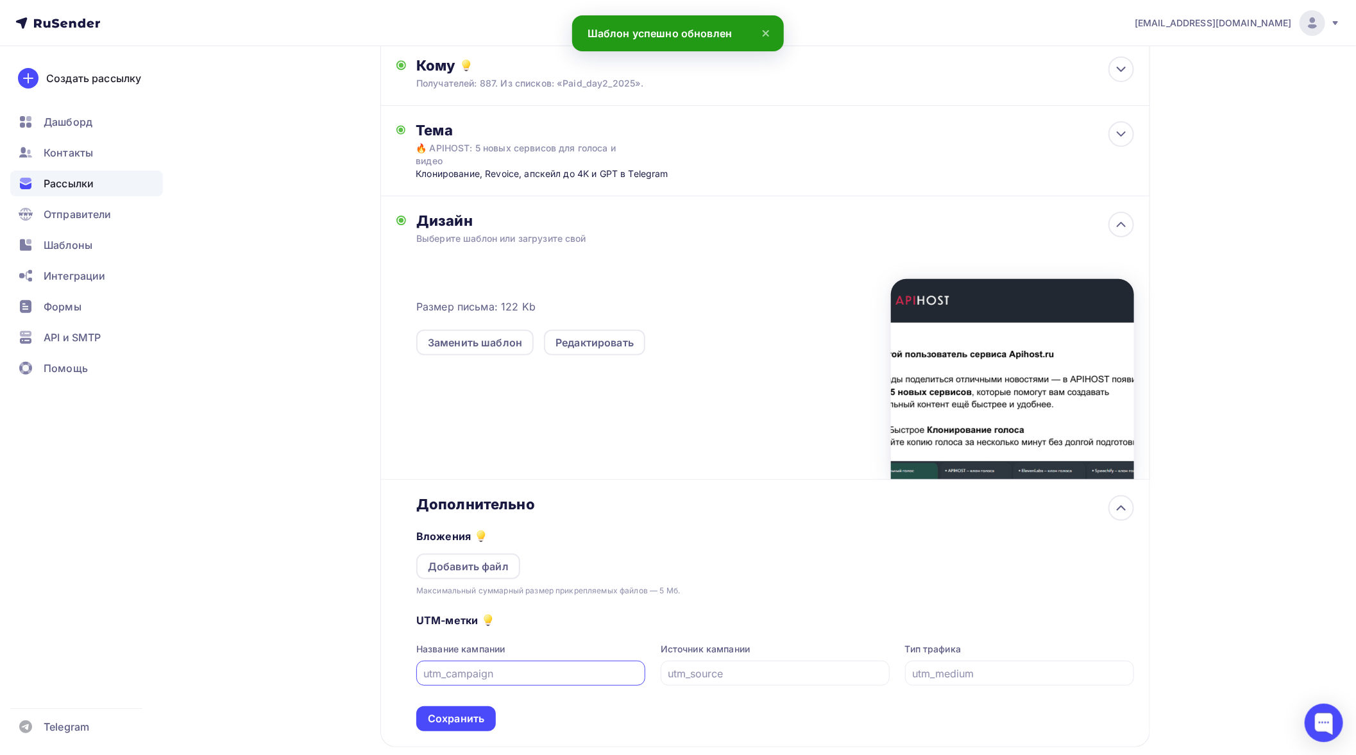
click at [531, 666] on input "text" at bounding box center [531, 673] width 214 height 15
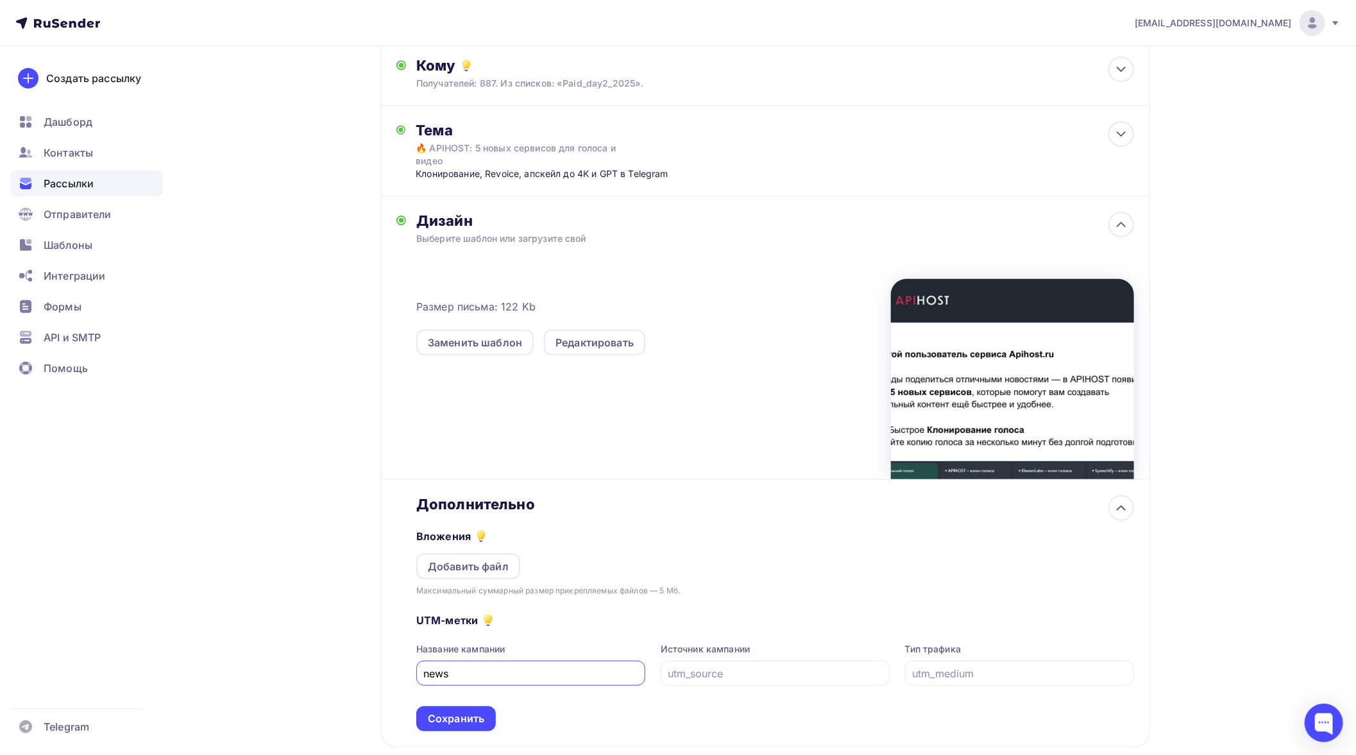
type input "news"
type input "email"
click at [443, 712] on div "Сохранить" at bounding box center [456, 719] width 56 height 15
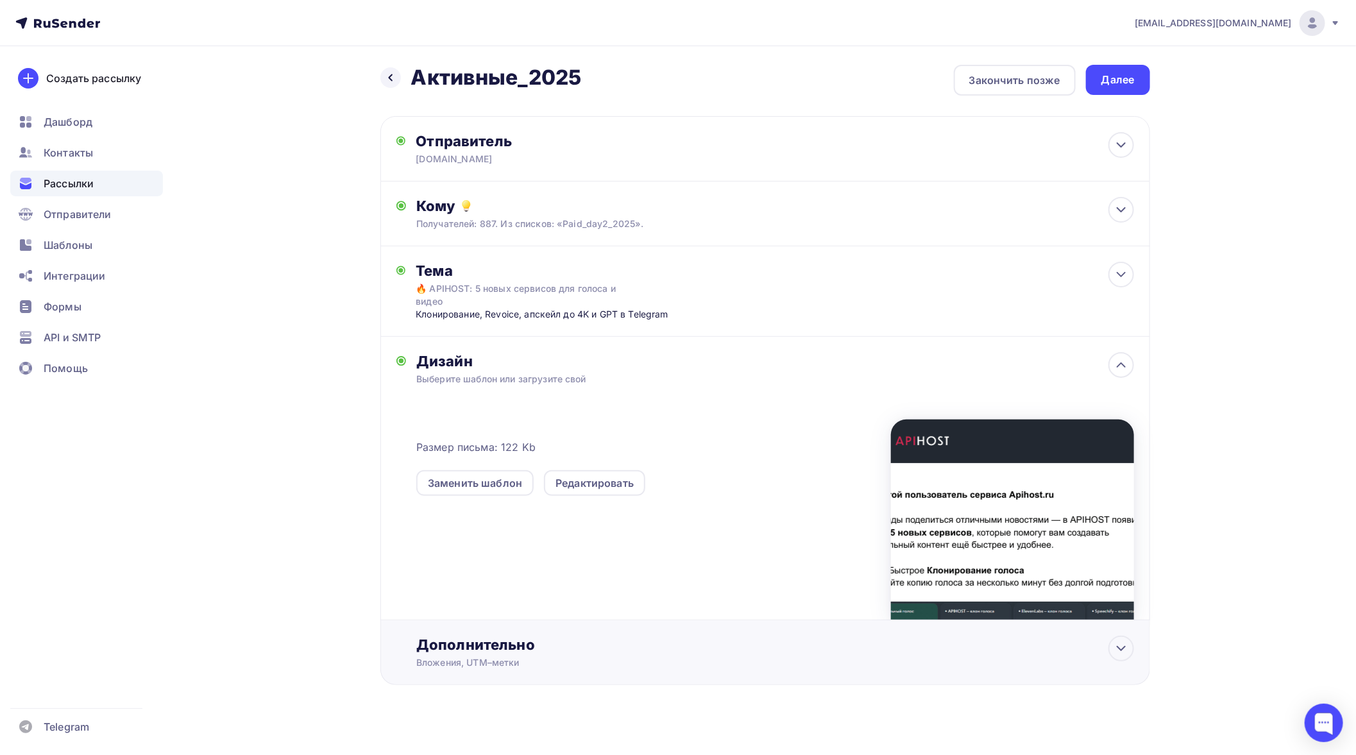
scroll to position [1, 0]
click at [1120, 76] on div "Далее" at bounding box center [1118, 80] width 33 height 15
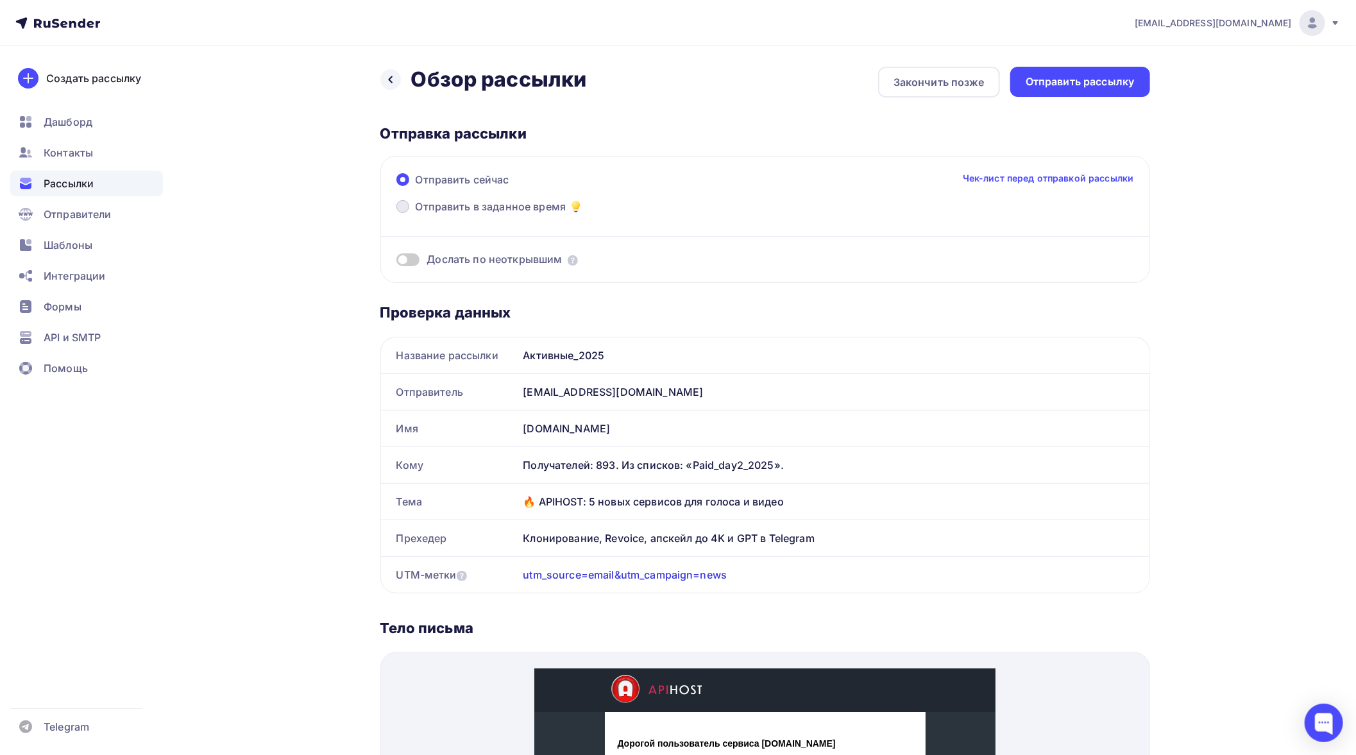
click at [524, 204] on span "Отправить в заданное время" at bounding box center [491, 206] width 151 height 15
click at [416, 214] on input "Отправить в заданное время" at bounding box center [416, 214] width 0 height 0
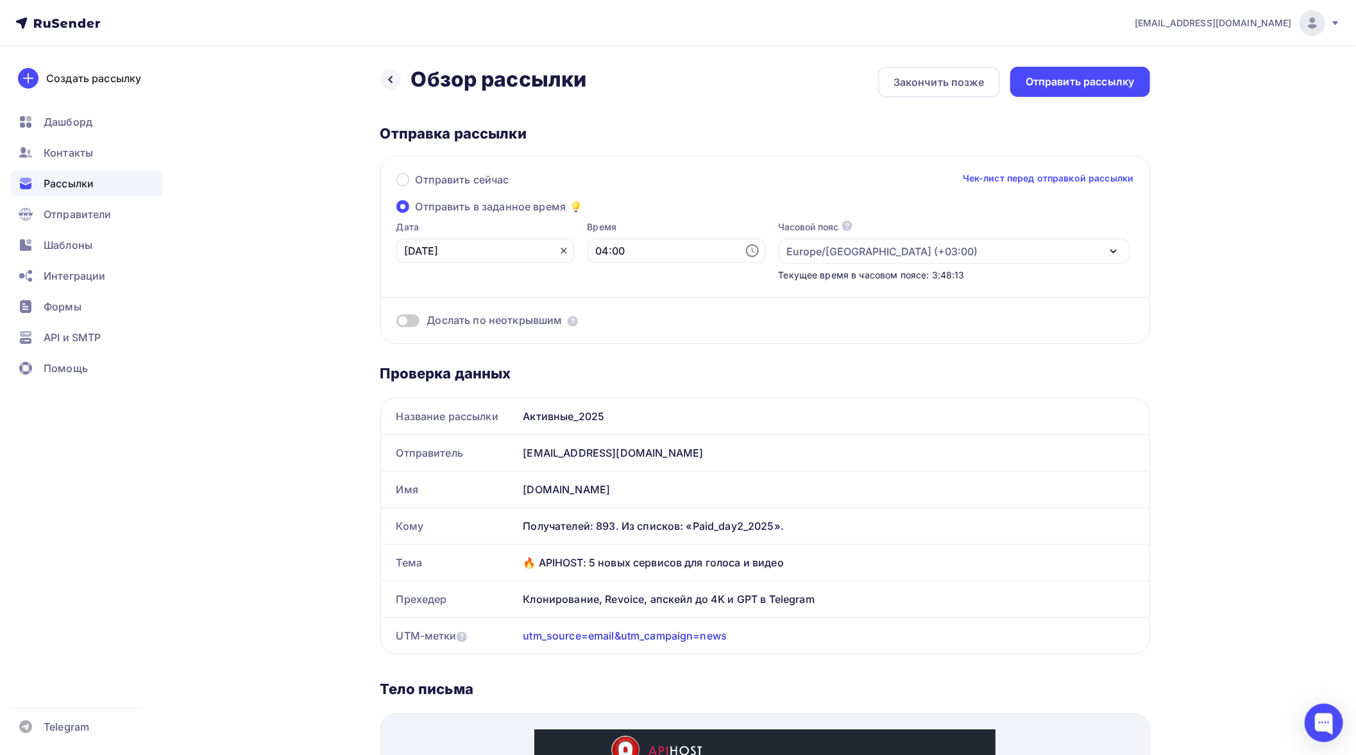
click at [559, 246] on icon at bounding box center [564, 251] width 10 height 10
click at [554, 249] on icon at bounding box center [561, 250] width 15 height 15
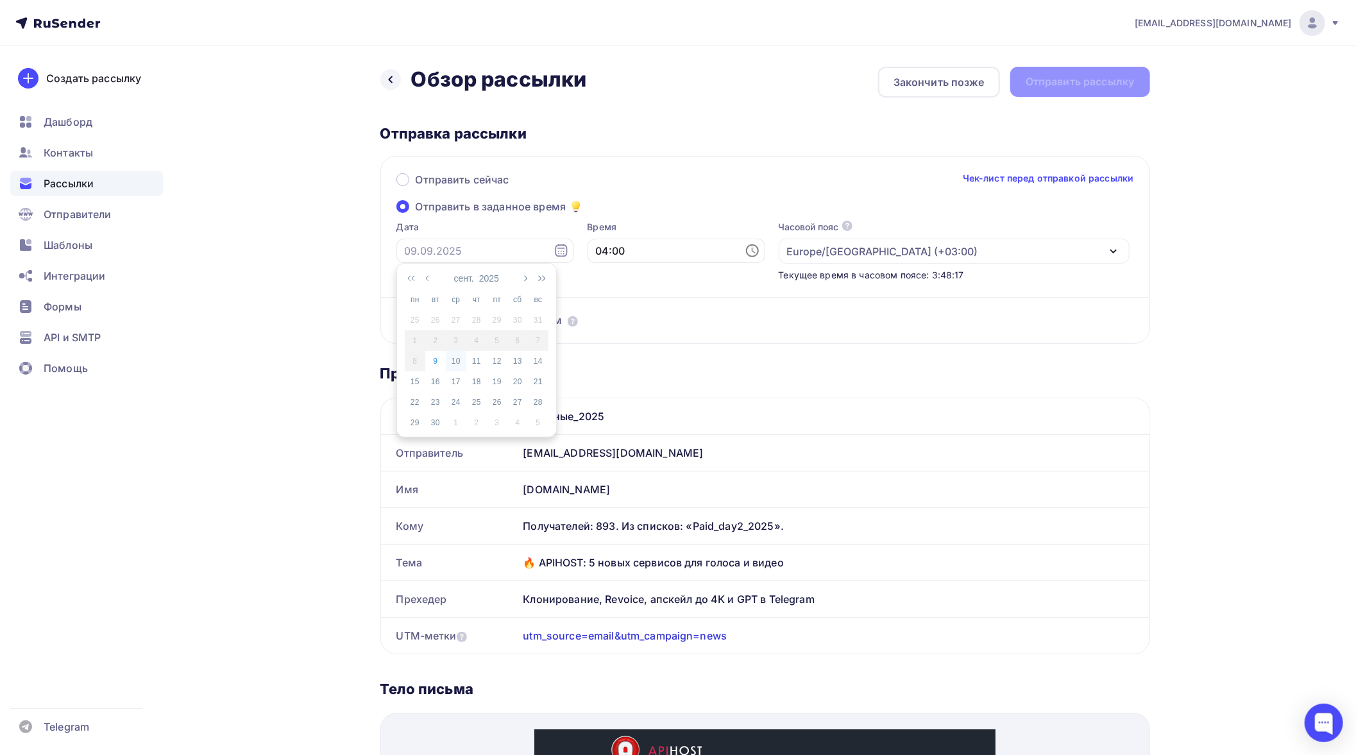
click at [458, 363] on div "10" at bounding box center [456, 361] width 21 height 12
type input "10.09.2025"
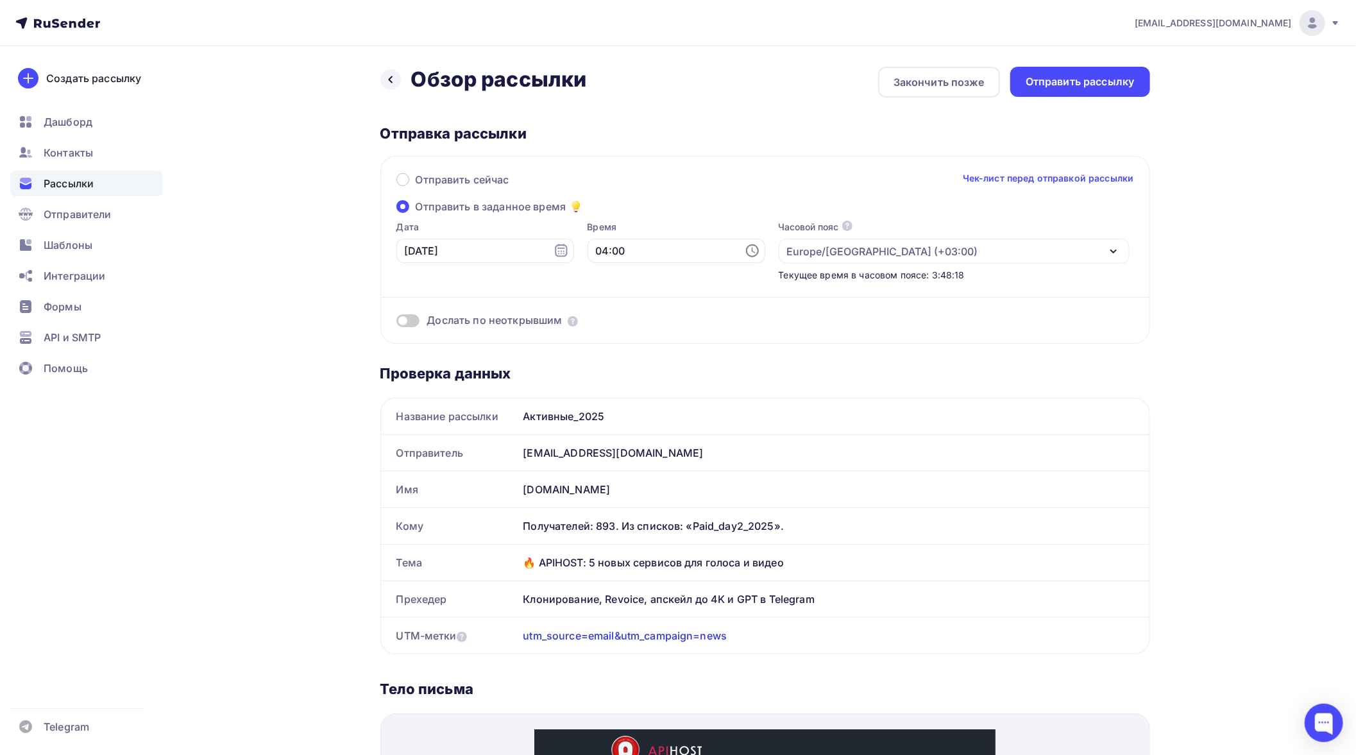
click at [745, 252] on icon at bounding box center [752, 250] width 15 height 15
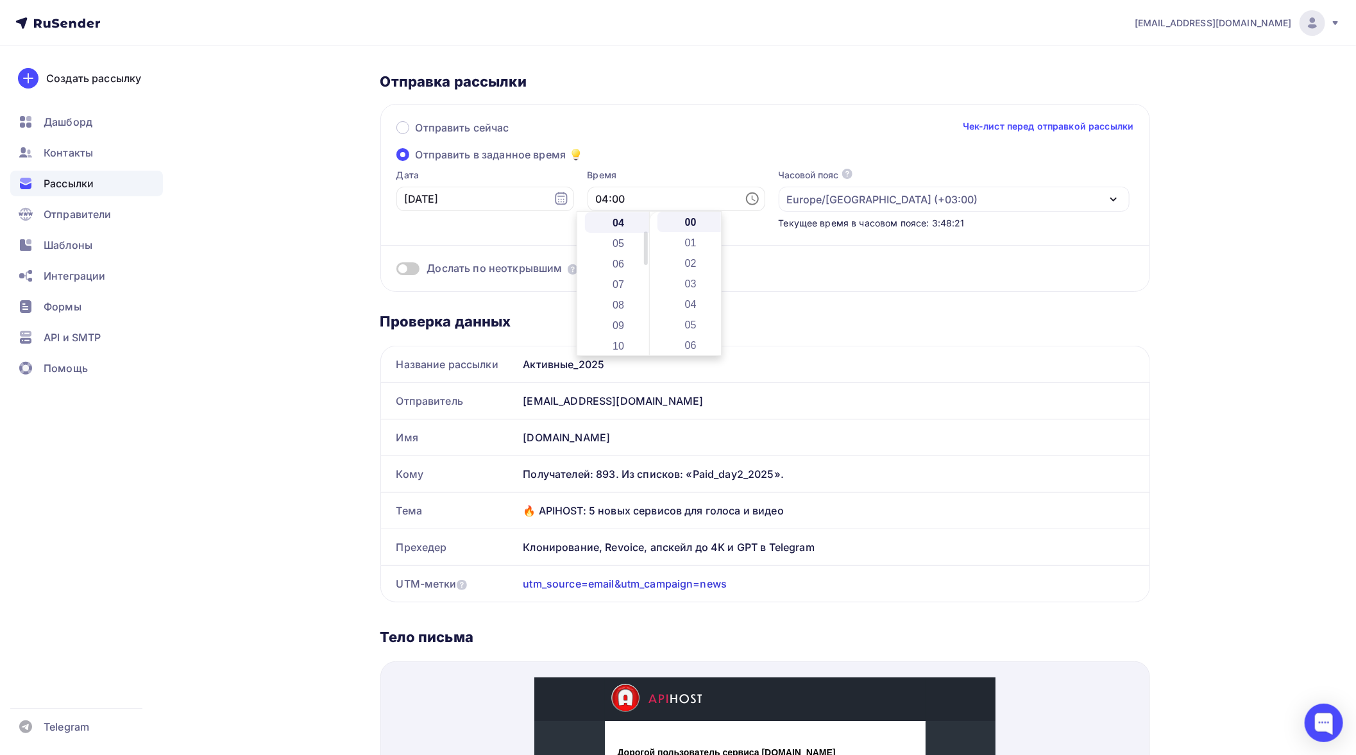
scroll to position [71, 0]
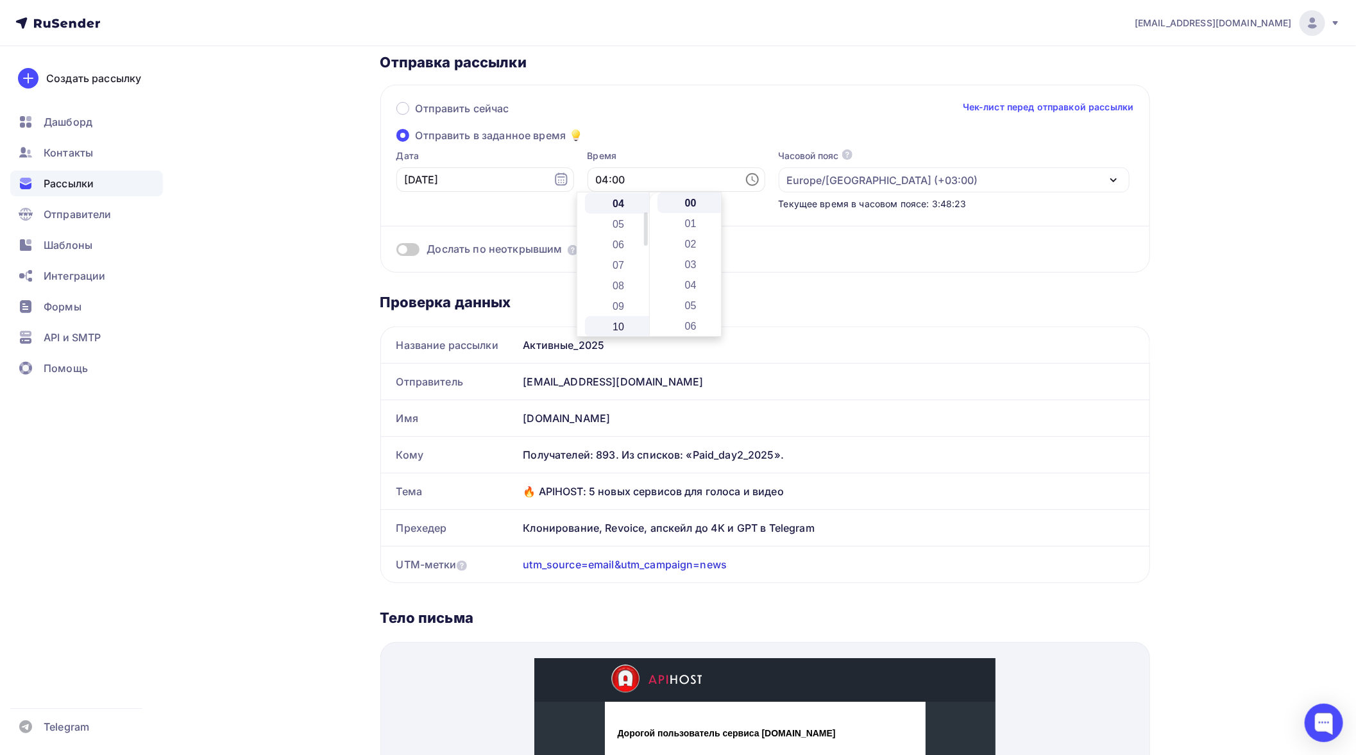
click at [614, 323] on li "10" at bounding box center [619, 326] width 69 height 21
click at [700, 261] on li "34" at bounding box center [692, 259] width 69 height 21
click at [688, 262] on li "37" at bounding box center [692, 265] width 69 height 21
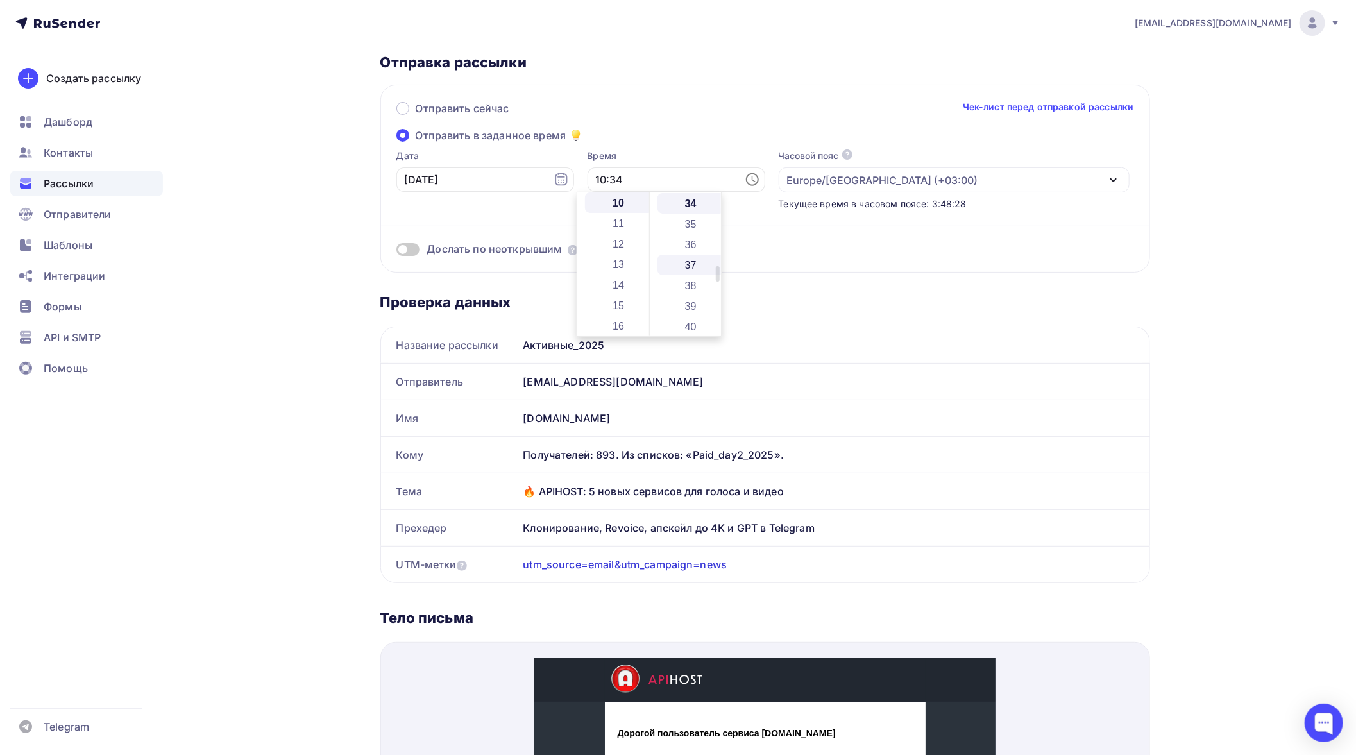
type input "10:37"
click at [741, 127] on div "Отправить сейчас Чек-лист перед отправкой рассылки Отправить в заданное время Д…" at bounding box center [766, 179] width 770 height 188
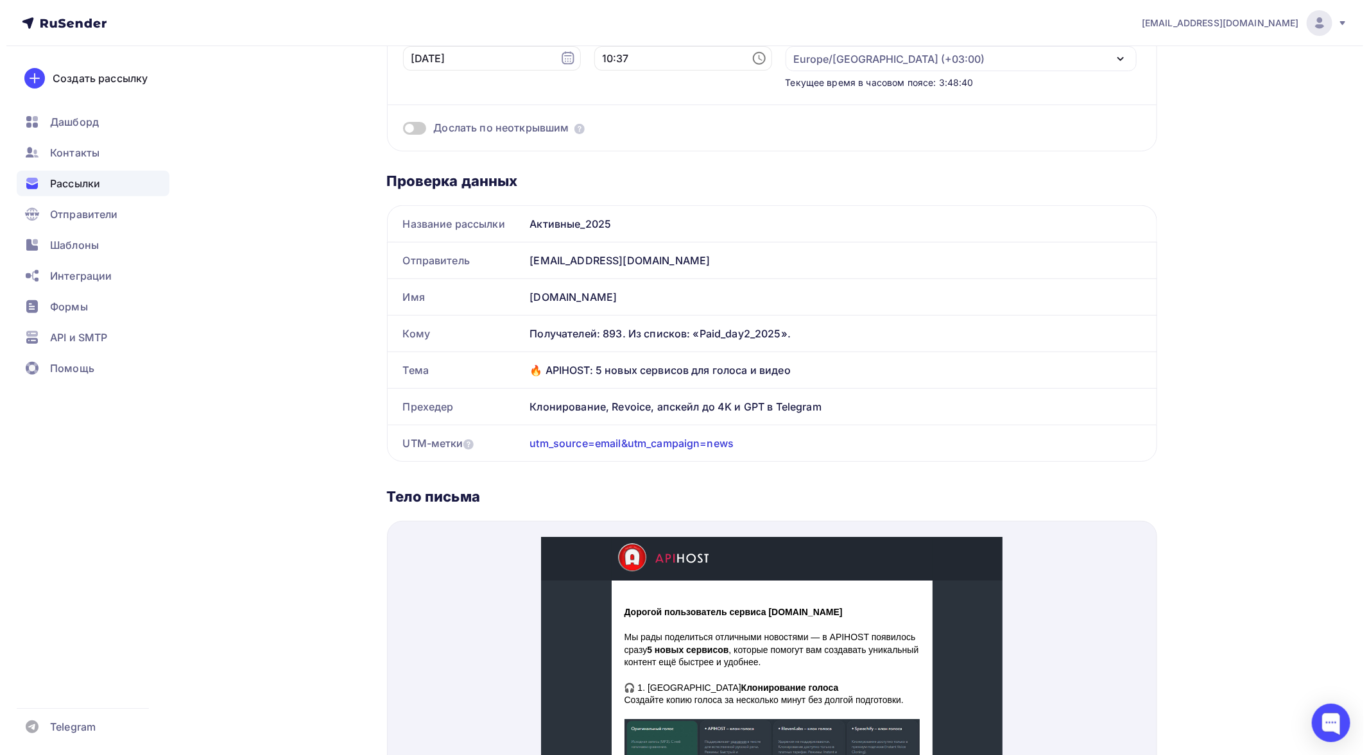
scroll to position [0, 0]
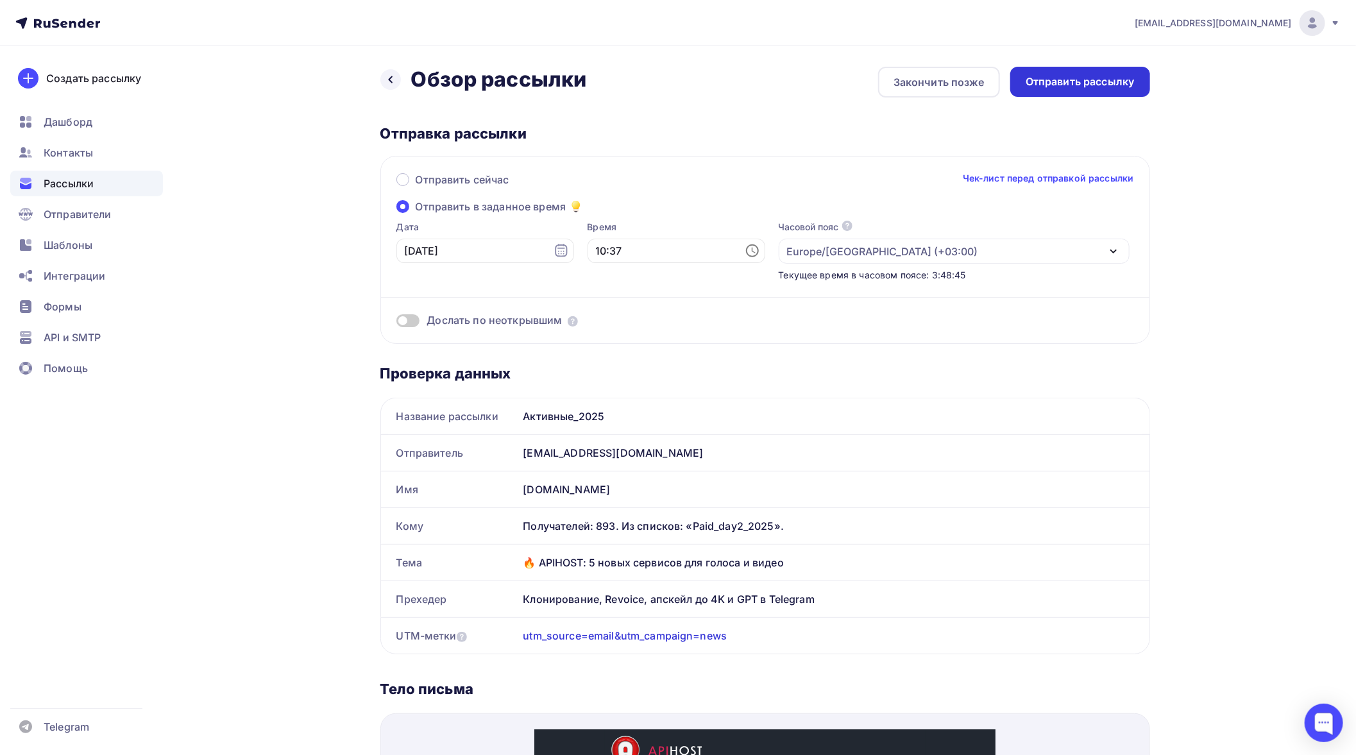
click at [1099, 81] on div "Отправить рассылку" at bounding box center [1080, 81] width 109 height 15
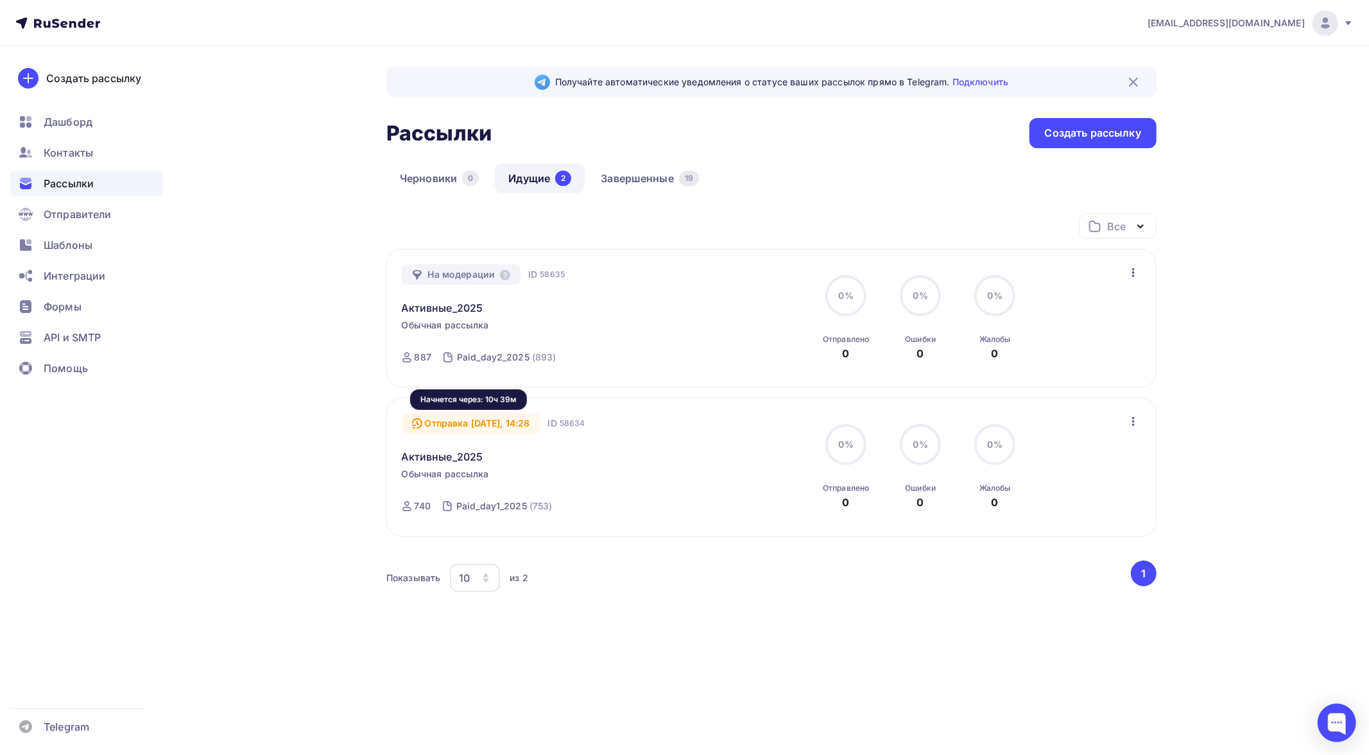
click at [510, 424] on div "Отправка Сегодня, 14:28" at bounding box center [471, 423] width 139 height 21
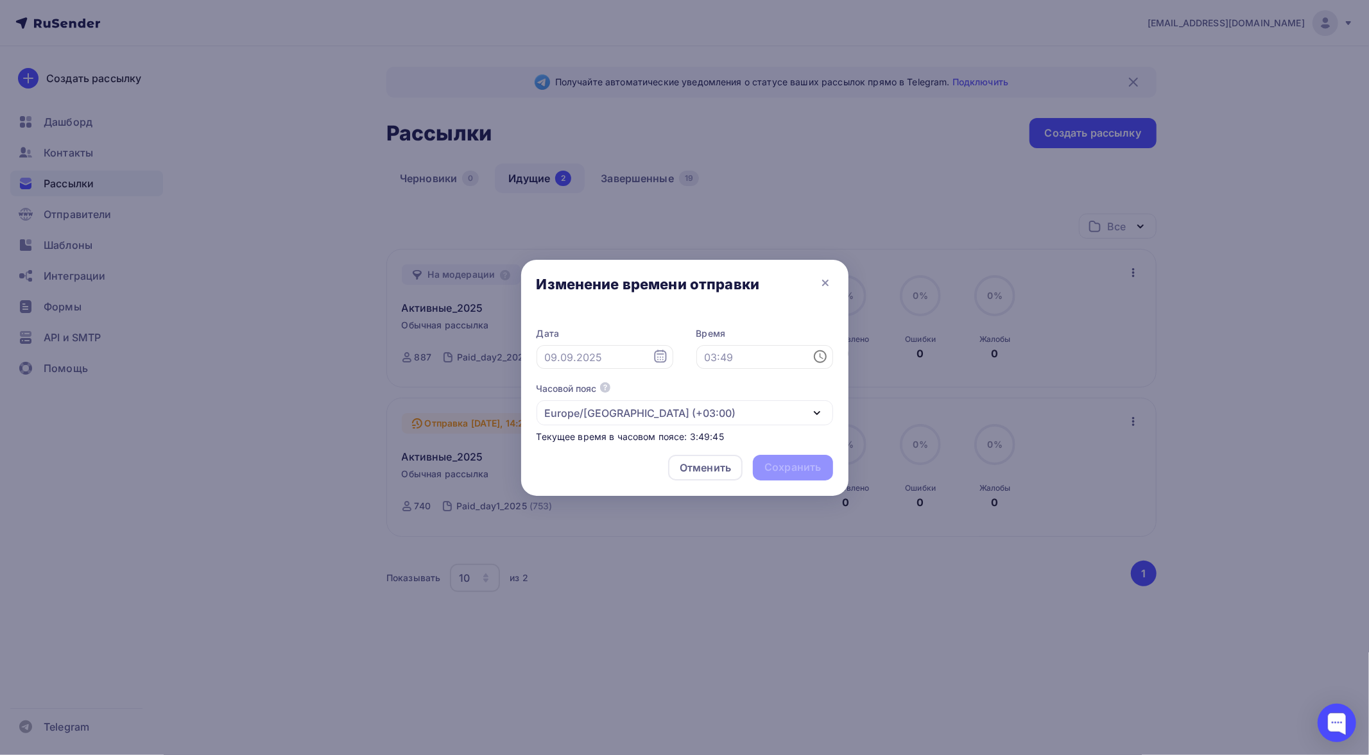
click at [812, 353] on icon at bounding box center [819, 356] width 15 height 15
click at [735, 375] on li "10" at bounding box center [730, 373] width 69 height 21
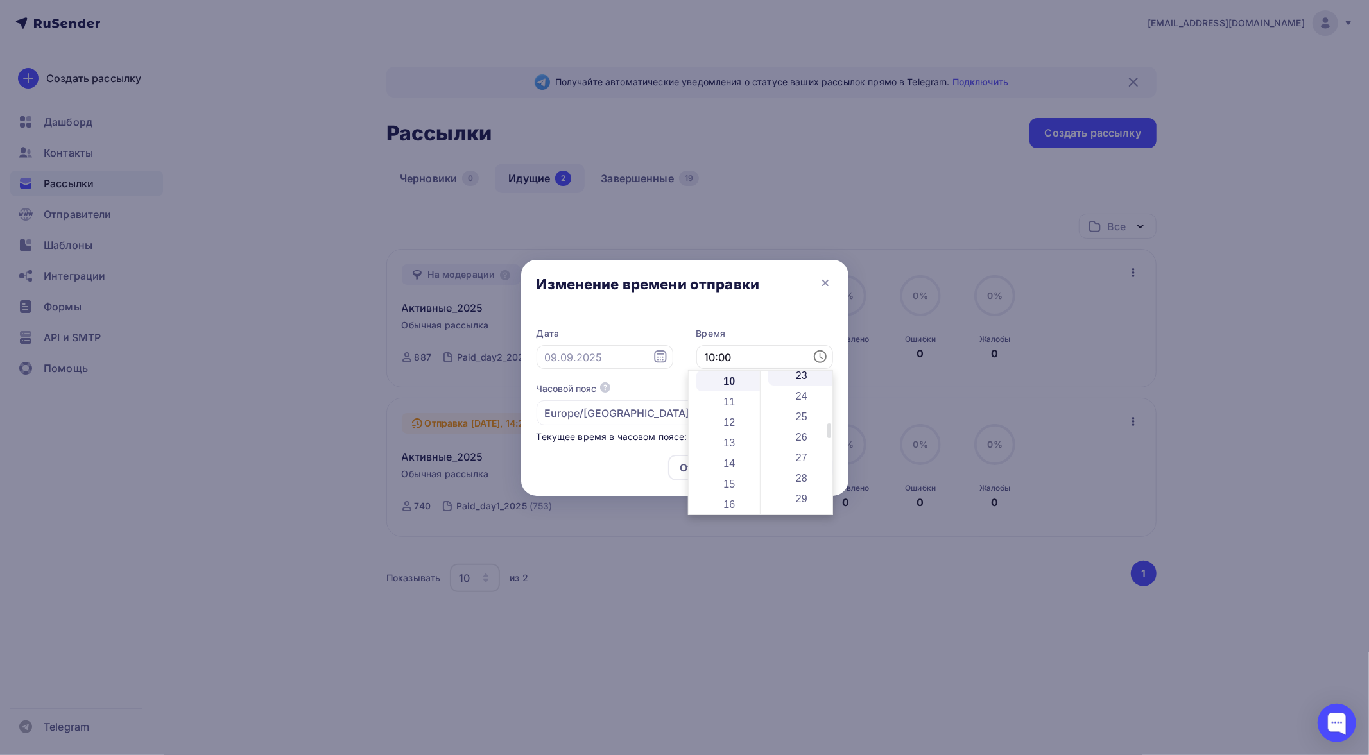
scroll to position [499, 0]
click at [800, 456] on li "28" at bounding box center [802, 457] width 69 height 21
type input "10:28"
click at [781, 323] on div "Дата Время 10:28 Часовой пояс По умолчанию используется часовой пояс из настрое…" at bounding box center [684, 379] width 327 height 131
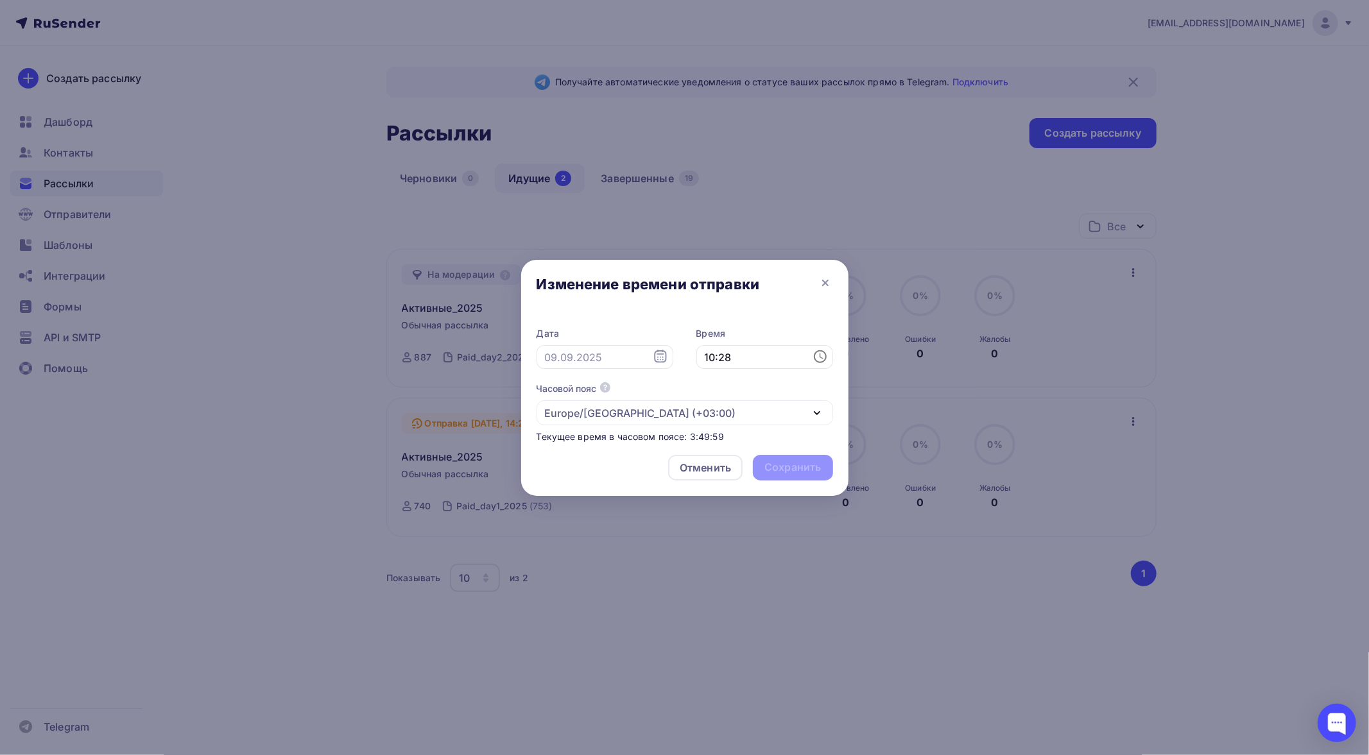
click at [787, 466] on div "Отменить Сохранить" at bounding box center [684, 470] width 327 height 51
click at [624, 355] on input "text" at bounding box center [604, 357] width 137 height 24
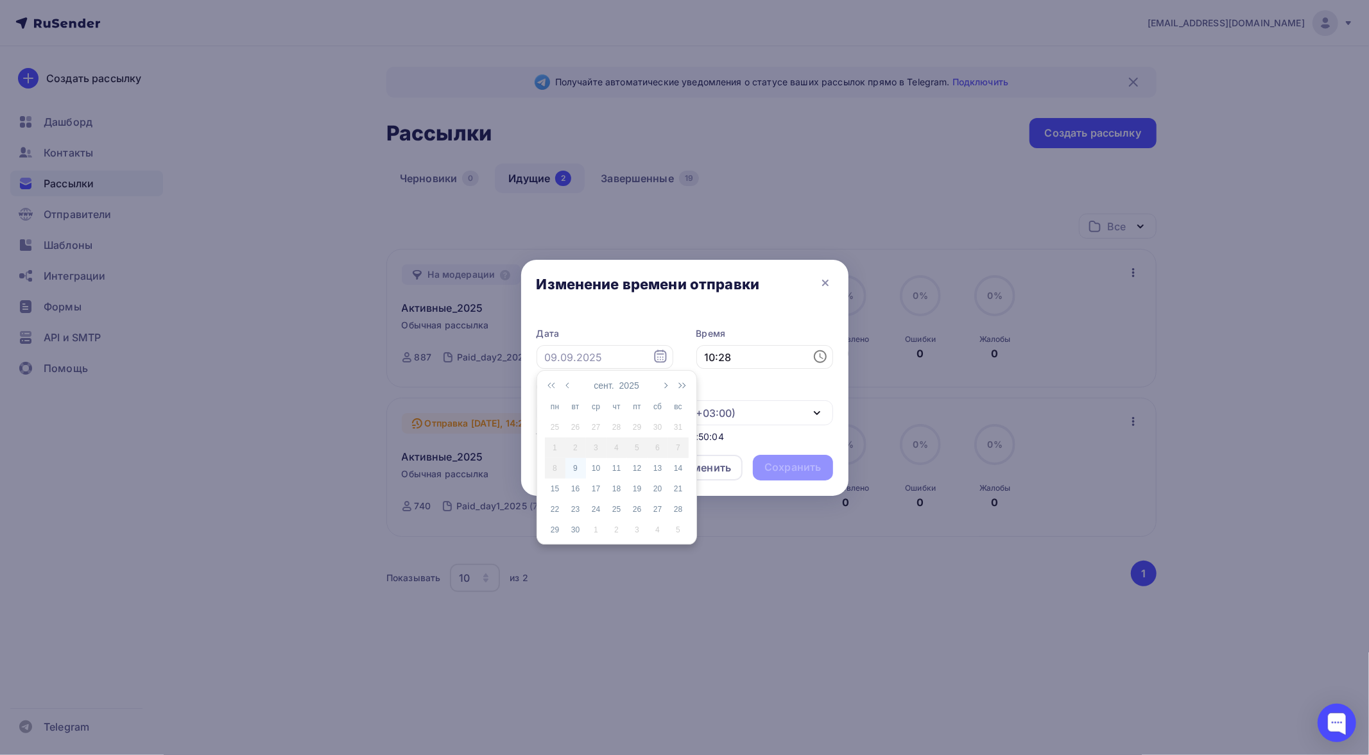
click at [576, 470] on div "9" at bounding box center [575, 469] width 21 height 12
type input "09.09.2025"
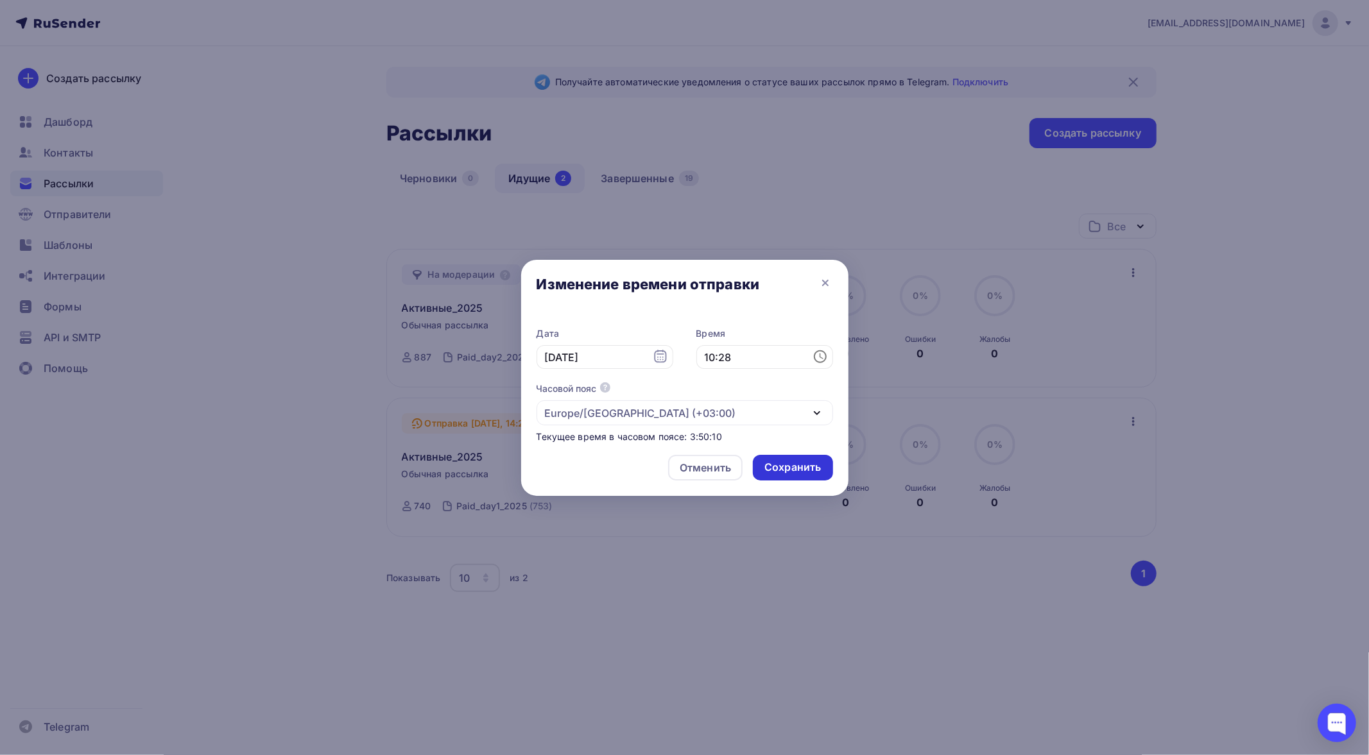
click at [796, 465] on div "Сохранить" at bounding box center [792, 467] width 56 height 15
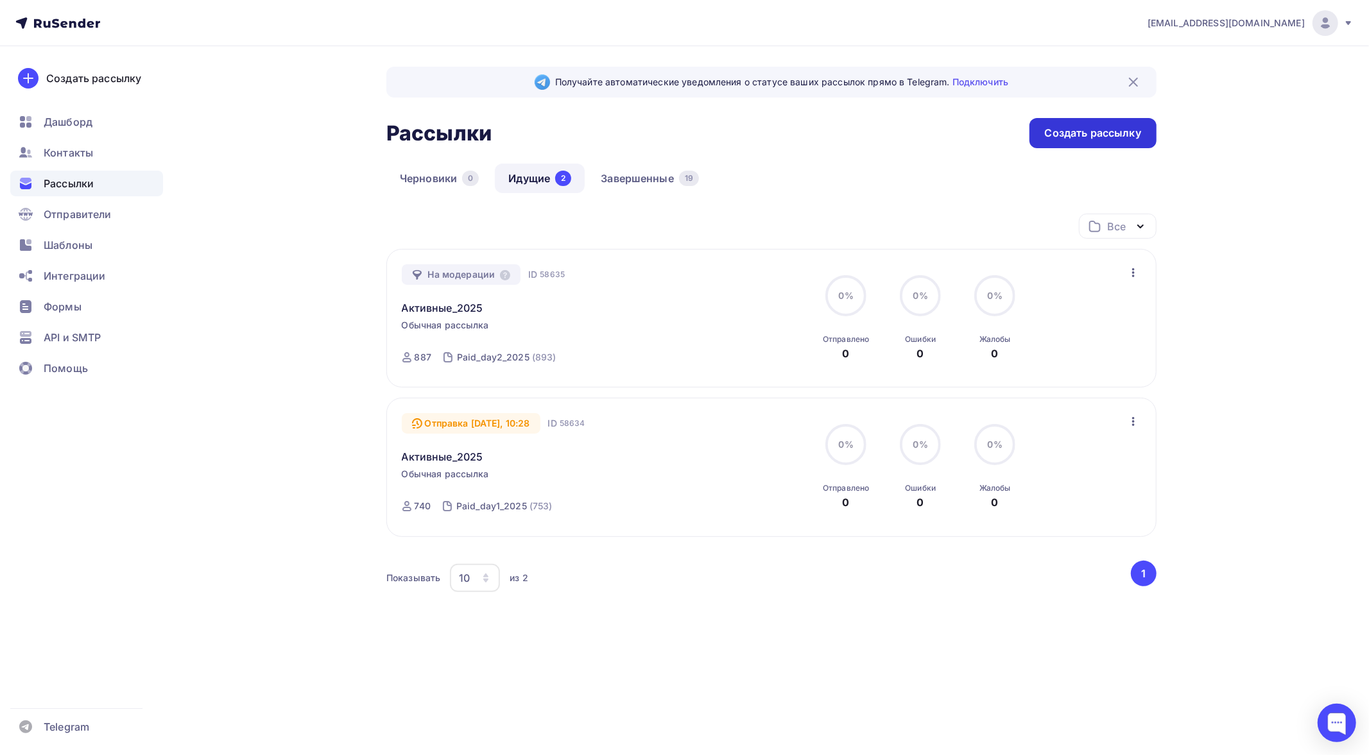
click at [1081, 132] on div "Создать рассылку" at bounding box center [1093, 133] width 96 height 15
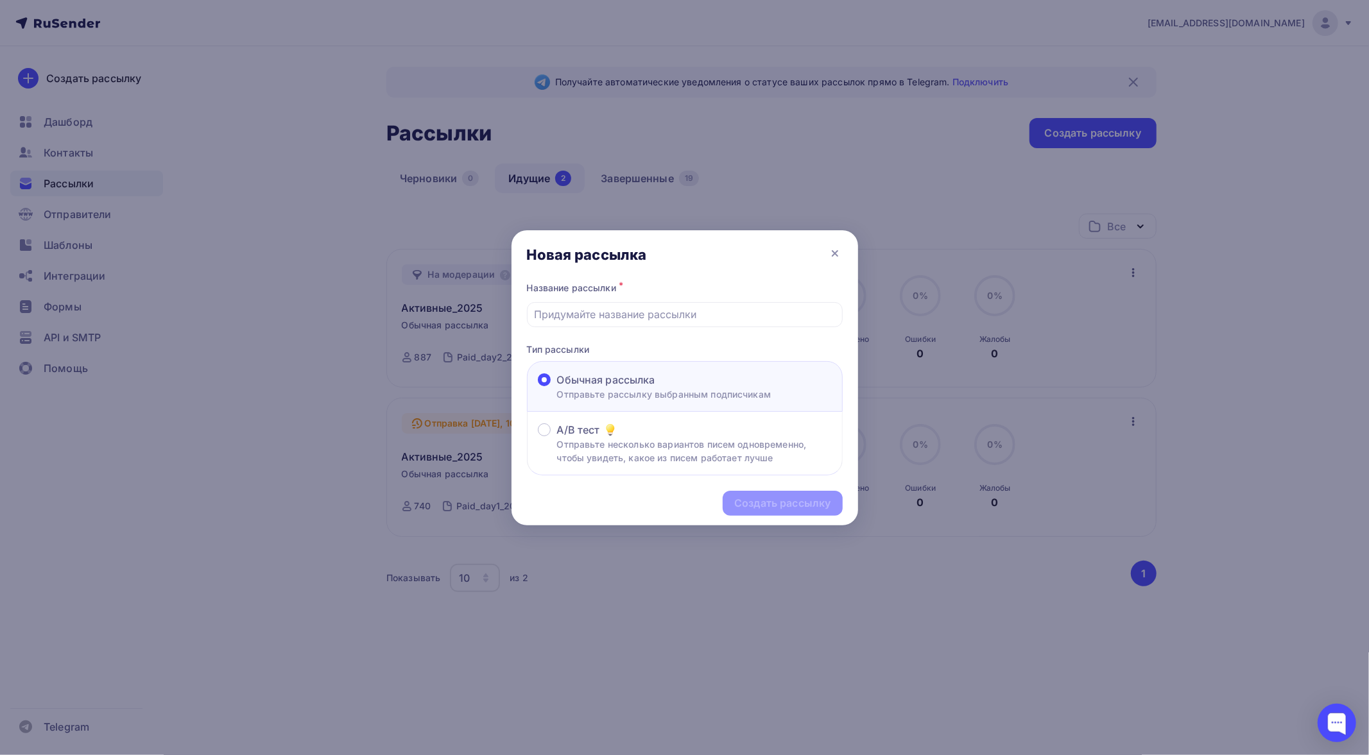
click at [653, 390] on p "Отправьте рассылку выбранным подписчикам" at bounding box center [664, 394] width 214 height 13
click at [557, 388] on input "Обычная рассылка Отправьте рассылку выбранным подписчикам" at bounding box center [557, 388] width 0 height 0
click at [837, 254] on icon at bounding box center [834, 253] width 15 height 15
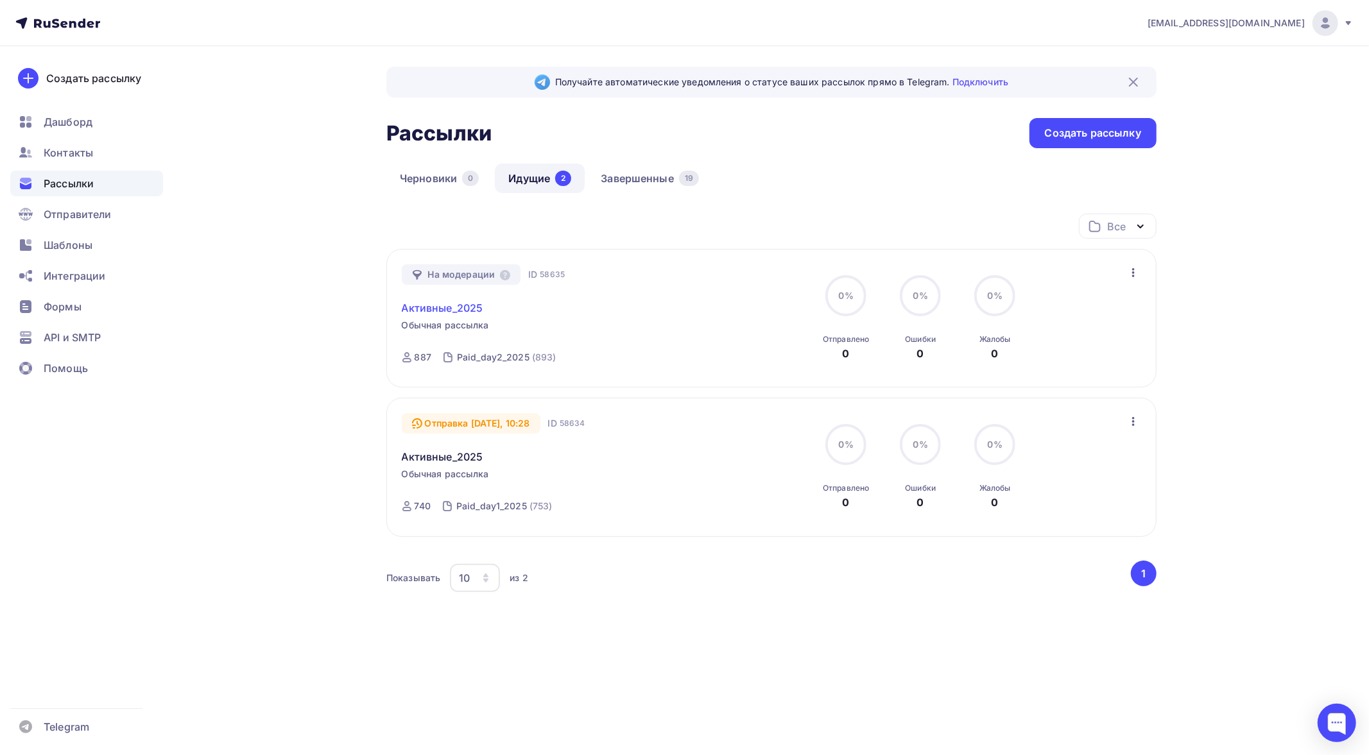
drag, startPoint x: 527, startPoint y: 309, endPoint x: 401, endPoint y: 310, distance: 125.8
click at [402, 310] on div "Активные_2025" at bounding box center [548, 300] width 293 height 31
copy link "Активные_2025"
click at [1060, 132] on div "Создать рассылку" at bounding box center [1093, 133] width 96 height 15
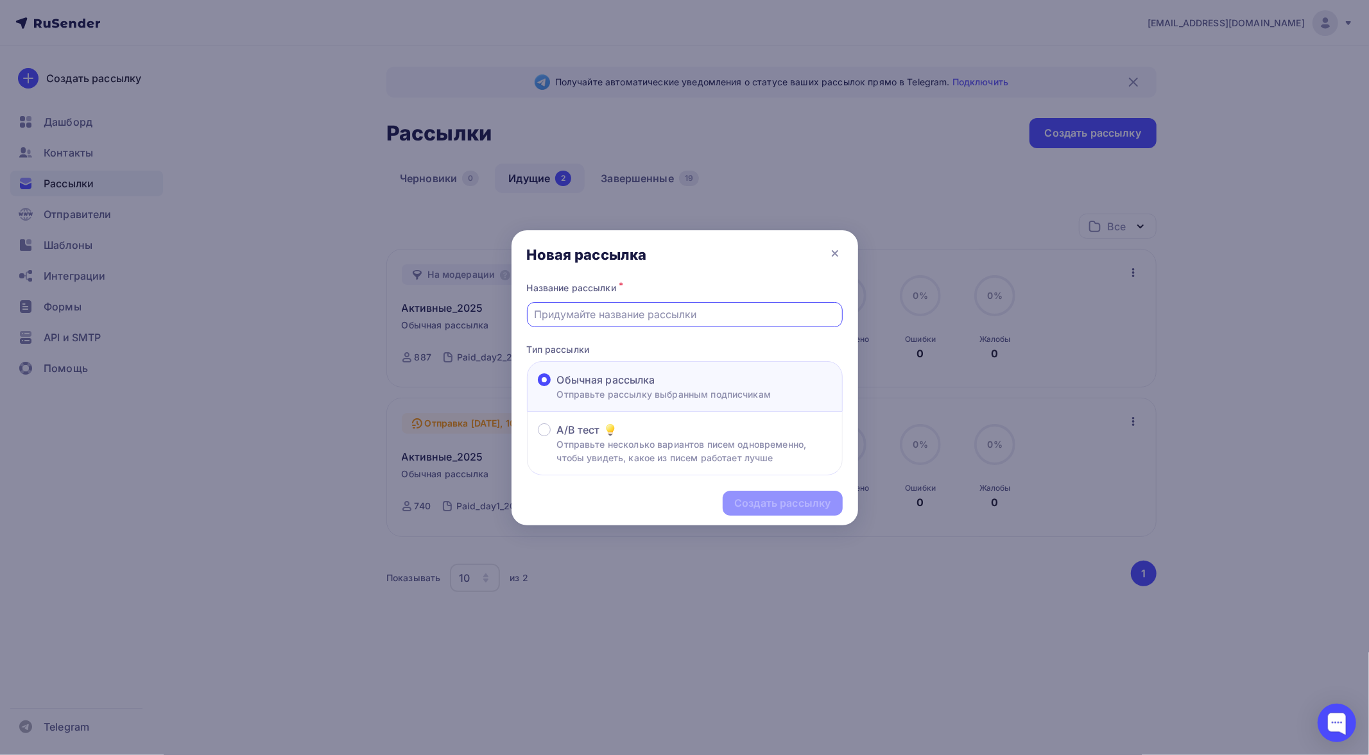
paste input "Активные_2025"
type input "Активные_2025"
click at [768, 499] on div "Создать рассылку" at bounding box center [782, 503] width 96 height 15
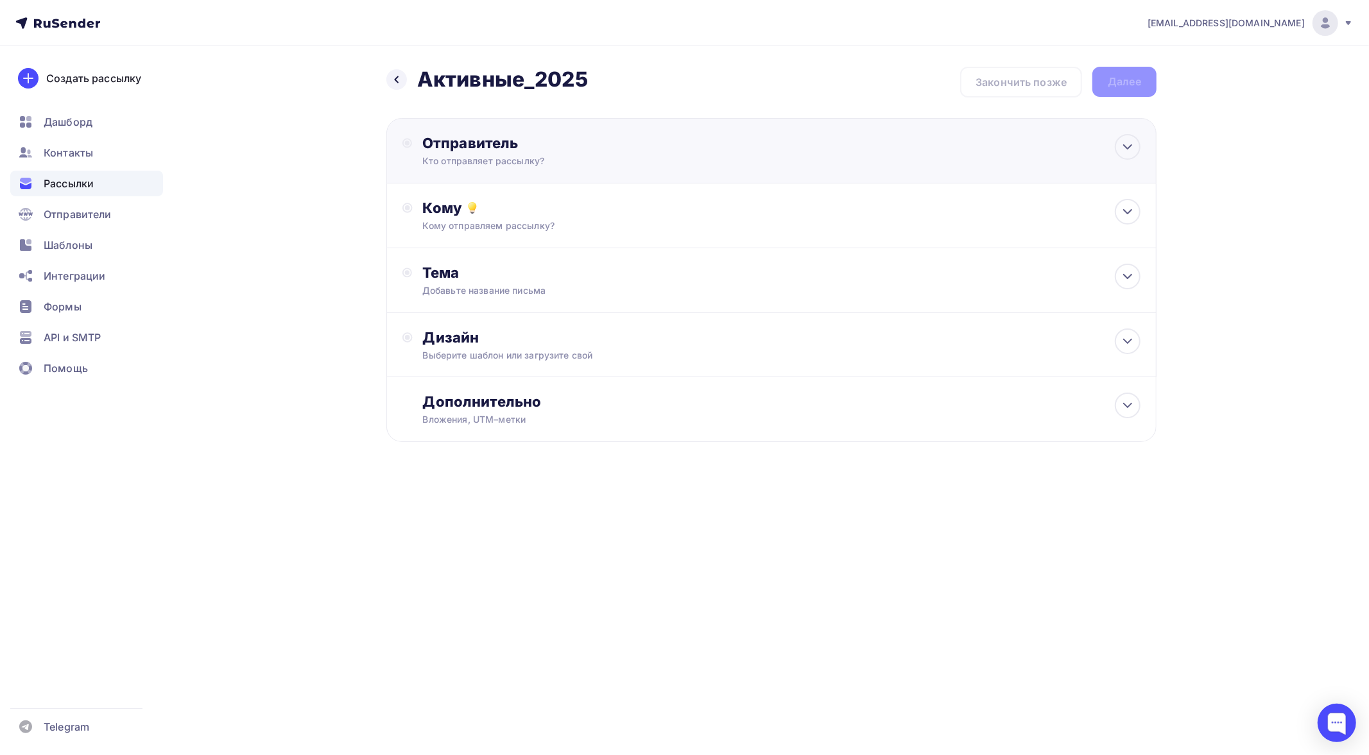
click at [548, 151] on div "Отправитель Кто отправляет рассылку? Email * bogirastorm@yandex.ru support@apih…" at bounding box center [561, 150] width 278 height 33
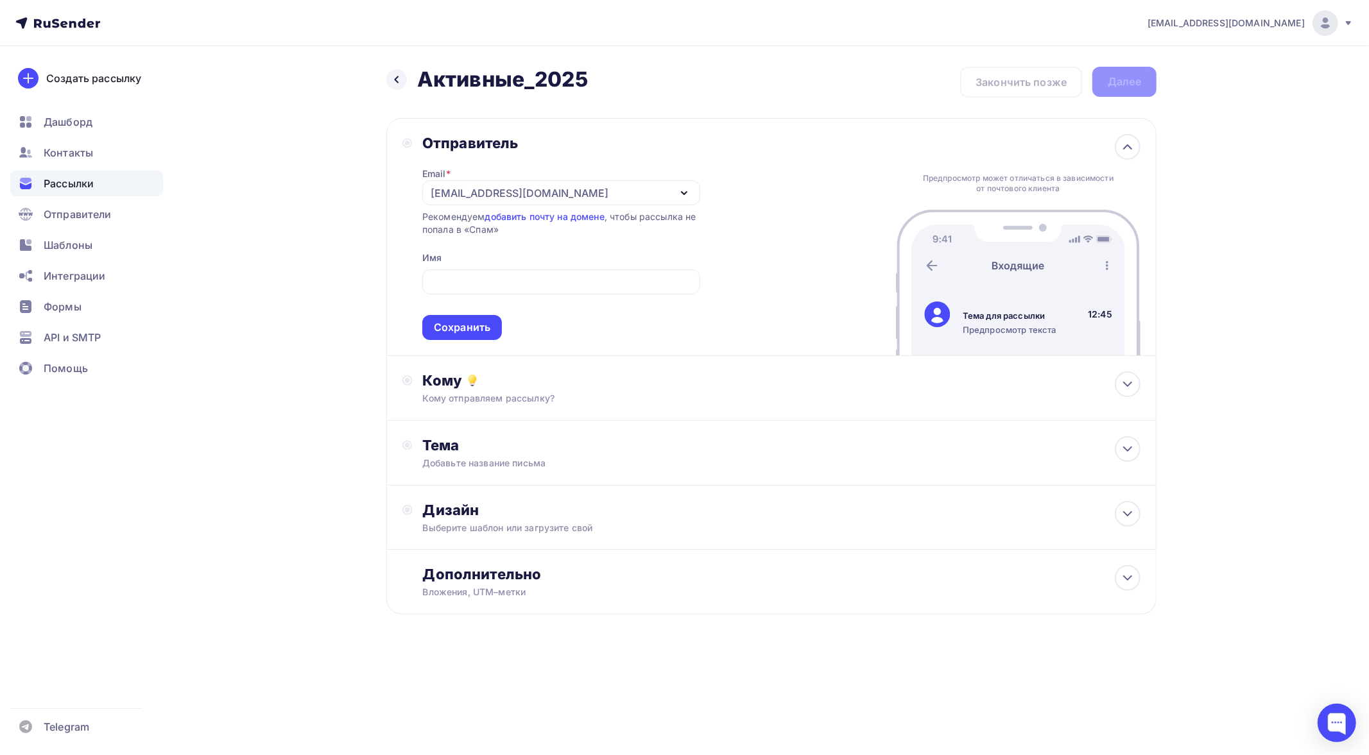
click at [406, 184] on div "Отправитель Email * bogirastorm@yandex.ru support@apihost.ru bogirastorm@yandex…" at bounding box center [551, 237] width 298 height 206
click at [473, 189] on div "[EMAIL_ADDRESS][DOMAIN_NAME]" at bounding box center [520, 192] width 178 height 15
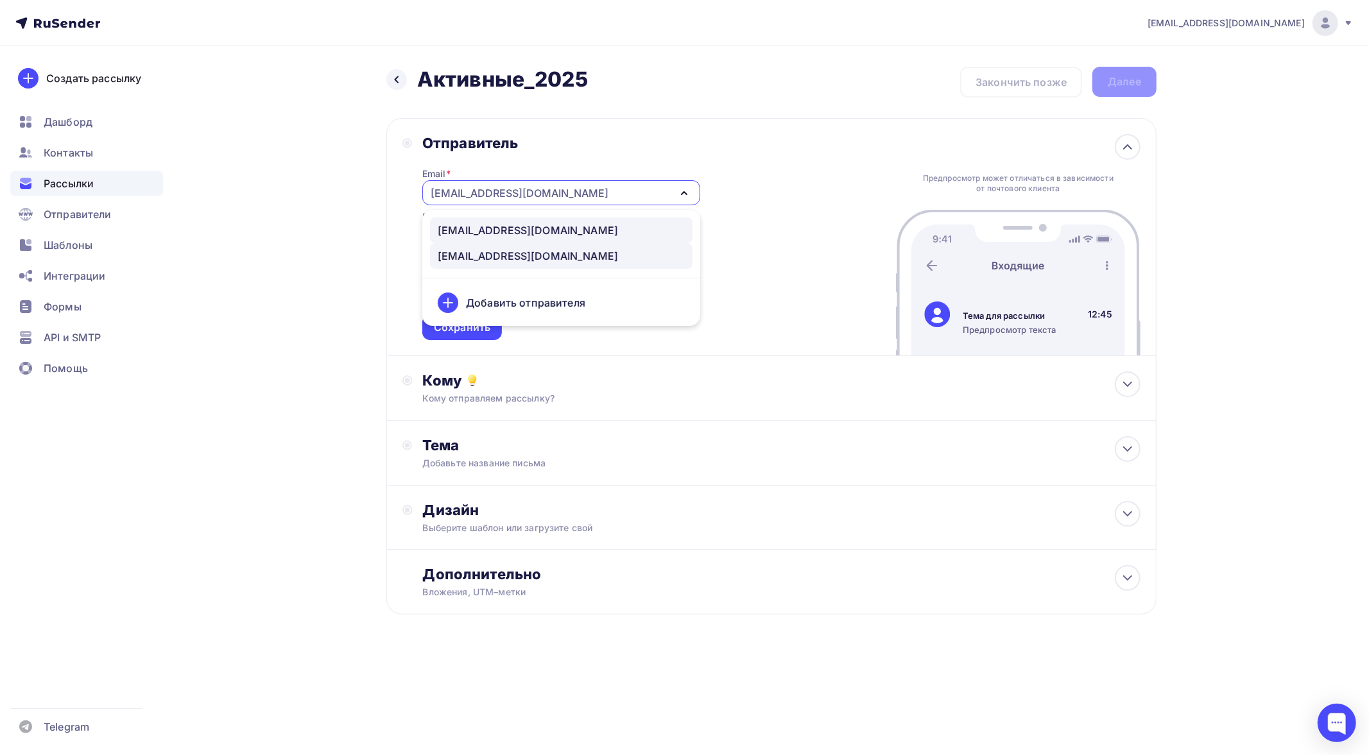
click at [468, 226] on div "support@apihost.ru" at bounding box center [528, 230] width 180 height 15
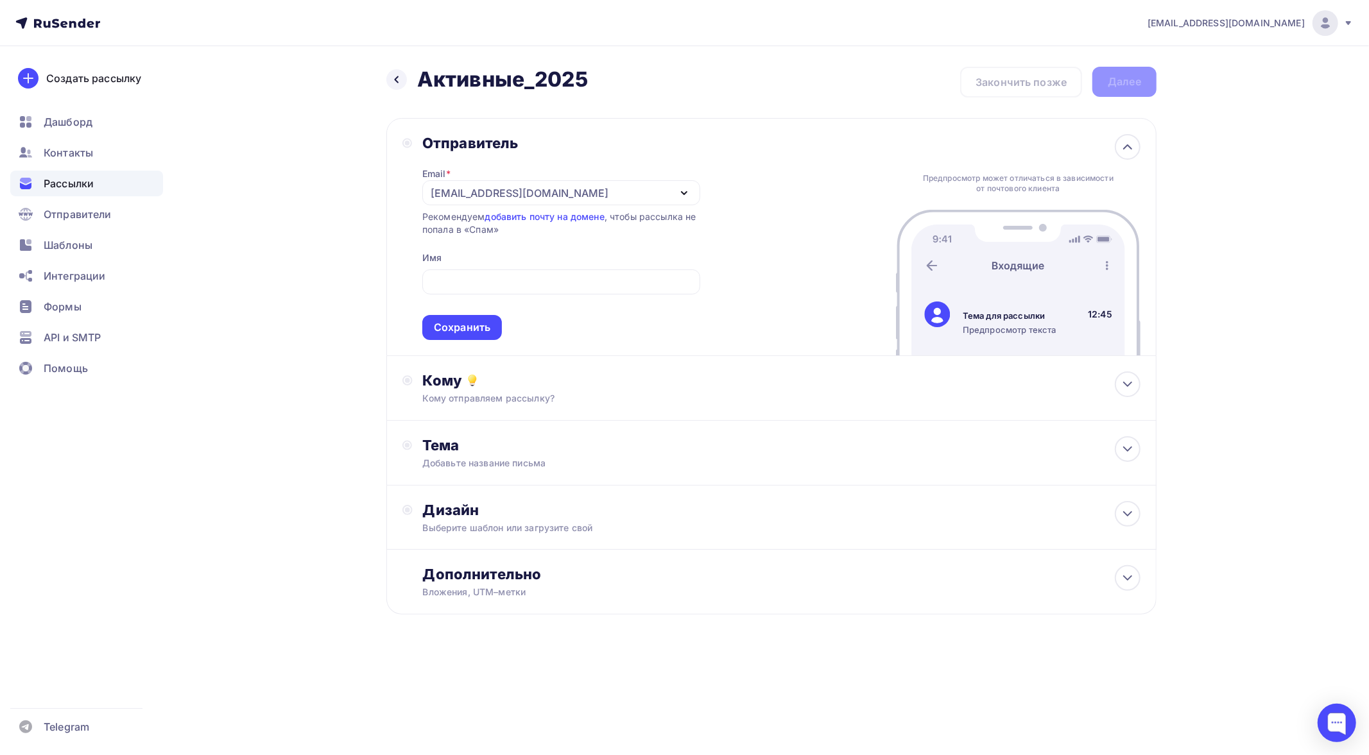
click at [502, 268] on span "Сохранить" at bounding box center [561, 302] width 278 height 76
drag, startPoint x: 506, startPoint y: 268, endPoint x: 509, endPoint y: 274, distance: 7.2
click at [506, 268] on span "Сохранить" at bounding box center [561, 302] width 278 height 76
click at [509, 291] on div at bounding box center [561, 282] width 278 height 25
click at [484, 278] on input "text" at bounding box center [560, 282] width 263 height 15
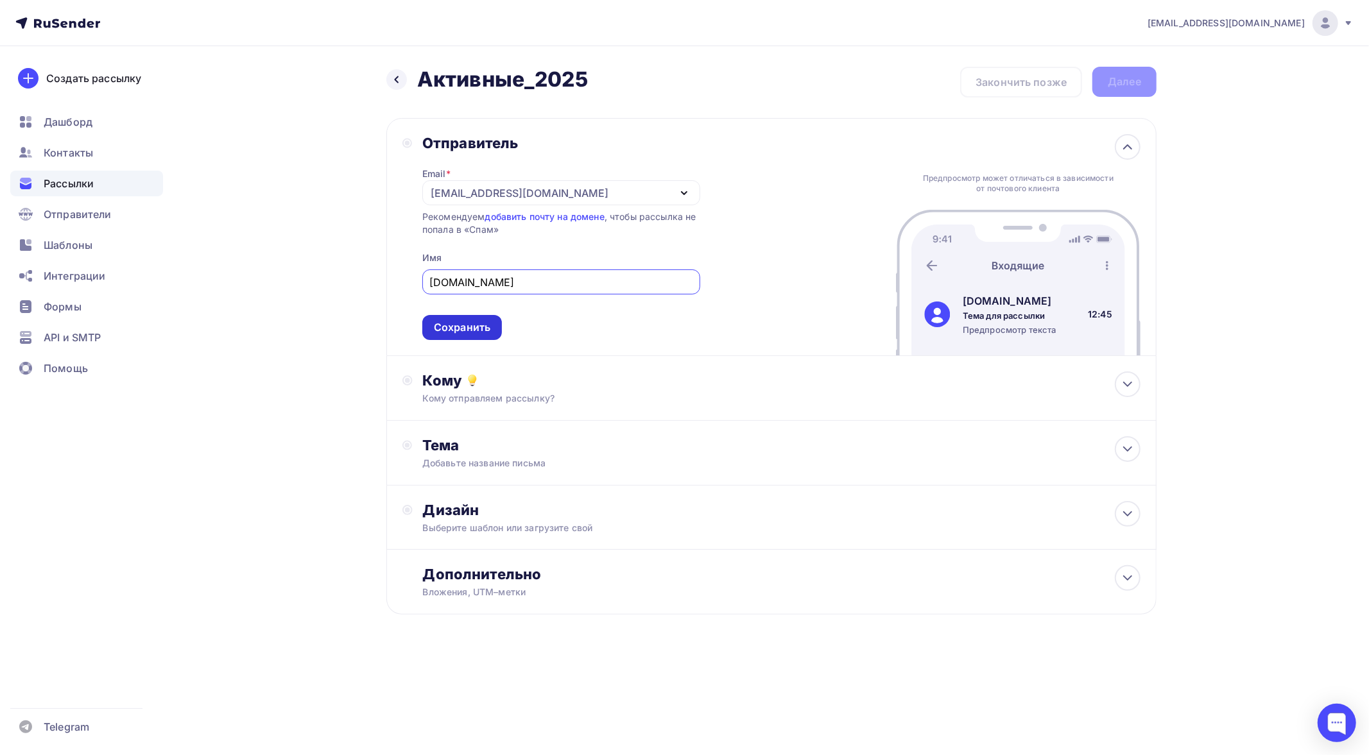
type input "APIHOST.RU"
click at [449, 321] on div "Сохранить" at bounding box center [462, 327] width 56 height 15
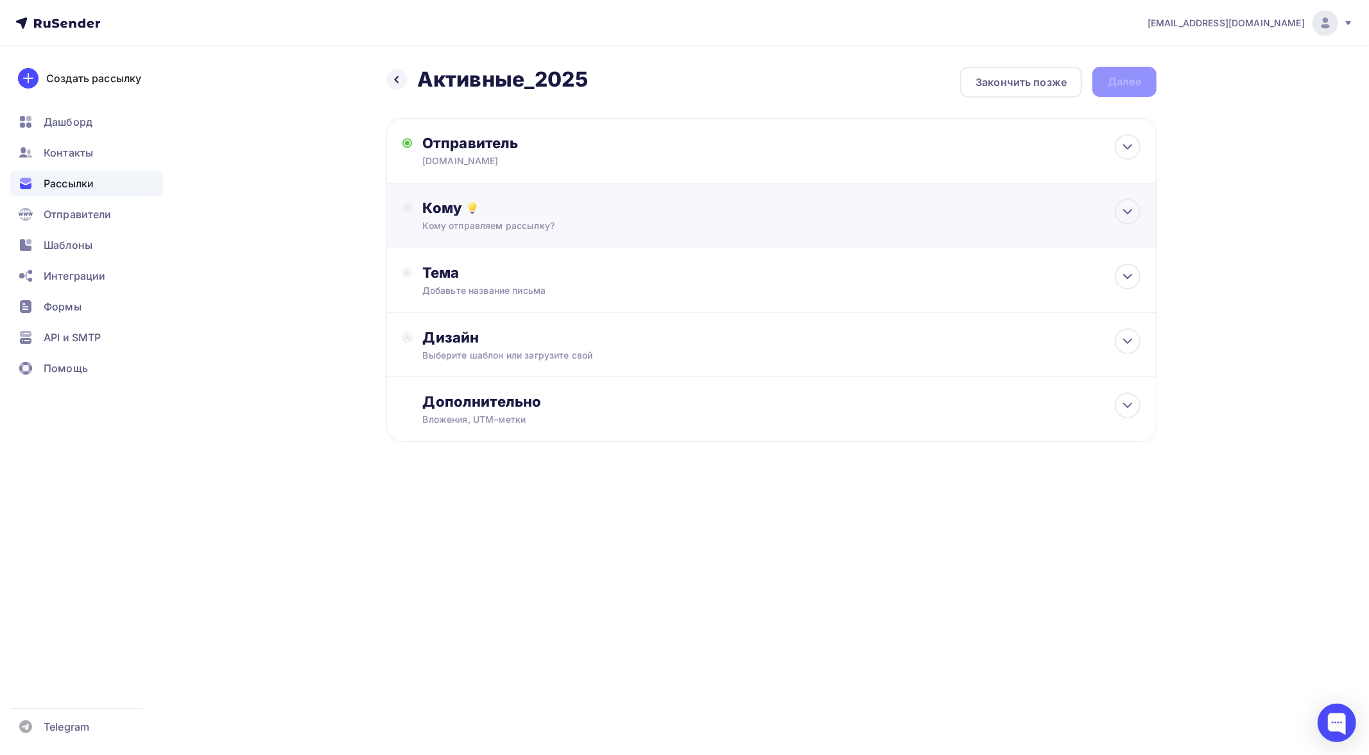
click at [476, 220] on div "Кому отправляем рассылку?" at bounding box center [746, 225] width 646 height 13
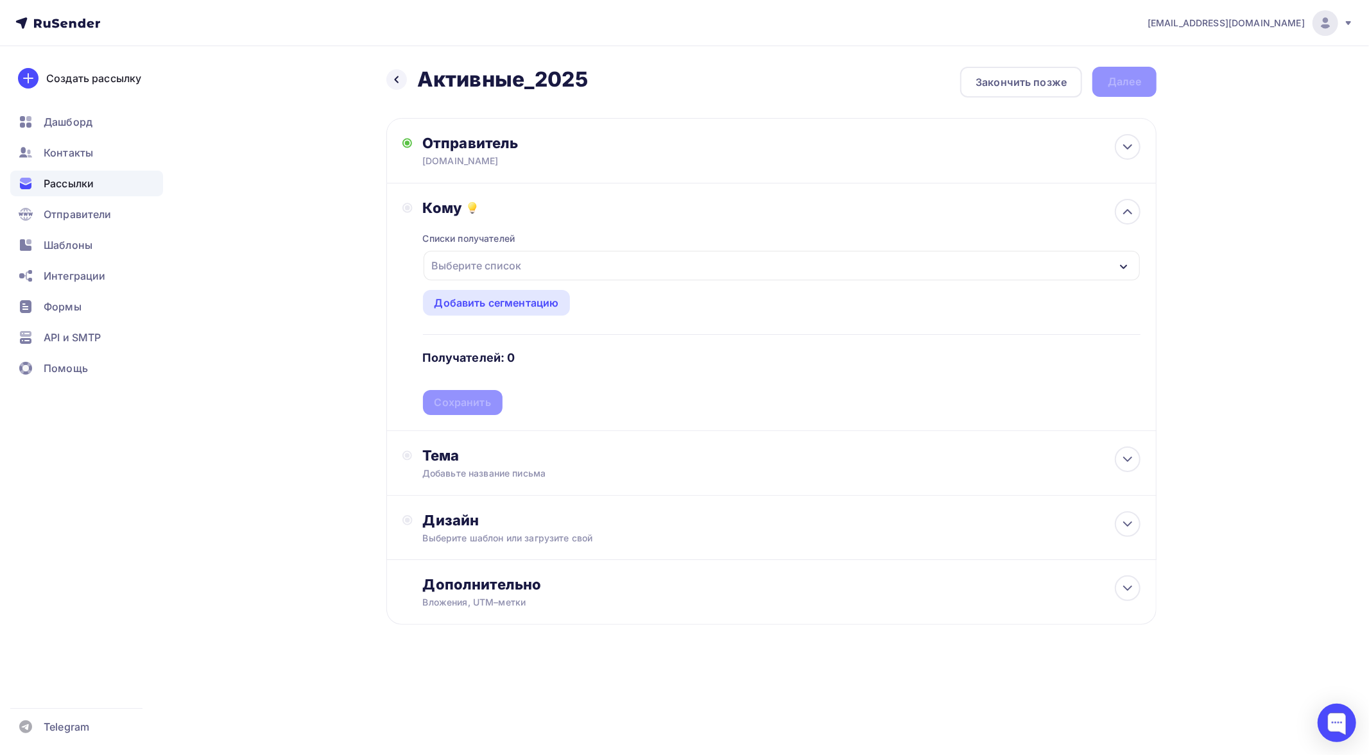
click at [507, 266] on div "Выберите список" at bounding box center [477, 265] width 100 height 23
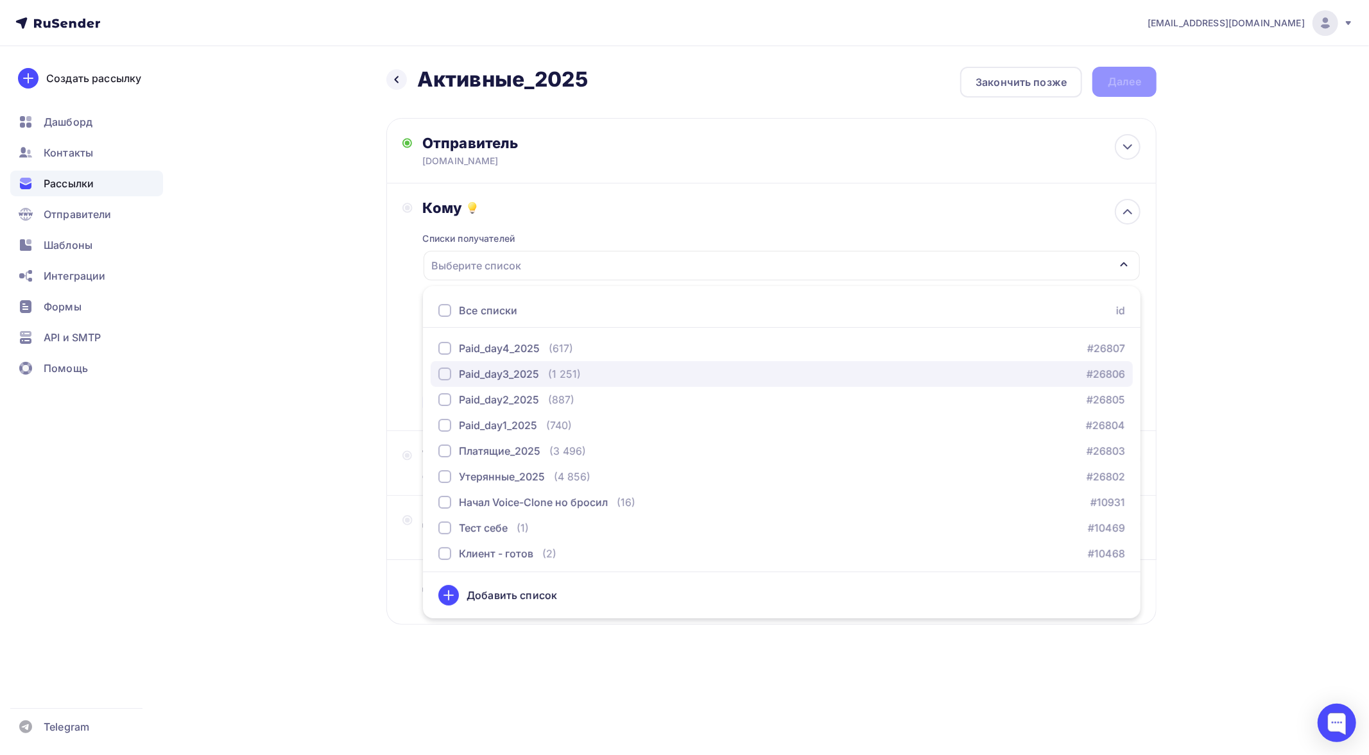
click at [541, 374] on div "Paid_day3_2025 (1 251)" at bounding box center [509, 373] width 142 height 15
click at [318, 340] on div "Назад Активные_2025 Активные_2025 Закончить позже Далее Отправитель APIHOST.RU …" at bounding box center [684, 377] width 1052 height 662
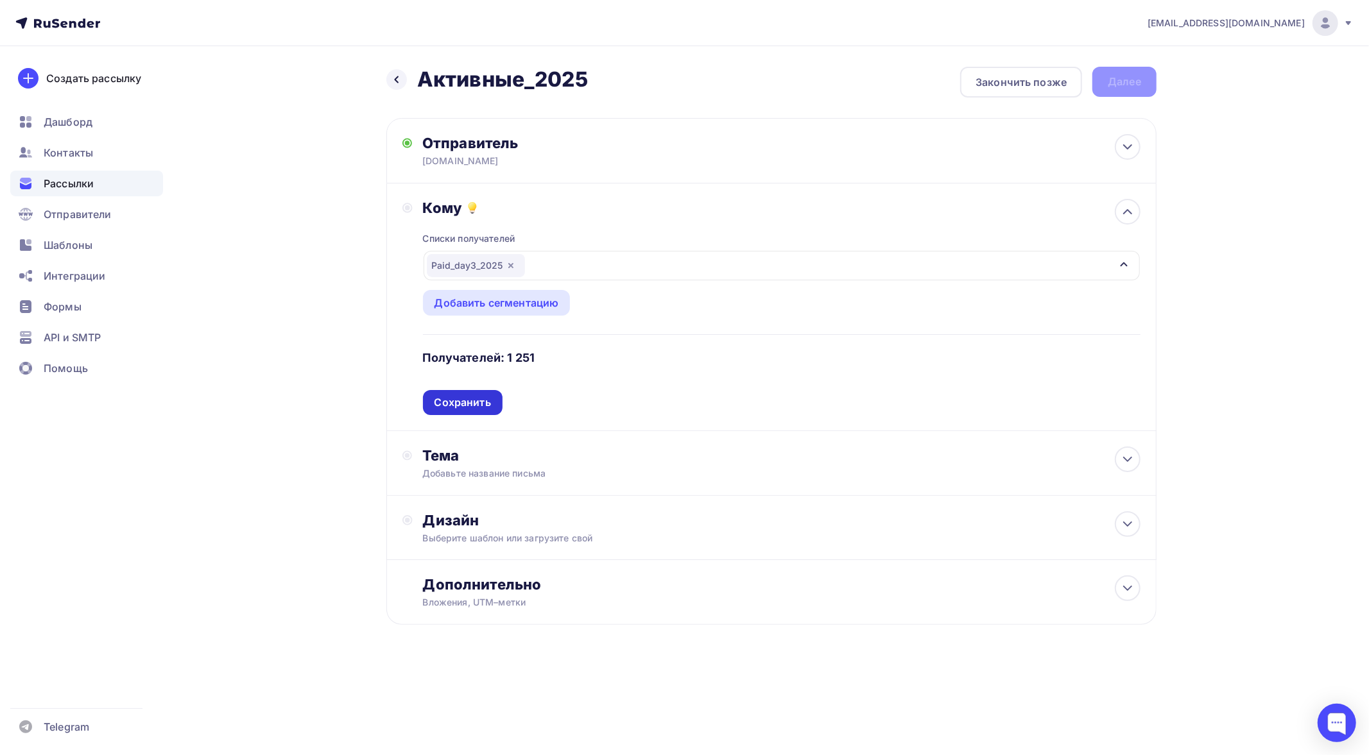
click at [476, 398] on div "Сохранить" at bounding box center [462, 402] width 56 height 15
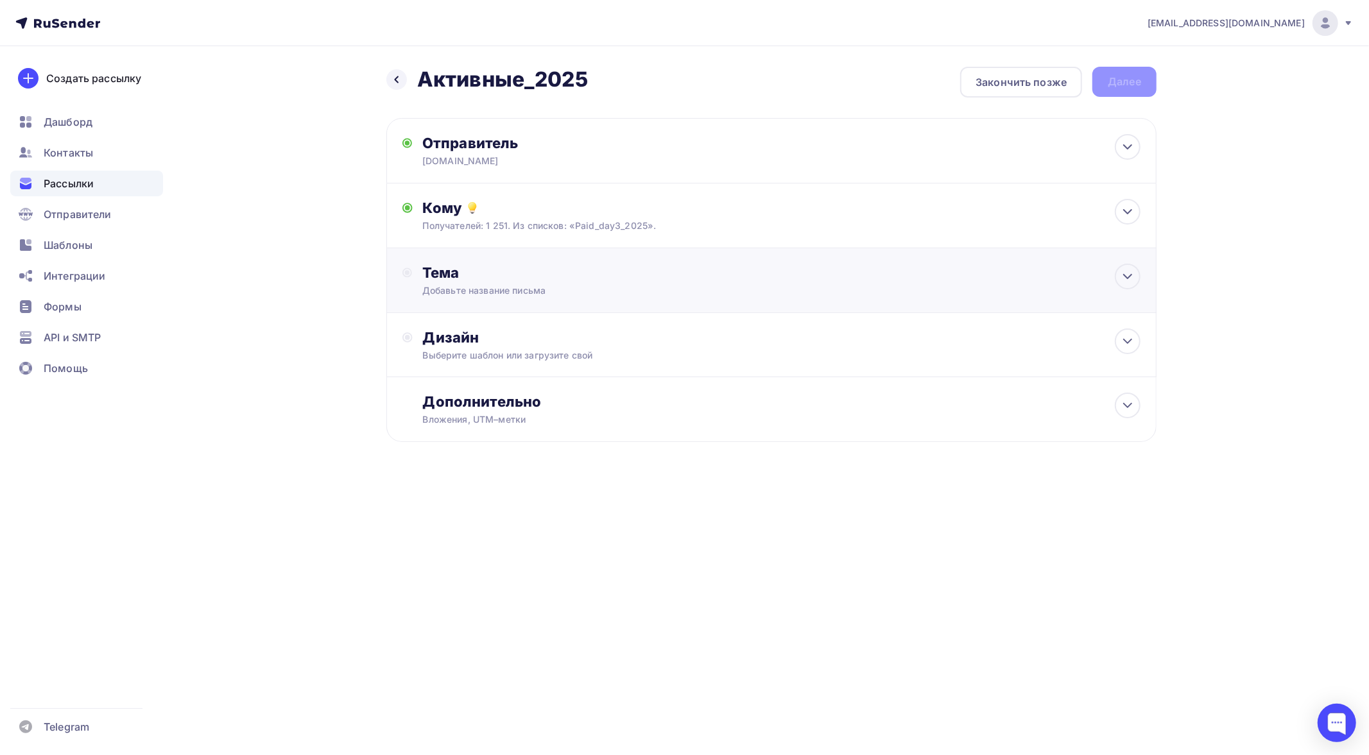
click at [555, 275] on div "Тема" at bounding box center [548, 273] width 253 height 18
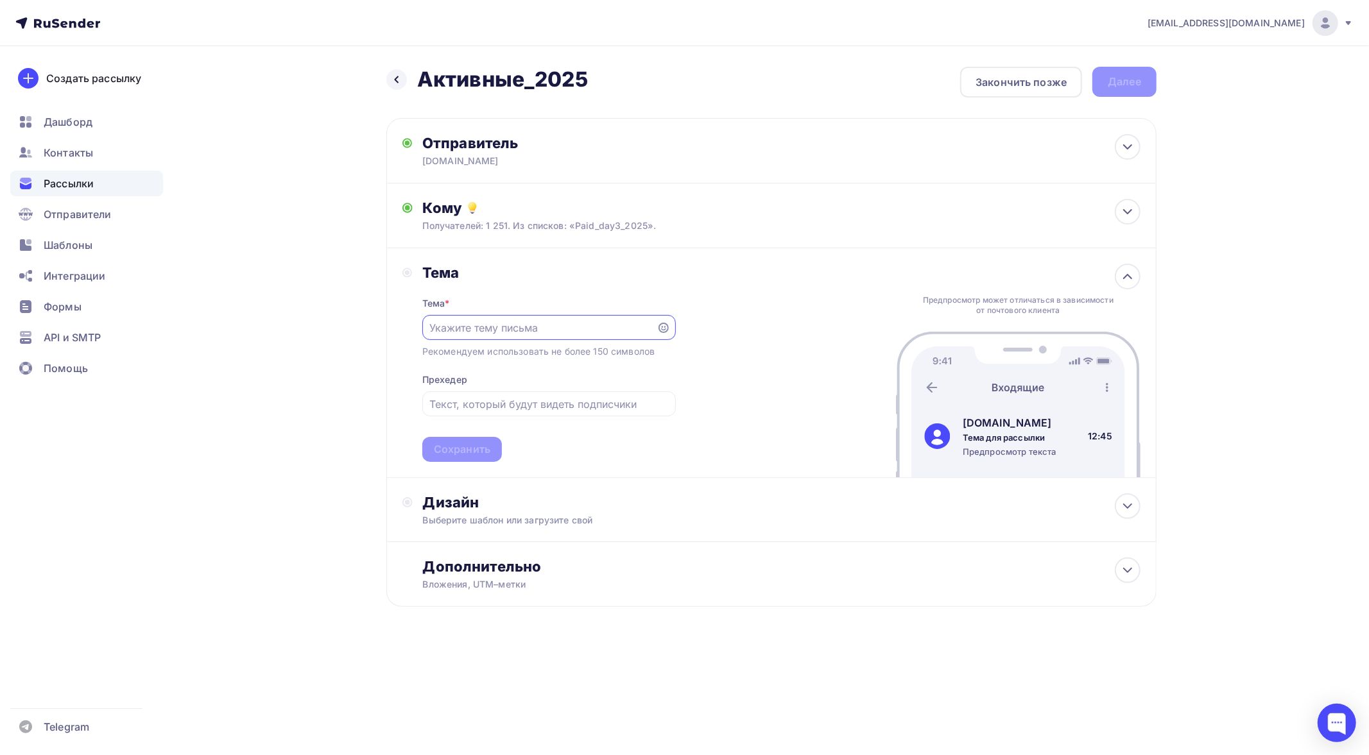
click at [555, 332] on input "text" at bounding box center [538, 327] width 219 height 15
click at [537, 398] on input "text" at bounding box center [548, 404] width 239 height 15
click at [505, 398] on input "text" at bounding box center [548, 404] width 239 height 15
paste input "Клонирование, Revoice, апскейл до 4K и GPT в Telegram"
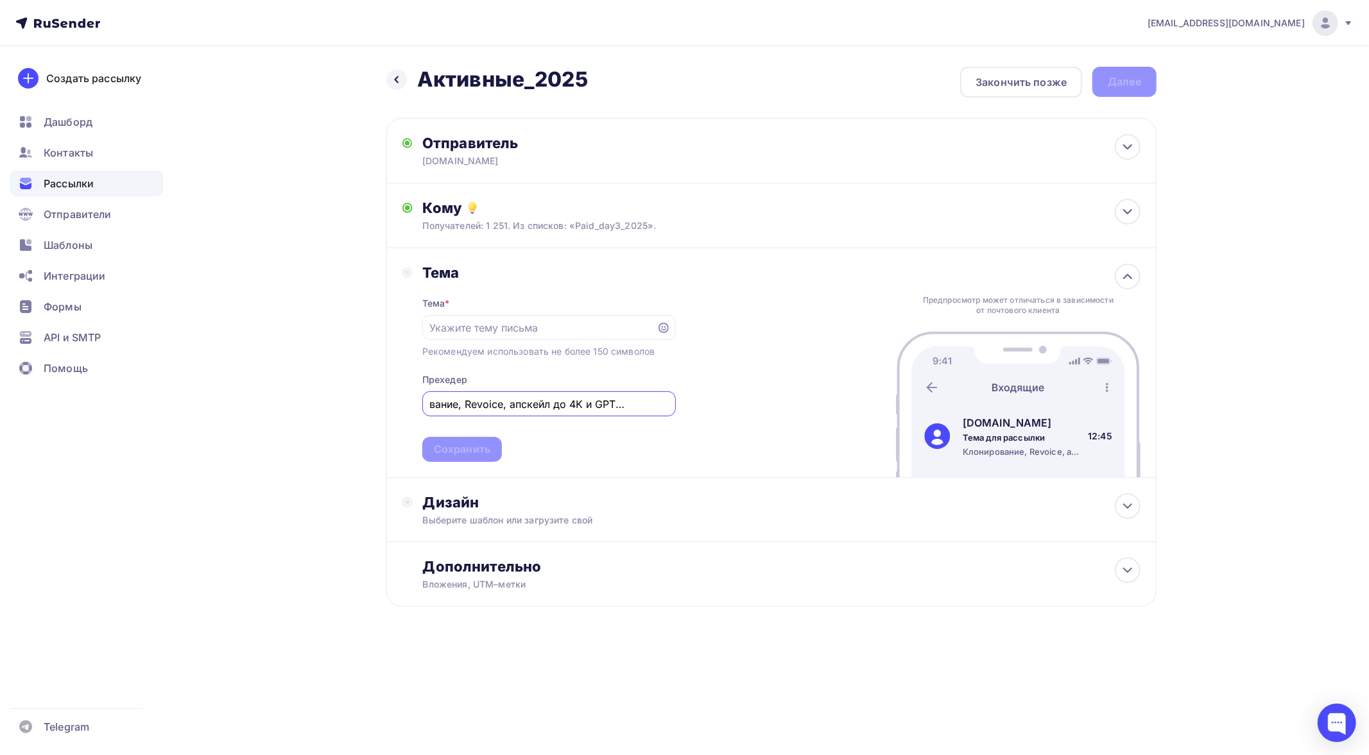
type input "Клонирование, Revoice, апскейл до 4K и GPT в Telegram"
click at [524, 325] on input "text" at bounding box center [538, 327] width 219 height 15
paste input "🔥 APIHOST: 5 новых сервисов для голоса и видео"
drag, startPoint x: 458, startPoint y: 325, endPoint x: 440, endPoint y: 328, distance: 18.8
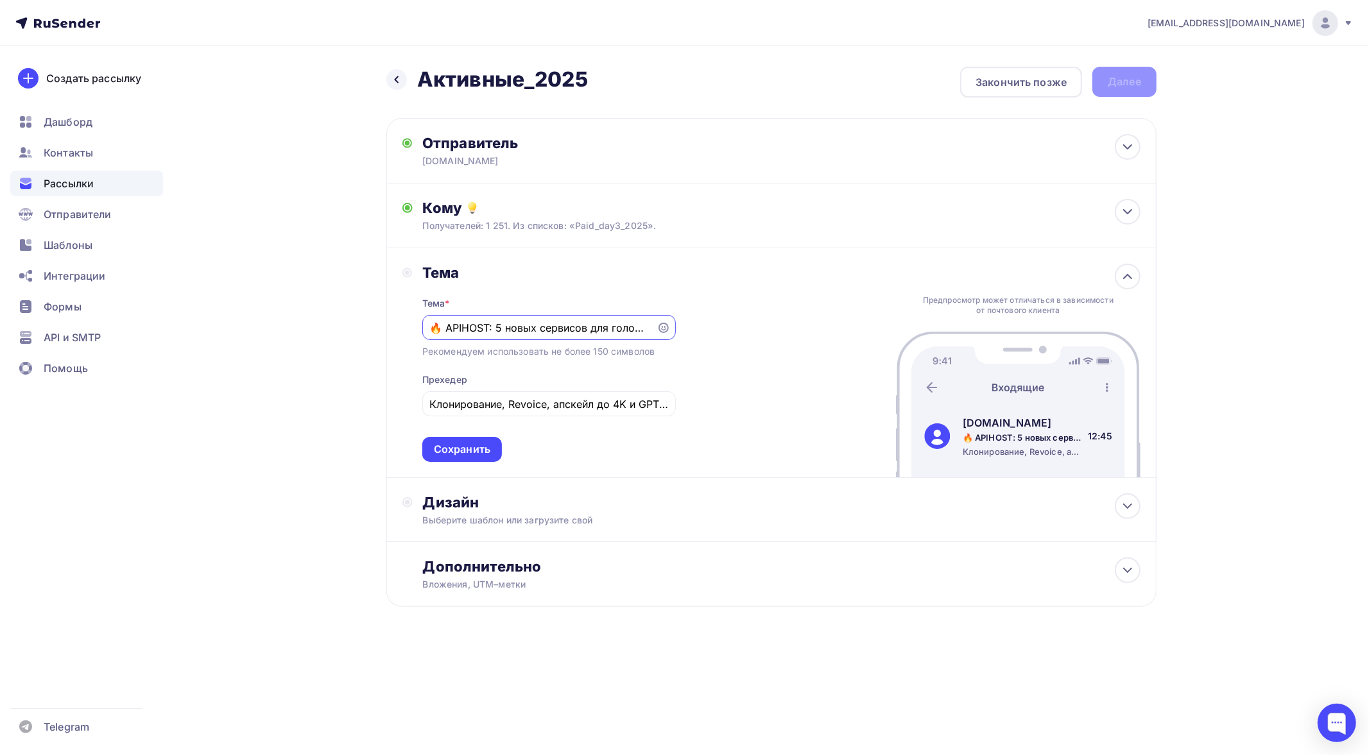
click at [440, 328] on input "🔥 APIHOST: 5 новых сервисов для голоса и видео" at bounding box center [538, 327] width 219 height 15
type input "🔥5 новых сервисов для голоса и видео"
click at [477, 449] on div "Сохранить" at bounding box center [462, 449] width 56 height 15
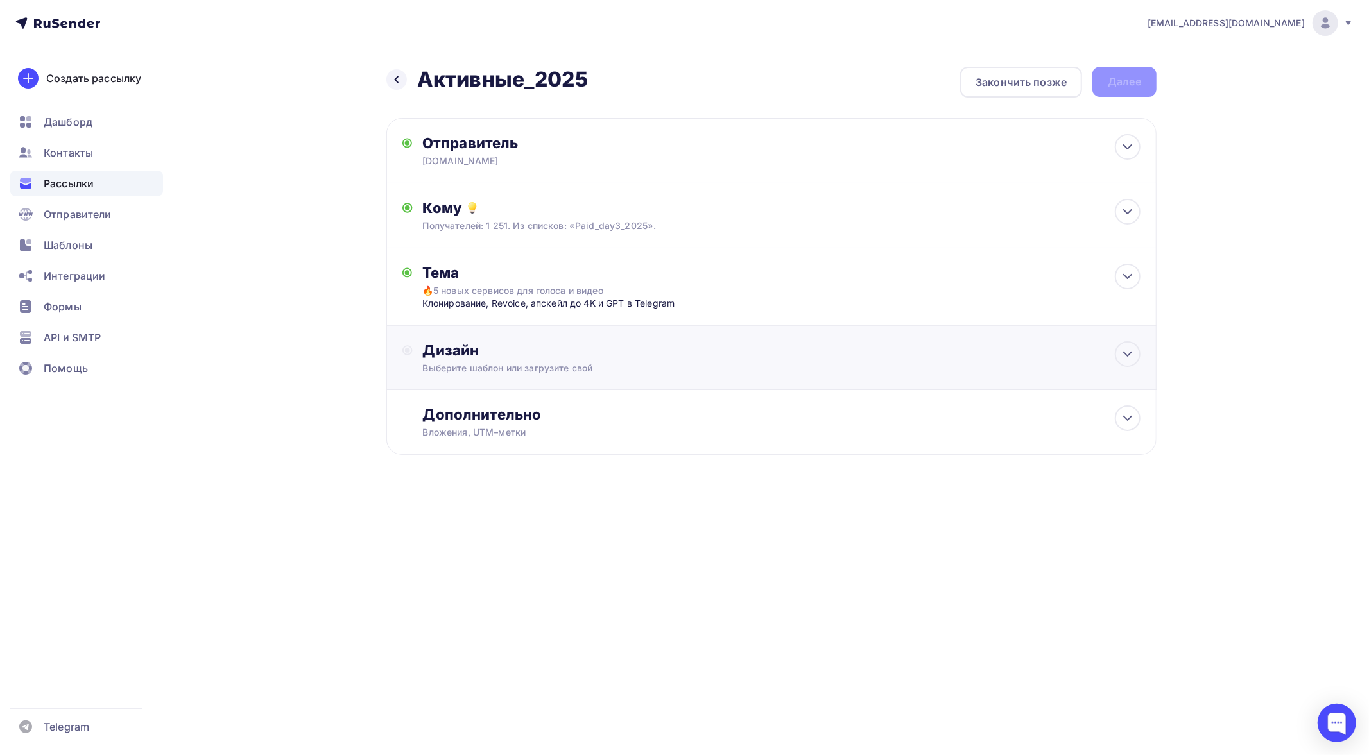
click at [554, 357] on div "Дизайн" at bounding box center [781, 350] width 717 height 18
click at [484, 404] on div "Выбрать шаблон" at bounding box center [478, 402] width 89 height 15
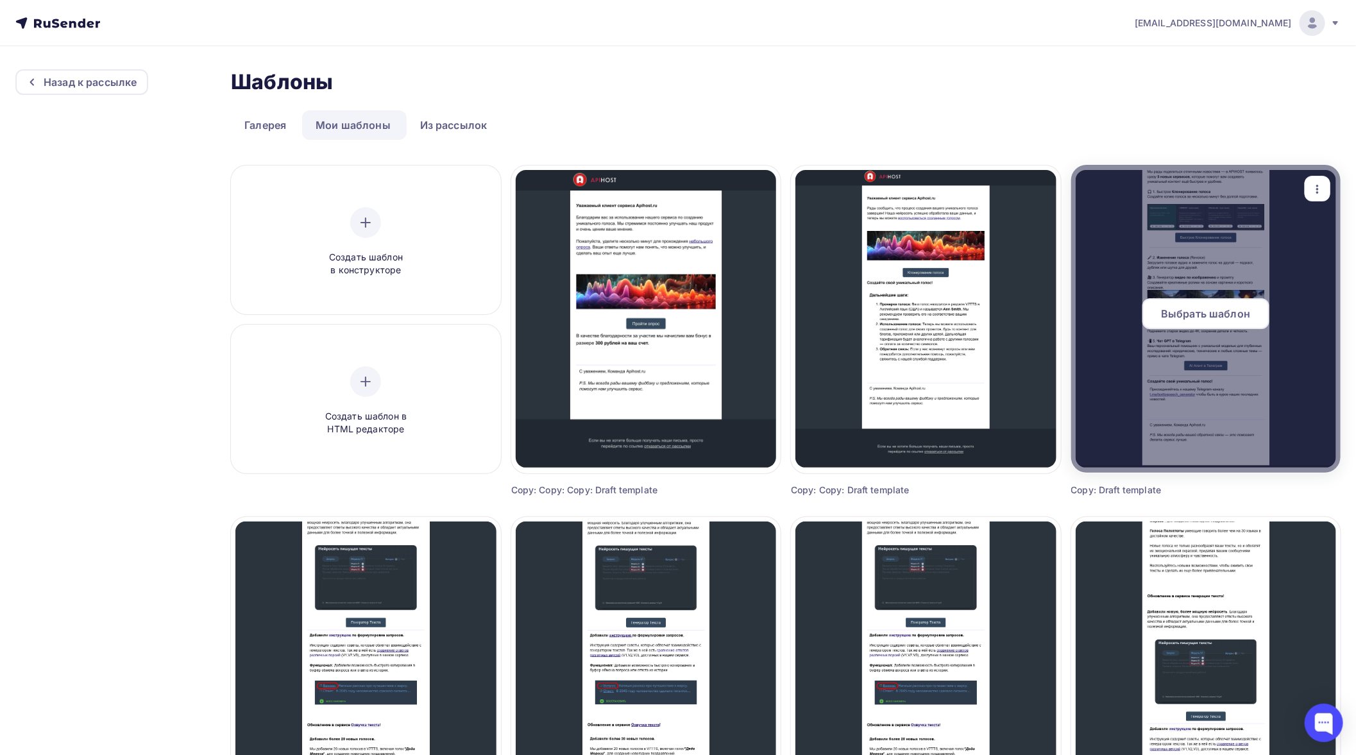
click at [1183, 315] on span "Выбрать шаблон" at bounding box center [1205, 313] width 89 height 15
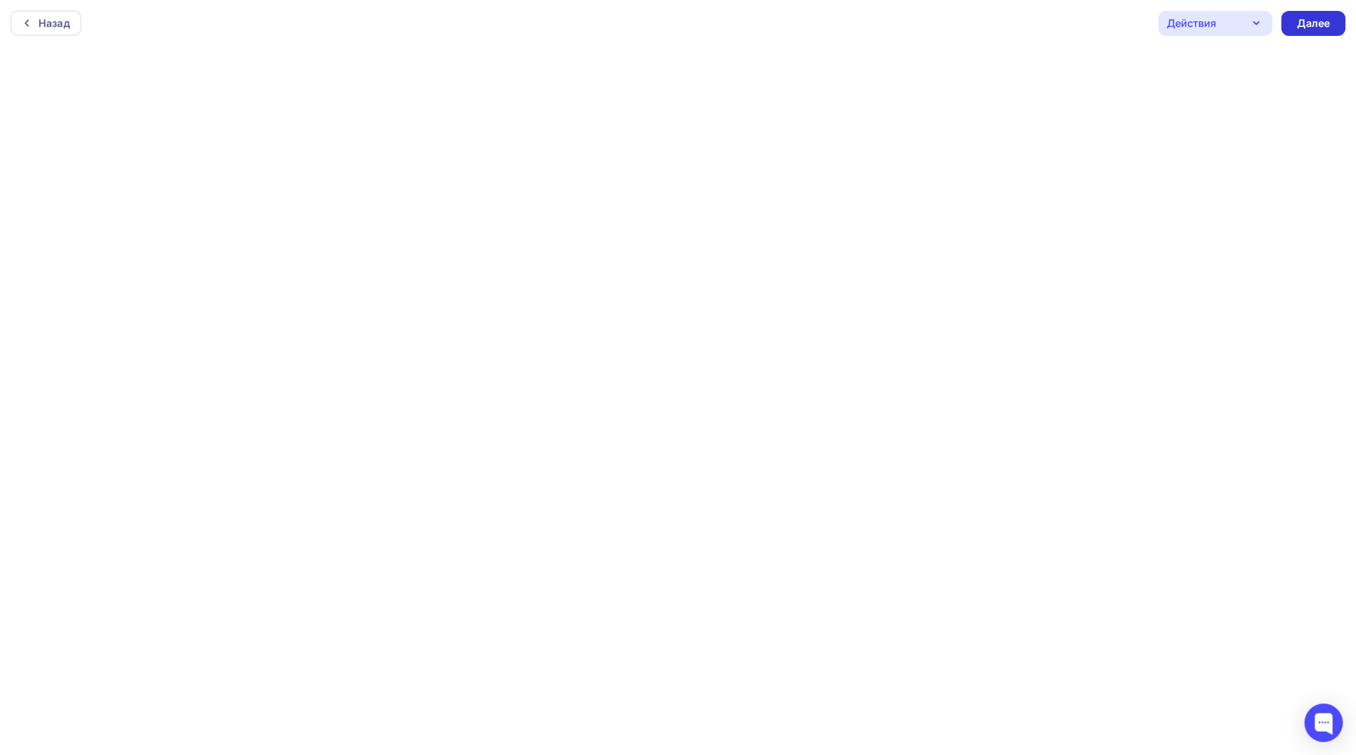
click at [1314, 24] on div "Далее" at bounding box center [1313, 23] width 33 height 15
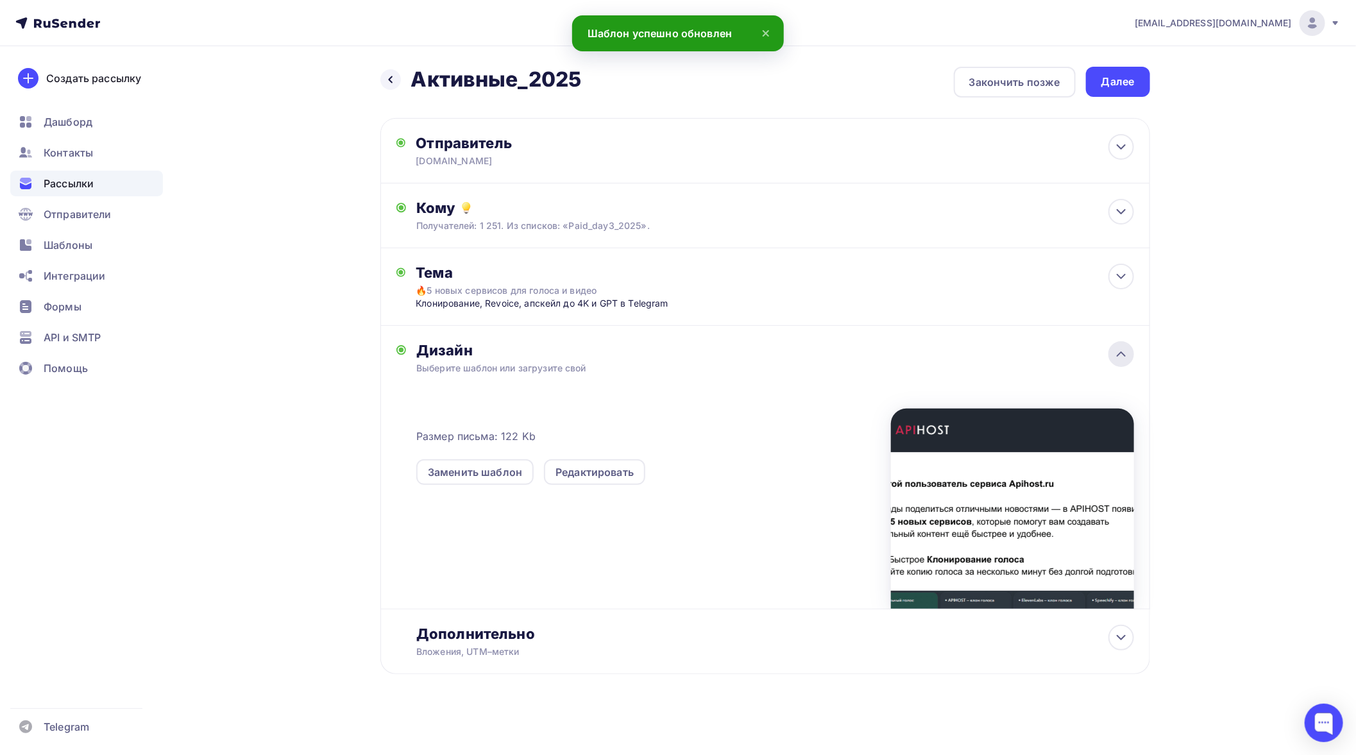
click at [1120, 354] on icon at bounding box center [1121, 354] width 15 height 15
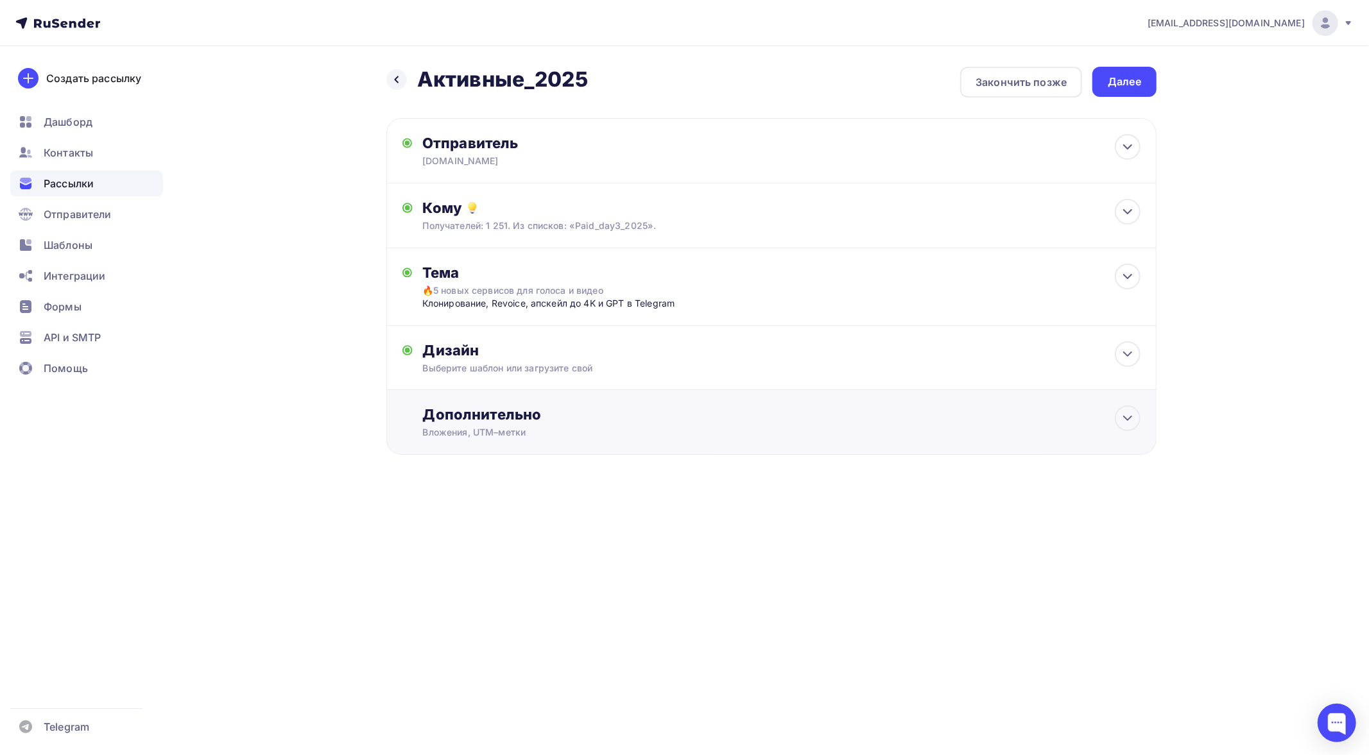
click at [626, 445] on div "Дополнительно Вложения, UTM–метки Вложения Добавить файл Максимальный суммарный…" at bounding box center [771, 422] width 770 height 65
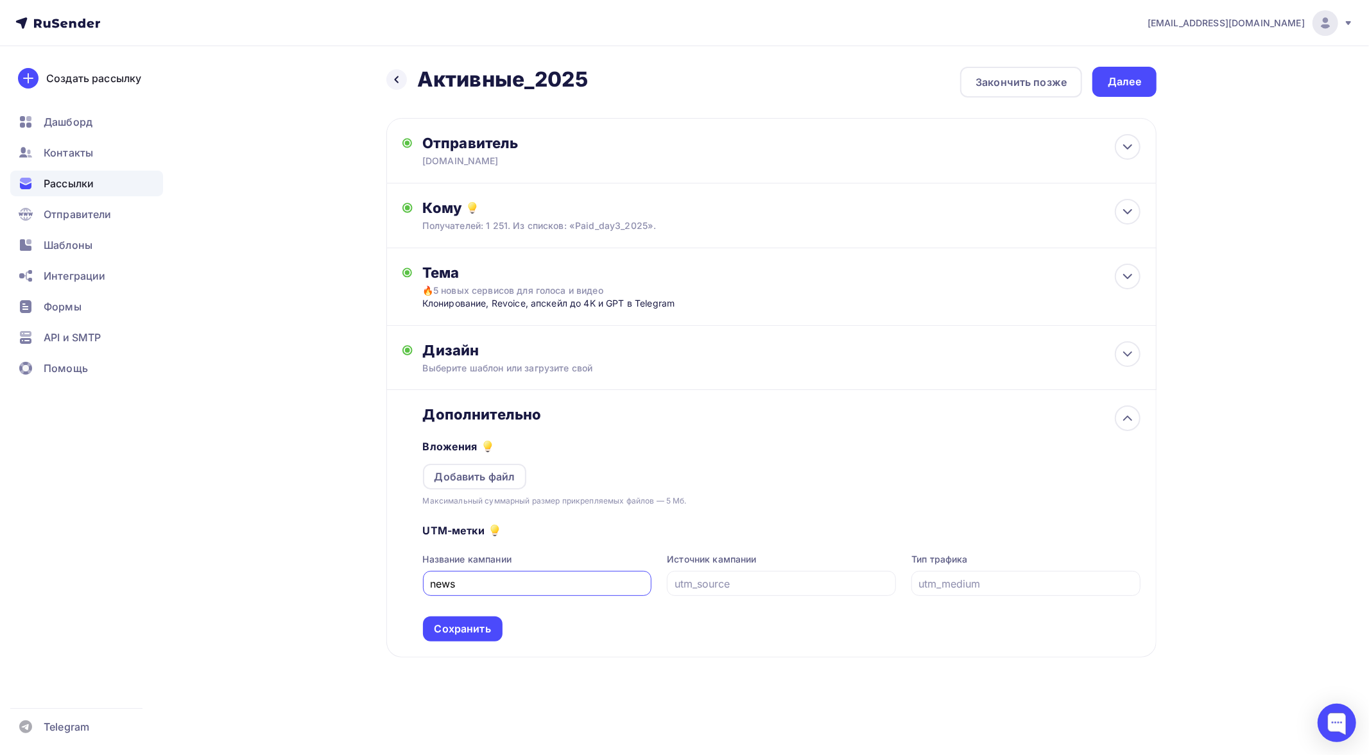
type input "news"
type input "email"
click at [472, 624] on div "Сохранить" at bounding box center [462, 629] width 56 height 15
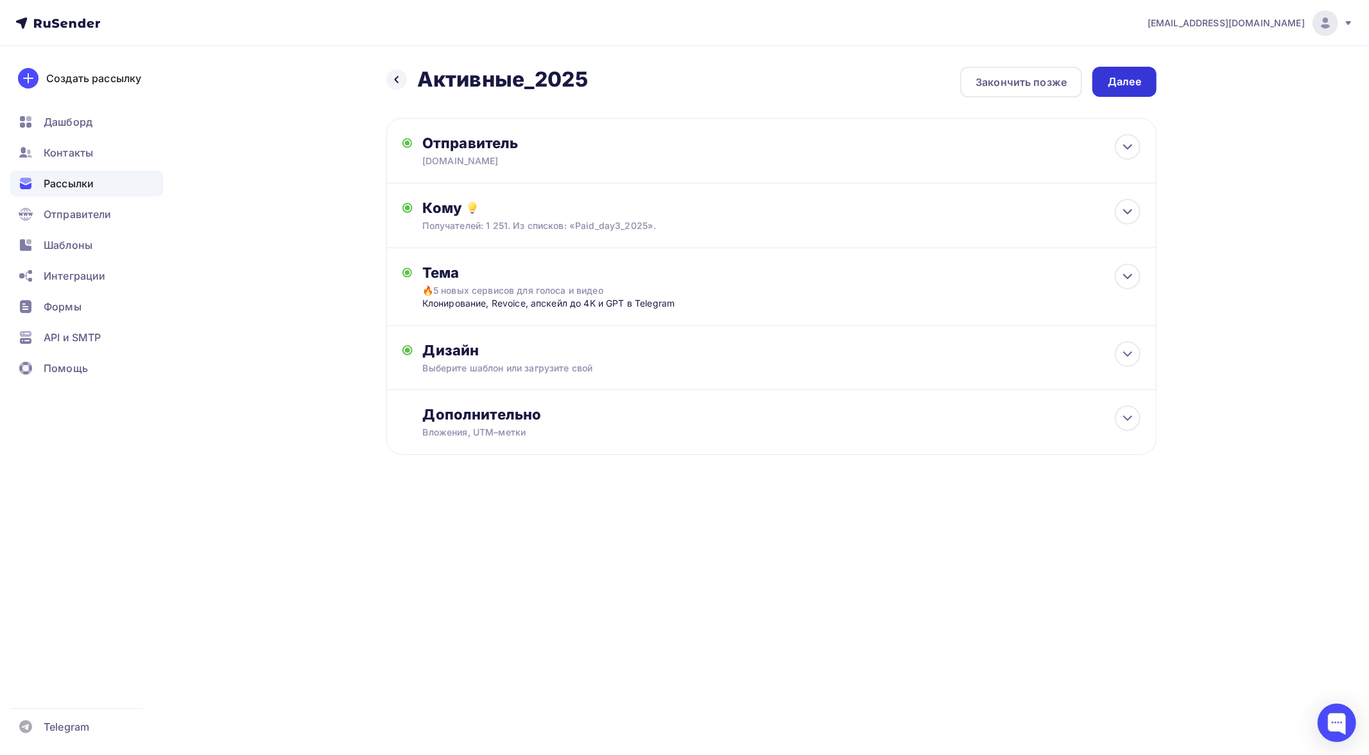
click at [1126, 80] on div "Далее" at bounding box center [1124, 81] width 33 height 15
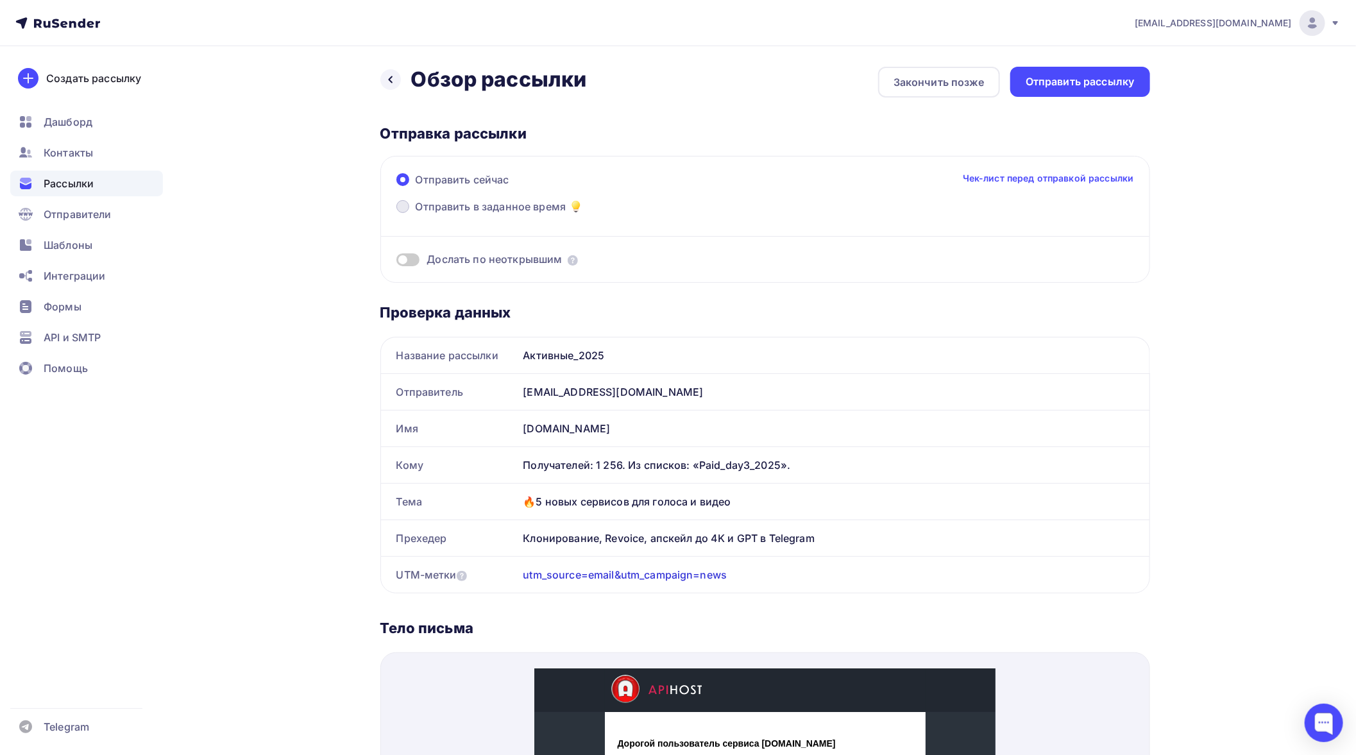
click at [522, 208] on span "Отправить в заданное время" at bounding box center [491, 206] width 151 height 15
click at [416, 214] on input "Отправить в заданное время" at bounding box center [416, 214] width 0 height 0
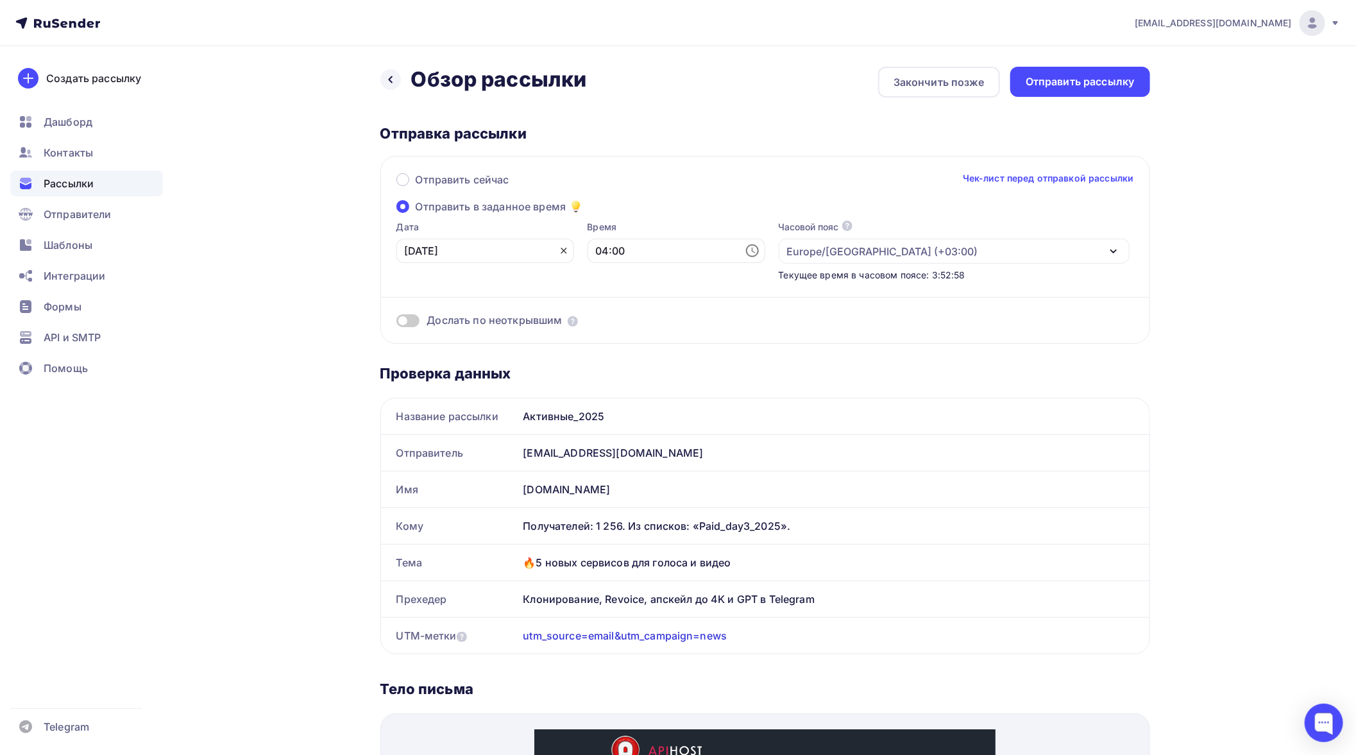
click at [559, 250] on icon at bounding box center [564, 251] width 10 height 10
click at [554, 248] on icon at bounding box center [561, 250] width 15 height 15
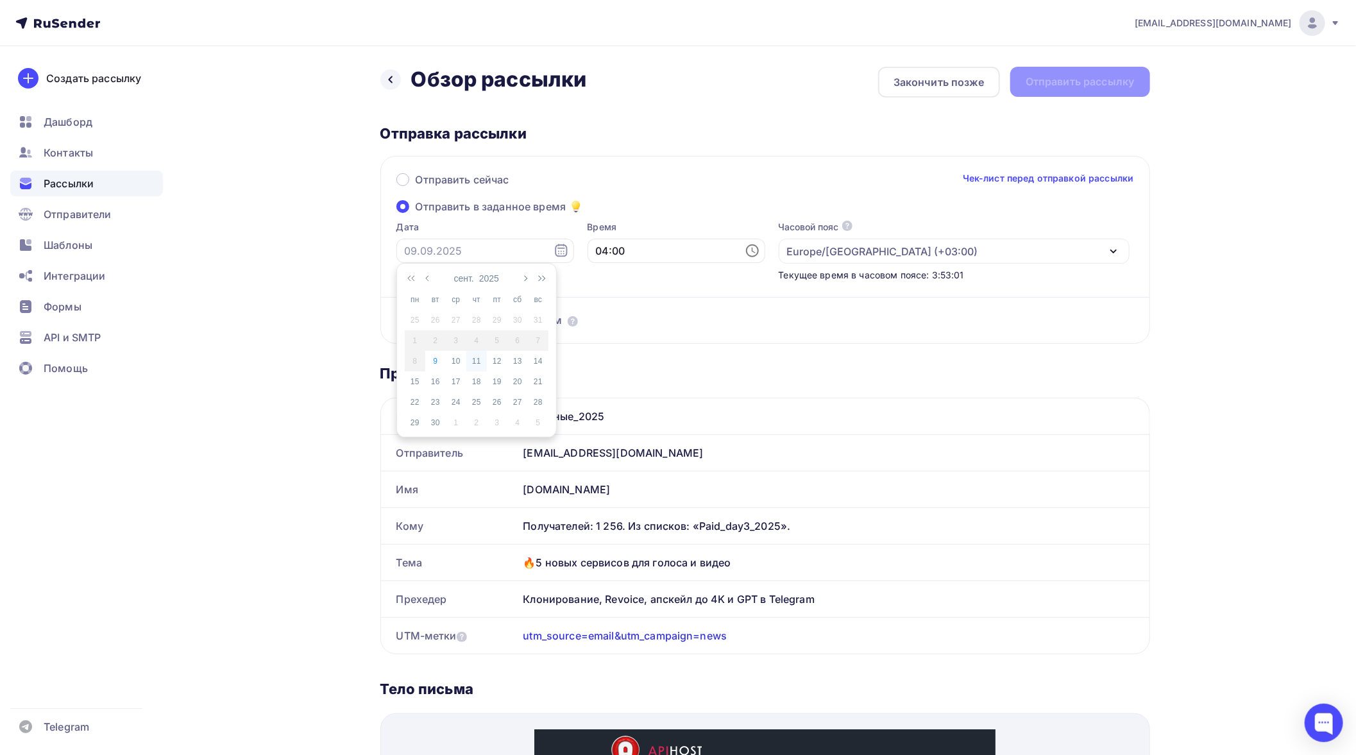
click at [474, 361] on div "11" at bounding box center [476, 361] width 21 height 12
type input "11.09.2025"
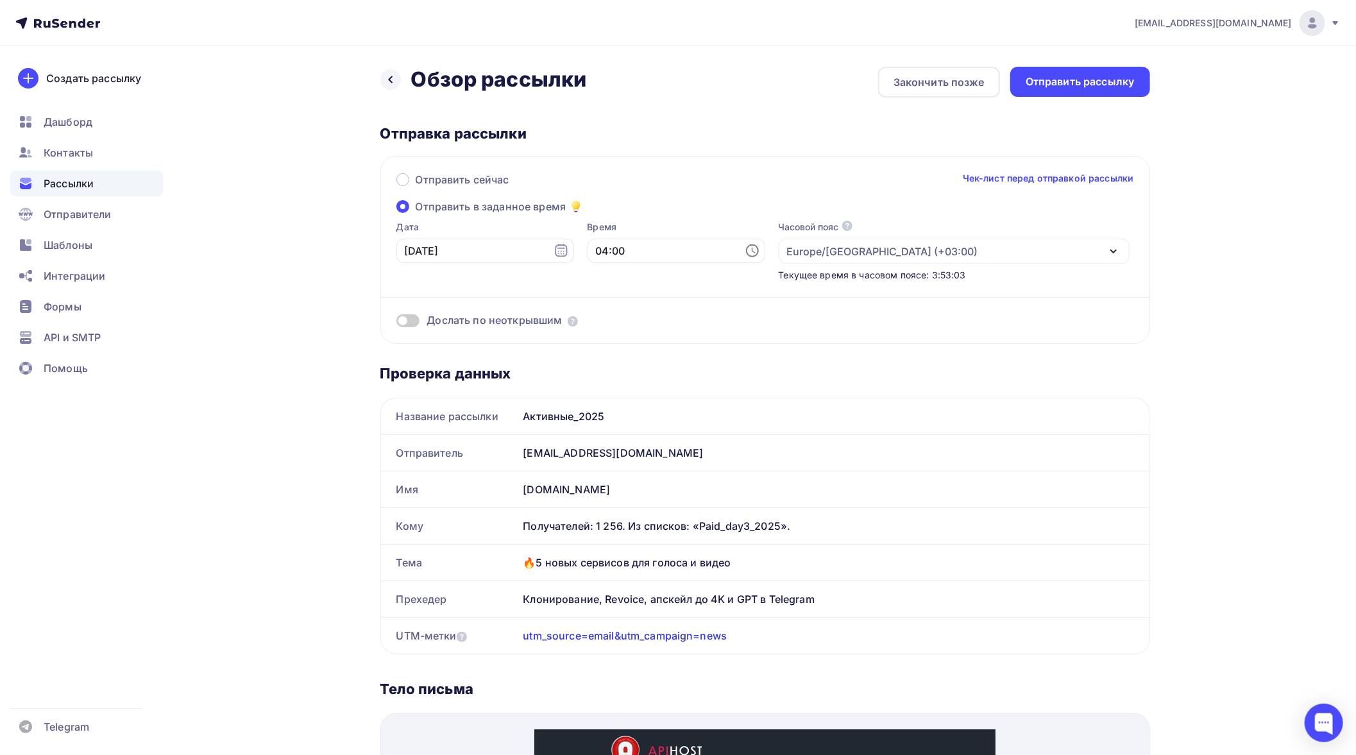
click at [745, 248] on icon at bounding box center [752, 250] width 15 height 15
click at [614, 395] on li "10" at bounding box center [619, 398] width 69 height 21
click at [689, 342] on li "45" at bounding box center [692, 342] width 69 height 21
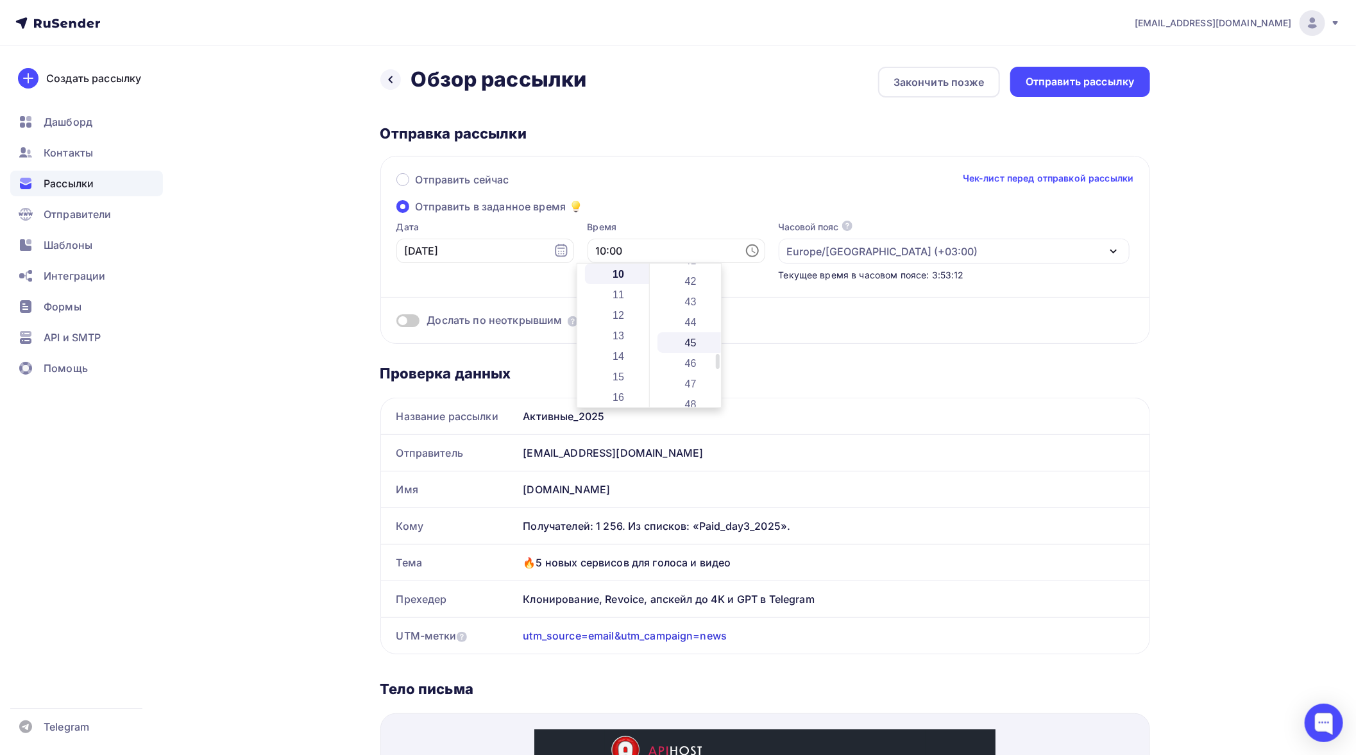
type input "10:45"
click at [702, 206] on div "Отправить сейчас Чек-лист перед отправкой рассылки Отправить в заданное время Д…" at bounding box center [766, 250] width 770 height 188
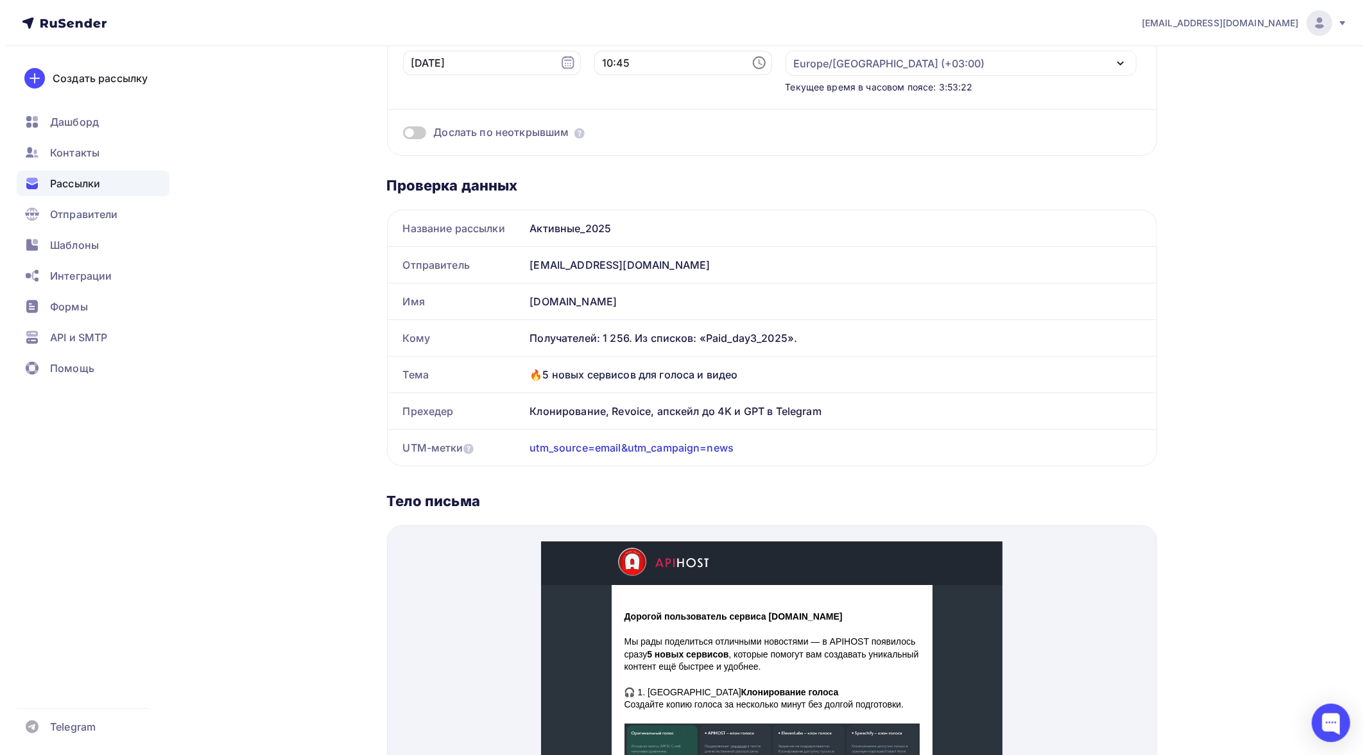
scroll to position [0, 0]
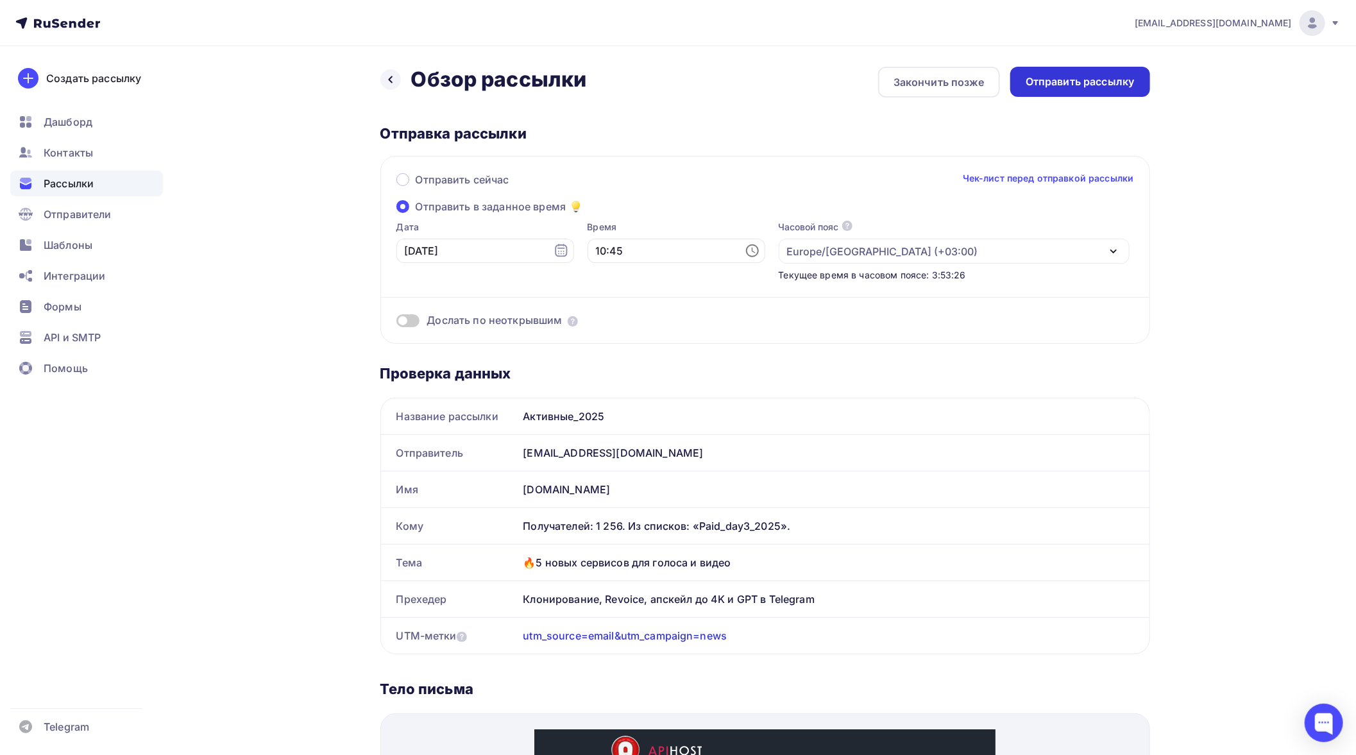
click at [1072, 74] on div "Отправить рассылку" at bounding box center [1080, 81] width 109 height 15
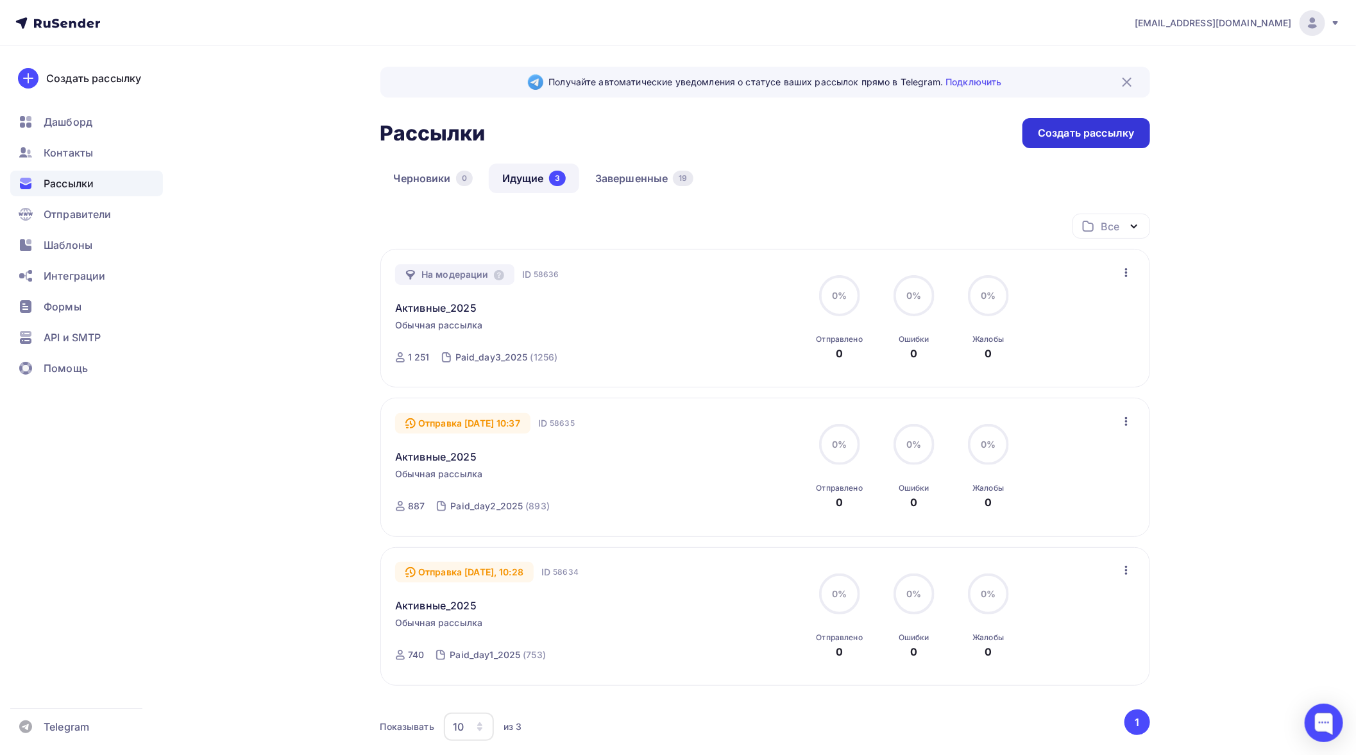
click at [1074, 136] on div "Создать рассылку" at bounding box center [1086, 133] width 96 height 15
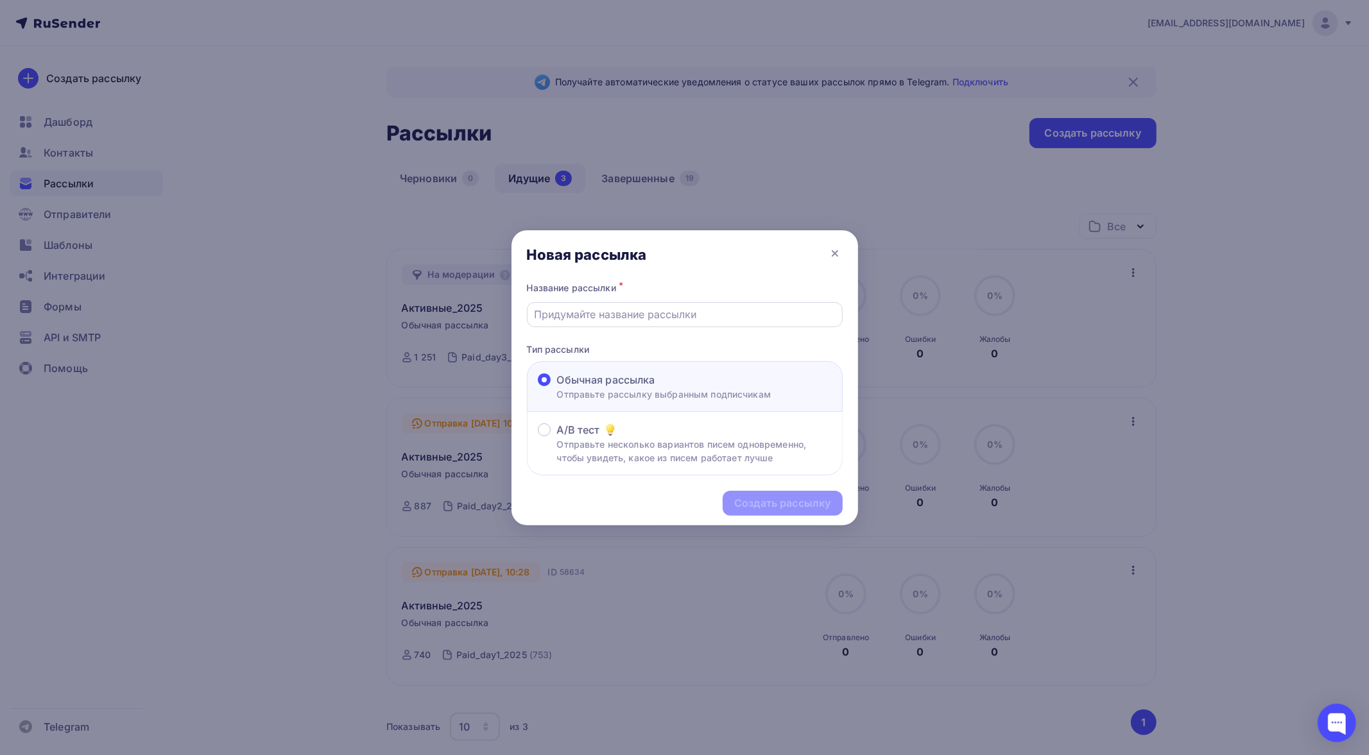
click at [711, 316] on input "text" at bounding box center [684, 314] width 301 height 15
type input "Активные_2025"
click at [770, 501] on div "Создать рассылку" at bounding box center [782, 503] width 96 height 15
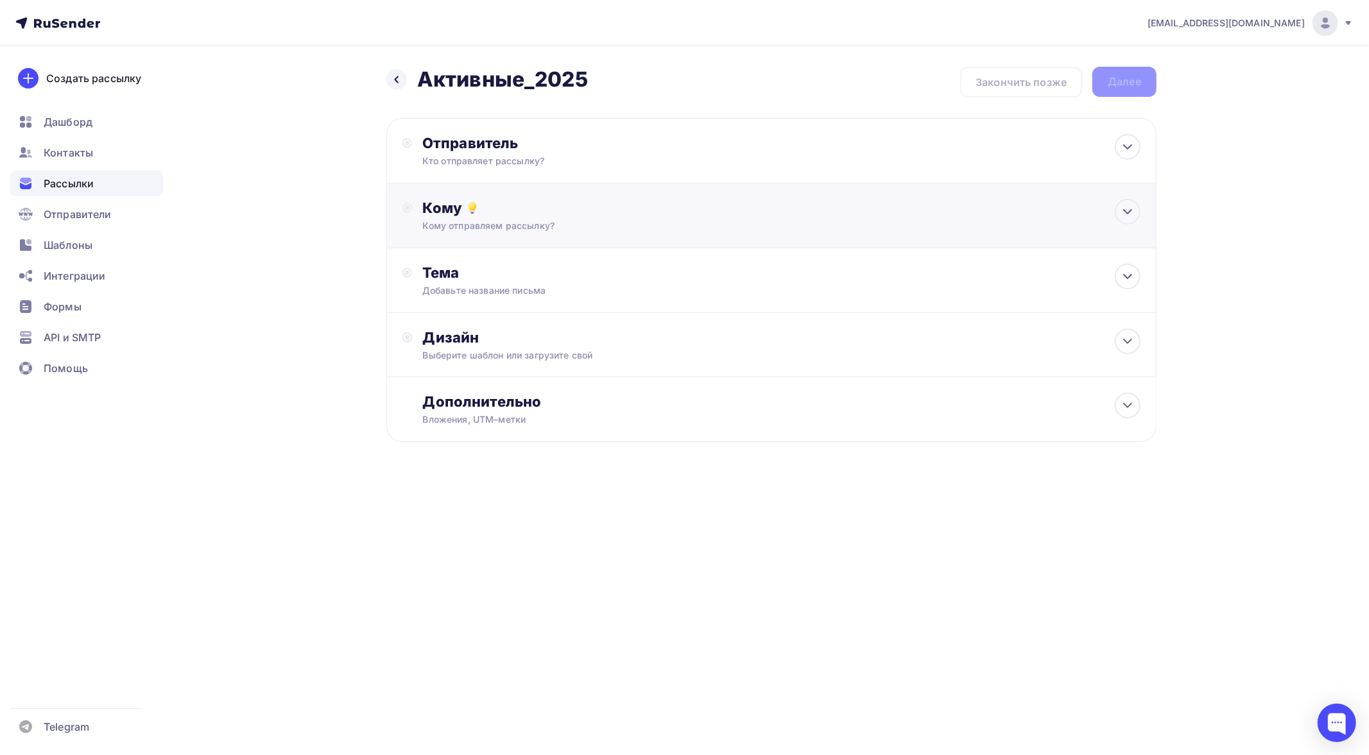
click at [563, 217] on div "Кому Кому отправляем рассылку? Списки получателей Выберите список Все списки id…" at bounding box center [781, 215] width 717 height 33
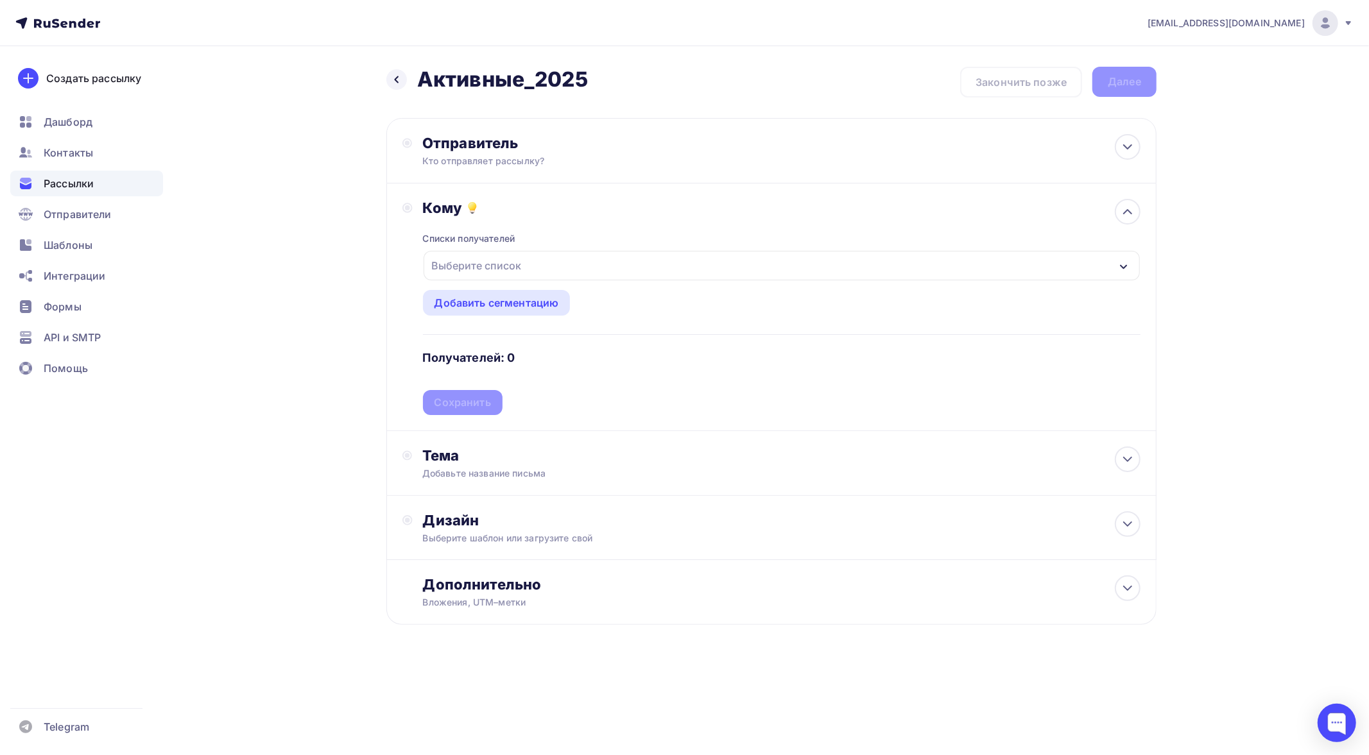
click at [543, 267] on div "Выберите список" at bounding box center [782, 266] width 716 height 30
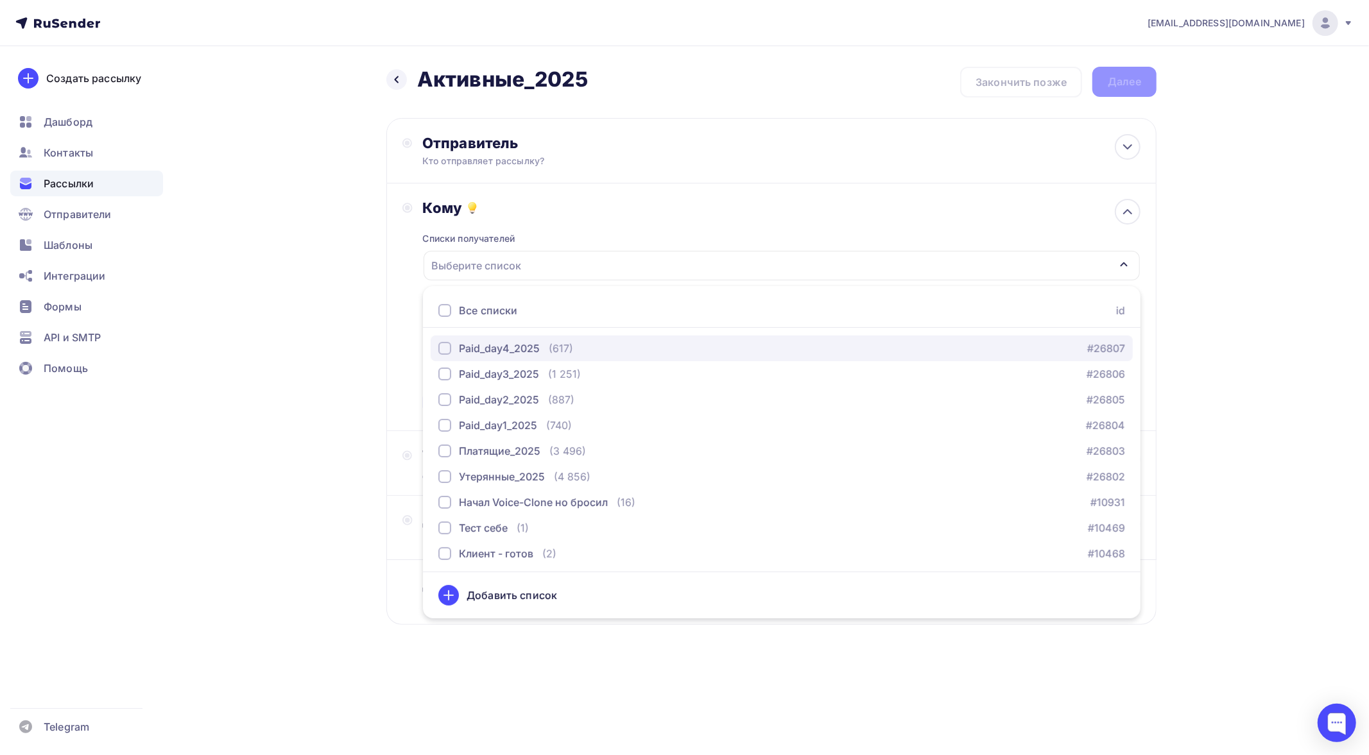
click at [535, 347] on div "Paid_day4_2025" at bounding box center [499, 348] width 81 height 15
click at [393, 284] on div "Кому Списки получателей Paid_day4_2025 Все списки id Paid_day4_2025 (617) #2680…" at bounding box center [771, 308] width 770 height 248
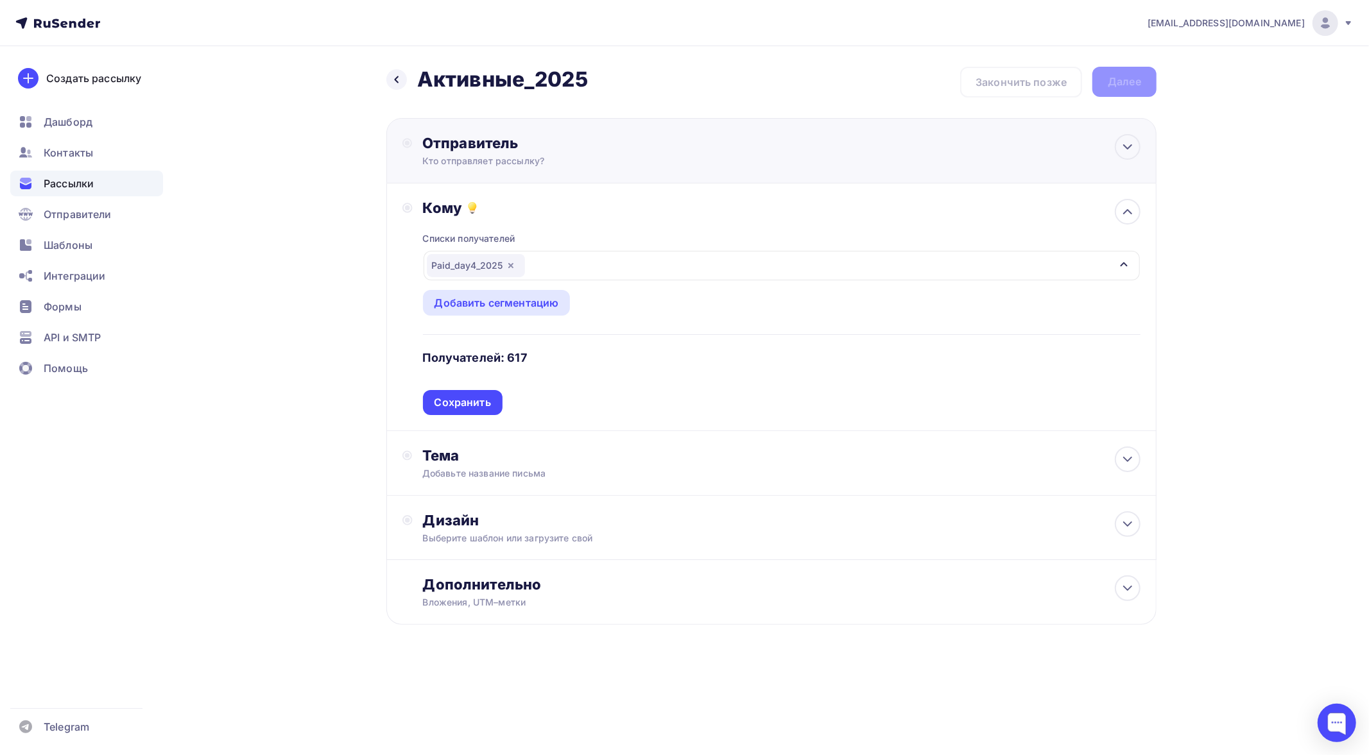
click at [536, 140] on div "Отправитель" at bounding box center [561, 143] width 278 height 18
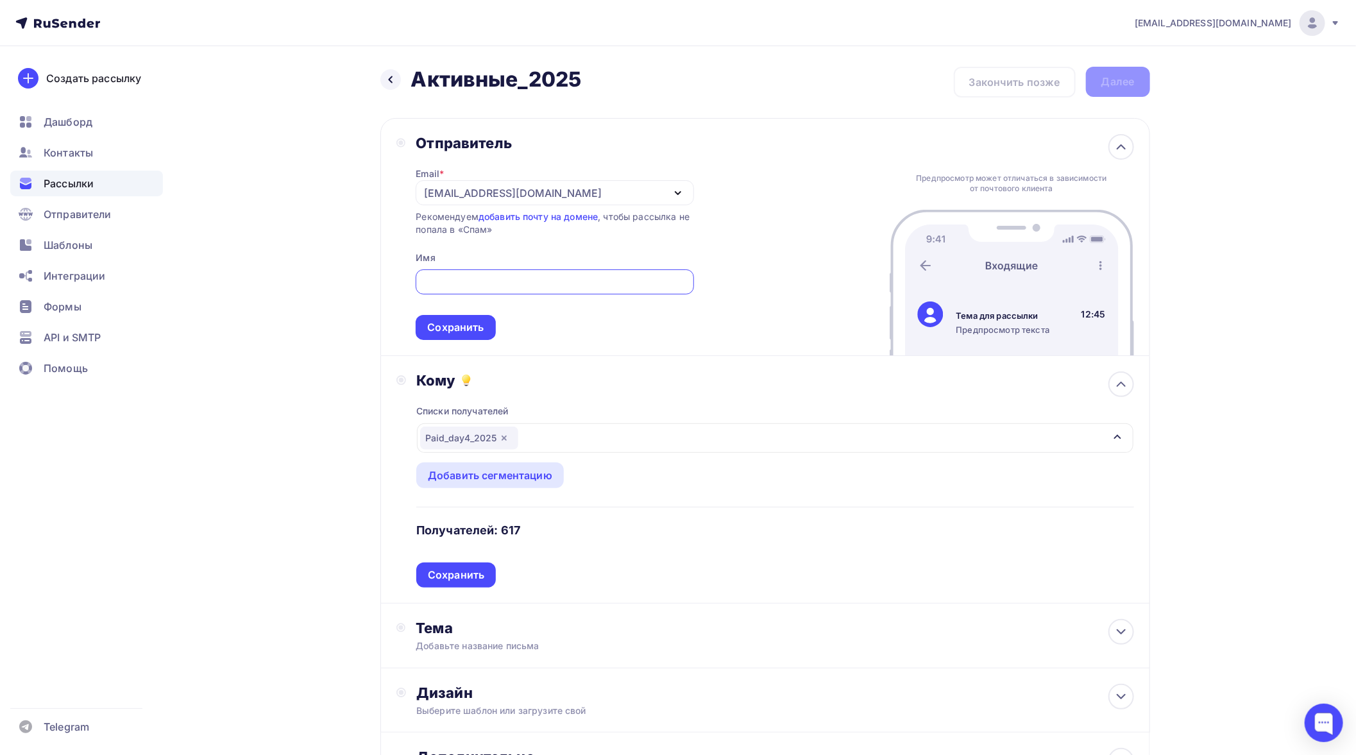
click at [318, 176] on div "Назад Активные_2025 Активные_2025 Закончить позже Далее Отправитель Email * bog…" at bounding box center [679, 463] width 1052 height 834
click at [483, 195] on div "[EMAIL_ADDRESS][DOMAIN_NAME]" at bounding box center [513, 192] width 178 height 15
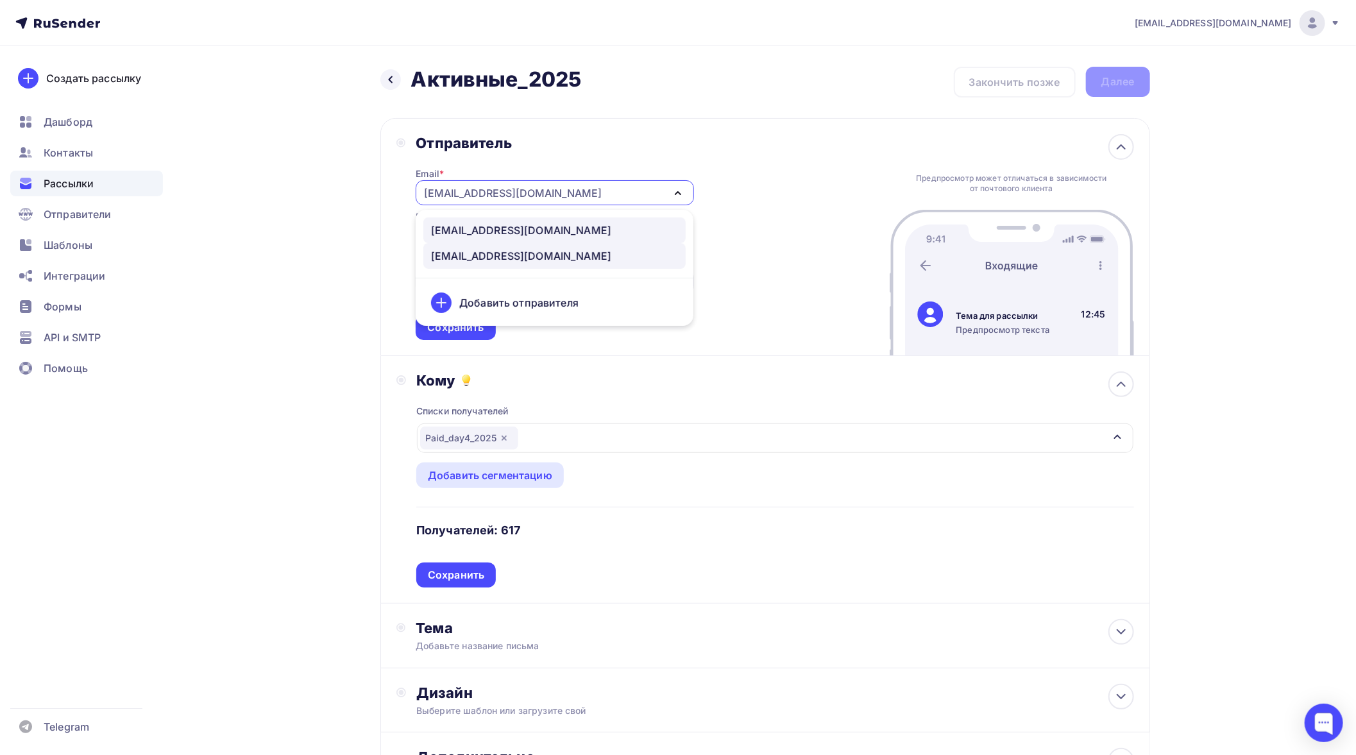
click at [458, 228] on div "support@apihost.ru" at bounding box center [521, 230] width 180 height 15
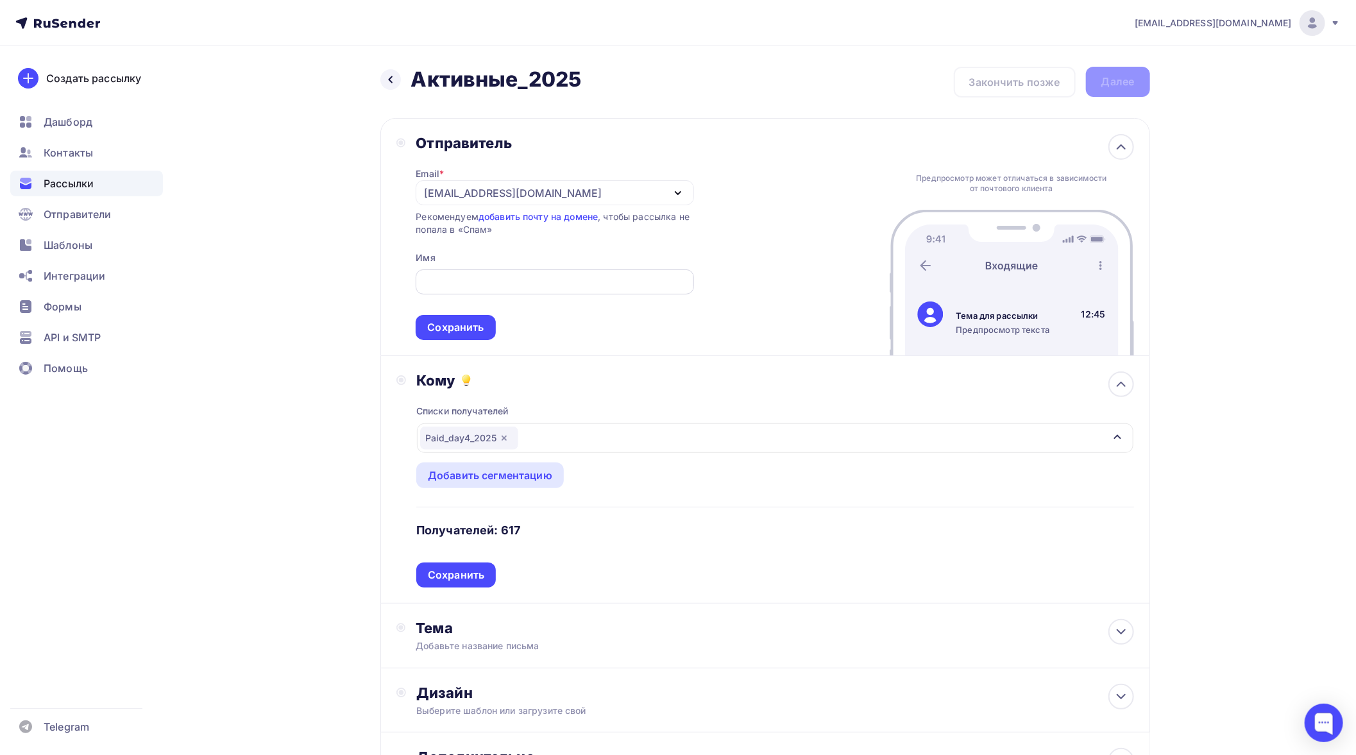
click at [459, 289] on input "text" at bounding box center [555, 282] width 263 height 15
type input "APIHOST.RU"
click at [463, 318] on div "Сохранить" at bounding box center [456, 327] width 80 height 25
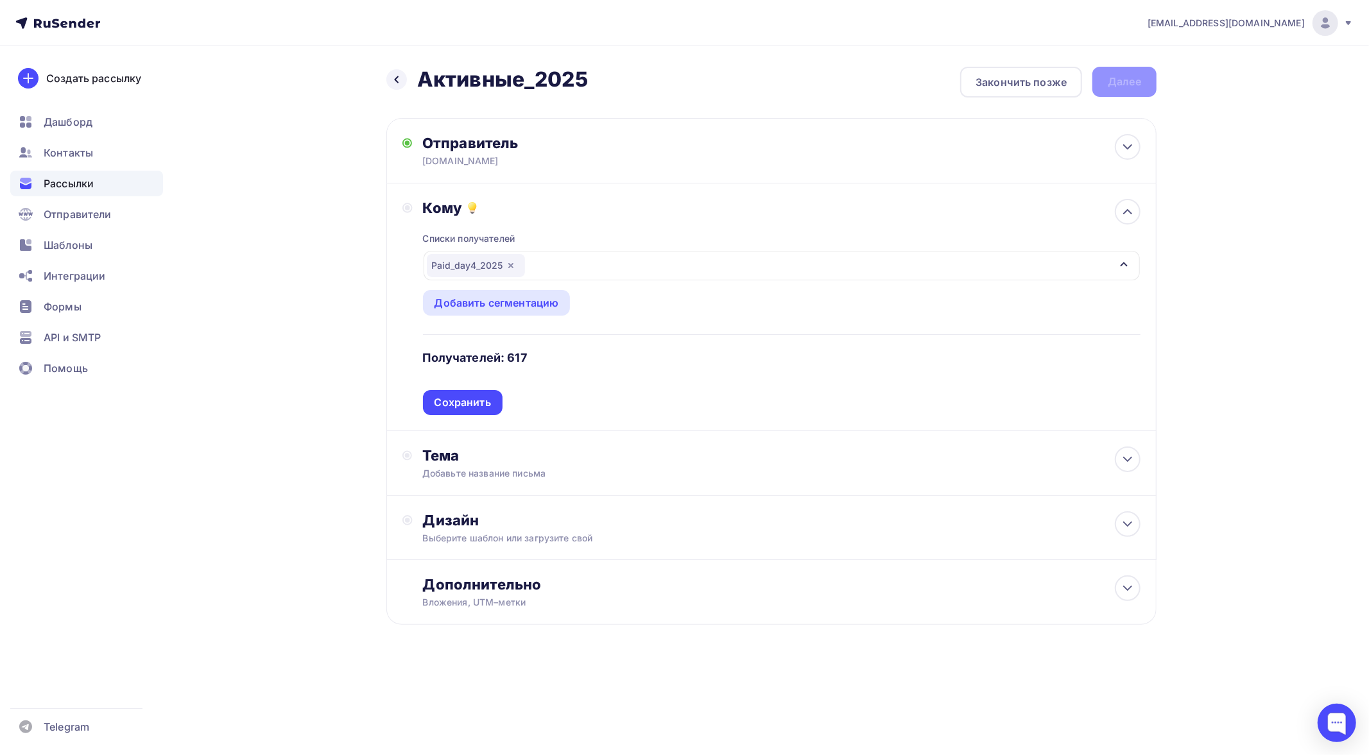
click at [477, 400] on div "Сохранить" at bounding box center [462, 402] width 56 height 15
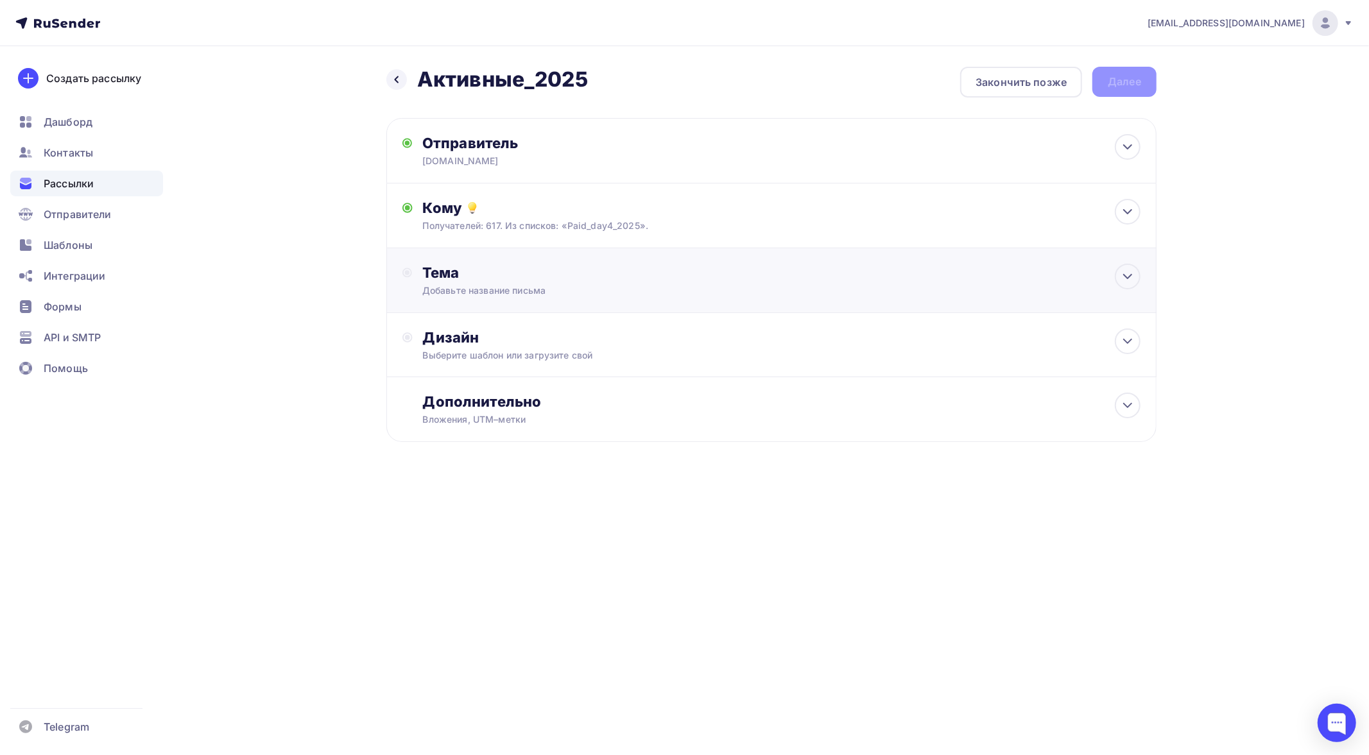
click at [509, 293] on div "Добавьте название письма" at bounding box center [536, 290] width 228 height 13
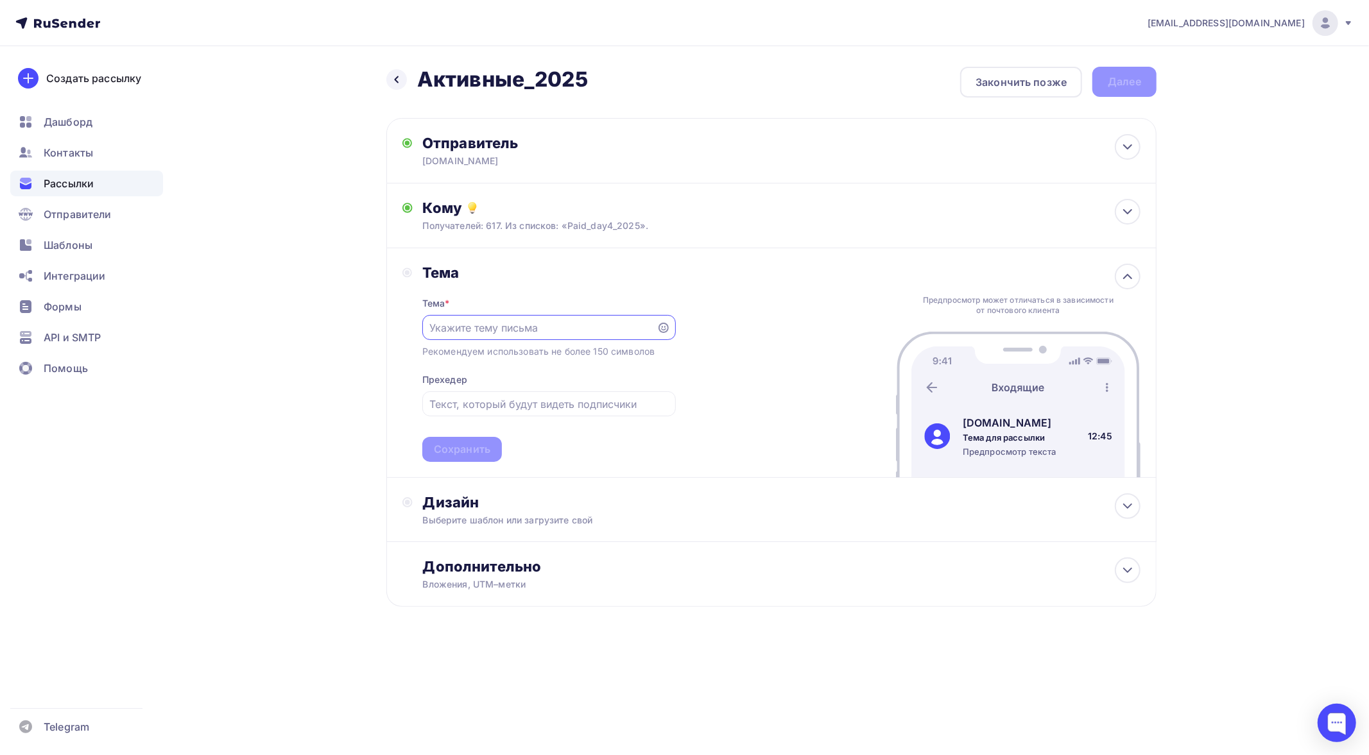
paste input "🔥 APIHOST: 5 новых сервисов для голоса и видео"
drag, startPoint x: 457, startPoint y: 329, endPoint x: 445, endPoint y: 325, distance: 12.8
click at [445, 325] on input "🔥 APIHOST: 5 новых сервисов для голоса и видео" at bounding box center [538, 327] width 219 height 15
type input "🔥 5 новых сервисов для голоса и видео"
click at [509, 411] on div at bounding box center [548, 403] width 253 height 25
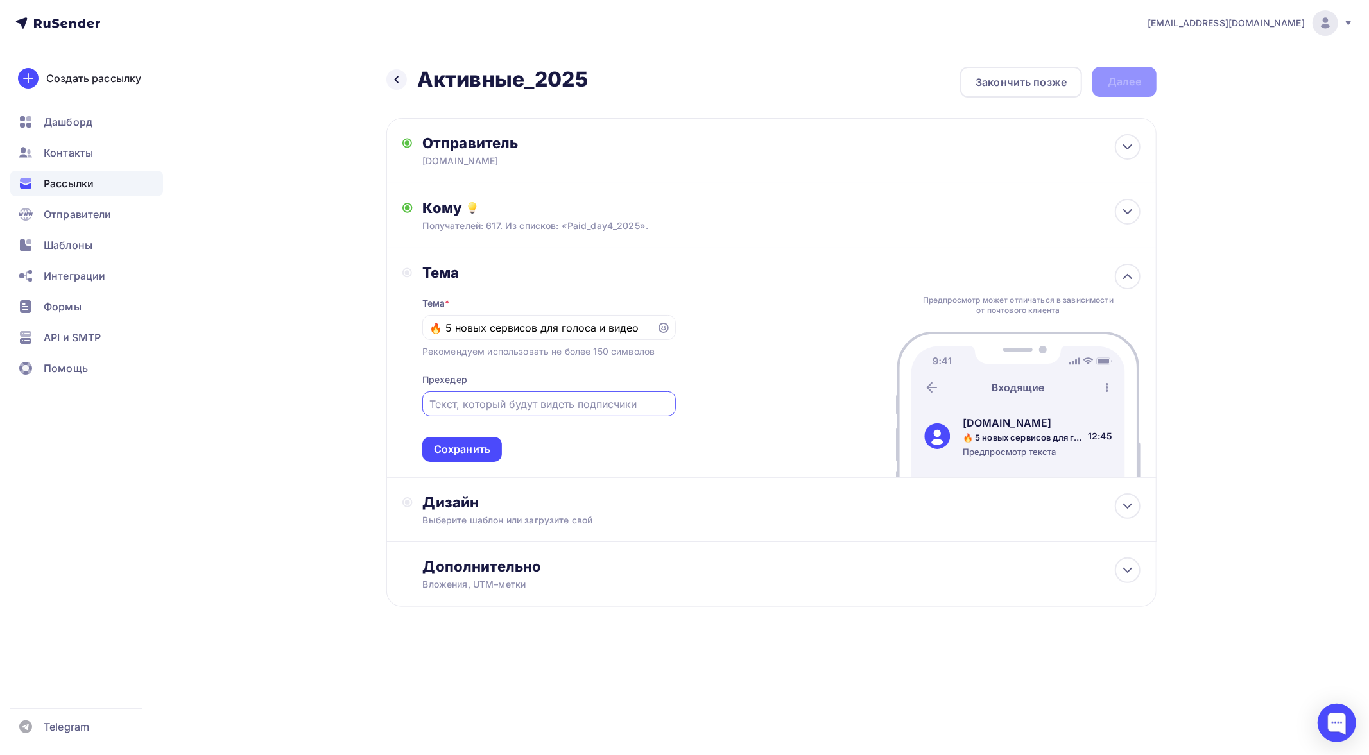
click at [497, 408] on input "text" at bounding box center [548, 404] width 239 height 15
paste input "Клонирование, Revoice, апскейл до 4K и GPT в Telegram"
type input "Клонирование, Revoice, апскейл до 4K и GPT в Telegram"
click at [477, 445] on div "Сохранить" at bounding box center [462, 449] width 56 height 15
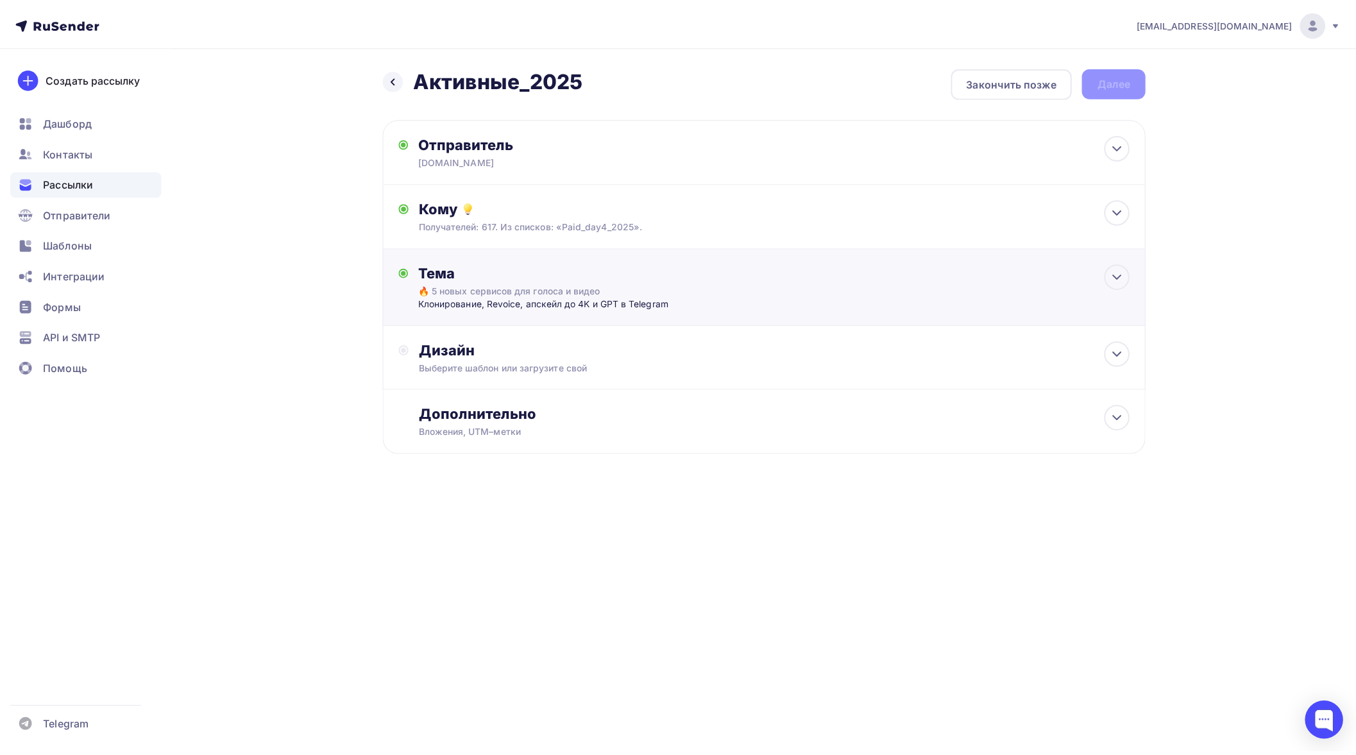
scroll to position [0, 0]
click at [492, 366] on div "Выберите шаблон или загрузите свой" at bounding box center [746, 368] width 646 height 13
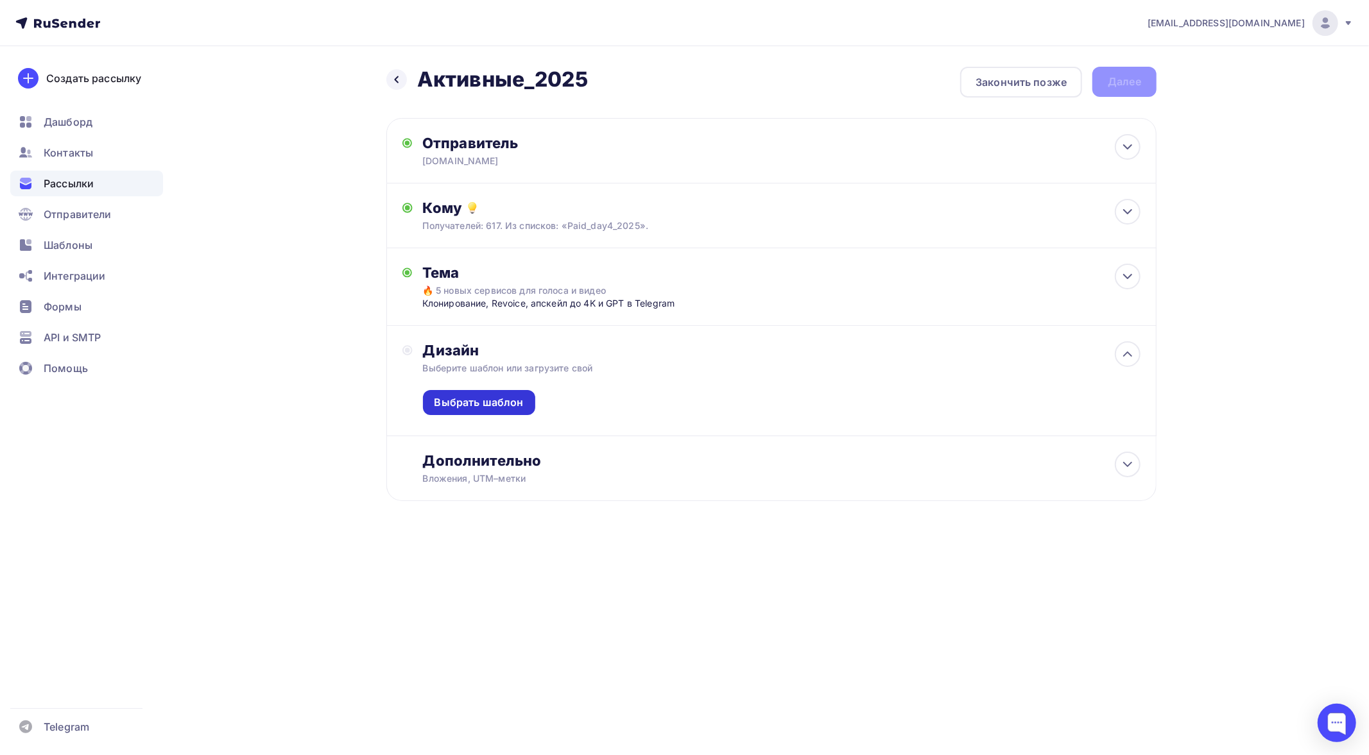
click at [488, 409] on div "Выбрать шаблон" at bounding box center [479, 402] width 112 height 25
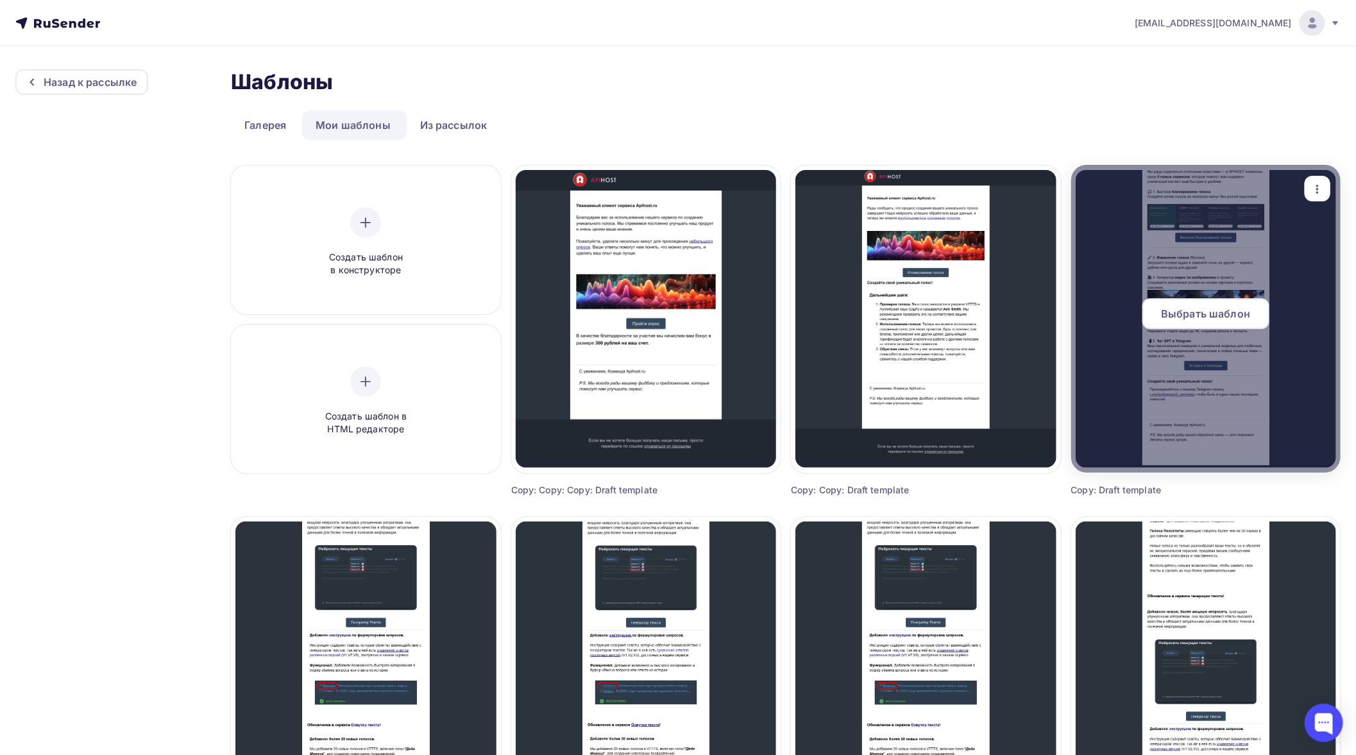
click at [1222, 338] on div "Выбрать шаблон" at bounding box center [1207, 318] width 270 height 41
click at [1234, 312] on span "Выбрать шаблон" at bounding box center [1205, 313] width 89 height 15
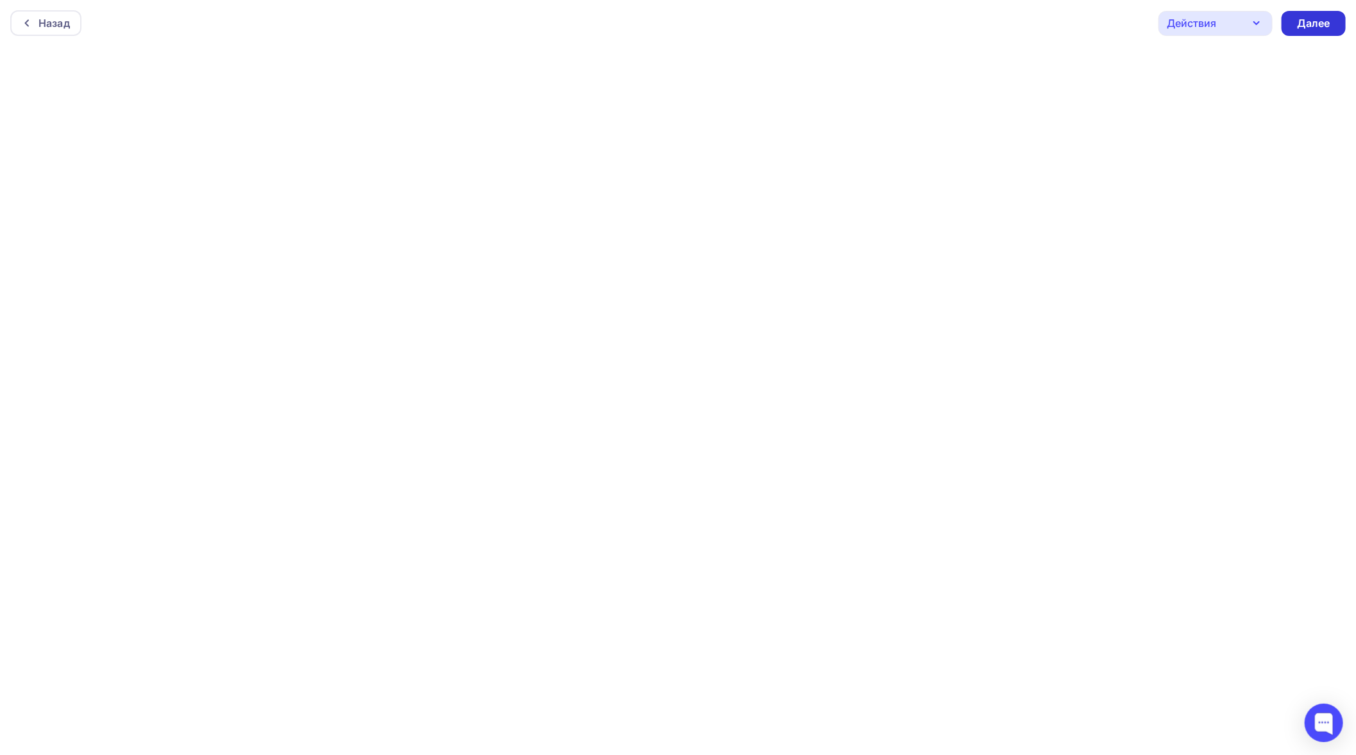
click at [1310, 23] on div "Далее" at bounding box center [1313, 23] width 33 height 15
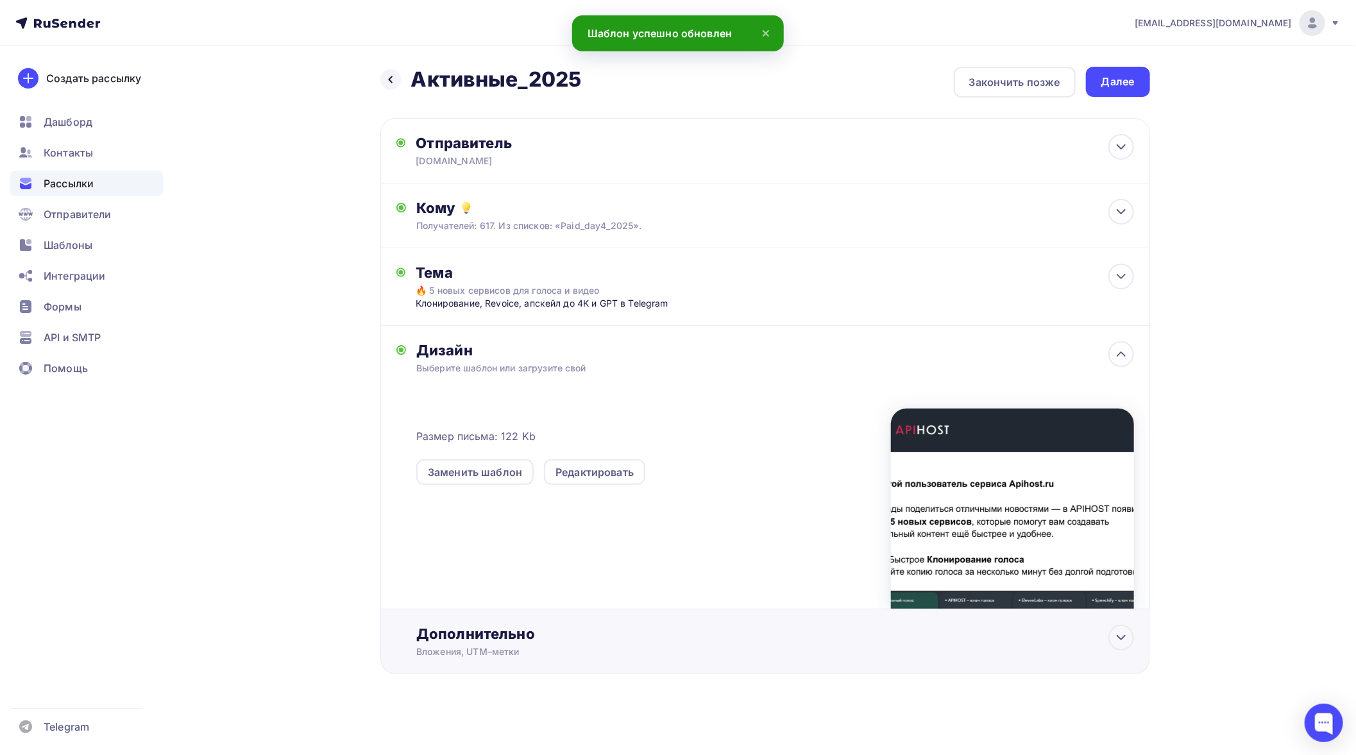
click at [501, 642] on div "Дополнительно" at bounding box center [774, 634] width 717 height 18
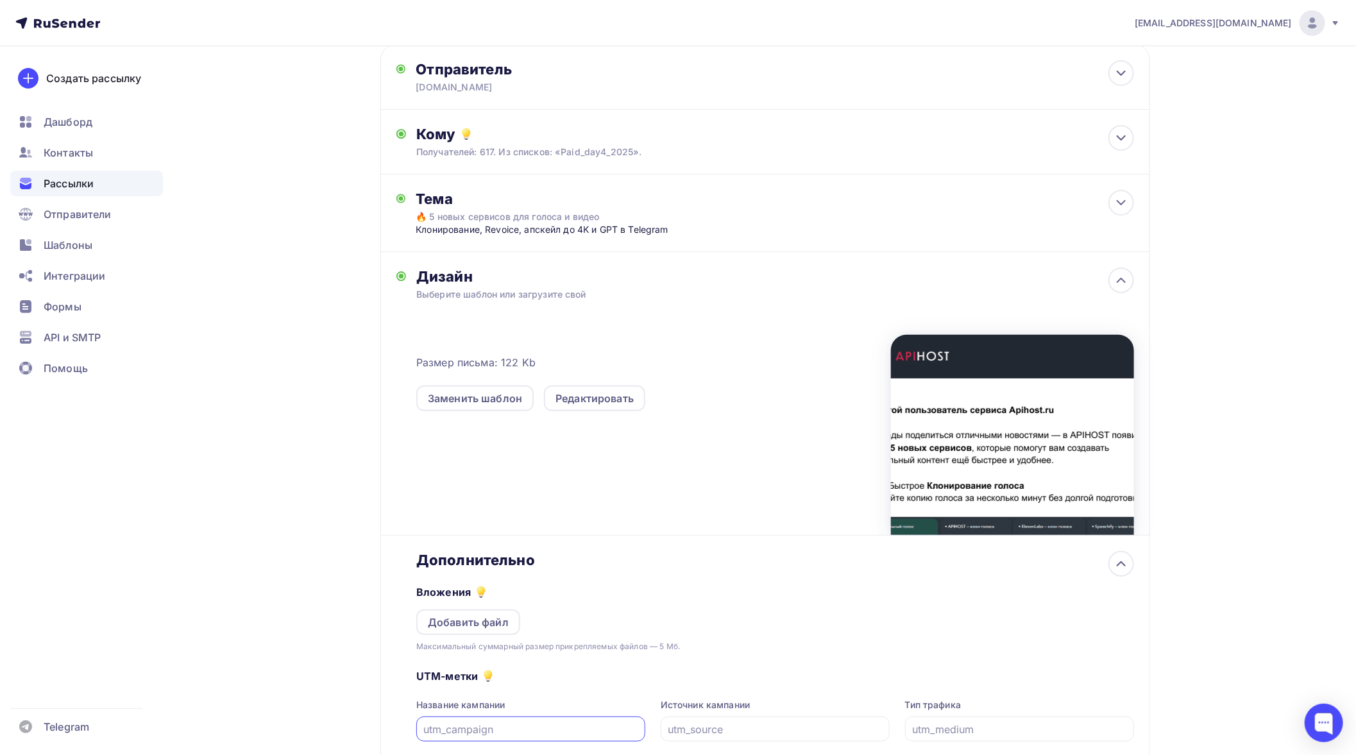
scroll to position [203, 0]
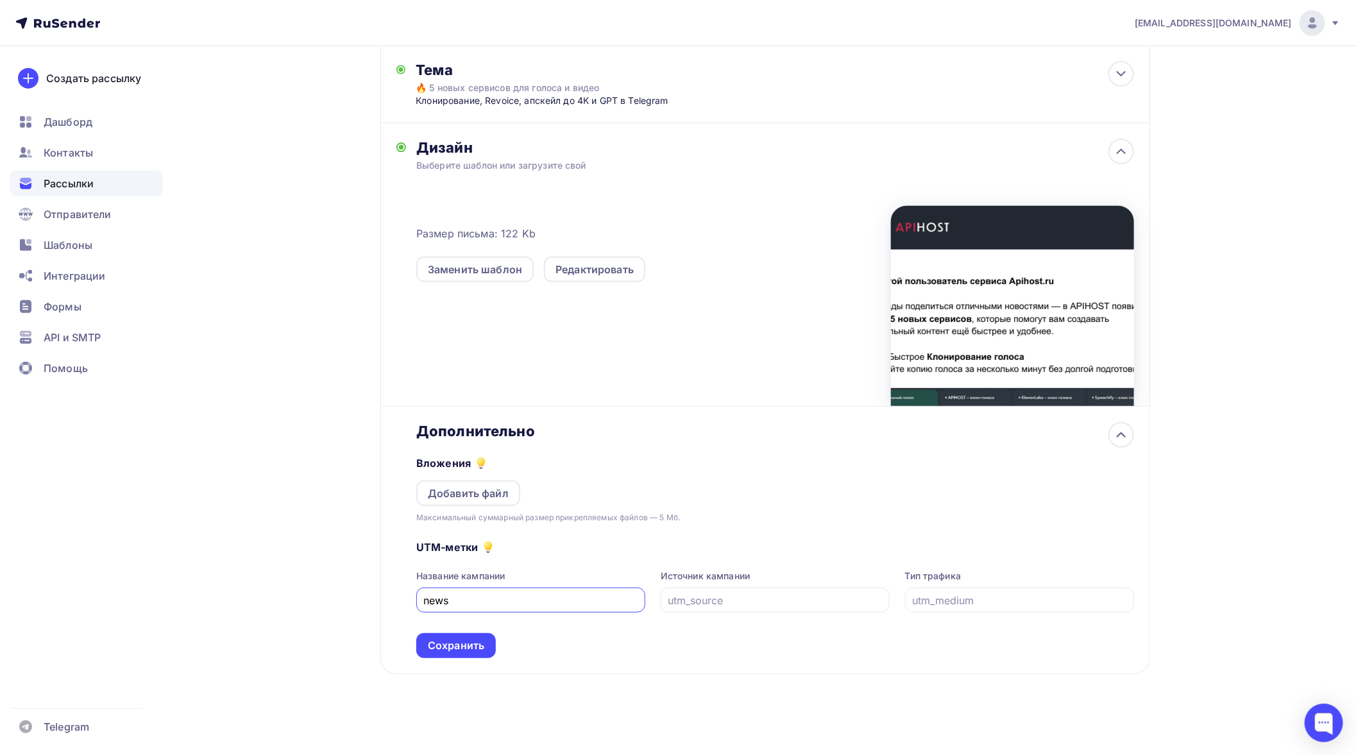
type input "news"
type input "email"
click at [458, 640] on div "Сохранить" at bounding box center [456, 645] width 56 height 15
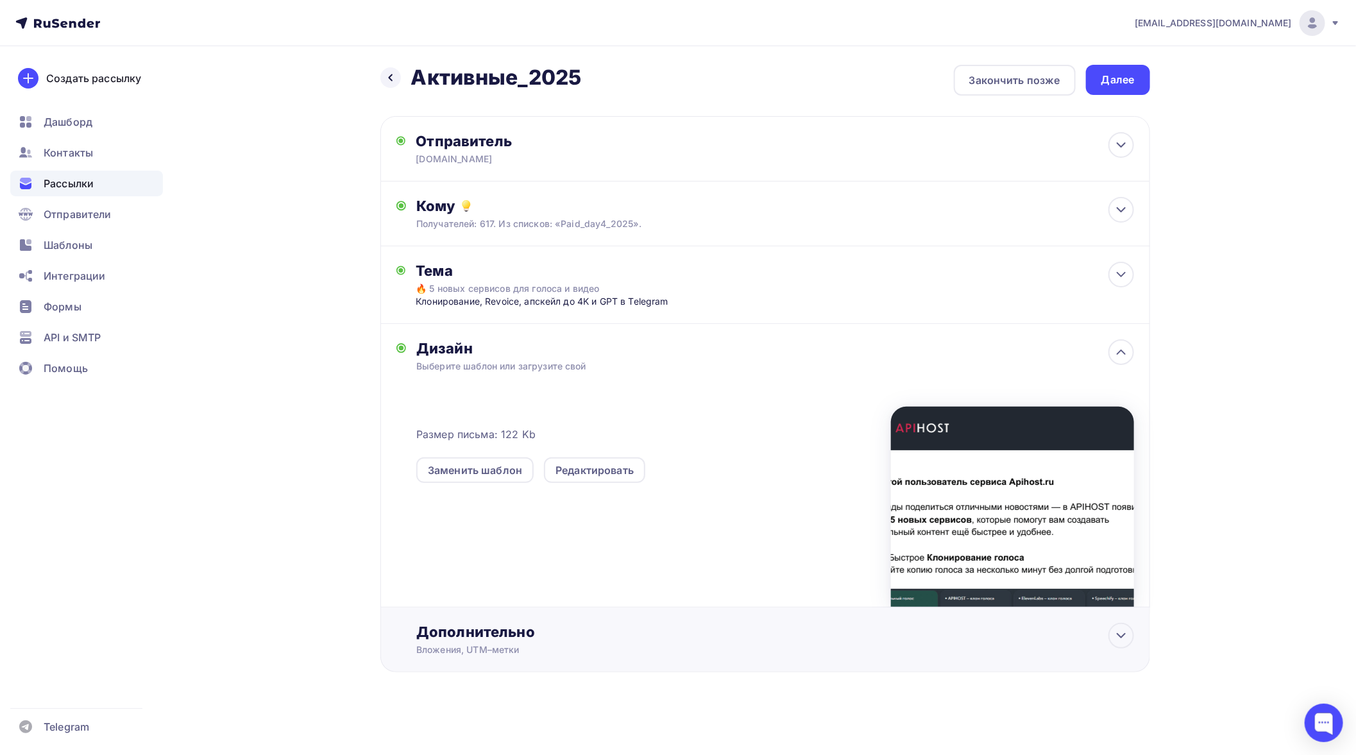
scroll to position [1, 0]
click at [1151, 80] on div "Назад Активные_2025 Активные_2025 Закончить позже Далее Отправитель APIHOST.RU …" at bounding box center [679, 400] width 1052 height 711
click at [1131, 80] on div "Далее" at bounding box center [1118, 80] width 33 height 15
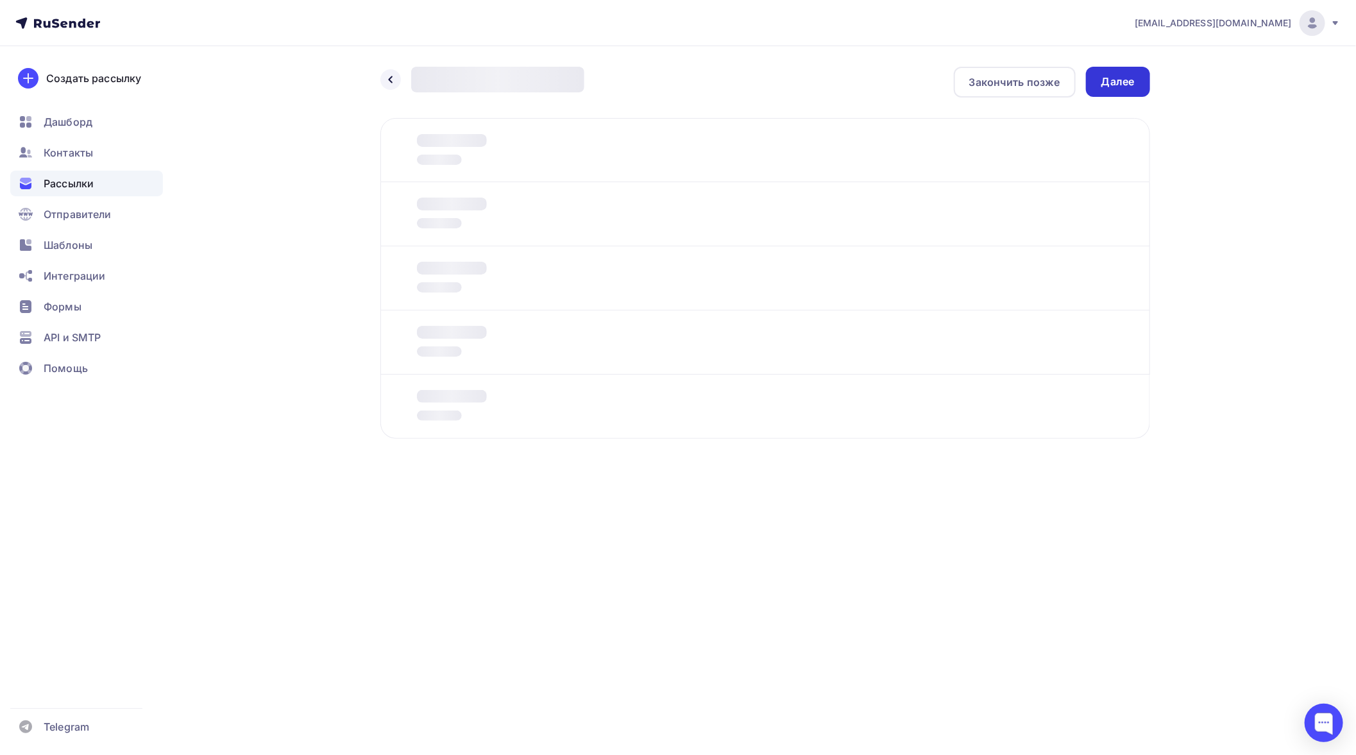
scroll to position [0, 0]
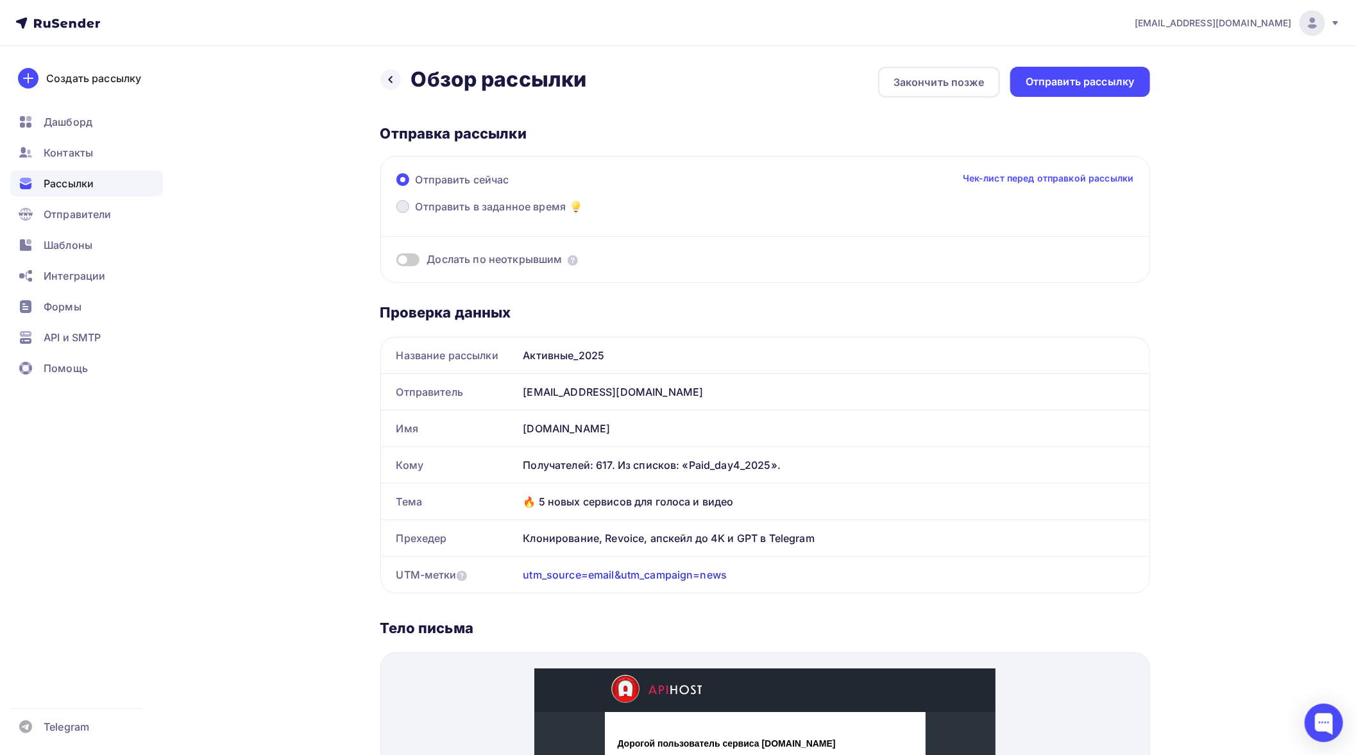
click at [529, 206] on span "Отправить в заданное время" at bounding box center [491, 206] width 151 height 15
click at [416, 214] on input "Отправить в заданное время" at bounding box center [416, 214] width 0 height 0
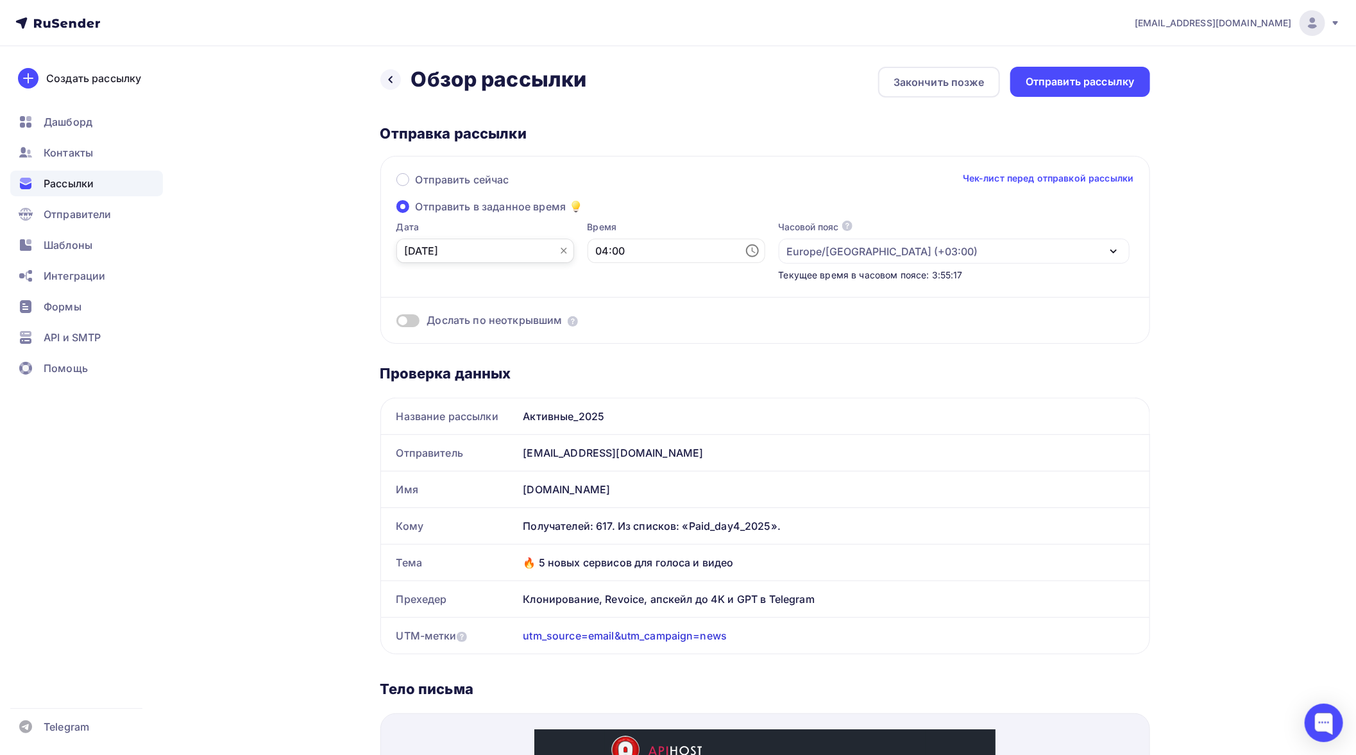
click at [523, 252] on input "09.09.2025" at bounding box center [486, 251] width 178 height 24
click at [496, 361] on div "12" at bounding box center [497, 361] width 21 height 12
type input "12.09.2025"
click at [703, 248] on input "04:00" at bounding box center [677, 251] width 178 height 24
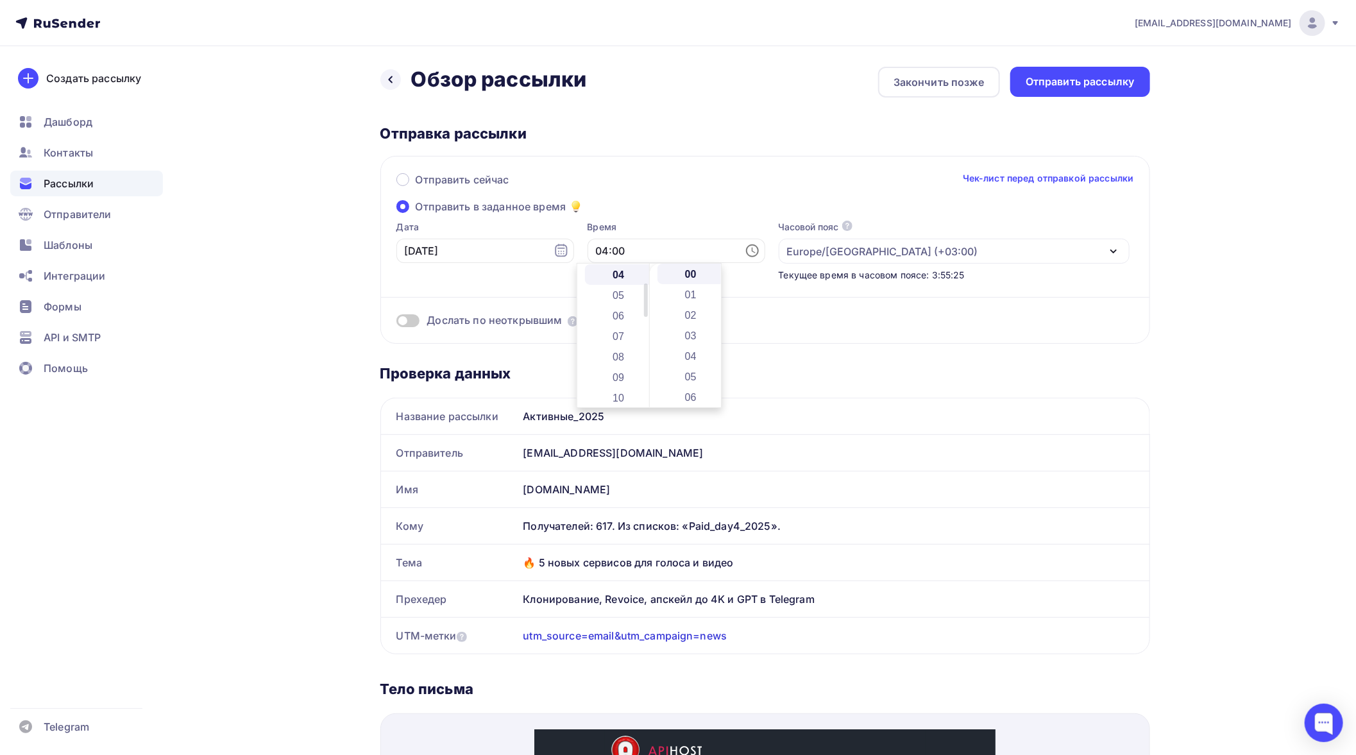
click at [618, 393] on li "10" at bounding box center [619, 398] width 69 height 21
click at [618, 292] on li "11" at bounding box center [619, 294] width 69 height 21
type input "11:00"
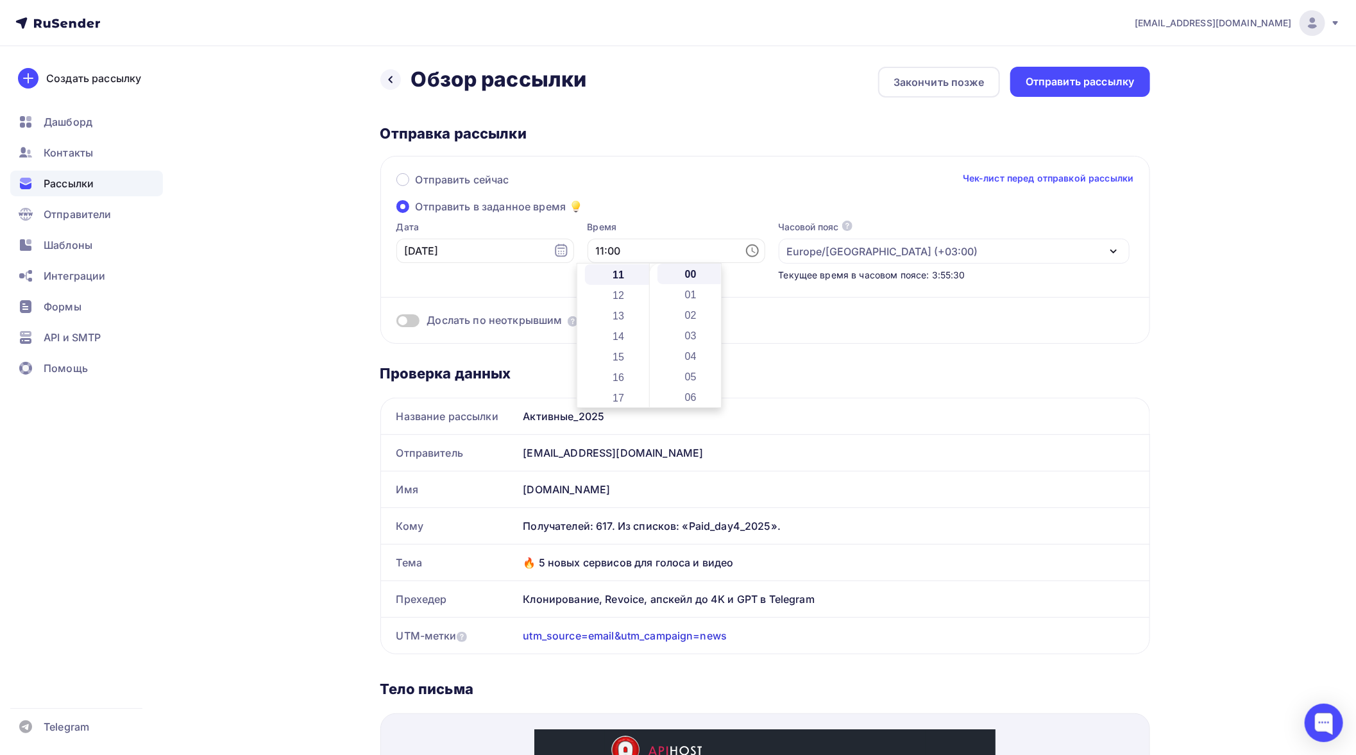
click at [715, 210] on div "Отправить сейчас Чек-лист перед отправкой рассылки Отправить в заданное время Д…" at bounding box center [766, 250] width 770 height 188
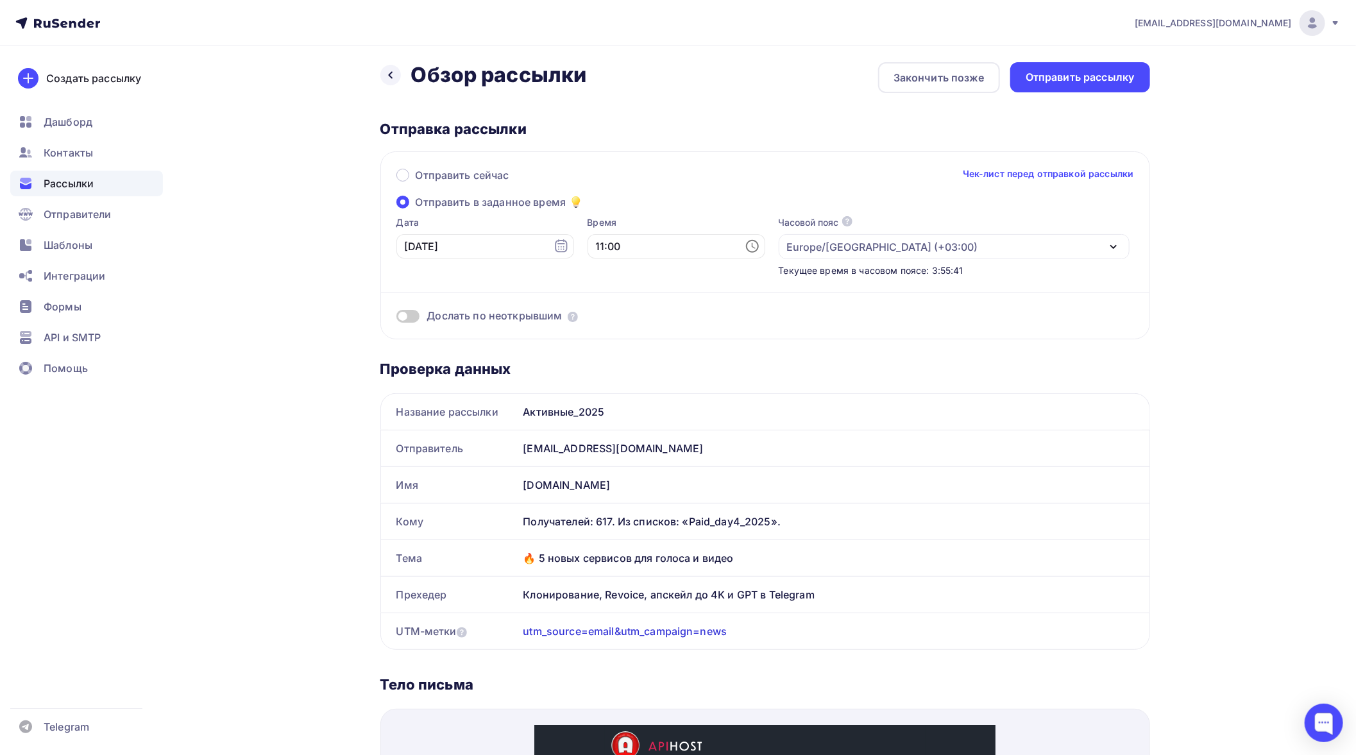
scroll to position [0, 0]
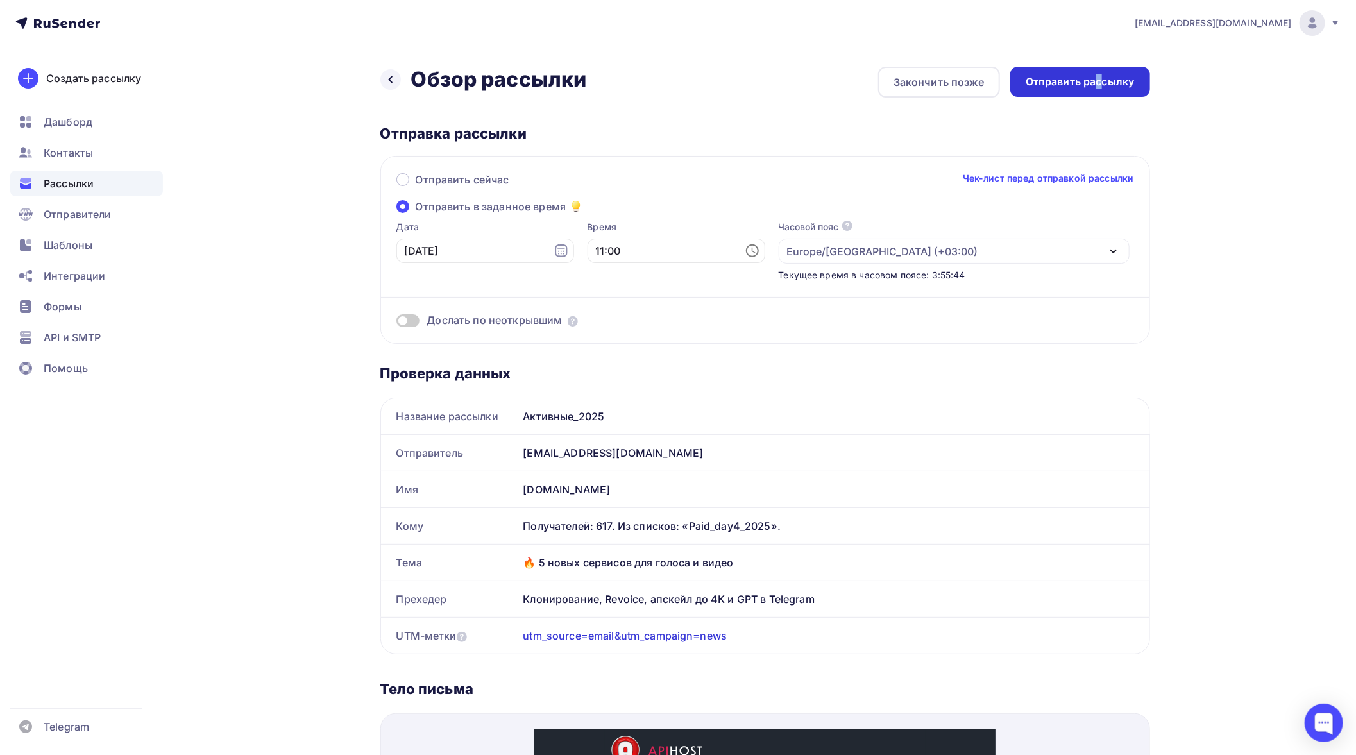
click at [1100, 80] on div "Отправить рассылку" at bounding box center [1080, 81] width 109 height 15
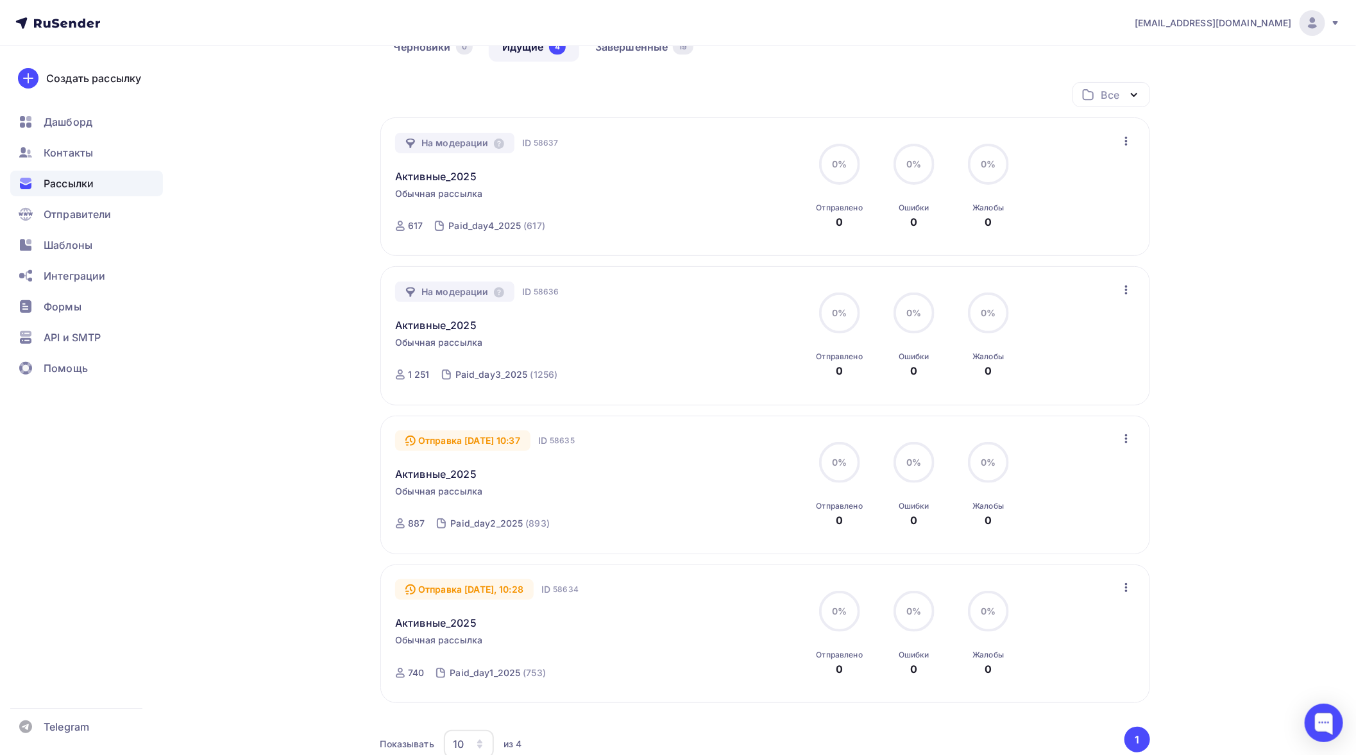
scroll to position [123, 0]
